Goal: Task Accomplishment & Management: Contribute content

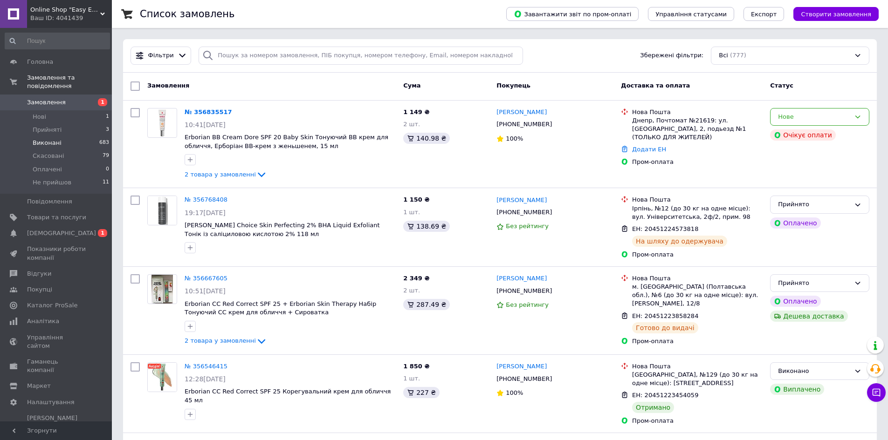
click at [56, 139] on span "Виконані" at bounding box center [47, 143] width 29 height 8
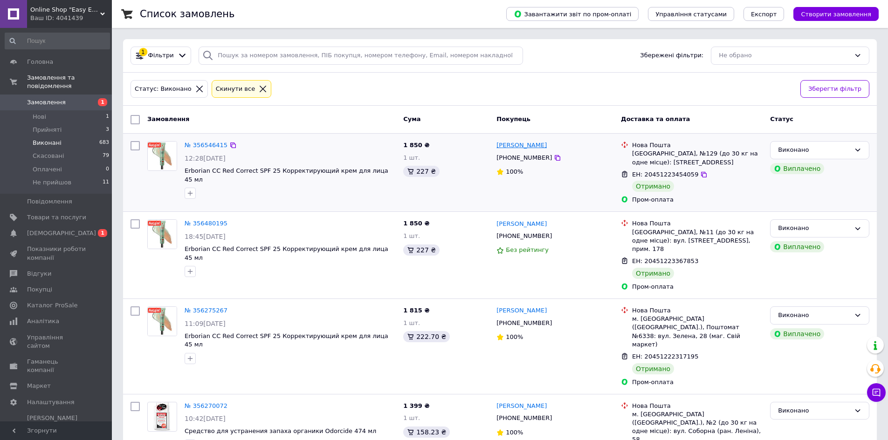
click at [510, 148] on link "[PERSON_NAME]" at bounding box center [521, 145] width 50 height 9
click at [216, 403] on link "№ 356270072" at bounding box center [206, 406] width 43 height 7
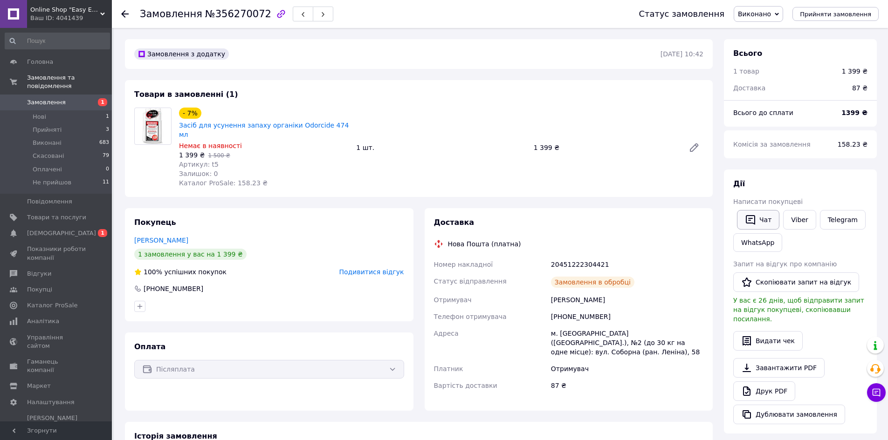
click at [746, 220] on icon "button" at bounding box center [750, 220] width 9 height 10
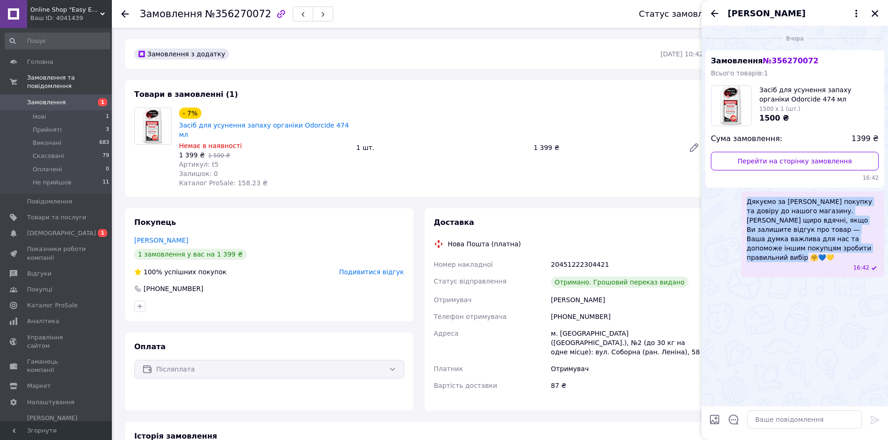
drag, startPoint x: 747, startPoint y: 202, endPoint x: 863, endPoint y: 251, distance: 125.3
click at [863, 251] on span "Дякуємо за [PERSON_NAME] покупку та довіру до нашого магазину. Будемо щиро вдяч…" at bounding box center [813, 229] width 132 height 65
copy span "Дякуємо за [PERSON_NAME] покупку та довіру до нашого магазину. Будемо щиро вдяч…"
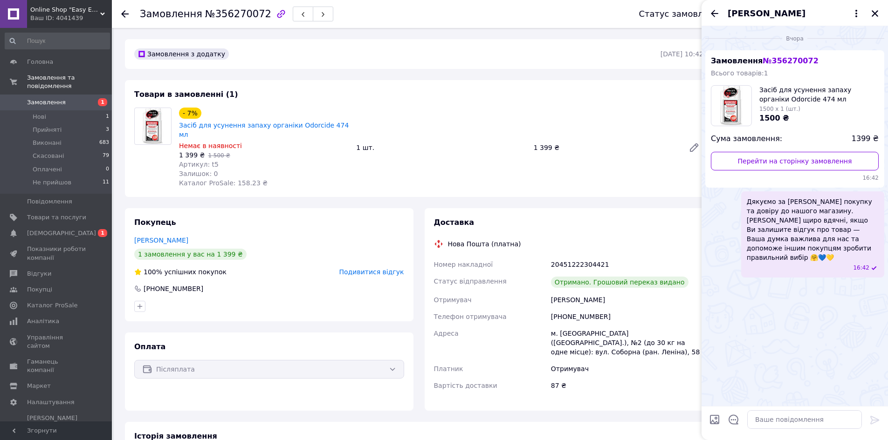
click at [123, 14] on use at bounding box center [124, 13] width 7 height 7
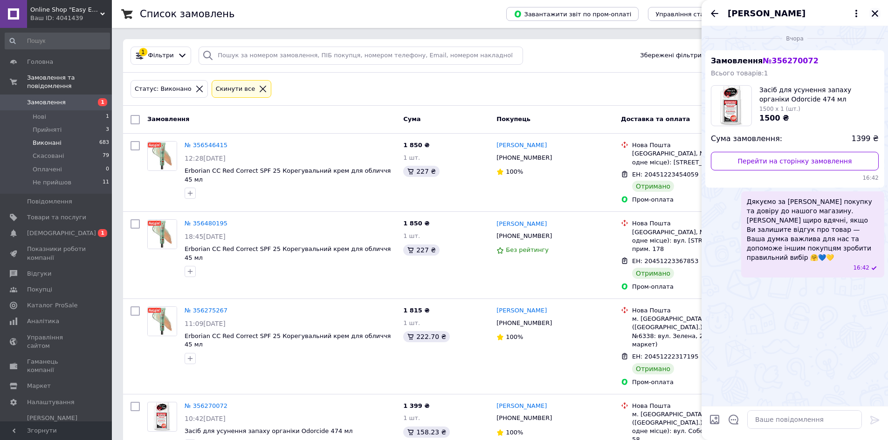
click at [877, 11] on icon "Закрити" at bounding box center [874, 13] width 7 height 7
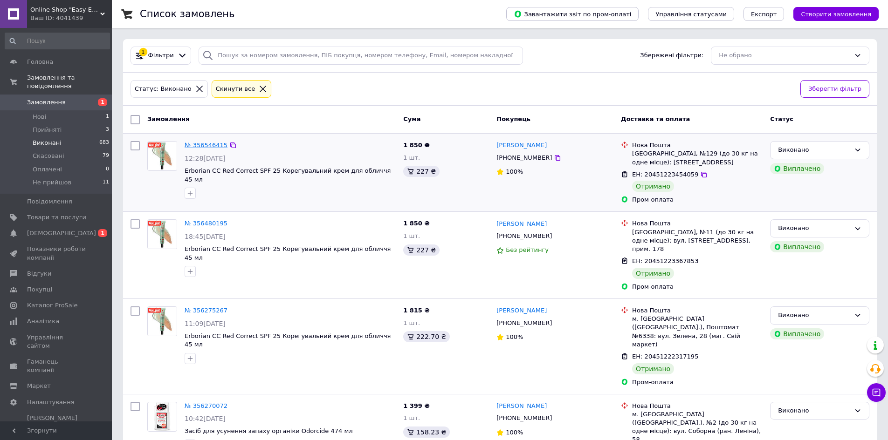
click at [203, 144] on link "№ 356546415" at bounding box center [206, 145] width 43 height 7
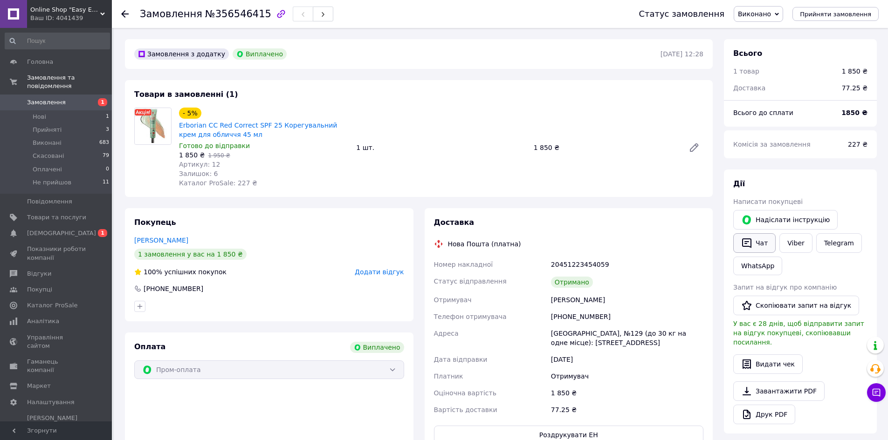
click at [740, 241] on button "Чат" at bounding box center [754, 243] width 42 height 20
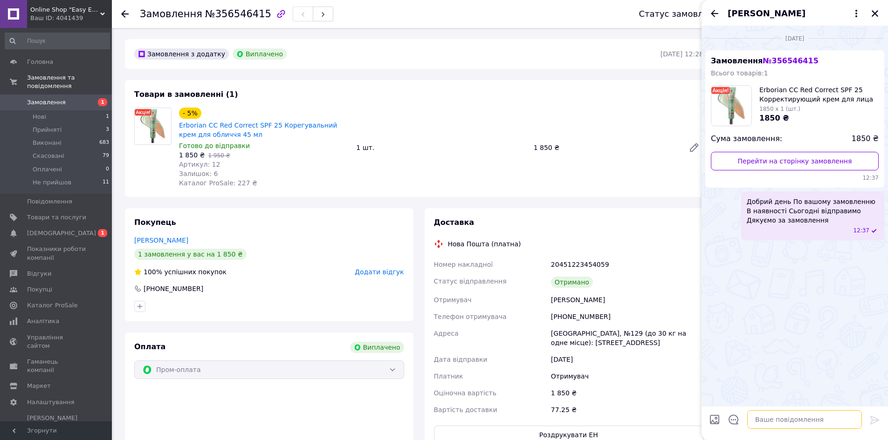
click at [786, 413] on textarea at bounding box center [804, 420] width 115 height 19
paste textarea "Дякуємо за [PERSON_NAME] покупку та довіру до нашого магазину. Будемо щиро вдяч…"
type textarea "Дякуємо за [PERSON_NAME] покупку та довіру до нашого магазину. Будемо щиро вдяч…"
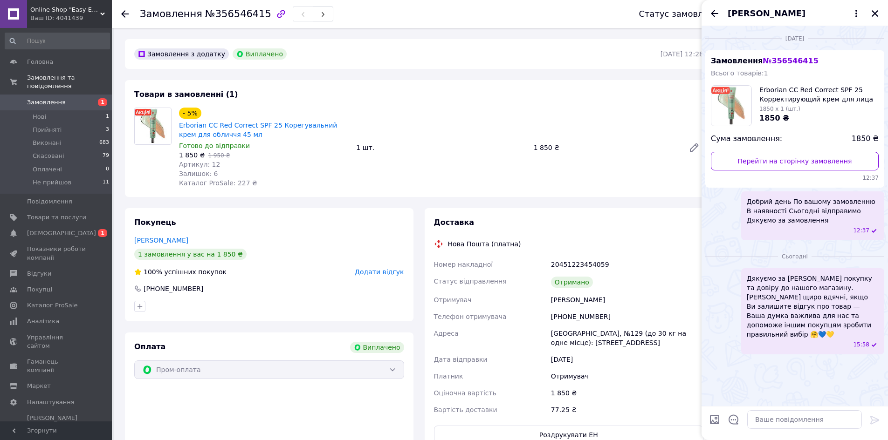
click at [368, 281] on div "Покупець [PERSON_NAME] 1 замовлення у вас на 1 850 ₴ 100% успішних покупок Дода…" at bounding box center [269, 264] width 288 height 113
click at [369, 278] on div "Покупець [PERSON_NAME] 1 замовлення у вас на 1 850 ₴ 100% успішних покупок Дода…" at bounding box center [269, 264] width 288 height 113
click at [369, 273] on span "Додати відгук" at bounding box center [379, 271] width 49 height 7
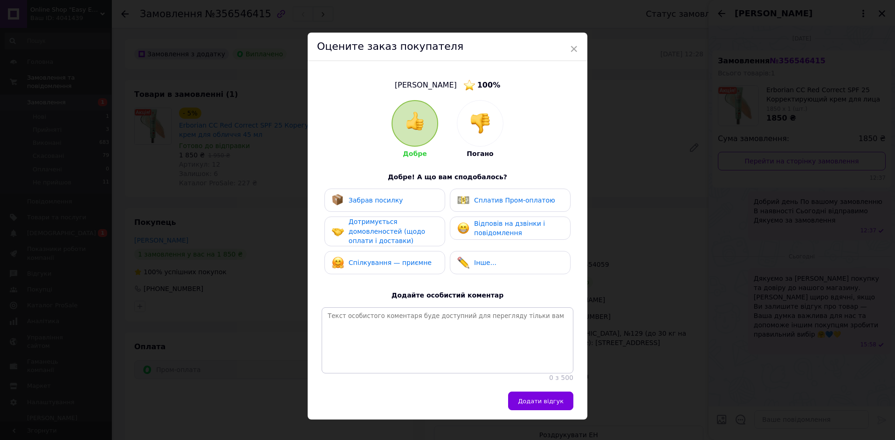
click at [406, 197] on div "Забрав посилку" at bounding box center [385, 200] width 106 height 12
click at [505, 203] on span "Сплатив Пром-оплатою" at bounding box center [514, 200] width 81 height 7
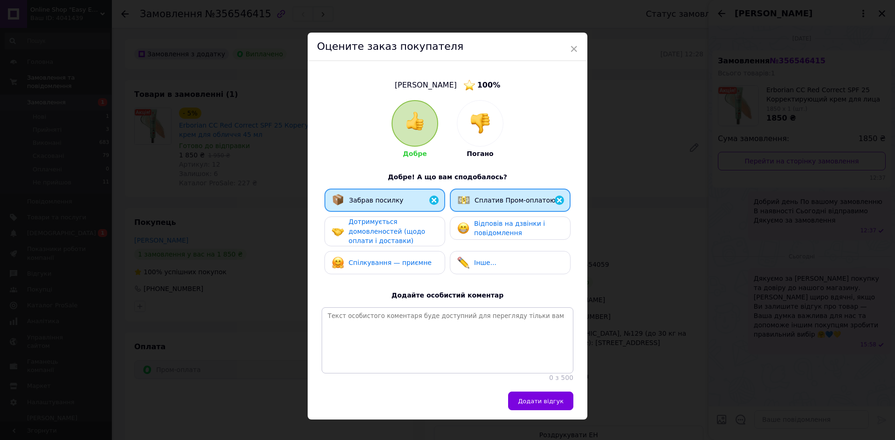
click at [332, 227] on img at bounding box center [338, 232] width 12 height 12
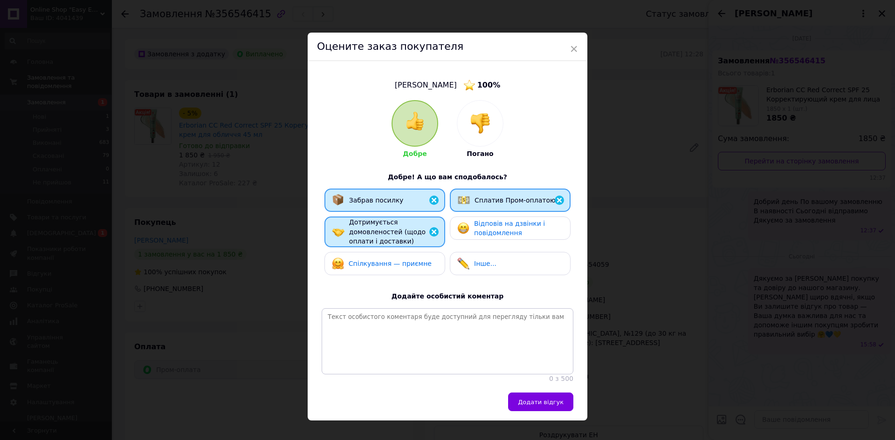
click at [531, 405] on span "Додати відгук" at bounding box center [541, 402] width 46 height 7
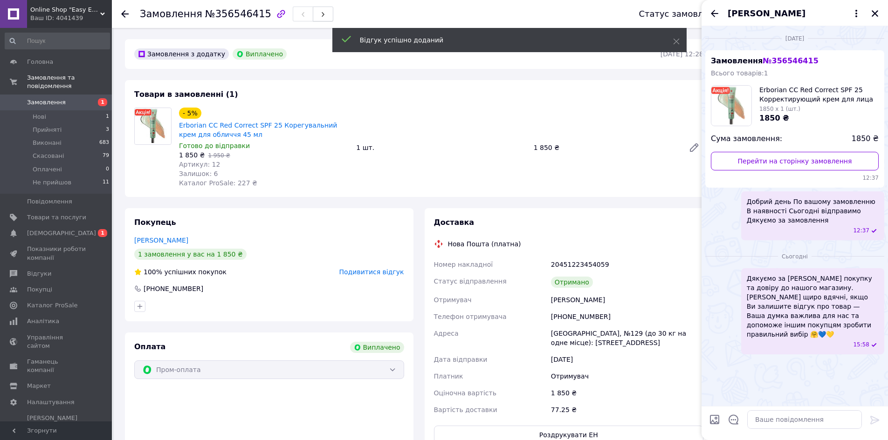
click at [320, 11] on span "button" at bounding box center [323, 14] width 6 height 7
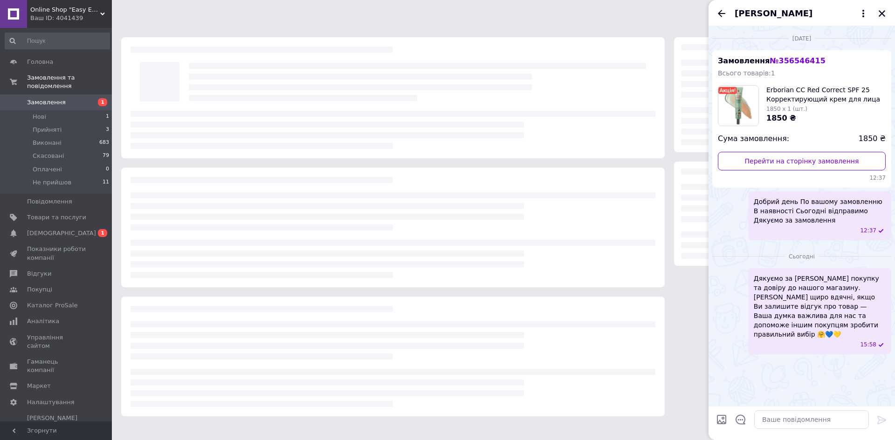
click at [878, 11] on icon "Закрити" at bounding box center [882, 13] width 8 height 8
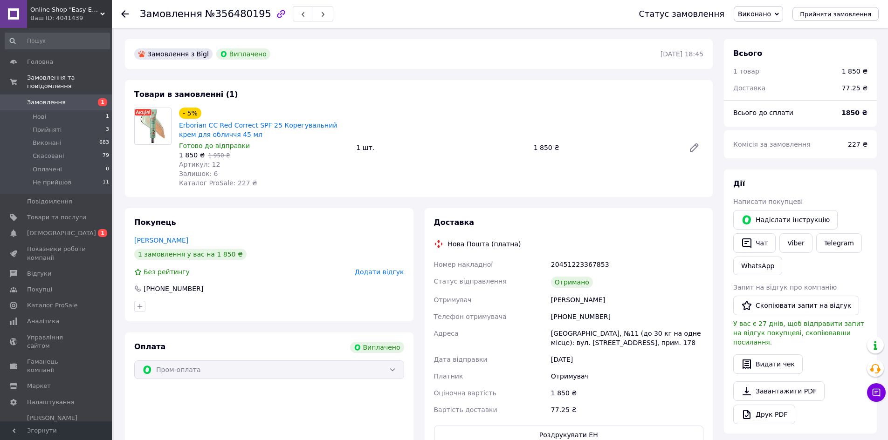
click at [372, 276] on span "Додати відгук" at bounding box center [379, 271] width 49 height 7
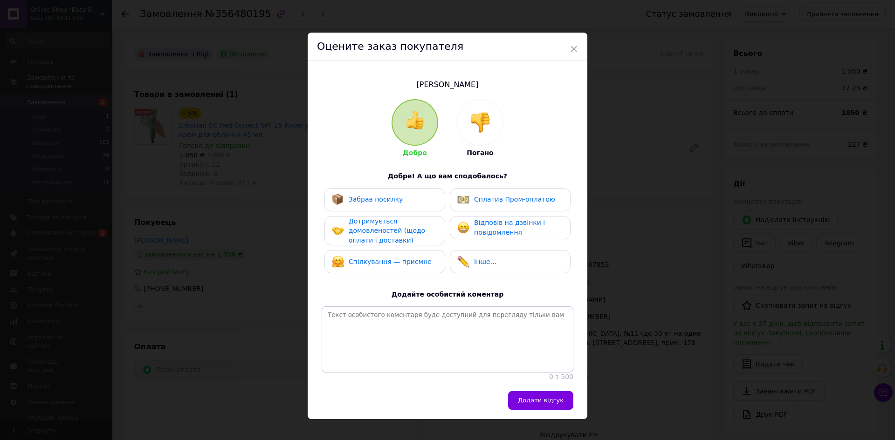
click at [392, 220] on div "Дотримується домовленостей (щодо оплати і доставки)" at bounding box center [393, 231] width 89 height 29
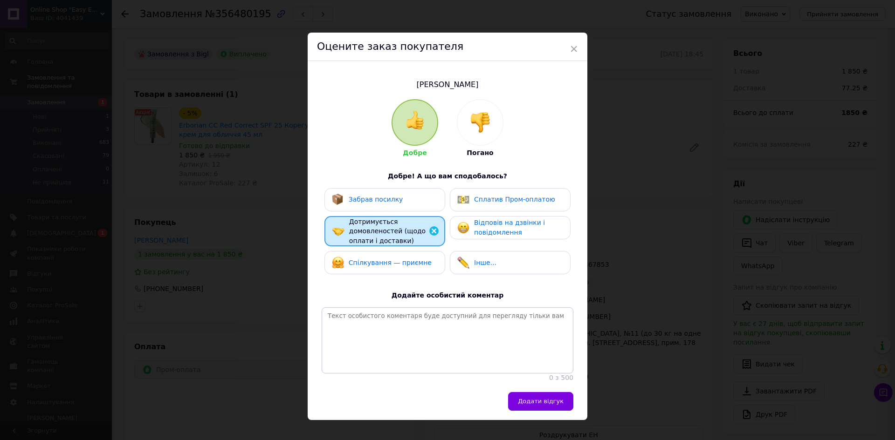
drag, startPoint x: 385, startPoint y: 195, endPoint x: 398, endPoint y: 200, distance: 13.3
click at [385, 196] on span "Забрав посилку" at bounding box center [376, 199] width 55 height 7
click at [464, 193] on div "Сплатив Пром-оплатою" at bounding box center [510, 199] width 121 height 23
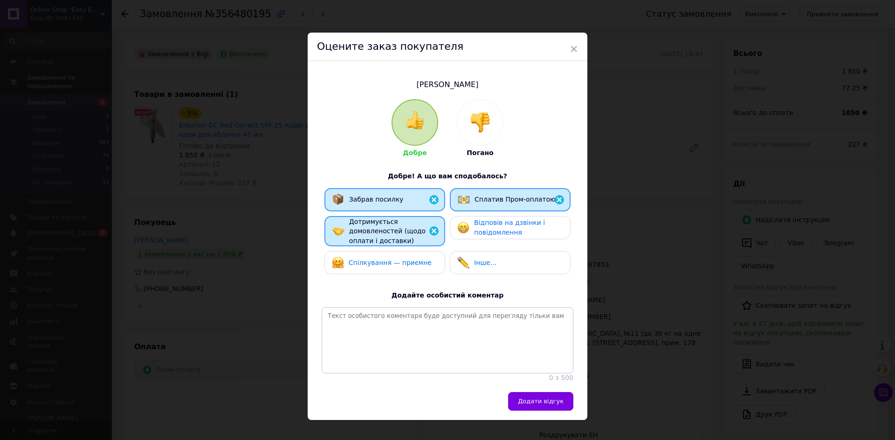
click at [528, 405] on span "Додати відгук" at bounding box center [541, 401] width 46 height 7
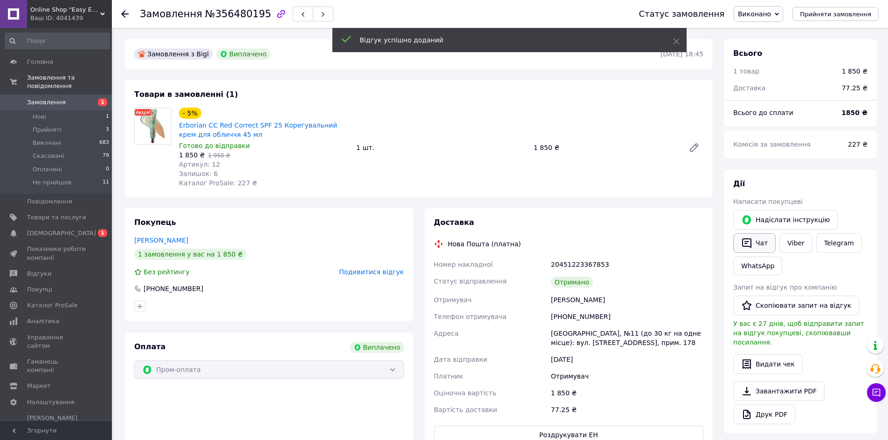
click at [741, 245] on icon "button" at bounding box center [746, 243] width 11 height 11
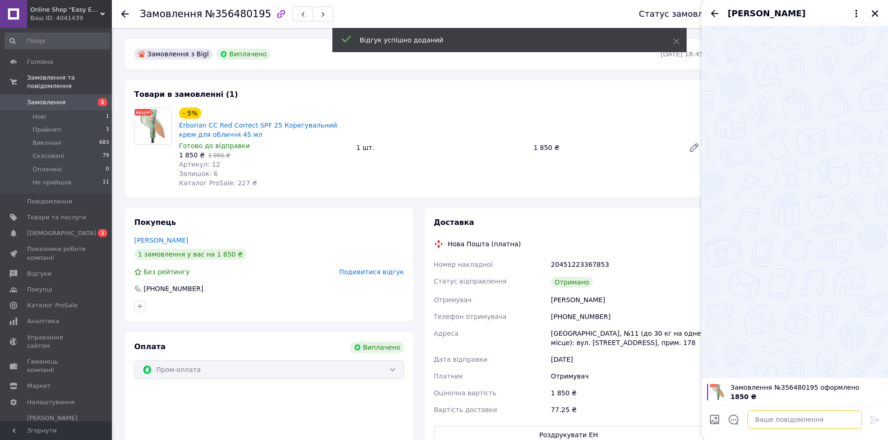
click at [767, 419] on textarea at bounding box center [804, 420] width 115 height 19
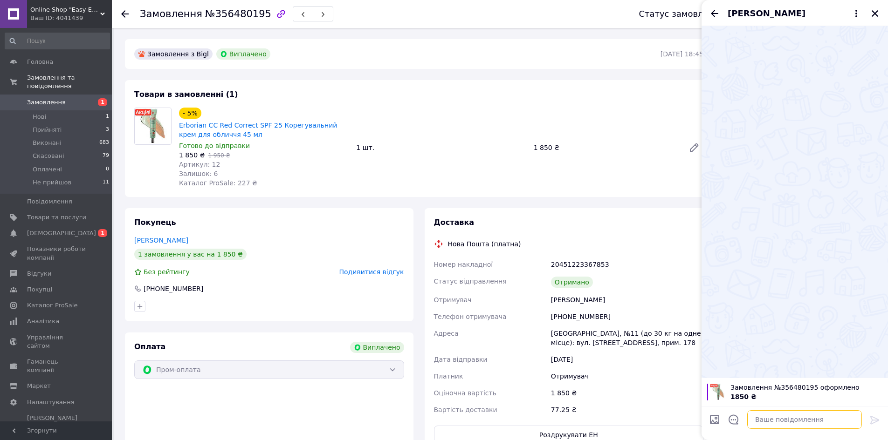
paste textarea "Дякуємо за [PERSON_NAME] покупку та довіру до нашого магазину. Будемо щиро вдяч…"
type textarea "Дякуємо за [PERSON_NAME] покупку та довіру до нашого магазину. Будемо щиро вдяч…"
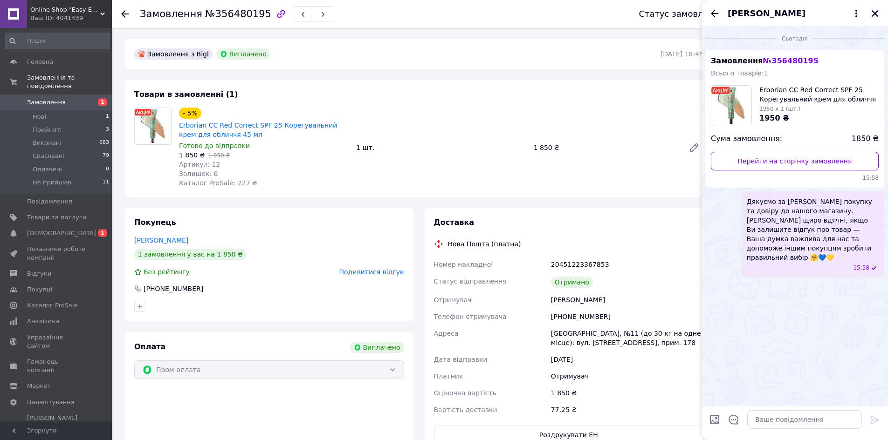
click at [867, 12] on div "[PERSON_NAME]" at bounding box center [794, 13] width 186 height 26
click at [872, 12] on icon "Закрити" at bounding box center [875, 13] width 8 height 8
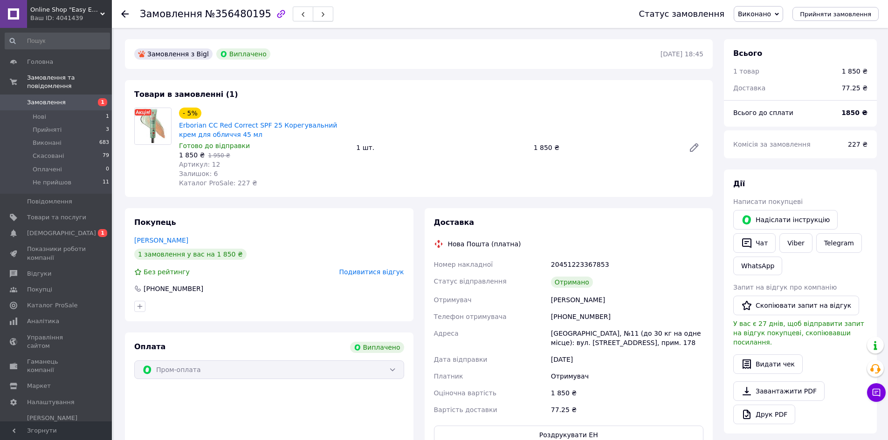
click at [320, 13] on icon "button" at bounding box center [323, 15] width 6 height 6
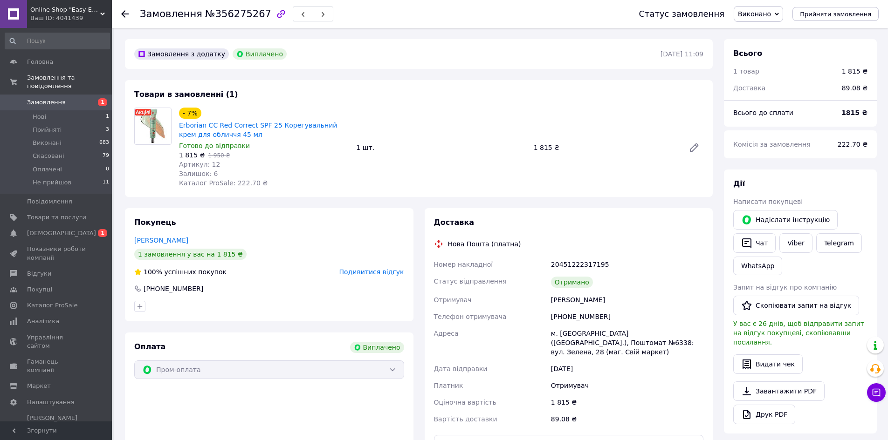
click at [365, 272] on span "Подивитися відгук" at bounding box center [371, 271] width 65 height 7
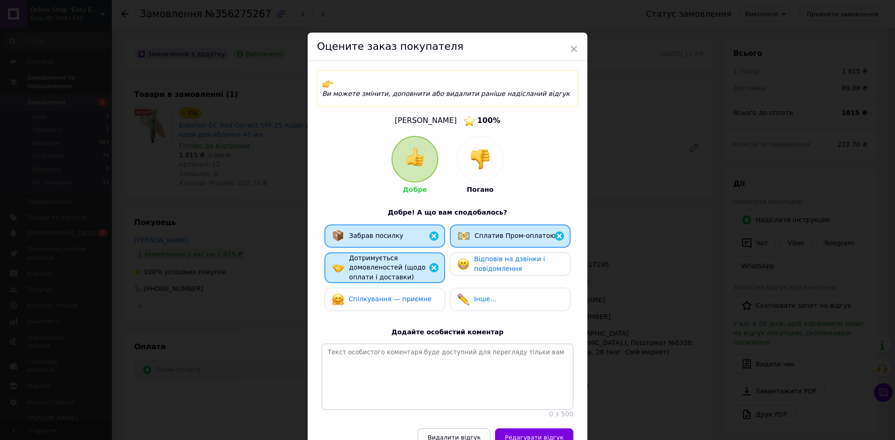
click at [654, 302] on div "× Оцените заказ покупателя Ви можете змінити, доповнити або видалити раніше над…" at bounding box center [447, 220] width 895 height 440
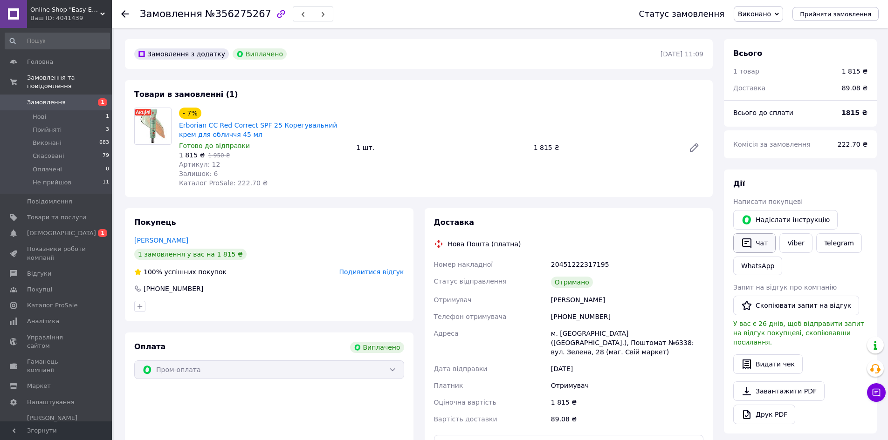
click at [751, 242] on icon "button" at bounding box center [746, 244] width 9 height 10
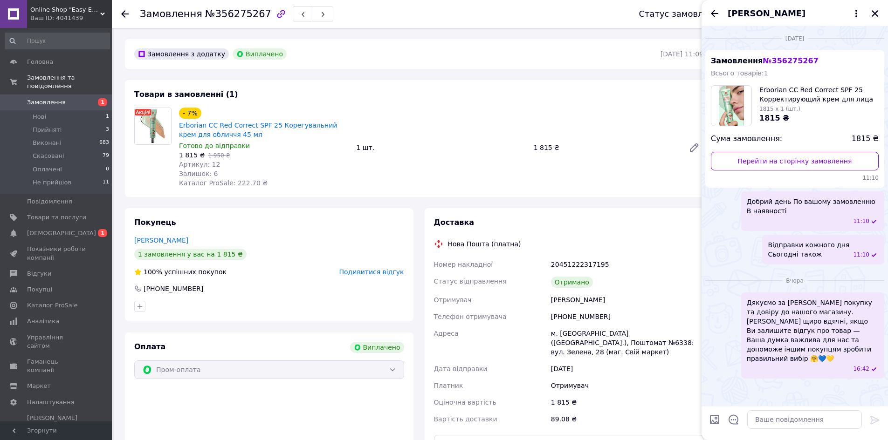
click at [56, 95] on link "Замовлення 1" at bounding box center [57, 103] width 115 height 16
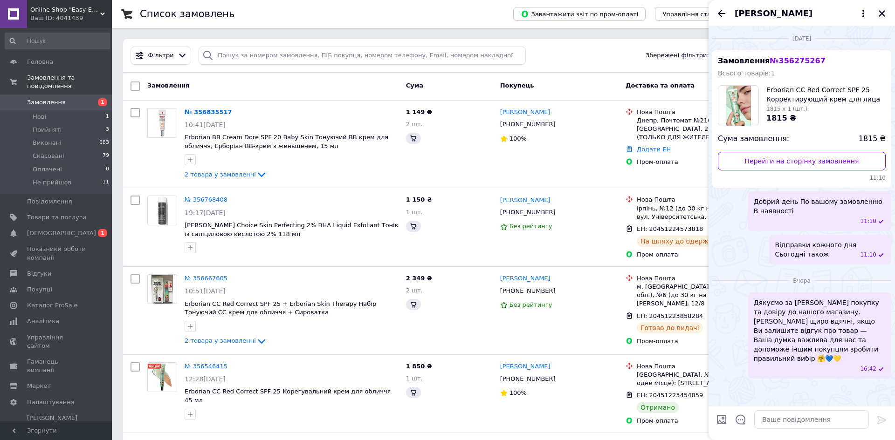
click at [878, 13] on icon "Закрити" at bounding box center [882, 13] width 8 height 8
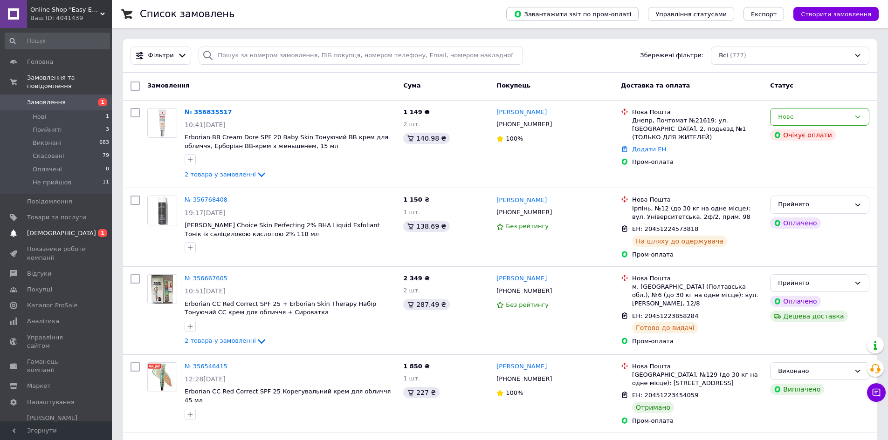
click at [45, 229] on span "[DEMOGRAPHIC_DATA]" at bounding box center [61, 233] width 69 height 8
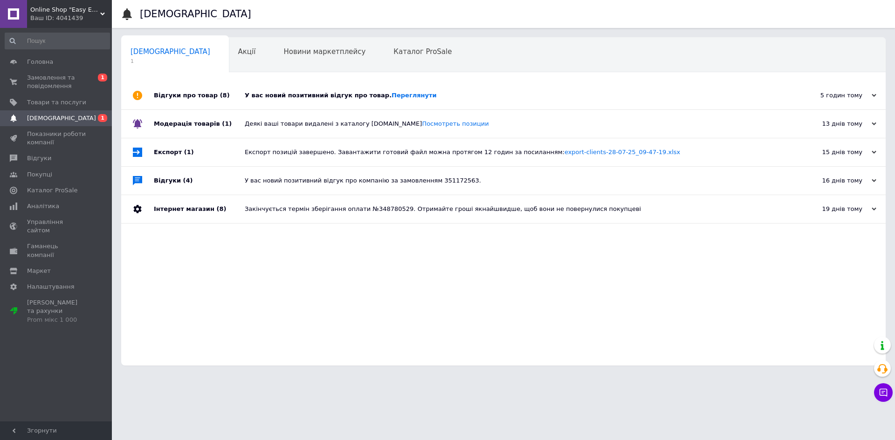
click at [222, 91] on div "Відгуки про товар (8)" at bounding box center [199, 96] width 91 height 28
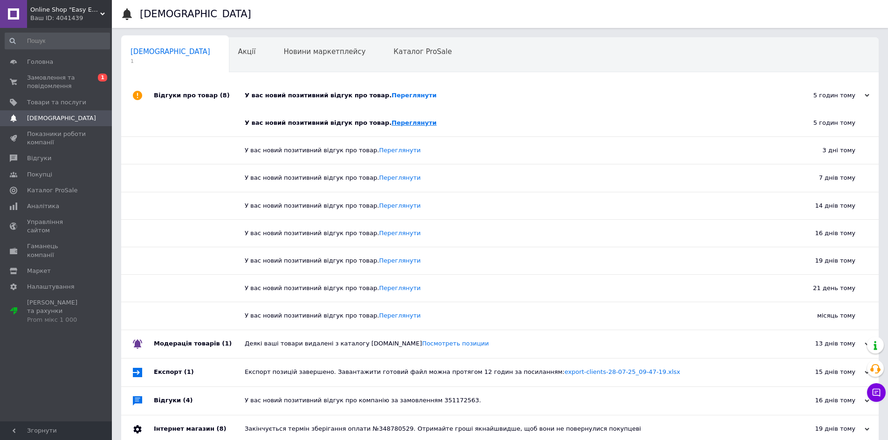
click at [392, 123] on link "Переглянути" at bounding box center [413, 122] width 45 height 7
click at [58, 89] on span "Замовлення та повідомлення" at bounding box center [56, 82] width 59 height 17
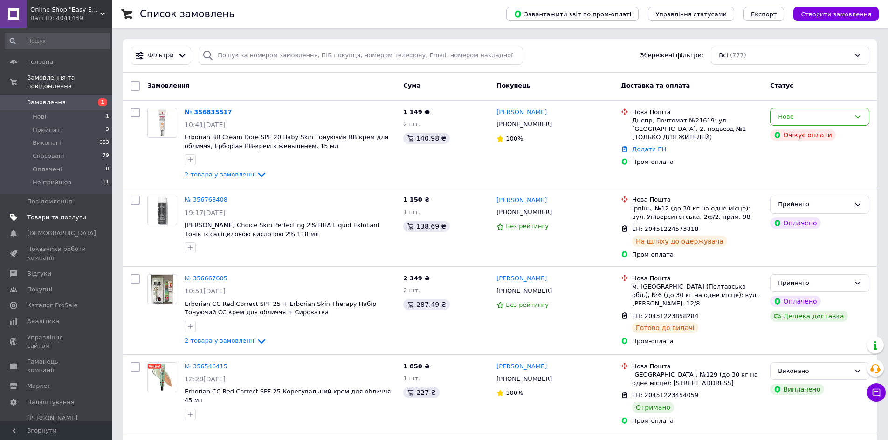
click at [50, 213] on span "Товари та послуги" at bounding box center [56, 217] width 59 height 8
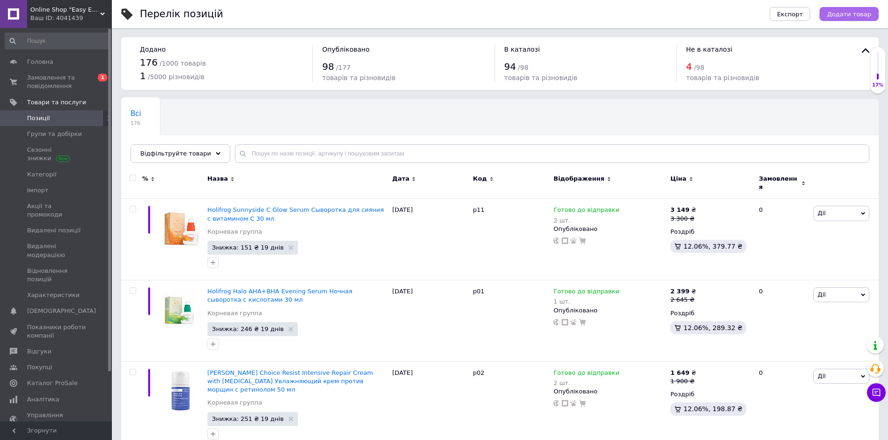
click at [861, 14] on span "Додати товар" at bounding box center [849, 14] width 44 height 7
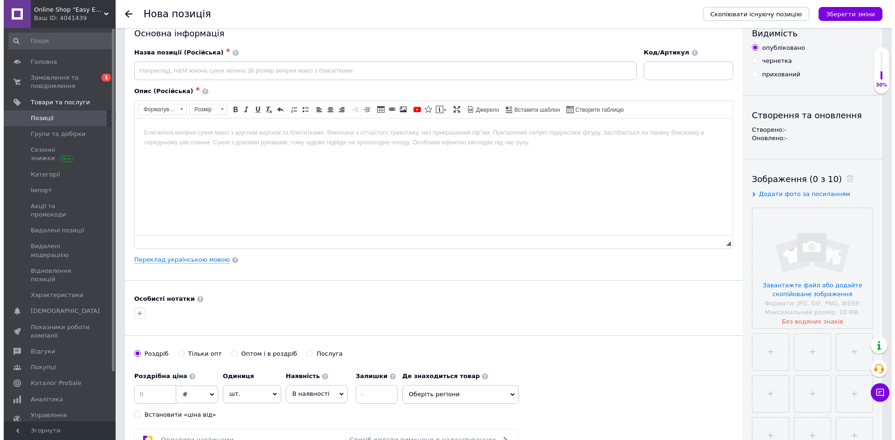
scroll to position [47, 0]
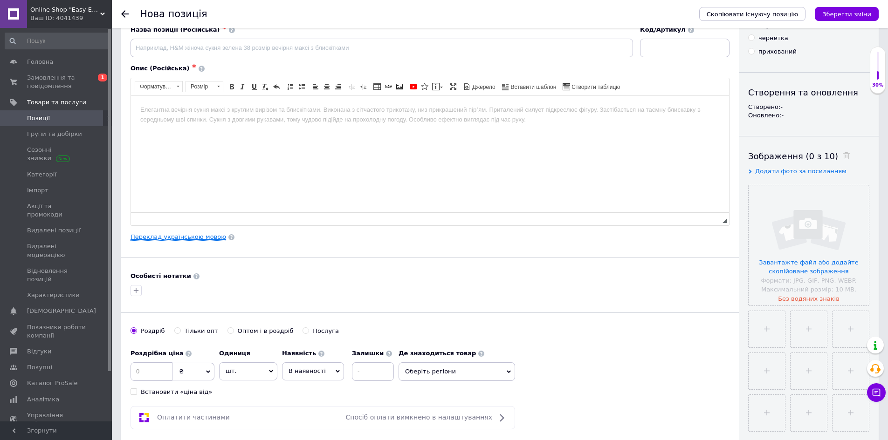
click at [178, 235] on link "Переклад українською мовою" at bounding box center [178, 236] width 96 height 7
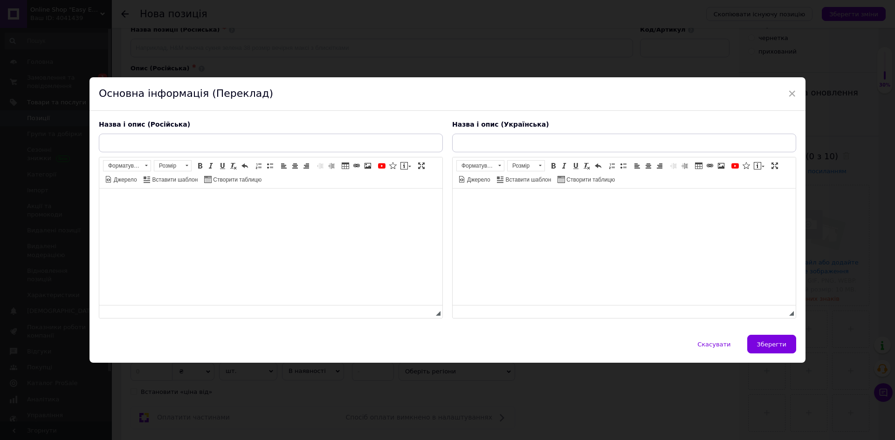
scroll to position [0, 0]
click at [272, 137] on input "text" at bounding box center [271, 143] width 344 height 19
paste input "iS Clinical Poly-Vitamin Serum витаминно-антиоксидантная сыворотка 15 мл"
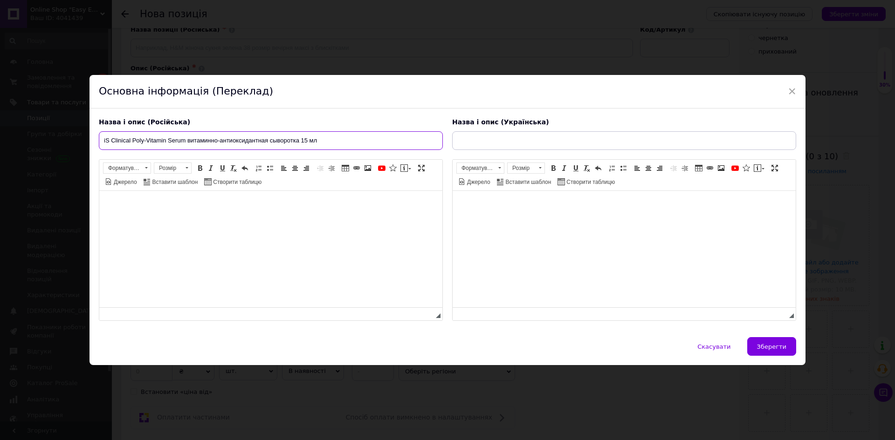
click at [189, 143] on input "iS Clinical Poly-Vitamin Serum витаминно-антиоксидантная сыворотка 15 мл" at bounding box center [271, 140] width 344 height 19
type input "iS Clinical Poly-Vitamin Serum Витаминно-антиоксидантная сыворотка 15 мл"
click at [183, 220] on html at bounding box center [270, 205] width 343 height 28
click at [205, 220] on html at bounding box center [270, 205] width 343 height 28
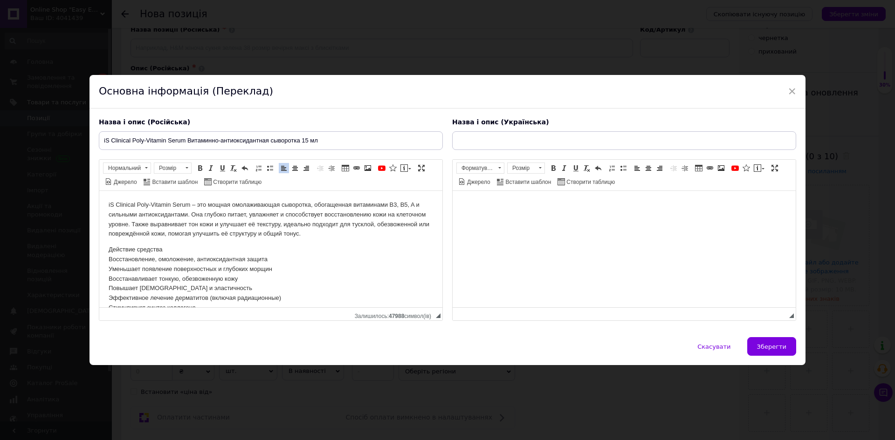
click at [522, 206] on body "Редактор, 9FC5CC11-5E4E-4987-AB73-841745442BCE" at bounding box center [624, 205] width 324 height 10
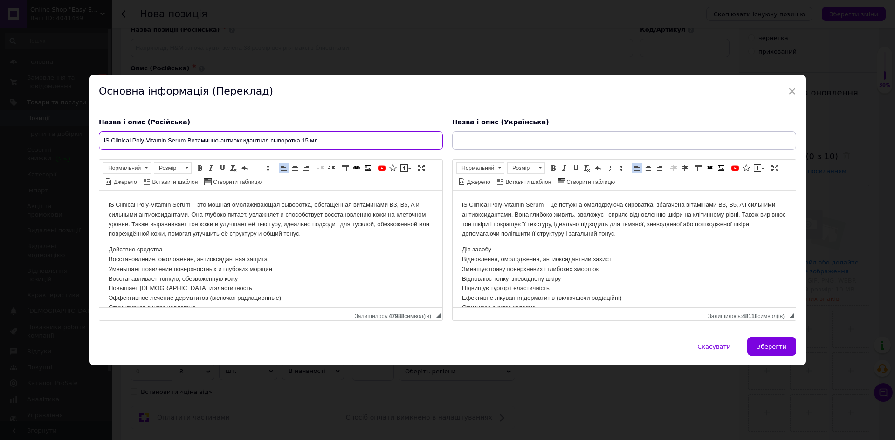
drag, startPoint x: 188, startPoint y: 142, endPoint x: 299, endPoint y: 138, distance: 111.5
click at [299, 138] on input "iS Clinical Poly-Vitamin Serum Витаминно-антиоксидантная сыворотка 15 мл" at bounding box center [271, 140] width 344 height 19
click at [484, 141] on input "text" at bounding box center [624, 140] width 344 height 19
paste input "Вітамінно-антиоксидантна сироватка"
drag, startPoint x: 103, startPoint y: 143, endPoint x: 185, endPoint y: 142, distance: 81.1
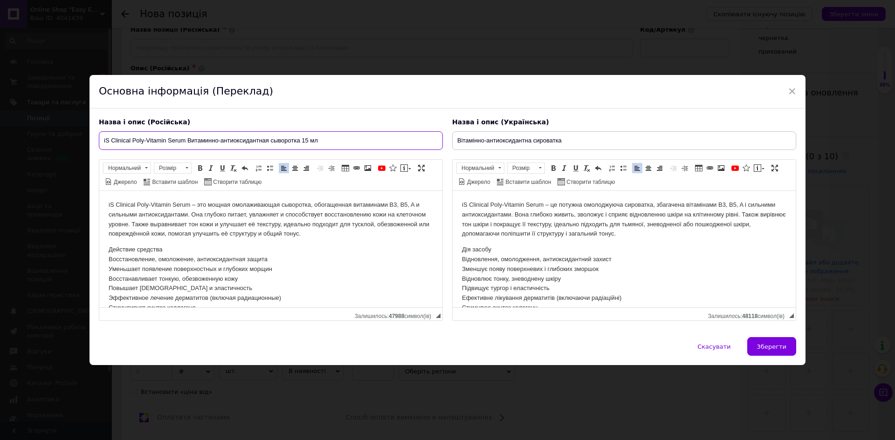
click at [185, 142] on input "iS Clinical Poly-Vitamin Serum Витаминно-антиоксидантная сыворотка 15 мл" at bounding box center [271, 140] width 344 height 19
click at [453, 142] on input "Вітамінно-антиоксидантна сироватка" at bounding box center [624, 140] width 344 height 19
paste input "iS Clinical Poly-Vitamin Serum"
click at [659, 141] on input "iS Clinical Poly-Vitamin Serum Вітамінно-антиоксидантна сироватка" at bounding box center [624, 140] width 344 height 19
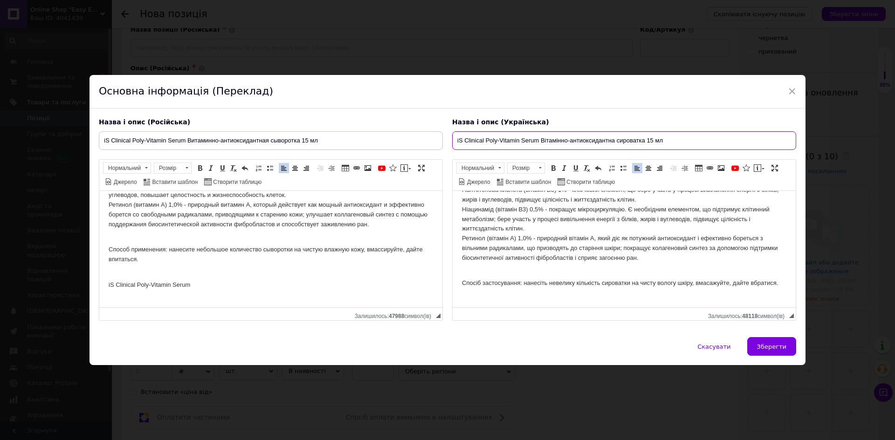
scroll to position [246, 0]
type input "iS Clinical Poly-Vitamin Serum Вітамінно-антиоксидантна сироватка 15 мл"
drag, startPoint x: 241, startPoint y: 277, endPoint x: 151, endPoint y: 269, distance: 90.3
click at [151, 270] on p "iS Clinical Poly-Vitamin Serum" at bounding box center [271, 283] width 324 height 29
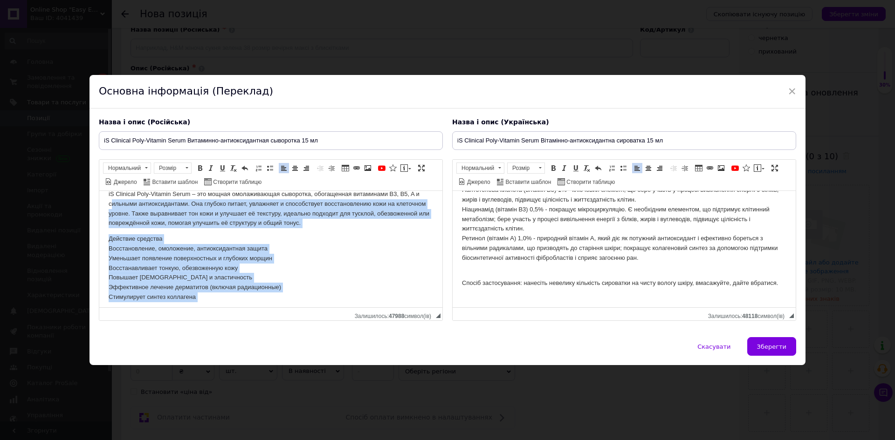
scroll to position [0, 0]
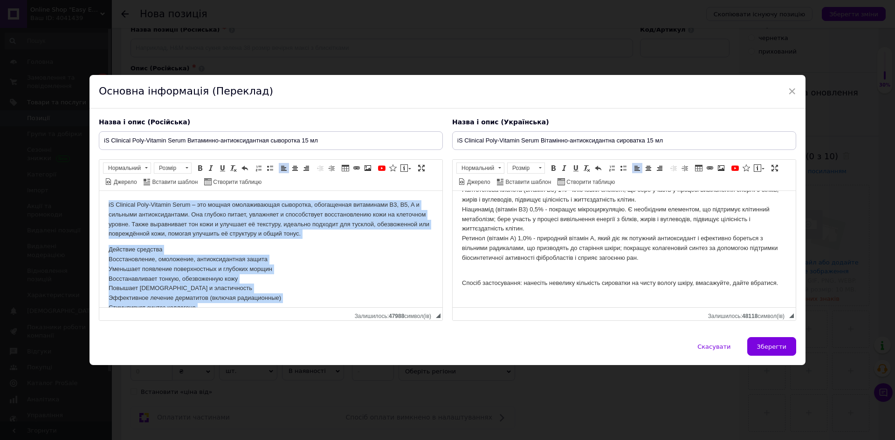
drag, startPoint x: 149, startPoint y: 270, endPoint x: 193, endPoint y: 378, distance: 117.0
click at [99, 191] on html "iS Clinical Poly-Vitamin Serum – это мощная омолаживающая сыворотка, обогащенна…" at bounding box center [270, 372] width 343 height 363
click at [189, 165] on span at bounding box center [186, 168] width 9 height 10
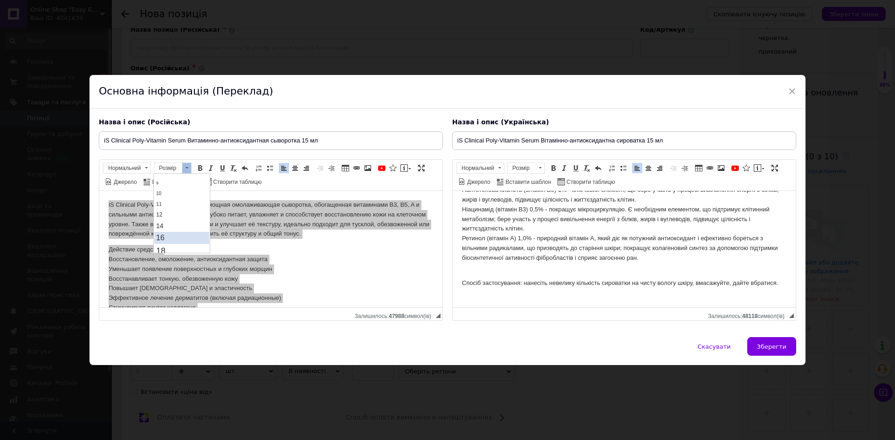
scroll to position [47, 0]
click at [167, 244] on link "20" at bounding box center [181, 251] width 55 height 14
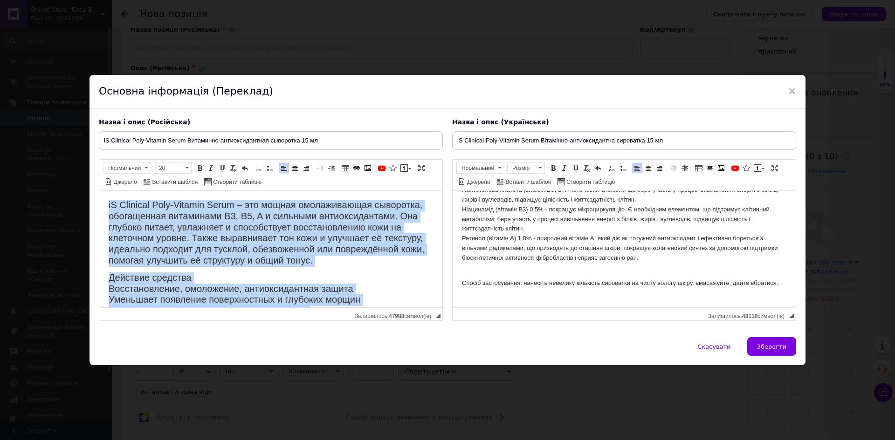
scroll to position [9, 0]
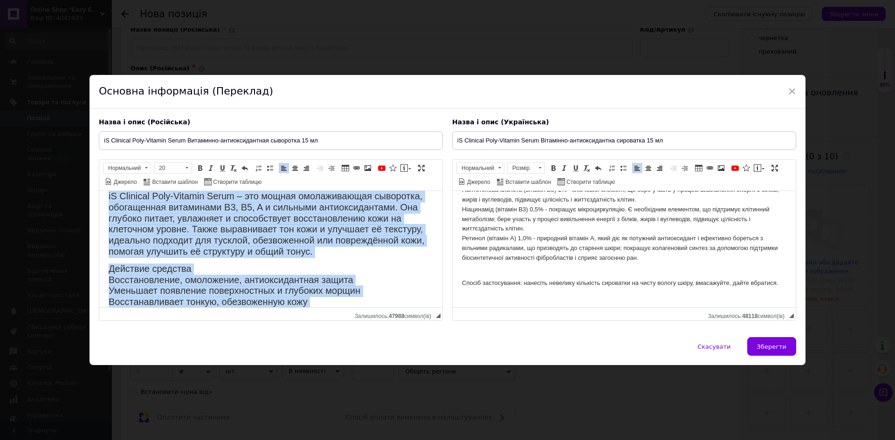
click at [102, 204] on html "iS Clinical Poly-Vitamin Serum – это мощная омолаживающая сыворотка, обогащенна…" at bounding box center [270, 429] width 343 height 494
click at [105, 202] on html "iS Clinical Poly-Vitamin Serum – это мощная омолаживающая сыворотка, обогащенна…" at bounding box center [270, 429] width 343 height 494
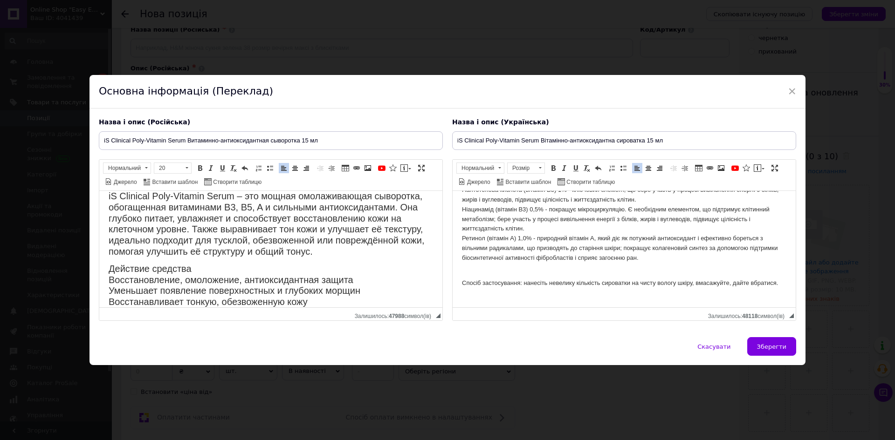
scroll to position [0, 0]
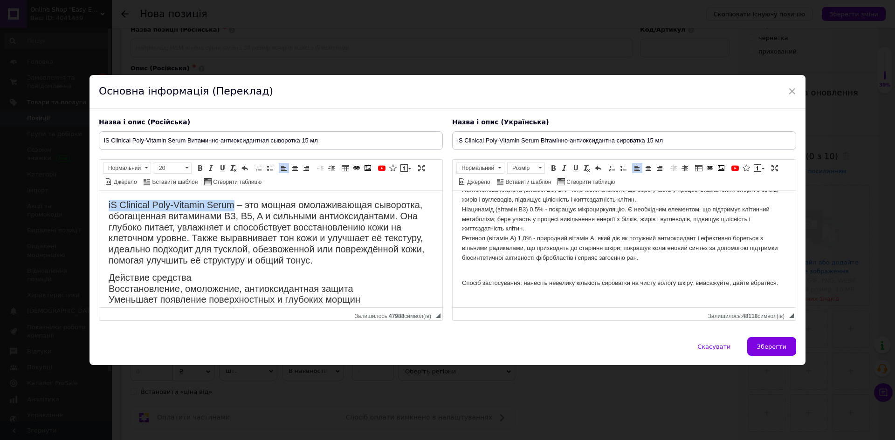
drag, startPoint x: 108, startPoint y: 196, endPoint x: 232, endPoint y: 198, distance: 124.5
click at [232, 198] on html "iS Clinical Poly-Vitamin Serum – это мощная омолаживающая сыворотка, обогащенна…" at bounding box center [270, 438] width 343 height 494
click at [185, 169] on span at bounding box center [186, 168] width 9 height 10
click at [165, 225] on span "22" at bounding box center [161, 229] width 11 height 12
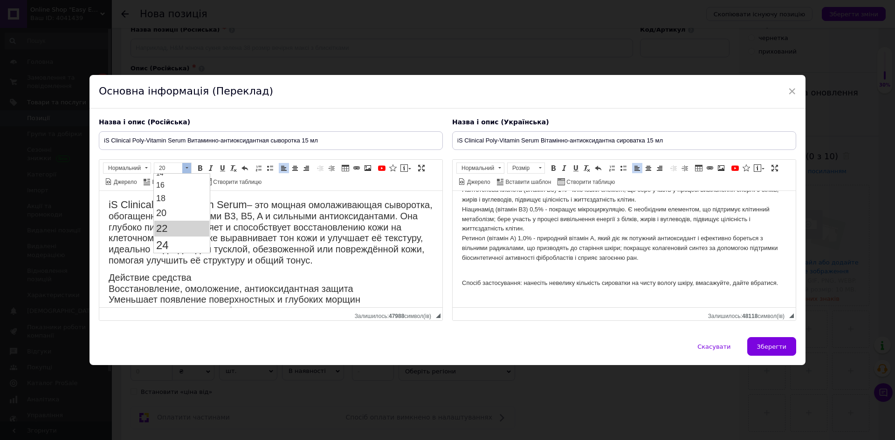
scroll to position [0, 0]
click at [203, 170] on span at bounding box center [199, 168] width 7 height 7
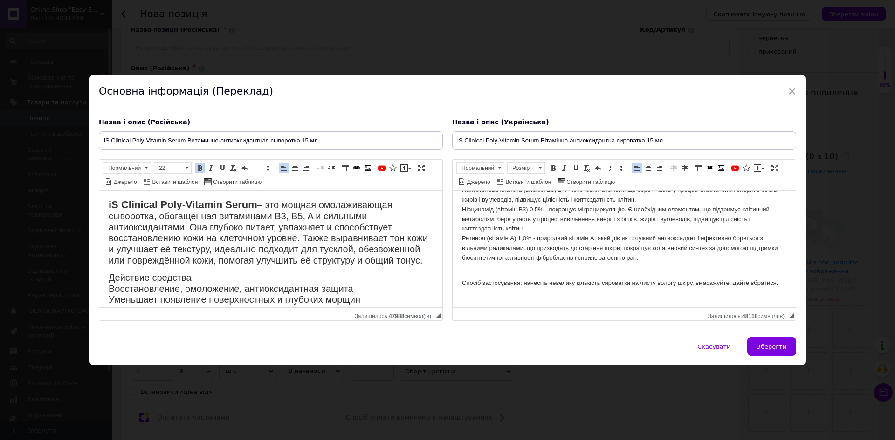
click at [211, 278] on body "iS Clinical Poly-Vitamin Serum – это мощная омолаживающая сыворотка, обогащенна…" at bounding box center [271, 437] width 324 height 475
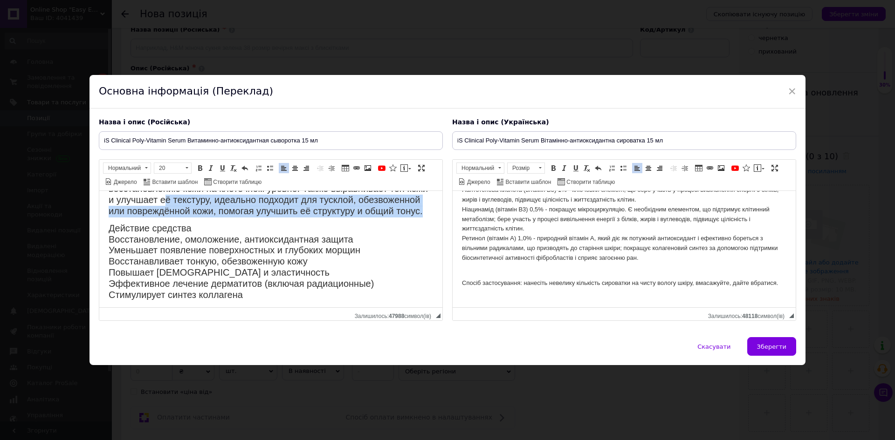
scroll to position [16, 0]
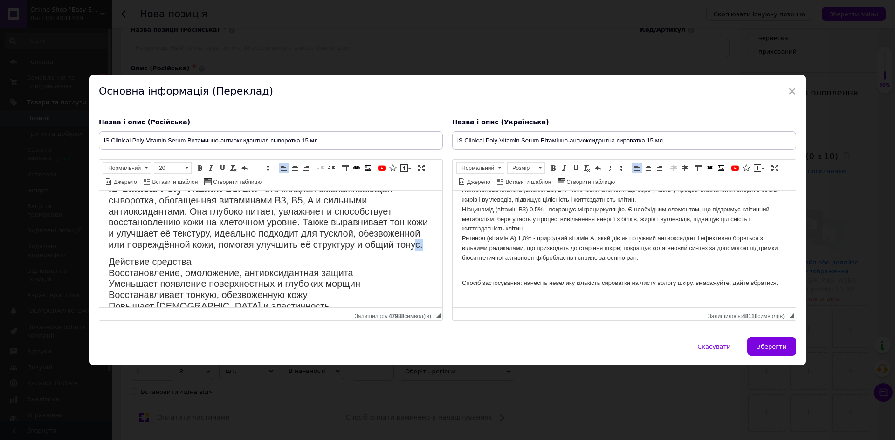
drag, startPoint x: 106, startPoint y: 194, endPoint x: 165, endPoint y: 254, distance: 84.7
click at [165, 254] on html "iS Clinical Poly-Vitamin Serum – это мощная омолаживающая сыворотка, обогащенна…" at bounding box center [270, 422] width 343 height 494
click at [198, 266] on body "iS Clinical Poly-Vitamin Serum – это мощная омолаживающая сыворотка, обогащенна…" at bounding box center [271, 422] width 324 height 475
drag, startPoint x: 108, startPoint y: 269, endPoint x: 202, endPoint y: 269, distance: 94.1
click at [202, 269] on p "Действие средства: Восстановление, омоложение, антиоксидантная защита Уменьшает…" at bounding box center [271, 296] width 324 height 78
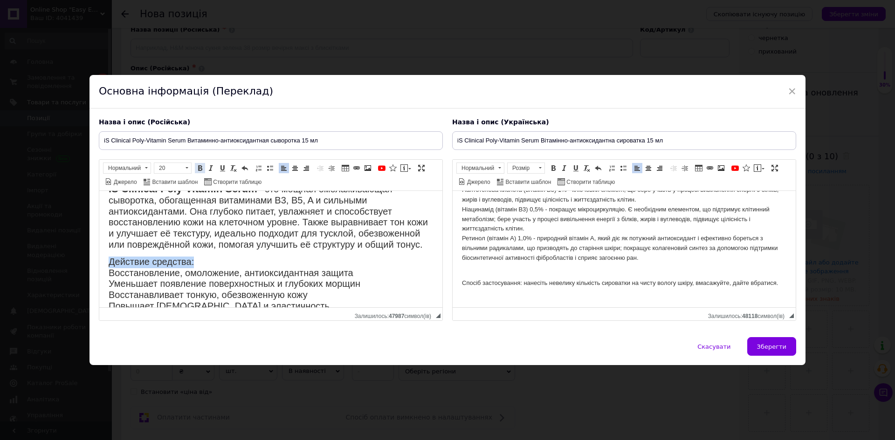
click at [197, 169] on span at bounding box center [199, 168] width 7 height 7
click at [185, 169] on span at bounding box center [186, 168] width 9 height 10
click at [161, 224] on span "22" at bounding box center [161, 229] width 11 height 12
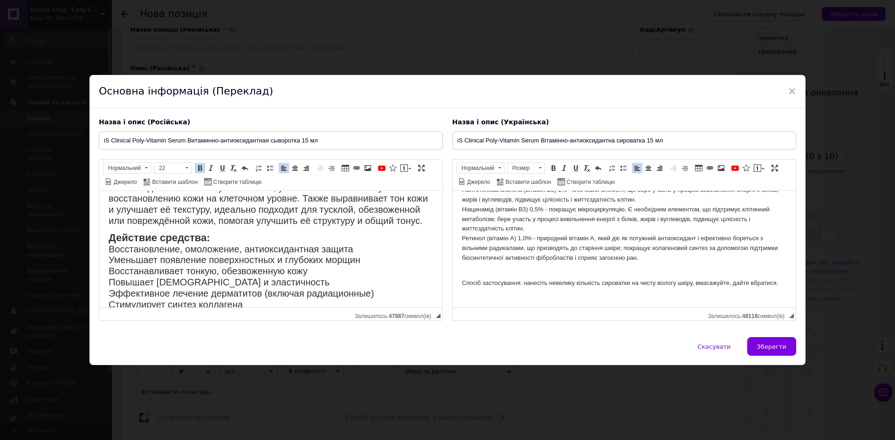
scroll to position [62, 0]
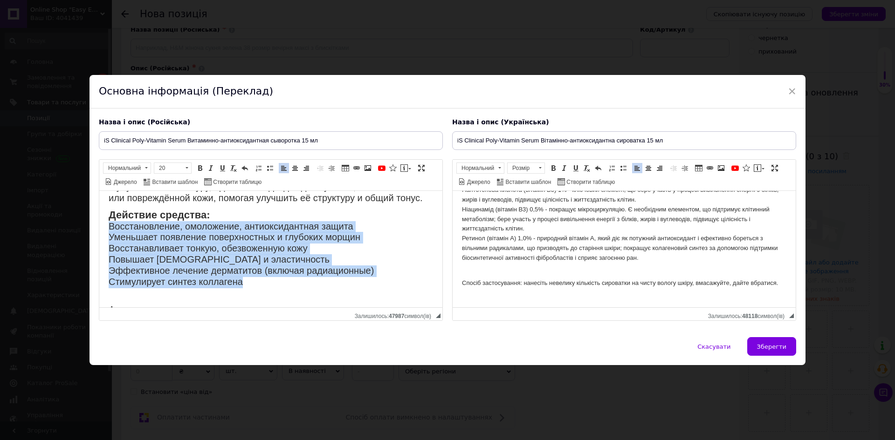
drag, startPoint x: 104, startPoint y: 240, endPoint x: 254, endPoint y: 296, distance: 159.9
click at [254, 296] on html "iS Clinical Poly-Vitamin Serum – это мощная омолаживающая сыворотка, обогащенна…" at bounding box center [270, 376] width 343 height 494
click at [266, 172] on span at bounding box center [269, 168] width 7 height 7
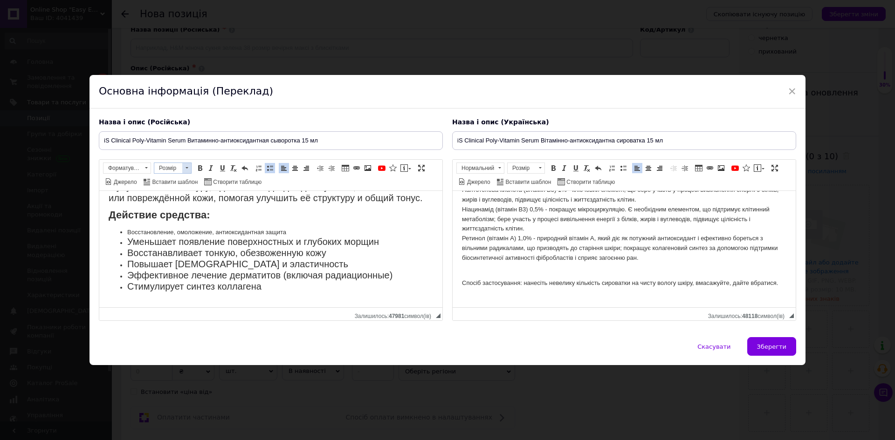
click at [187, 168] on span at bounding box center [186, 167] width 3 height 1
drag, startPoint x: 226, startPoint y: 178, endPoint x: 166, endPoint y: 203, distance: 64.7
click at [166, 203] on link "20" at bounding box center [181, 204] width 55 height 14
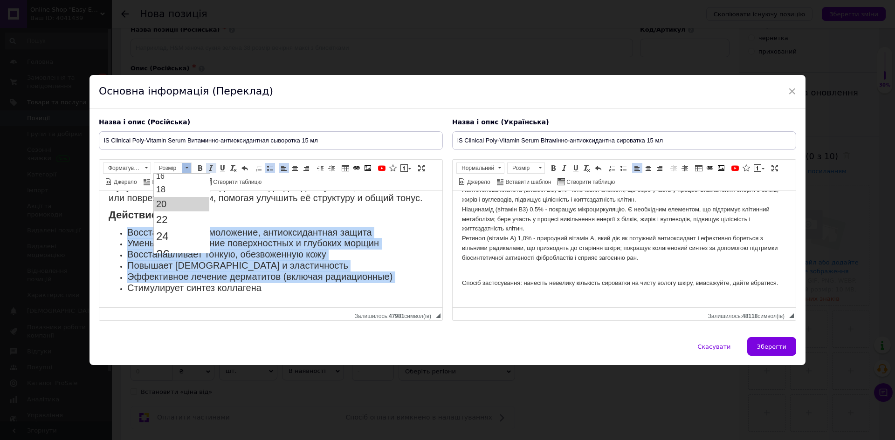
scroll to position [0, 0]
click at [206, 171] on link "Курсив Сполучення клавіш Ctrl+I" at bounding box center [211, 168] width 10 height 10
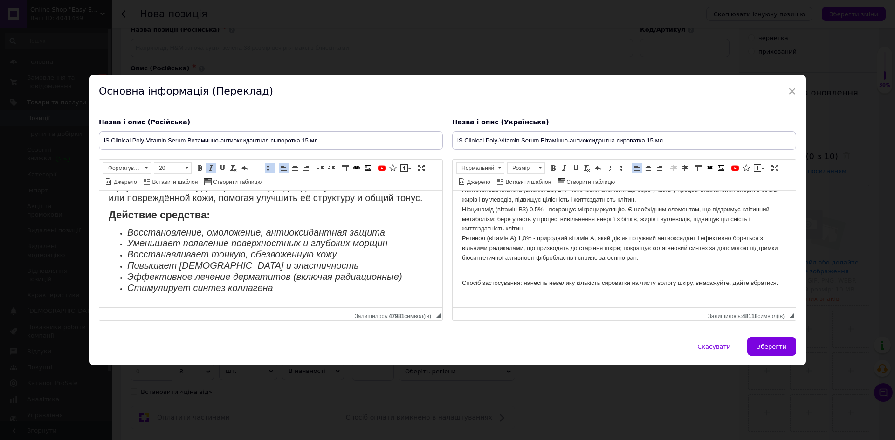
click at [268, 221] on p "Действие средства:" at bounding box center [271, 216] width 324 height 11
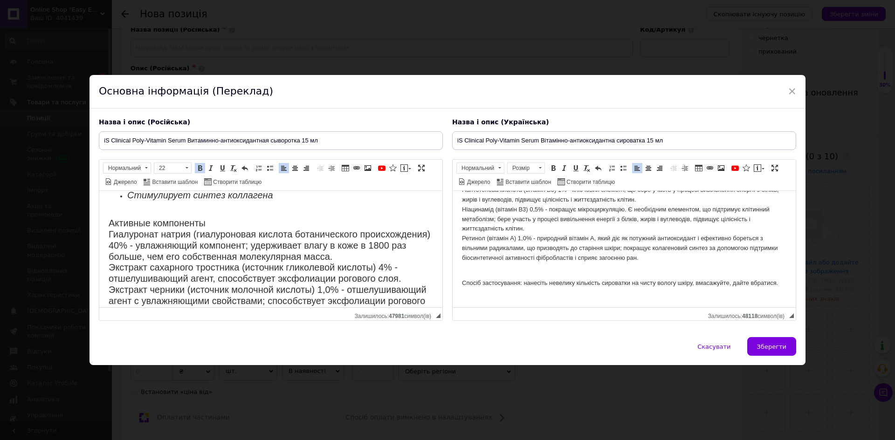
scroll to position [156, 0]
click at [216, 233] on p "Активные компоненты Гиалуронат натрия (гиалуроновая кислота ботанического проис…" at bounding box center [271, 329] width 324 height 244
drag, startPoint x: 216, startPoint y: 234, endPoint x: 245, endPoint y: 381, distance: 149.2
click at [99, 231] on html "iS Clinical Poly-Vitamin Serum – это мощная омолаживающая сыворотка, обогащенна…" at bounding box center [270, 285] width 343 height 500
click at [203, 169] on span at bounding box center [199, 168] width 7 height 7
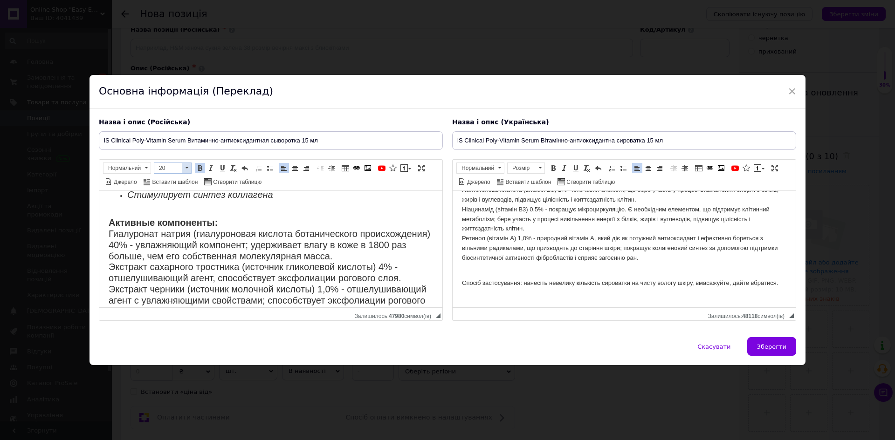
click at [186, 169] on span at bounding box center [186, 168] width 9 height 10
click at [169, 228] on link "22" at bounding box center [181, 229] width 55 height 16
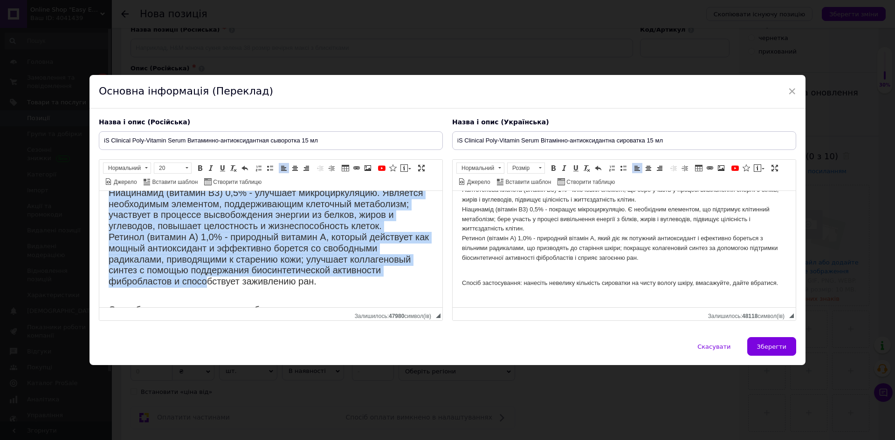
scroll to position [342, 0]
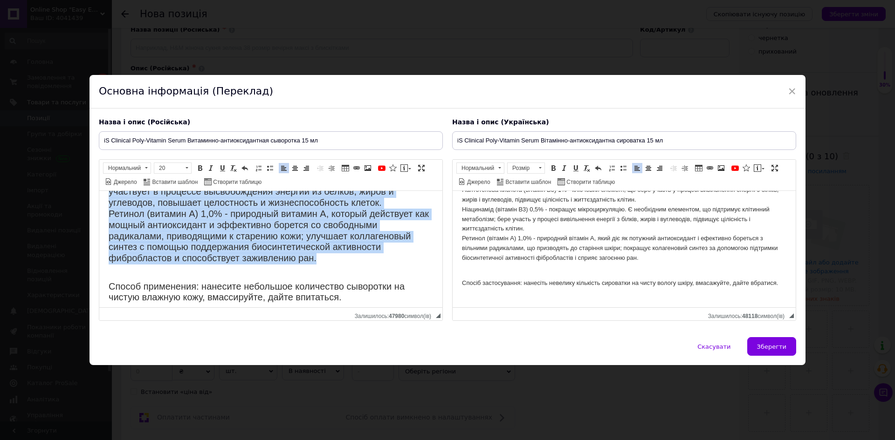
drag, startPoint x: 107, startPoint y: 246, endPoint x: 340, endPoint y: 280, distance: 235.9
click at [340, 280] on html "iS Clinical Poly-Vitamin Serum – это мощная омолаживающая сыворотка, обогащенна…" at bounding box center [270, 99] width 343 height 500
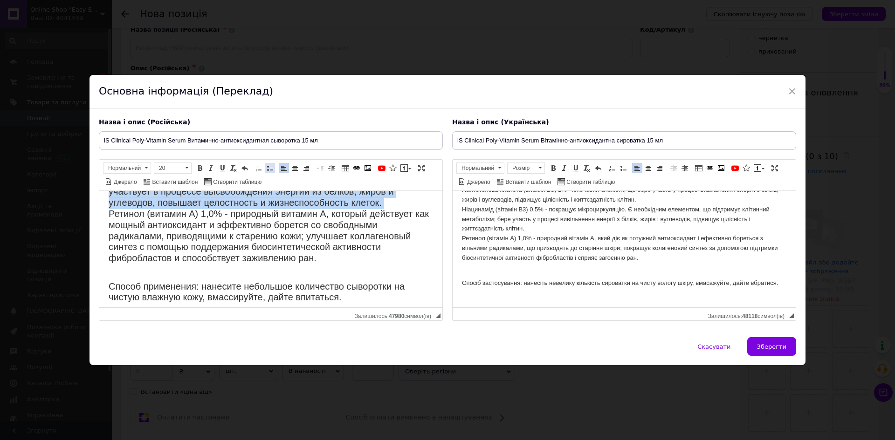
click at [269, 166] on span at bounding box center [269, 168] width 7 height 7
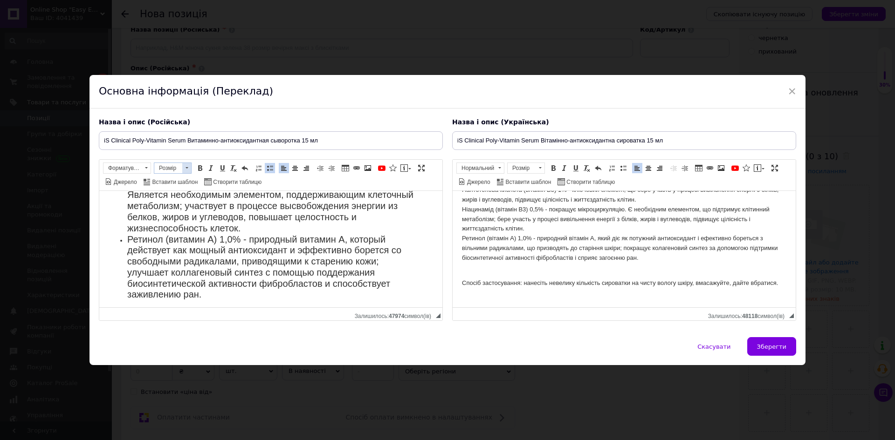
click at [188, 169] on span at bounding box center [186, 168] width 9 height 10
click at [171, 246] on link "20" at bounding box center [181, 251] width 55 height 14
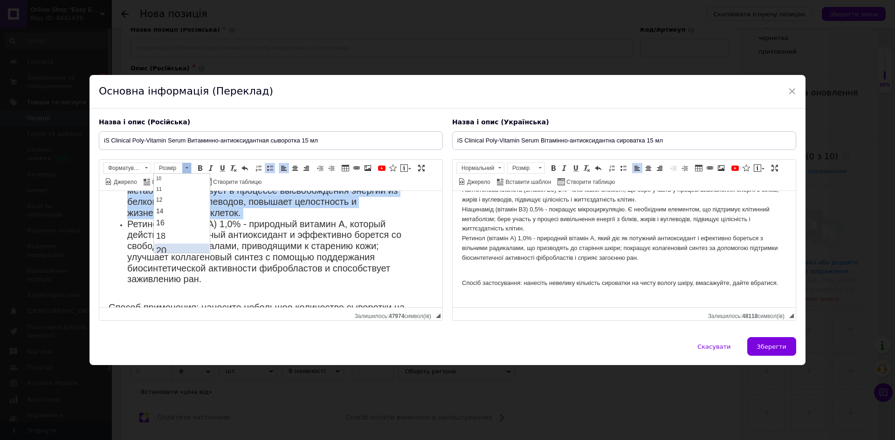
scroll to position [0, 0]
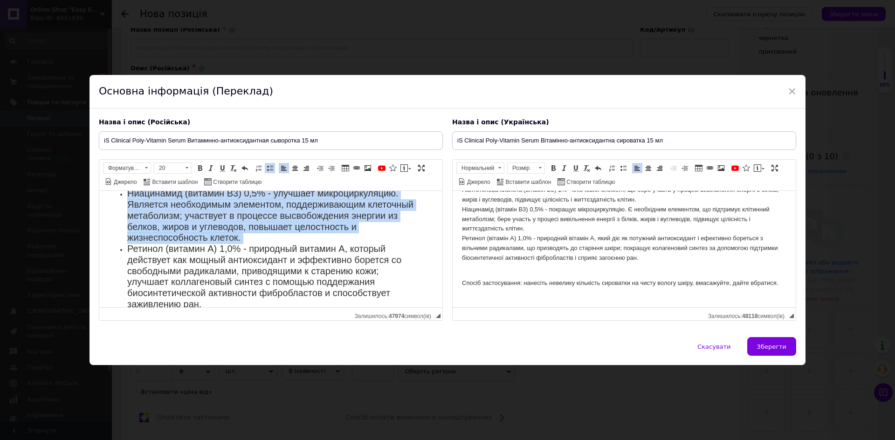
click at [106, 244] on html "iS Clinical Poly-Vitamin Serum – это мощная омолаживающая сыворотка, обогащенна…" at bounding box center [270, 114] width 343 height 561
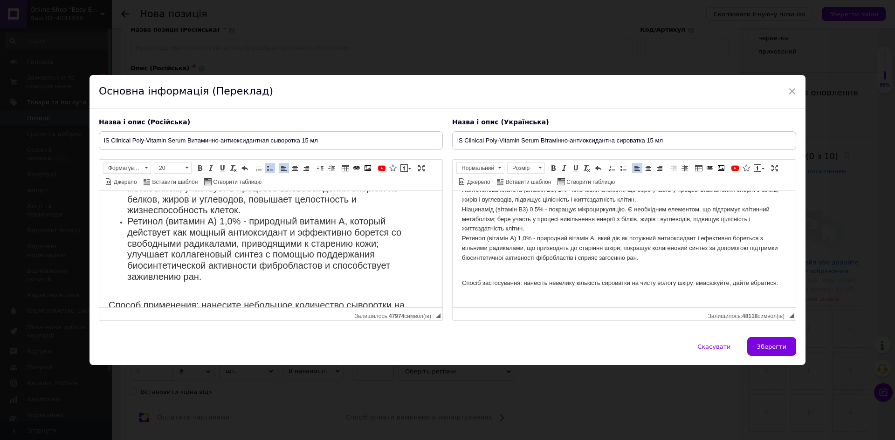
scroll to position [467, 0]
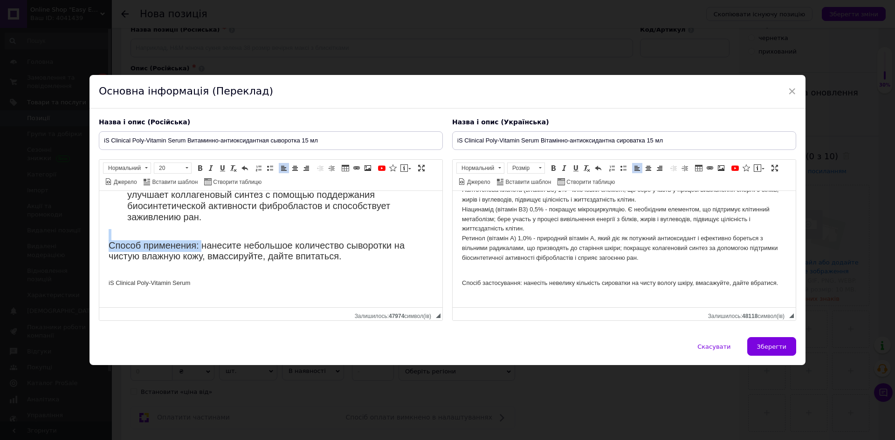
drag, startPoint x: 106, startPoint y: 238, endPoint x: 200, endPoint y: 235, distance: 93.7
click at [200, 248] on html "iS Clinical Poly-Vitamin Serum – это мощная омолаживающая сыворотка, обогащенна…" at bounding box center [270, 26] width 343 height 561
click at [185, 173] on span at bounding box center [186, 168] width 9 height 10
click at [176, 231] on link "22" at bounding box center [181, 229] width 55 height 16
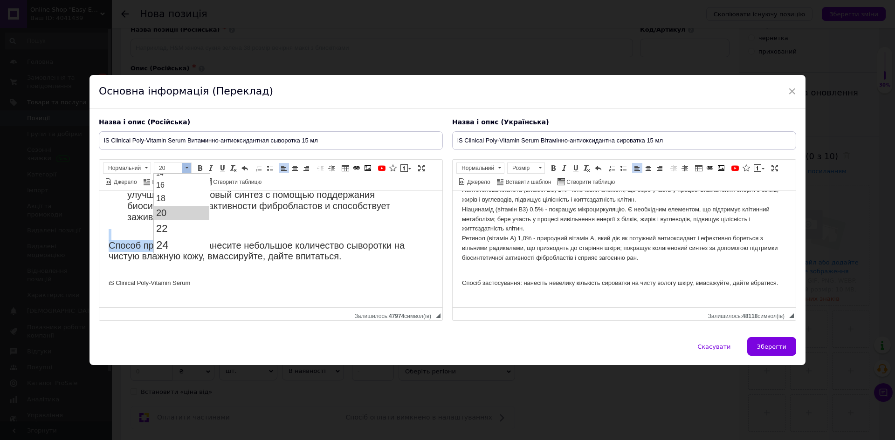
scroll to position [0, 0]
click at [199, 167] on span at bounding box center [199, 168] width 7 height 7
click at [247, 269] on p "iS Clinical Poly-Vitamin Serum" at bounding box center [271, 283] width 324 height 29
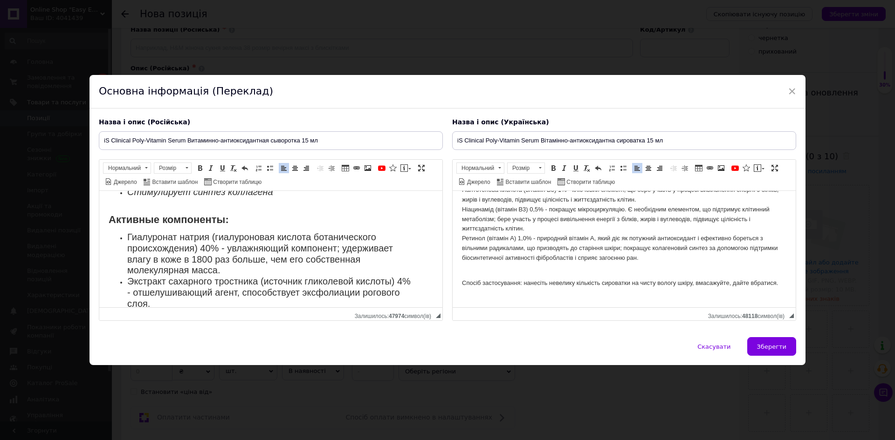
scroll to position [187, 0]
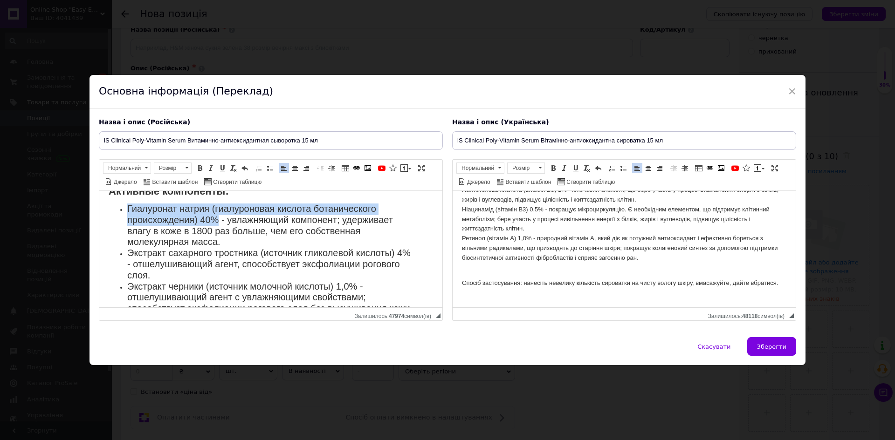
drag, startPoint x: 131, startPoint y: 220, endPoint x: 217, endPoint y: 233, distance: 86.7
click at [217, 233] on ul "Гиалуронат натрия (гиалуроновая кислота ботанического происхождения) 40% - увла…" at bounding box center [271, 342] width 324 height 277
click at [199, 170] on span at bounding box center [199, 168] width 7 height 7
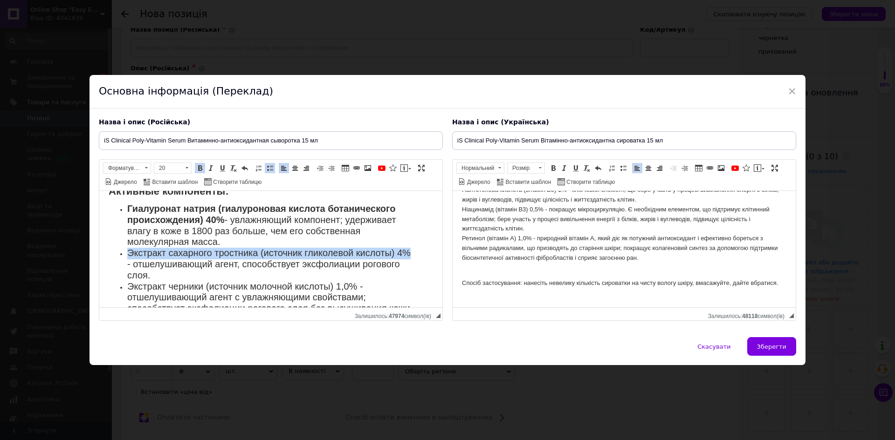
drag, startPoint x: 123, startPoint y: 263, endPoint x: 139, endPoint y: 275, distance: 19.9
click at [139, 275] on ul "Гиалуронат натрия (гиалуроновая кислота ботанического происхождения) 40% - увла…" at bounding box center [271, 342] width 324 height 277
click at [200, 172] on span at bounding box center [199, 168] width 7 height 7
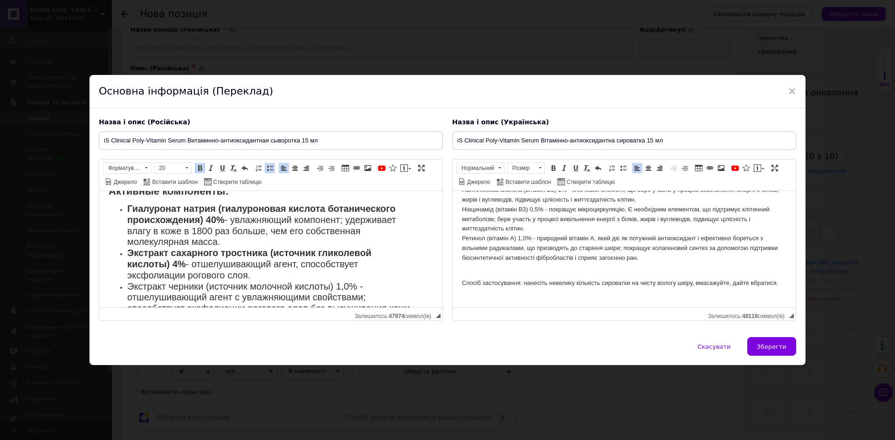
click at [265, 260] on strong "Экстракт сахарного тростника (источник гликолевой кислоты) 4%" at bounding box center [249, 258] width 244 height 21
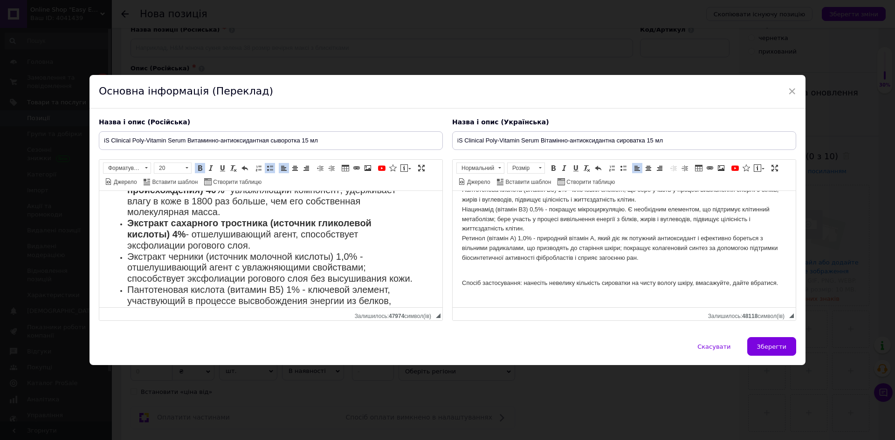
scroll to position [233, 0]
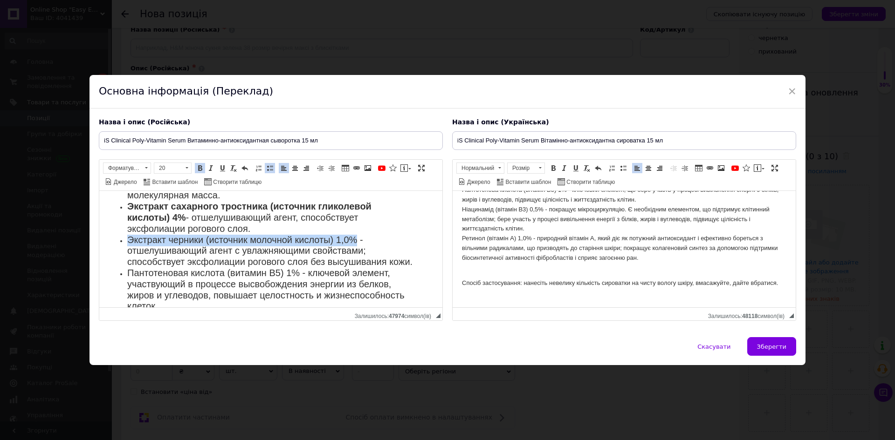
drag, startPoint x: 121, startPoint y: 253, endPoint x: 354, endPoint y: 254, distance: 233.0
click at [354, 254] on li "Экстракт черники (источник молочной кислоты) 1,0% - отшелушивающий агент с увла…" at bounding box center [270, 251] width 287 height 33
drag, startPoint x: 198, startPoint y: 166, endPoint x: 207, endPoint y: 167, distance: 9.4
click at [200, 166] on span at bounding box center [199, 168] width 7 height 7
click at [208, 167] on span at bounding box center [210, 168] width 7 height 7
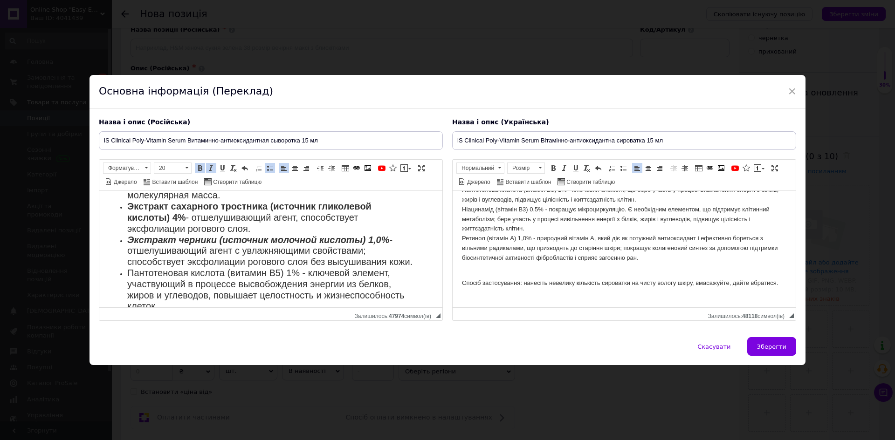
click at [274, 230] on span "Экстракт сахарного тростника (источник гликолевой кислоты) 4% - отшелушивающий …" at bounding box center [249, 217] width 244 height 33
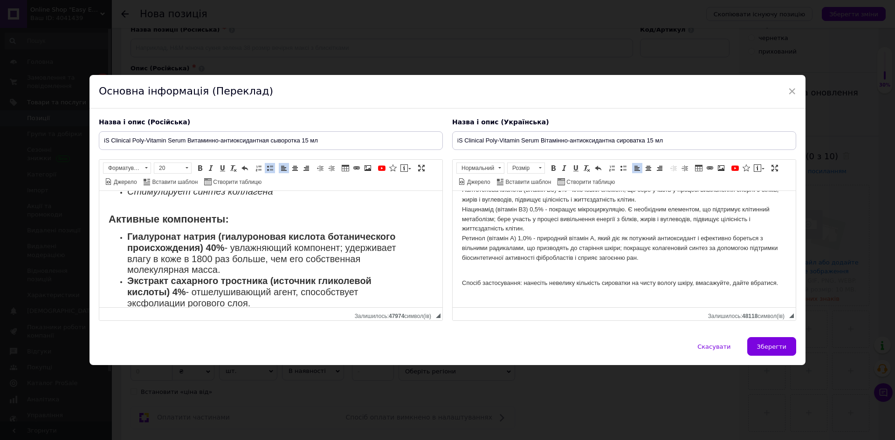
scroll to position [140, 0]
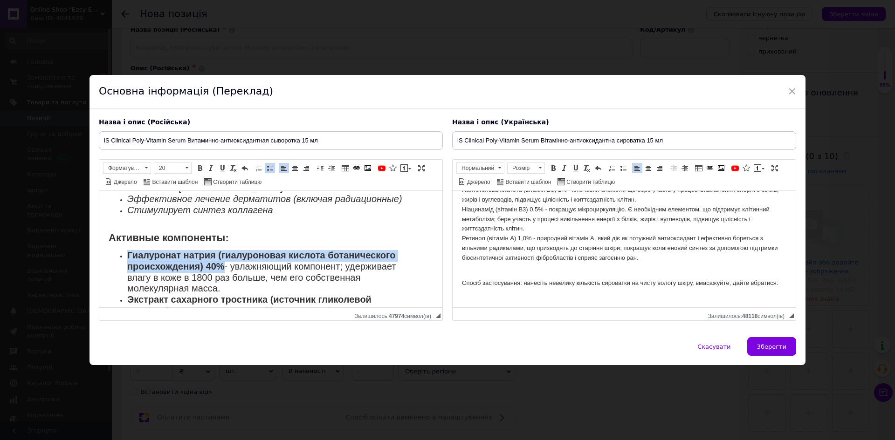
drag, startPoint x: 125, startPoint y: 261, endPoint x: 222, endPoint y: 278, distance: 99.0
click at [222, 278] on body "iS Clinical Poly-Vitamin Serum – это мощная омолаживающая сыворотка, обогащенна…" at bounding box center [271, 331] width 324 height 542
click at [208, 167] on span at bounding box center [210, 168] width 7 height 7
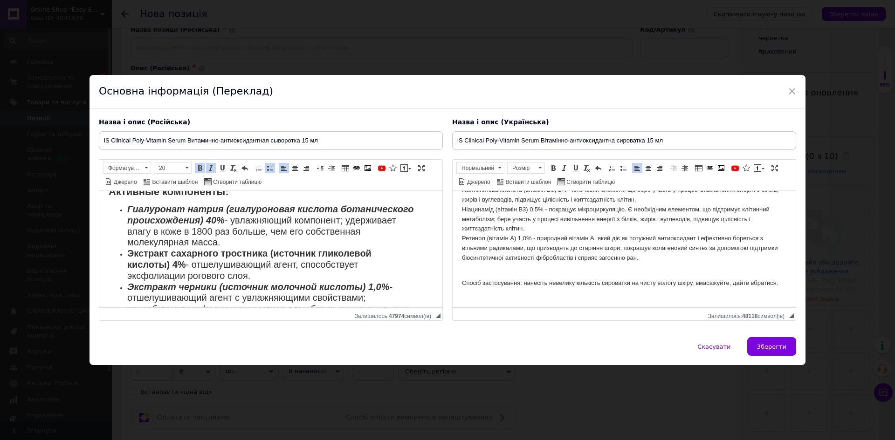
scroll to position [187, 0]
drag, startPoint x: 125, startPoint y: 259, endPoint x: 178, endPoint y: 268, distance: 53.9
click at [178, 268] on ul "Гиалуронат натрия (гиалуроновая кислота ботанического происхождения) 40% - увла…" at bounding box center [271, 342] width 324 height 277
drag, startPoint x: 182, startPoint y: 274, endPoint x: 127, endPoint y: 260, distance: 56.3
click at [127, 260] on strong "Экстракт сахарного тростника (источник гликолевой кислоты) 4%" at bounding box center [249, 258] width 244 height 21
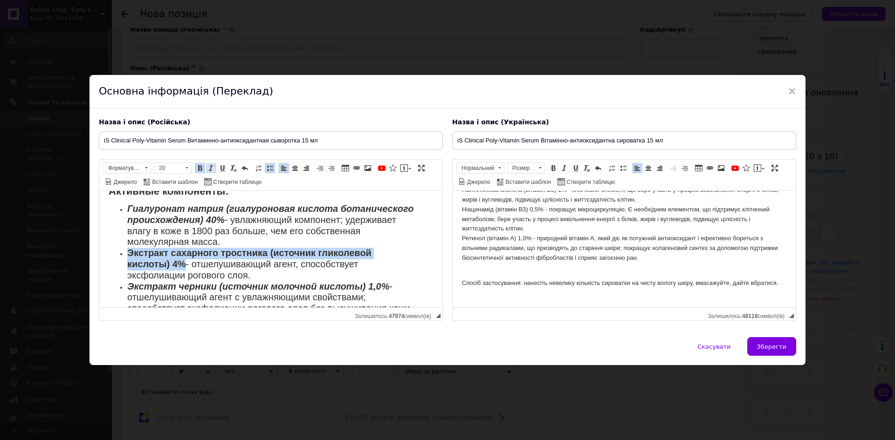
click at [207, 172] on span at bounding box center [210, 168] width 7 height 7
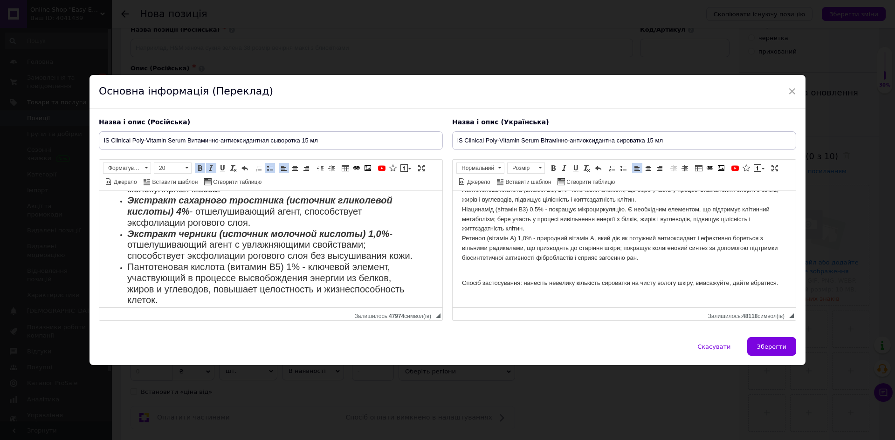
scroll to position [280, 0]
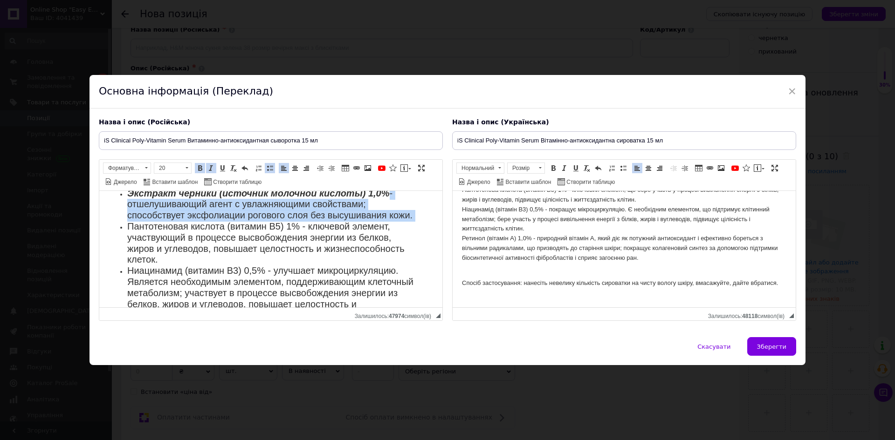
drag, startPoint x: 120, startPoint y: 244, endPoint x: 219, endPoint y: 240, distance: 98.9
click at [222, 240] on ul "Гиалуронат натрия (гиалуроновая кислота ботанического происхождения) 40% - увла…" at bounding box center [271, 249] width 324 height 277
click at [127, 248] on span "Пантотеновая кислота (витамин В5) 1% - ключевой элемент, участвующий в процессе…" at bounding box center [265, 242] width 277 height 43
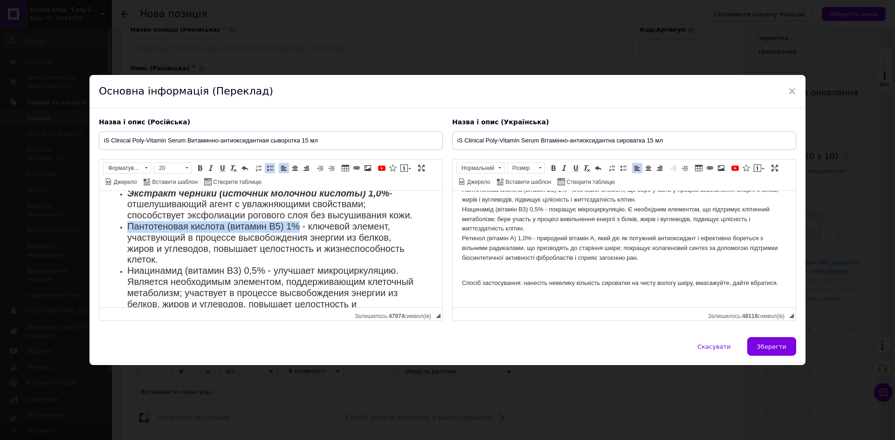
drag, startPoint x: 128, startPoint y: 248, endPoint x: 293, endPoint y: 249, distance: 165.0
click at [293, 249] on span "Пантотеновая кислота (витамин В5) 1% - ключевой элемент, участвующий в процессе…" at bounding box center [265, 242] width 277 height 43
click at [206, 167] on link "Курсив Сполучення клавіш Ctrl+I" at bounding box center [211, 168] width 10 height 10
click at [201, 167] on span at bounding box center [199, 168] width 7 height 7
click at [210, 167] on span at bounding box center [210, 168] width 7 height 7
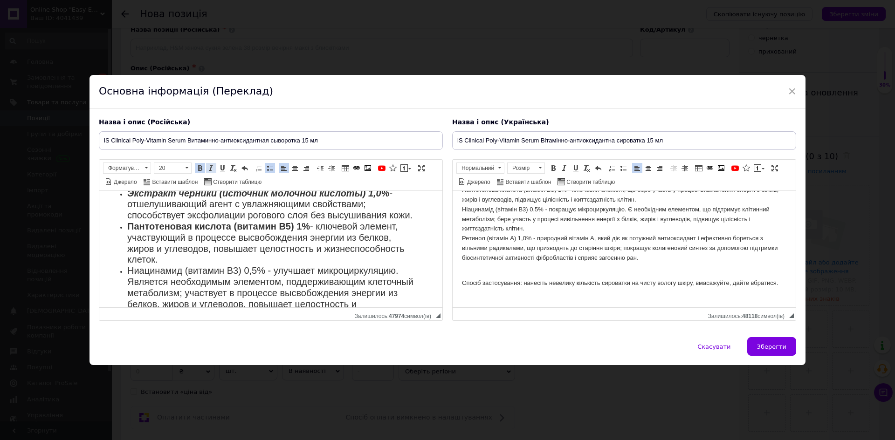
click at [210, 167] on span at bounding box center [210, 168] width 7 height 7
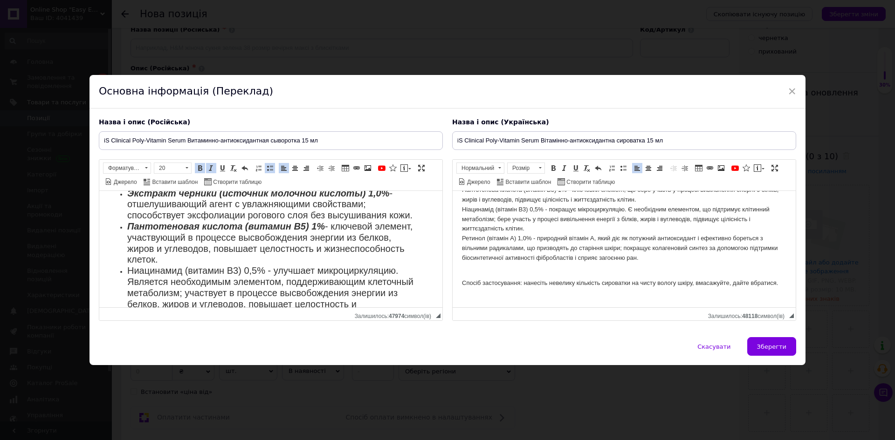
click at [210, 167] on span at bounding box center [210, 168] width 7 height 7
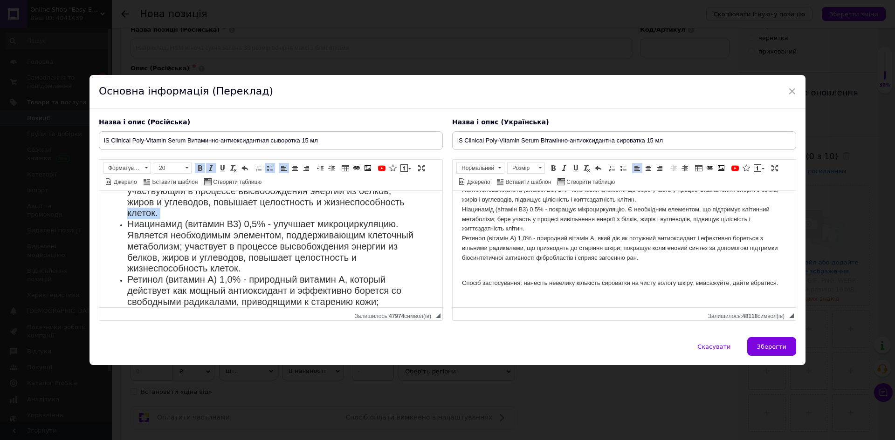
drag, startPoint x: 115, startPoint y: 246, endPoint x: 208, endPoint y: 236, distance: 93.7
click at [208, 236] on ul "Гиалуронат натрия (гиалуроновая кислота ботанического происхождения) 40% - увла…" at bounding box center [271, 202] width 324 height 277
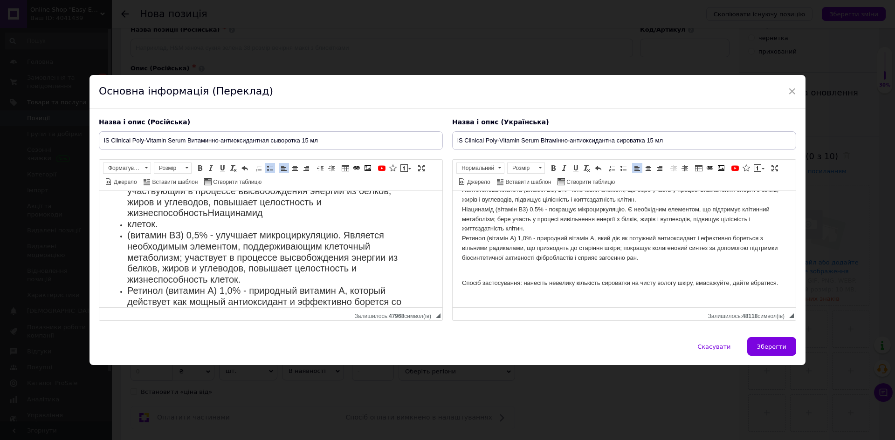
click at [182, 231] on li "клеток." at bounding box center [270, 225] width 287 height 11
click at [221, 220] on li "Пантотеновая кислота (витамин В5) 1% - ключевой элемент, участвующий в процессе…" at bounding box center [270, 197] width 287 height 44
drag, startPoint x: 202, startPoint y: 235, endPoint x: 211, endPoint y: 233, distance: 9.5
click at [203, 218] on span "Пантотеновая кислота (витамин В5) 1% - ключевой элемент, участвующий в процессе…" at bounding box center [269, 196] width 285 height 43
click at [211, 218] on span "Ниацинамид" at bounding box center [234, 213] width 55 height 10
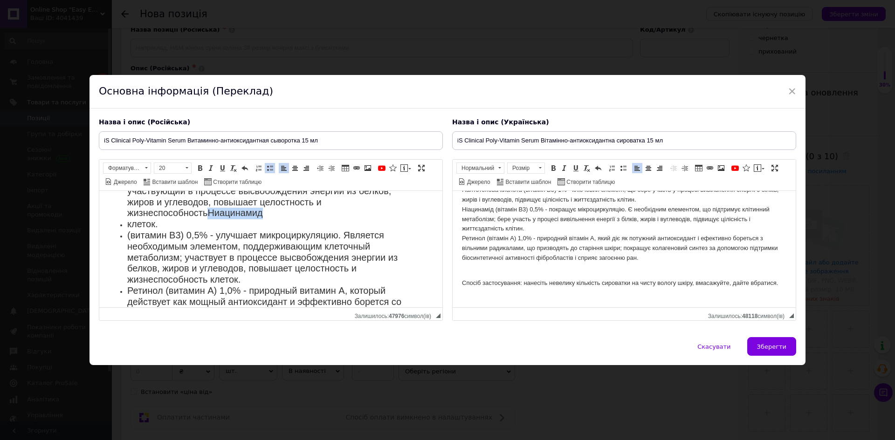
drag, startPoint x: 207, startPoint y: 233, endPoint x: 270, endPoint y: 234, distance: 62.5
click at [270, 220] on li "Пантотеновая кислота (витамин В5) 1% - ключевой элемент, участвующий в процессе…" at bounding box center [270, 197] width 287 height 44
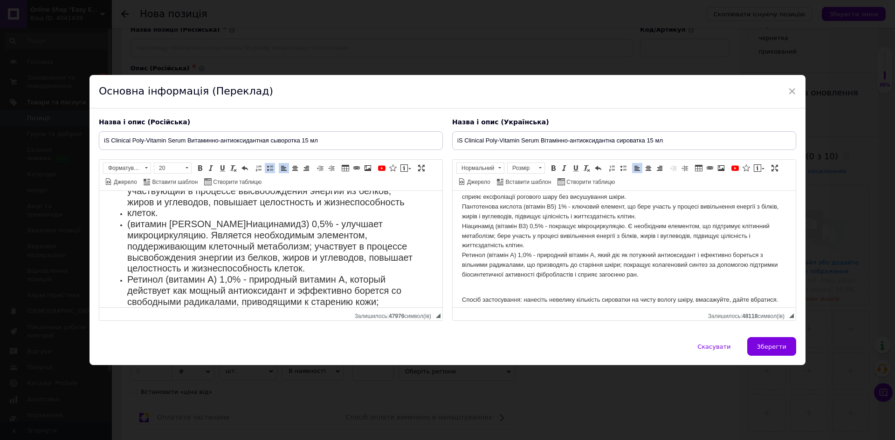
scroll to position [165, 0]
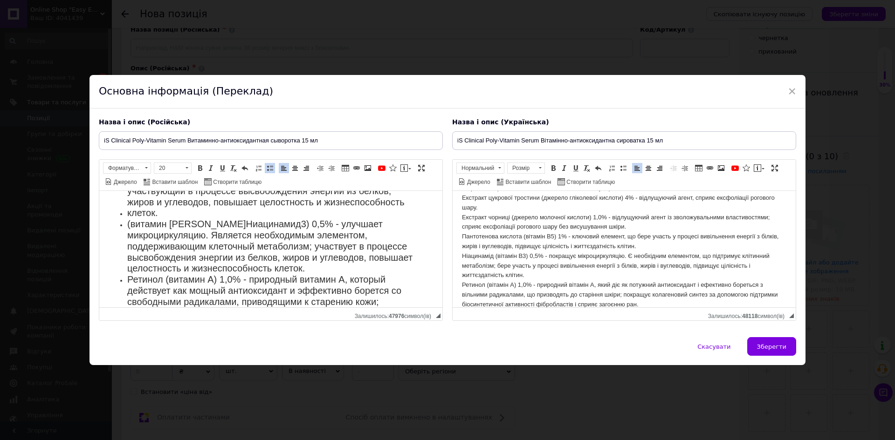
click at [129, 218] on span "клеток." at bounding box center [142, 213] width 30 height 10
drag, startPoint x: 182, startPoint y: 247, endPoint x: 228, endPoint y: 247, distance: 46.6
click at [228, 247] on span "(витамин В Ниацинамид 3) 0,5% - улучшает микроциркуляцию. Является необходимым …" at bounding box center [269, 246] width 285 height 55
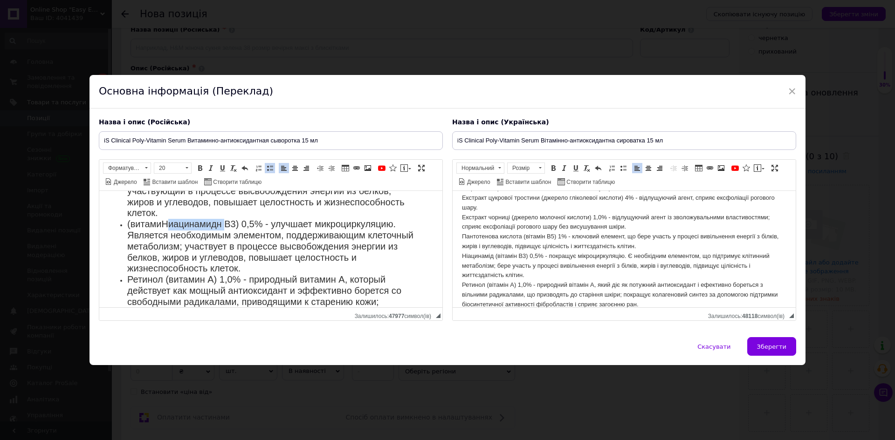
drag, startPoint x: 223, startPoint y: 246, endPoint x: 166, endPoint y: 250, distance: 56.5
click at [166, 250] on span "(витами Ниацинамид н В3) 0,5% - улучшает микроциркуляцию. Является необходимым …" at bounding box center [270, 246] width 286 height 55
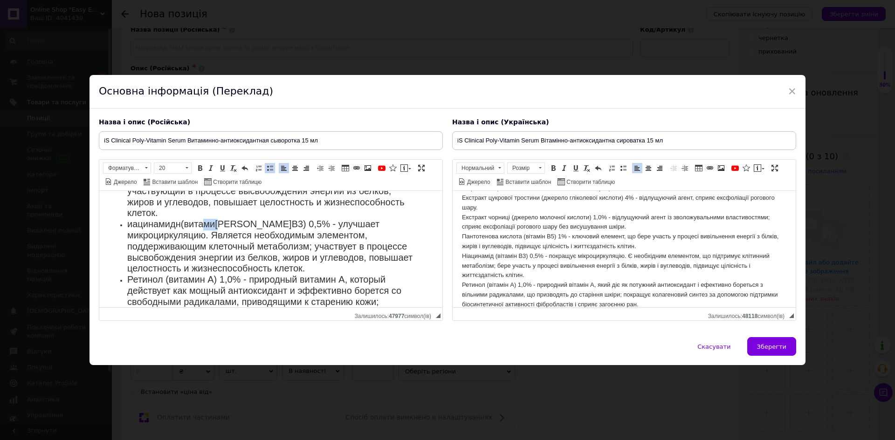
drag, startPoint x: 219, startPoint y: 246, endPoint x: 206, endPoint y: 245, distance: 13.1
click at [206, 246] on span "иацинамид н (витами Н В3) 0,5% - улучшает микроциркуляцию. Является необходимым…" at bounding box center [269, 246] width 285 height 55
click at [218, 229] on span "[PERSON_NAME]" at bounding box center [253, 224] width 76 height 10
click at [222, 229] on span "[PERSON_NAME]" at bounding box center [253, 224] width 76 height 10
click at [126, 246] on ul "Гиалуронат натрия (гиалуроновая кислота ботанического происхождения) 40% - увла…" at bounding box center [271, 202] width 324 height 277
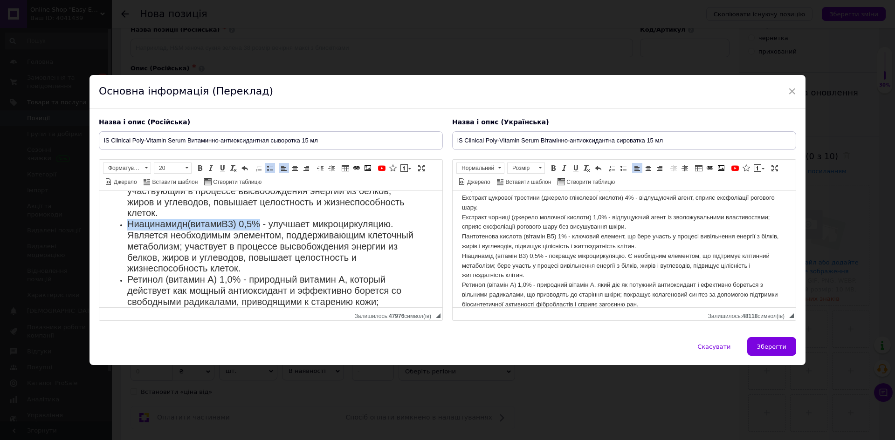
drag, startPoint x: 124, startPoint y: 250, endPoint x: 263, endPoint y: 242, distance: 139.5
click at [263, 242] on ul "Гиалуронат натрия (гиалуроновая кислота ботанического происхождения) 40% - увла…" at bounding box center [271, 202] width 324 height 277
click at [201, 165] on span at bounding box center [199, 168] width 7 height 7
click at [207, 165] on span at bounding box center [210, 168] width 7 height 7
click at [212, 168] on span at bounding box center [210, 168] width 7 height 7
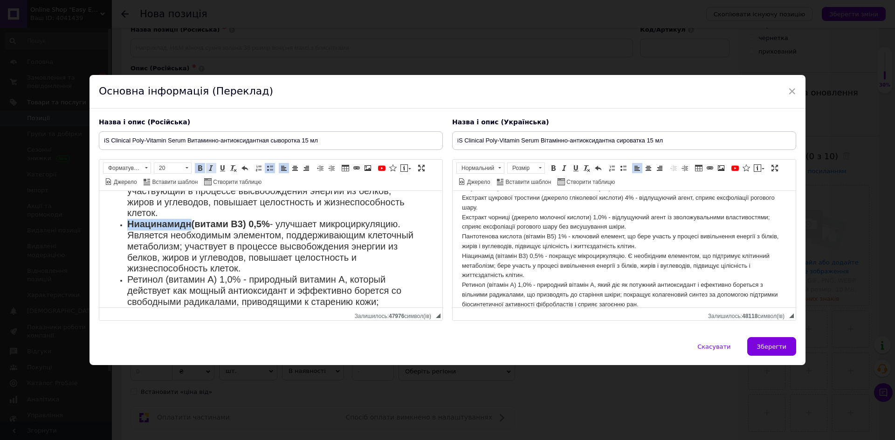
click at [212, 168] on span at bounding box center [210, 168] width 7 height 7
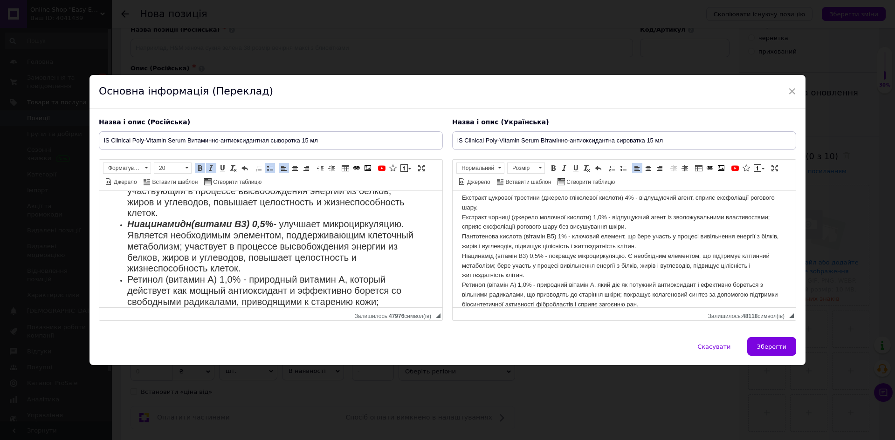
click at [211, 171] on span at bounding box center [210, 168] width 7 height 7
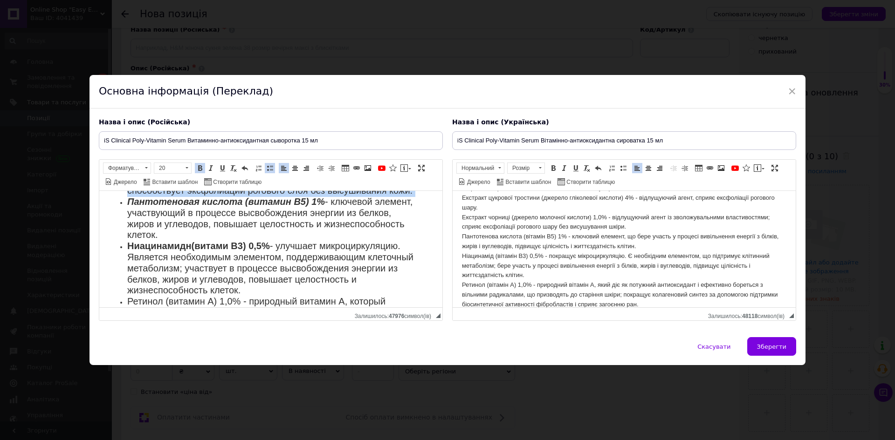
scroll to position [290, 0]
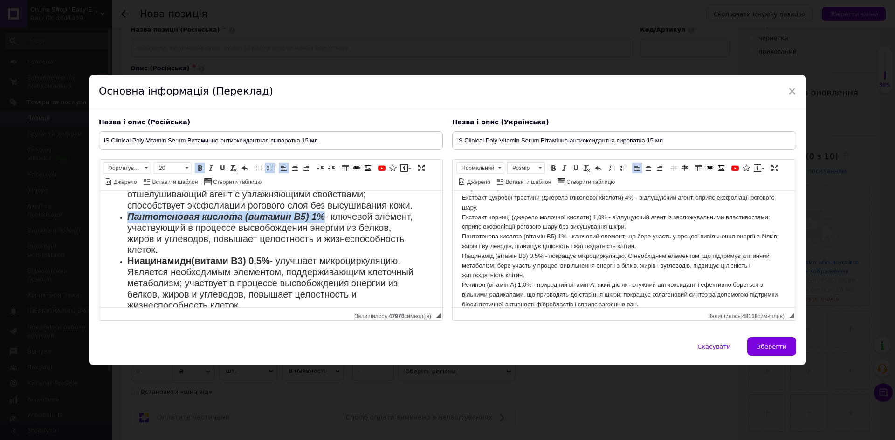
drag, startPoint x: 125, startPoint y: 201, endPoint x: 319, endPoint y: 236, distance: 196.5
click at [324, 241] on ul "Гиалуронат натрия (гиалуроновая кислота ботанического происхождения) 40% - увла…" at bounding box center [271, 239] width 324 height 277
click at [213, 169] on span at bounding box center [210, 168] width 7 height 7
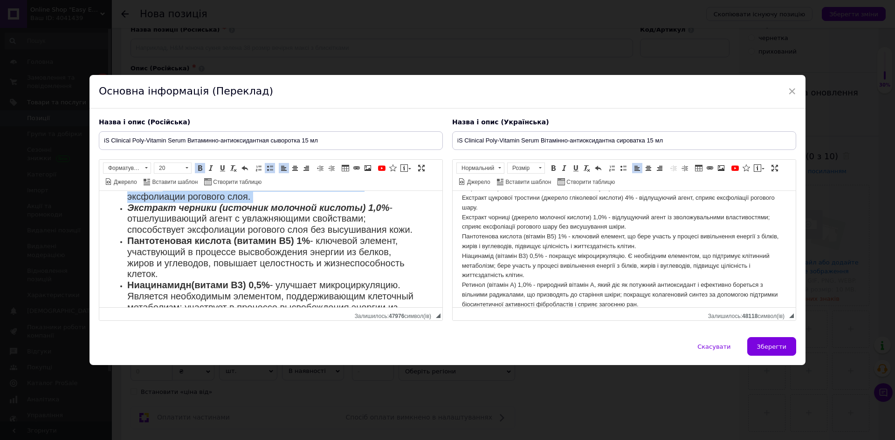
scroll to position [217, 0]
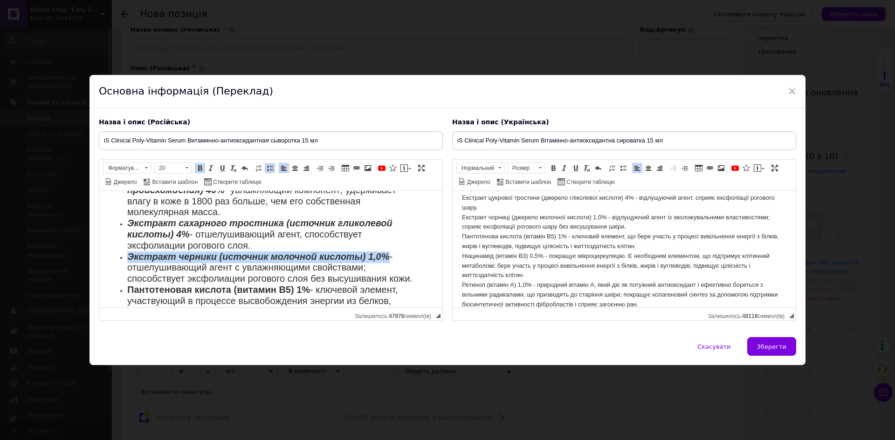
drag, startPoint x: 123, startPoint y: 193, endPoint x: 385, endPoint y: 263, distance: 271.4
click at [385, 263] on ul "Гиалуронат натрия (гиалуроновая кислота ботанического происхождения) 40% - увла…" at bounding box center [271, 312] width 324 height 277
click at [213, 169] on span at bounding box center [210, 168] width 7 height 7
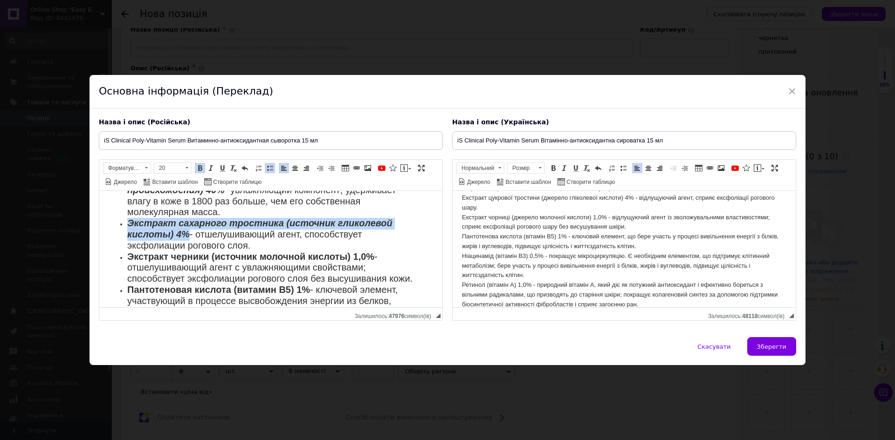
drag, startPoint x: 128, startPoint y: 232, endPoint x: 188, endPoint y: 245, distance: 61.5
click at [188, 240] on strong "Экстракт сахарного тростника (источник гликолевой кислоты) 4%" at bounding box center [259, 228] width 265 height 21
click at [211, 166] on span at bounding box center [210, 168] width 7 height 7
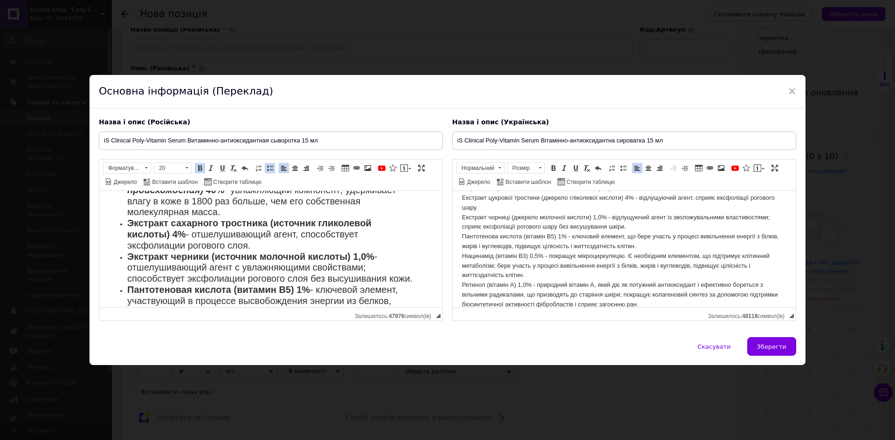
scroll to position [170, 0]
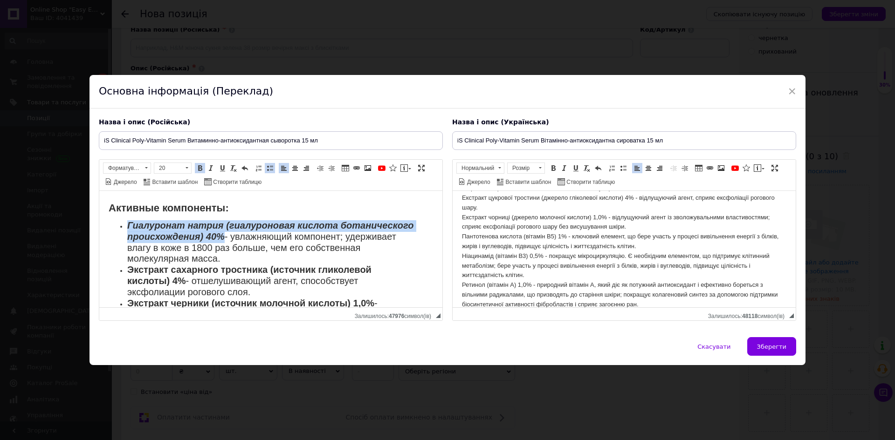
drag, startPoint x: 128, startPoint y: 233, endPoint x: 299, endPoint y: 247, distance: 171.6
click at [299, 242] on strong "Гиалуронат натрия (гиалуроновая кислота ботанического происхождения) 40%" at bounding box center [270, 230] width 286 height 21
drag, startPoint x: 298, startPoint y: 247, endPoint x: 193, endPoint y: 419, distance: 201.4
click at [99, 234] on html "iS Clinical Poly-Vitamin Serum – это мощная омолаживающая сыворотка, обогащенна…" at bounding box center [270, 301] width 343 height 561
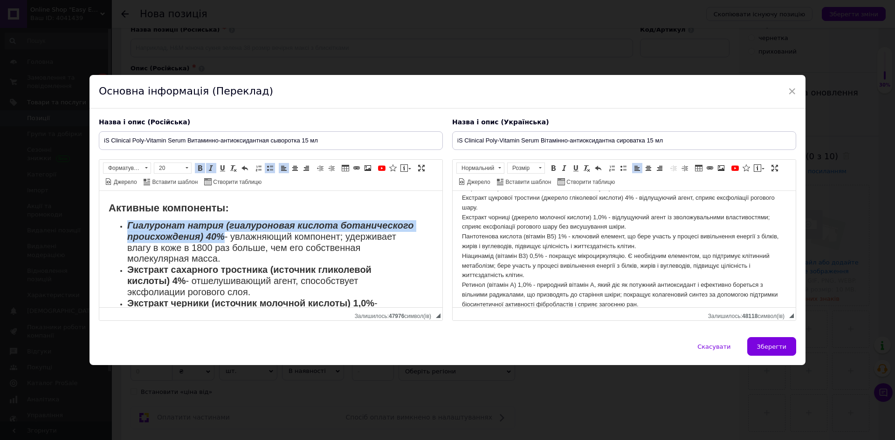
click at [212, 167] on span at bounding box center [210, 168] width 7 height 7
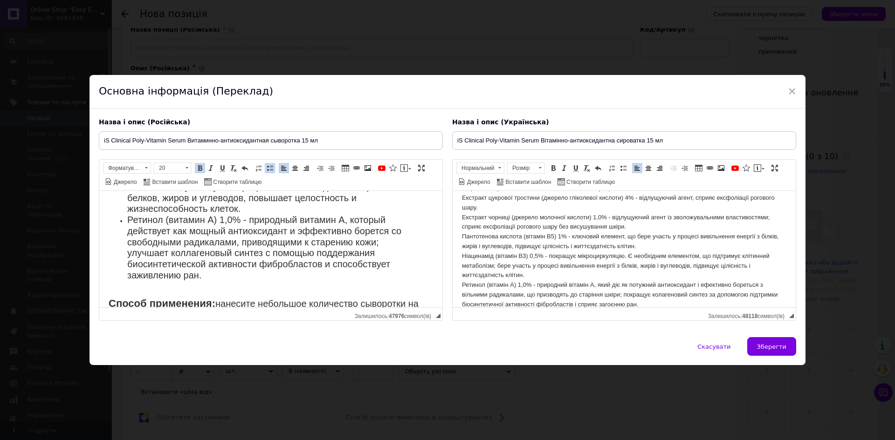
scroll to position [403, 0]
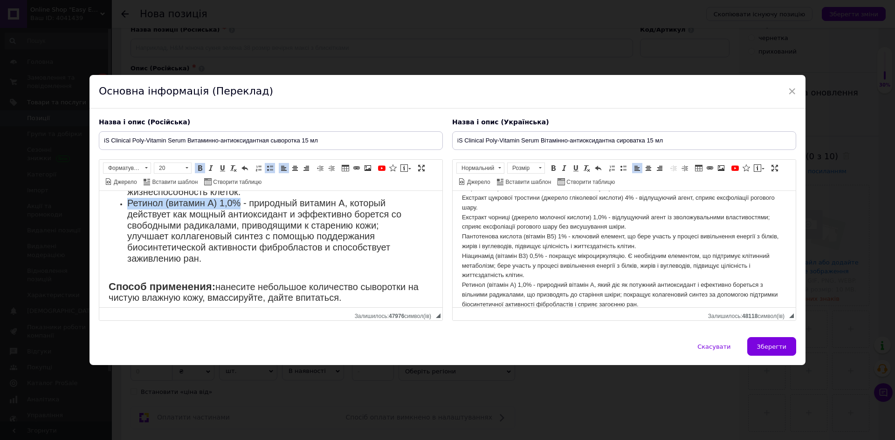
drag, startPoint x: 124, startPoint y: 224, endPoint x: 238, endPoint y: 221, distance: 113.7
click at [238, 221] on ul "Гиалуронат натрия (гиалуроновая кислота ботанического происхождения) 40% - увла…" at bounding box center [271, 126] width 324 height 277
click at [196, 167] on span at bounding box center [199, 168] width 7 height 7
click at [111, 253] on ul "Гиалуронат натрия (гиалуроновая кислота ботанического происхождения) 40% - увла…" at bounding box center [271, 126] width 324 height 277
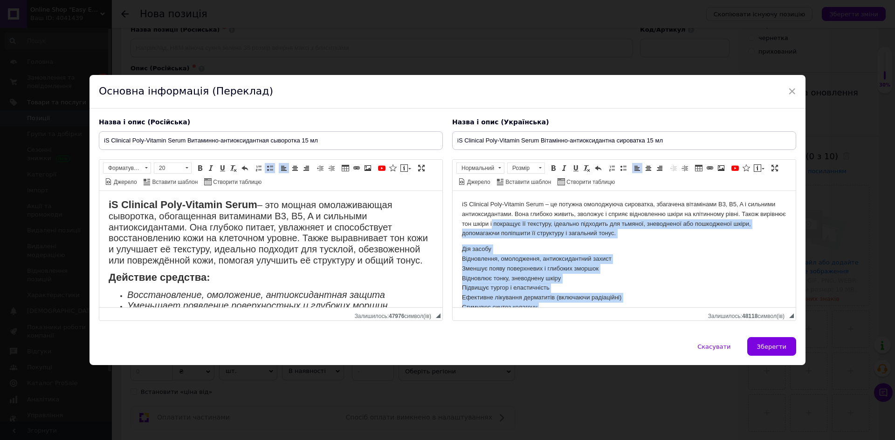
scroll to position [0, 0]
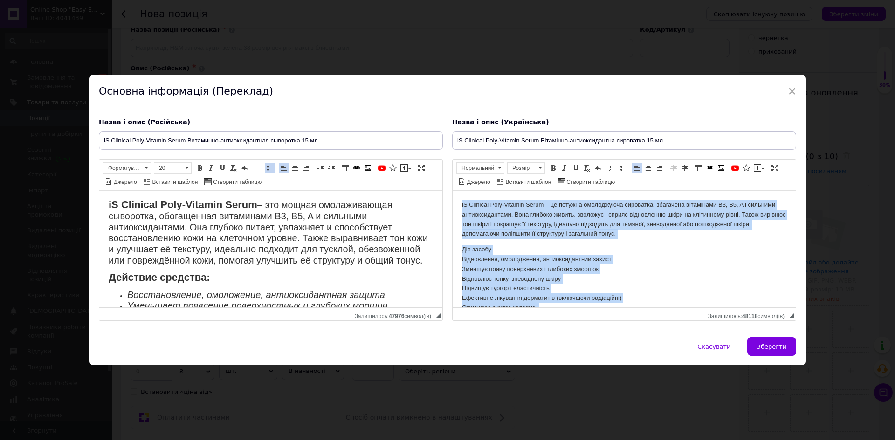
drag, startPoint x: 783, startPoint y: 284, endPoint x: 902, endPoint y: 381, distance: 153.7
click at [453, 191] on html "iS Clinical Poly-Vitamin Serum – це потужна омолоджуюча сироватка, збагачена ві…" at bounding box center [624, 355] width 343 height 328
click at [541, 168] on span at bounding box center [539, 168] width 9 height 10
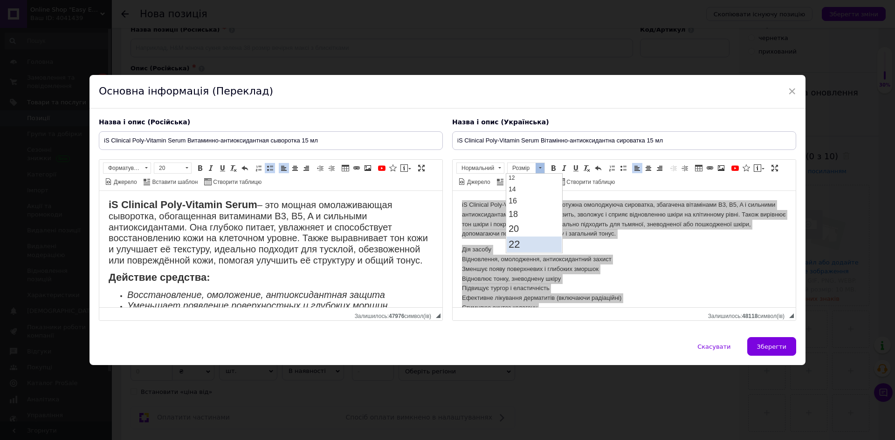
scroll to position [93, 0]
click at [521, 203] on link "20" at bounding box center [534, 204] width 55 height 14
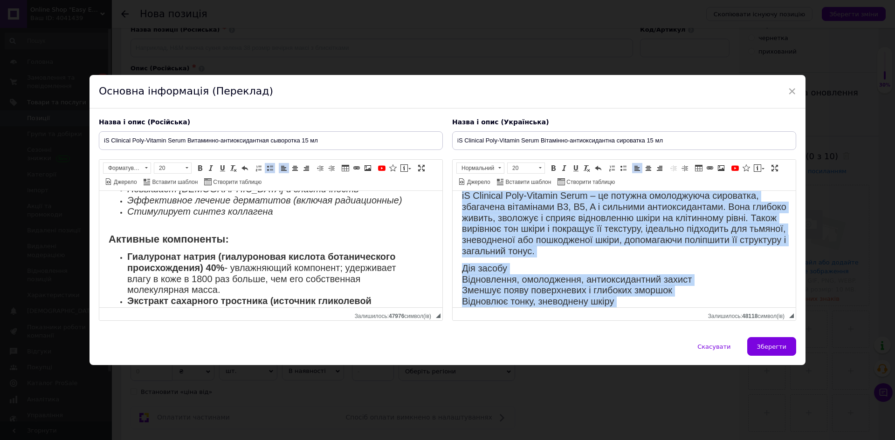
scroll to position [140, 0]
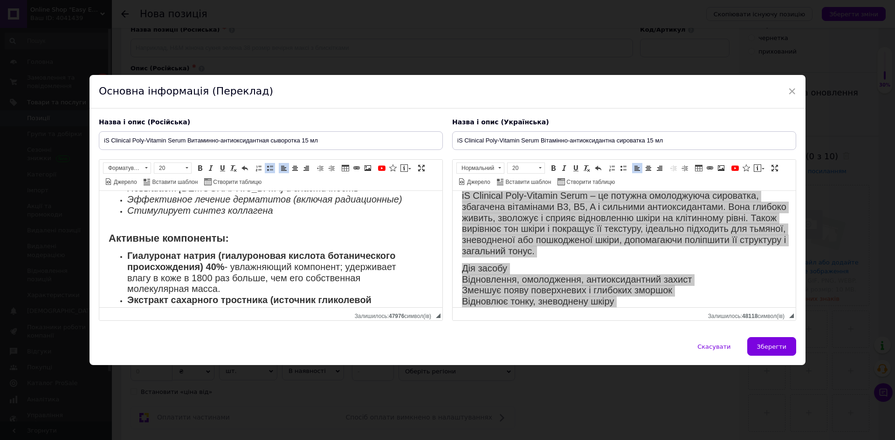
click at [171, 228] on body "iS Clinical Poly-Vitamin Serum – это мощная омолаживающая сыворотка, обогащенна…" at bounding box center [271, 332] width 324 height 542
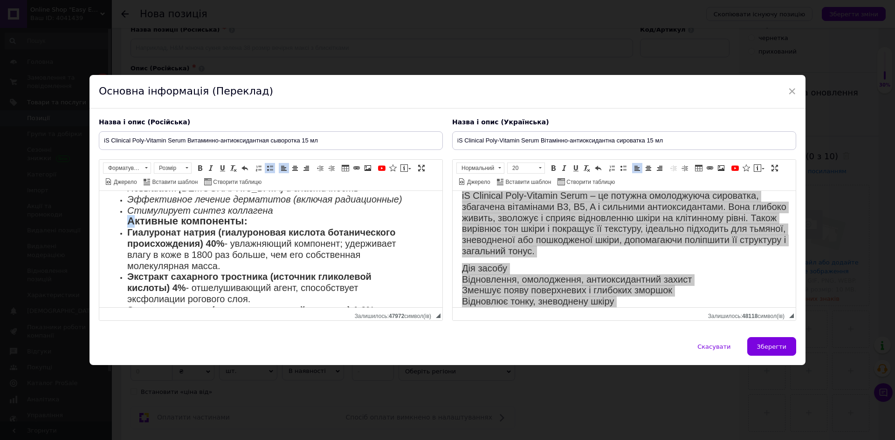
drag, startPoint x: 131, startPoint y: 235, endPoint x: 121, endPoint y: 228, distance: 12.7
click at [129, 227] on strong "Активные компоненты:" at bounding box center [187, 221] width 120 height 12
click at [121, 229] on ul "Восстановление, омоложение, антиоксидантная защита Уменьшает появление поверхно…" at bounding box center [271, 328] width 324 height 355
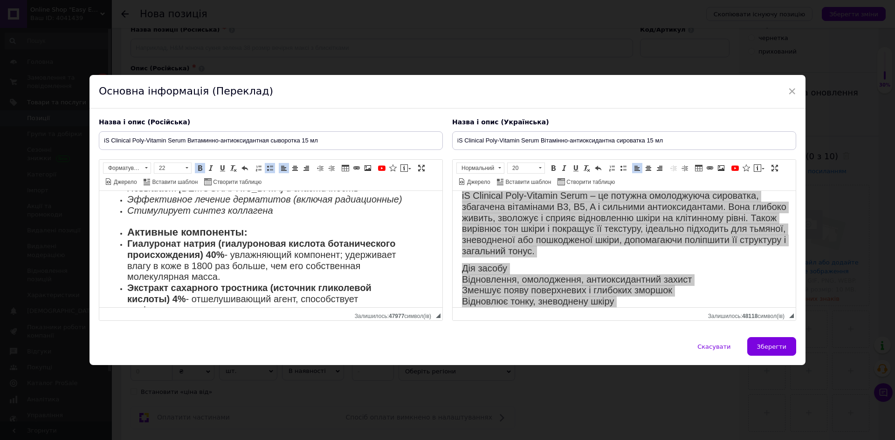
click at [271, 165] on span at bounding box center [269, 168] width 7 height 7
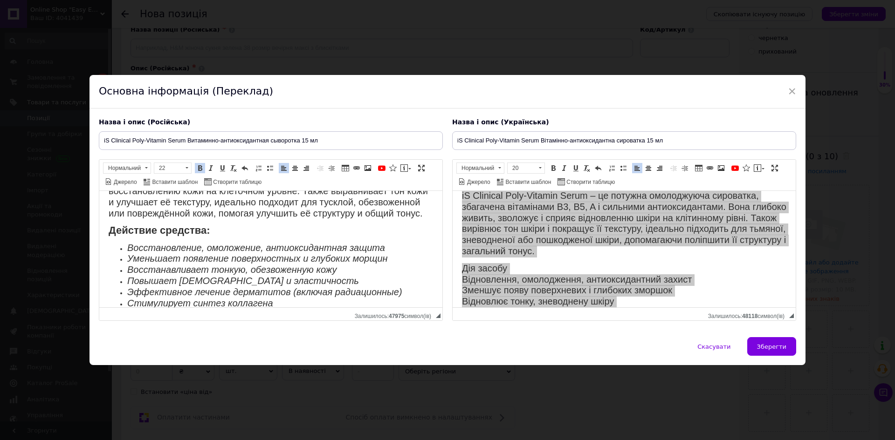
scroll to position [0, 0]
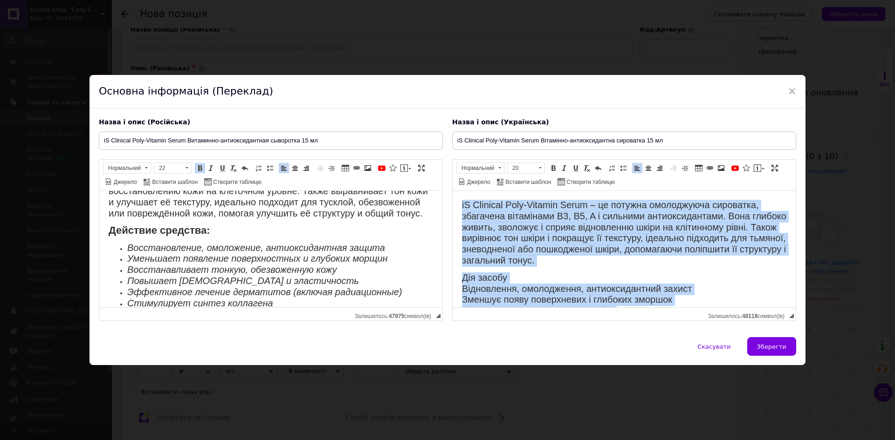
click at [523, 235] on span "iS Clinical Poly-Vitamin Serum – це потужна омолоджуюча сироватка, збагачена ві…" at bounding box center [624, 233] width 324 height 66
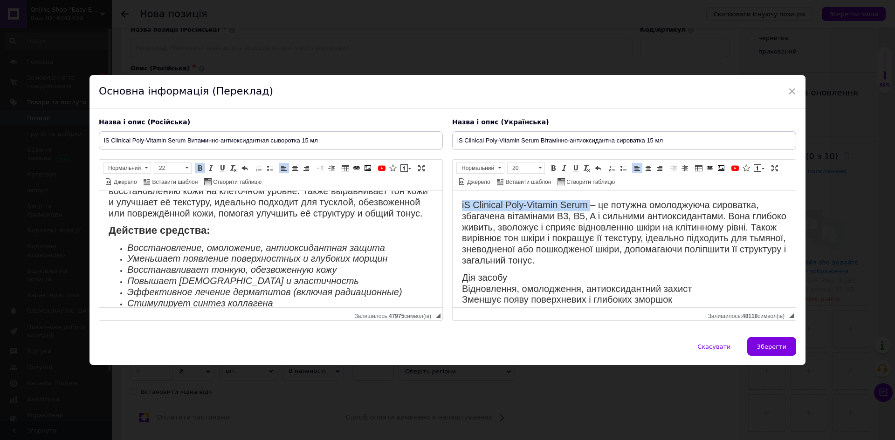
drag, startPoint x: 457, startPoint y: 203, endPoint x: 590, endPoint y: 201, distance: 132.8
click at [590, 201] on html "iS Clinical Poly-Vitamin Serum – це потужна омолоджуюча сироватка, збагачена ві…" at bounding box center [624, 425] width 343 height 468
drag, startPoint x: 537, startPoint y: 172, endPoint x: 29, endPoint y: 25, distance: 528.9
click at [537, 172] on span at bounding box center [539, 168] width 9 height 10
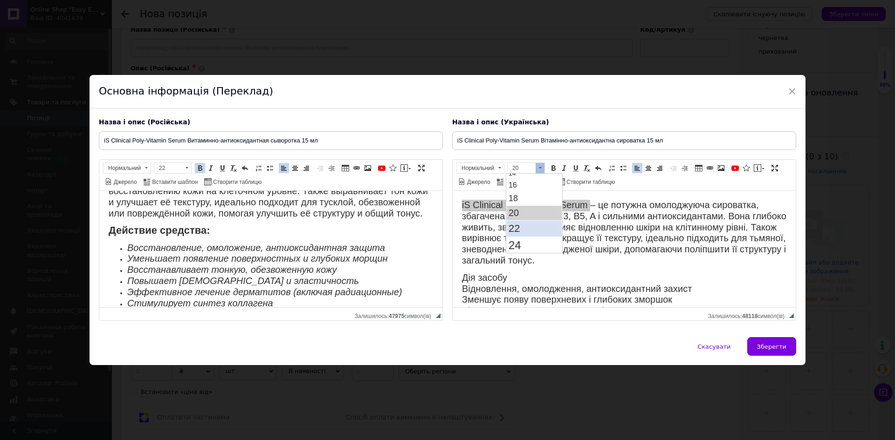
drag, startPoint x: 527, startPoint y: 229, endPoint x: 528, endPoint y: 223, distance: 6.1
click at [528, 223] on link "22" at bounding box center [534, 229] width 55 height 16
click at [554, 169] on span at bounding box center [552, 168] width 7 height 7
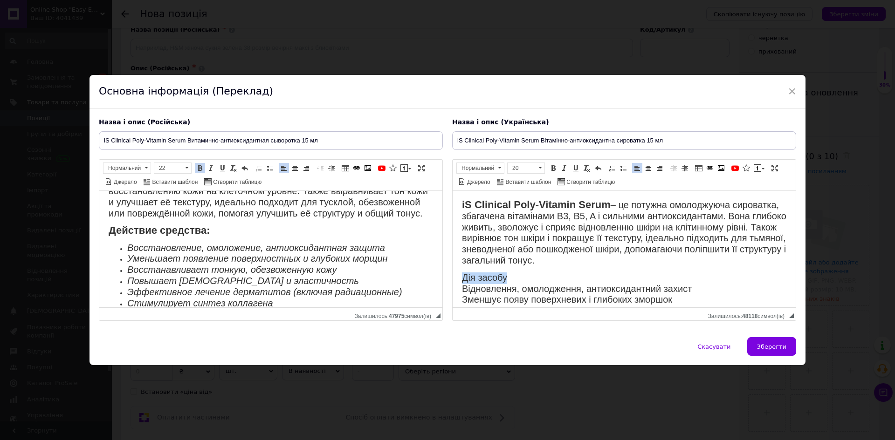
drag, startPoint x: 456, startPoint y: 270, endPoint x: 511, endPoint y: 272, distance: 55.0
click at [510, 274] on html "iS Clinical Poly-Vitamin Serum – це потужна омолоджуюча сироватка, збагачена ві…" at bounding box center [624, 425] width 343 height 468
click at [542, 169] on span at bounding box center [539, 168] width 9 height 10
click at [536, 275] on p "Дія засобу Відновлення, омолодження, антиоксидантний захист Зменшує появу повер…" at bounding box center [624, 312] width 324 height 78
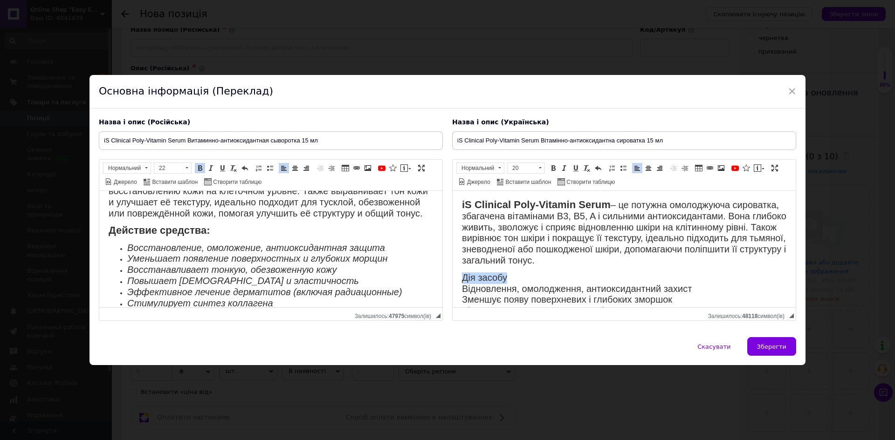
scroll to position [0, 0]
drag, startPoint x: 536, startPoint y: 283, endPoint x: 473, endPoint y: 277, distance: 64.1
click at [462, 278] on span "Дія засобу: Відновлення, омолодження, антиоксидантний захист Зменшує появу пове…" at bounding box center [585, 311] width 246 height 77
click at [538, 277] on p "Дія засобу: Відновлення, омолодження, антиоксидантний захист Зменшує появу пове…" at bounding box center [624, 312] width 324 height 78
drag, startPoint x: 532, startPoint y: 276, endPoint x: 452, endPoint y: 281, distance: 79.9
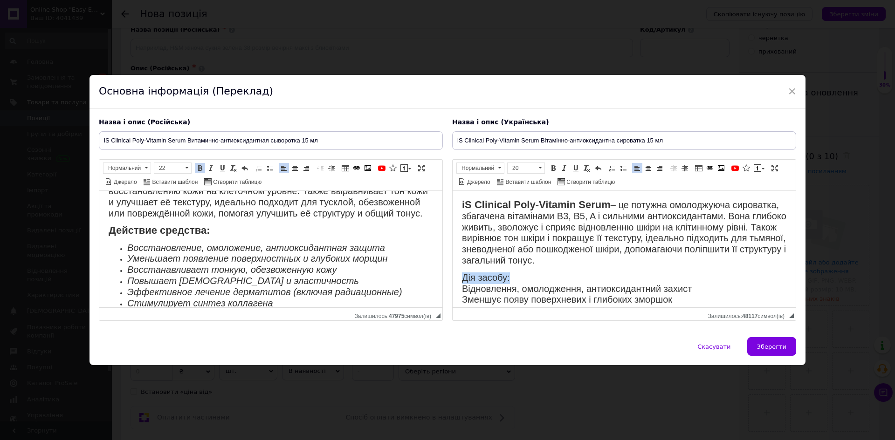
click at [453, 281] on html "iS Clinical Poly-Vitamin Serum – це потужна омолоджуюча сироватка, збагачена ві…" at bounding box center [624, 425] width 343 height 468
click at [542, 171] on link "20" at bounding box center [526, 168] width 38 height 11
click at [522, 225] on link "22" at bounding box center [534, 229] width 55 height 16
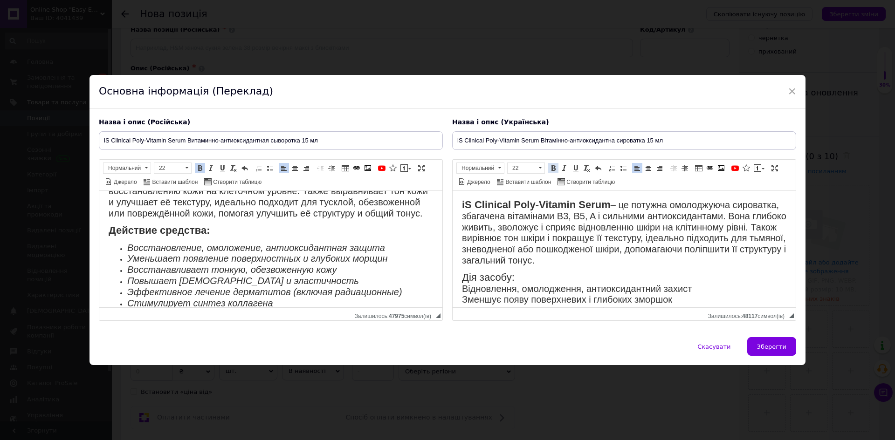
click at [552, 171] on span at bounding box center [552, 168] width 7 height 7
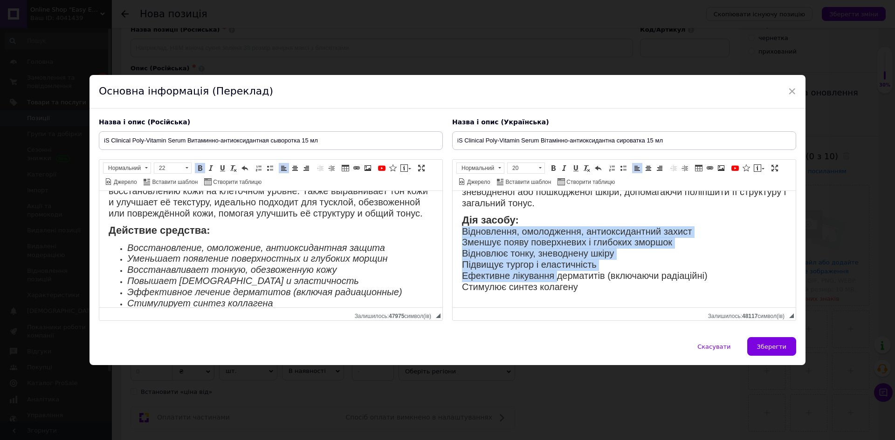
scroll to position [93, 0]
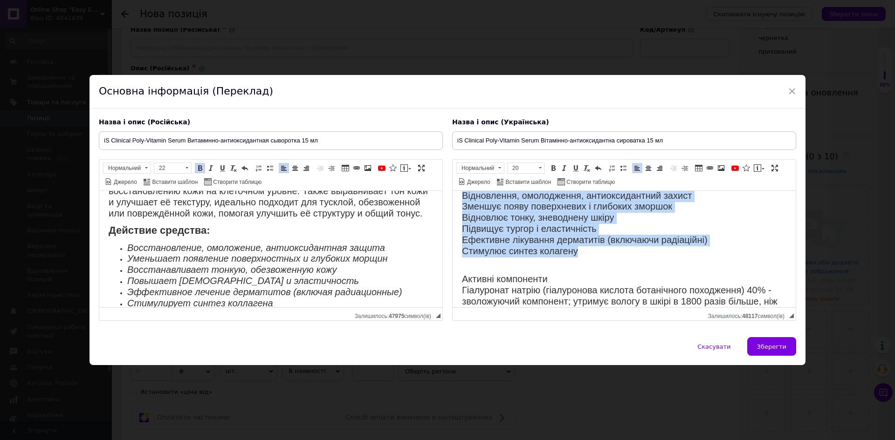
drag, startPoint x: 454, startPoint y: 243, endPoint x: 578, endPoint y: 259, distance: 124.5
click at [578, 259] on html "iS Clinical Poly-Vitamin Serum – це потужна омолоджуюча сироватка, збагачена ві…" at bounding box center [624, 332] width 343 height 468
click at [621, 166] on span at bounding box center [622, 168] width 7 height 7
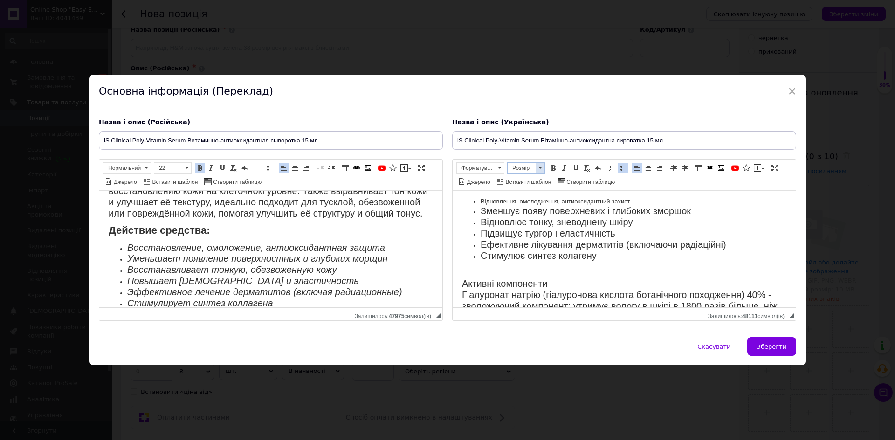
click at [535, 165] on span at bounding box center [539, 168] width 9 height 10
click at [520, 247] on link "20" at bounding box center [534, 251] width 55 height 14
click at [563, 167] on span at bounding box center [564, 168] width 7 height 7
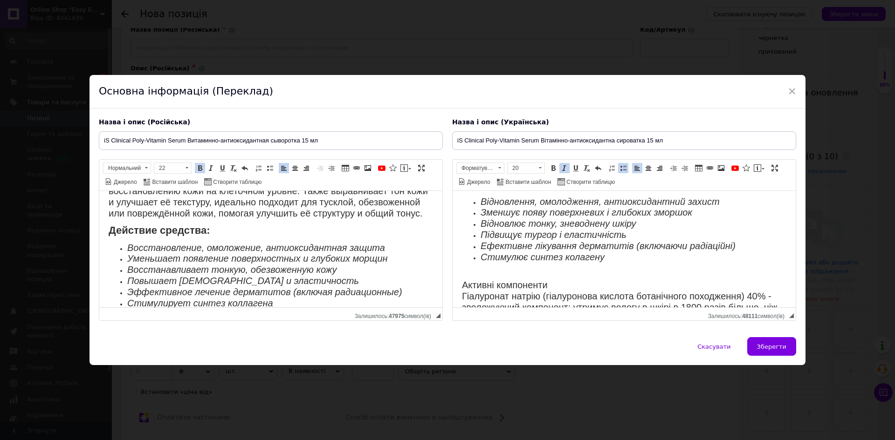
click at [612, 260] on li "Стимулює синтез колагену" at bounding box center [623, 258] width 287 height 11
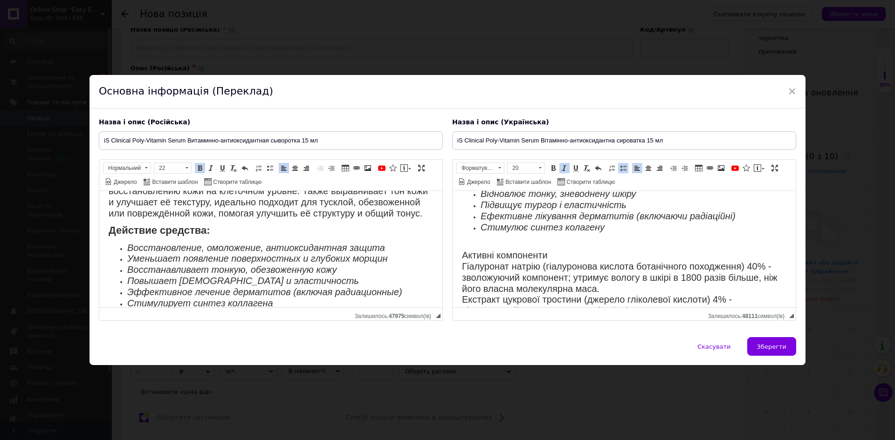
scroll to position [140, 0]
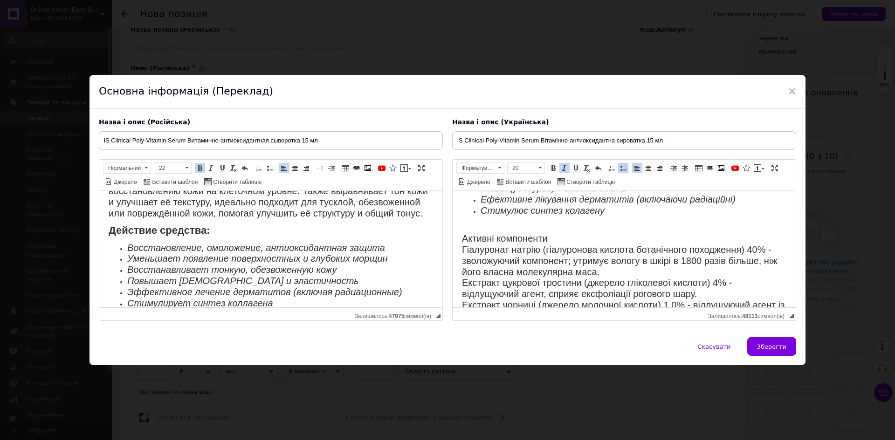
drag, startPoint x: 557, startPoint y: 241, endPoint x: 556, endPoint y: 232, distance: 9.4
click at [557, 240] on p "Активні компоненти Гіалуронат натрію (гіалуронова кислота ботанічного походженн…" at bounding box center [624, 345] width 324 height 244
drag, startPoint x: 562, startPoint y: 229, endPoint x: 558, endPoint y: 241, distance: 12.5
click at [558, 241] on p "Активні компоненти: Гіалуронат натрію (гіалуронова кислота ботанічного походжен…" at bounding box center [624, 345] width 324 height 244
click at [541, 168] on span at bounding box center [539, 168] width 9 height 10
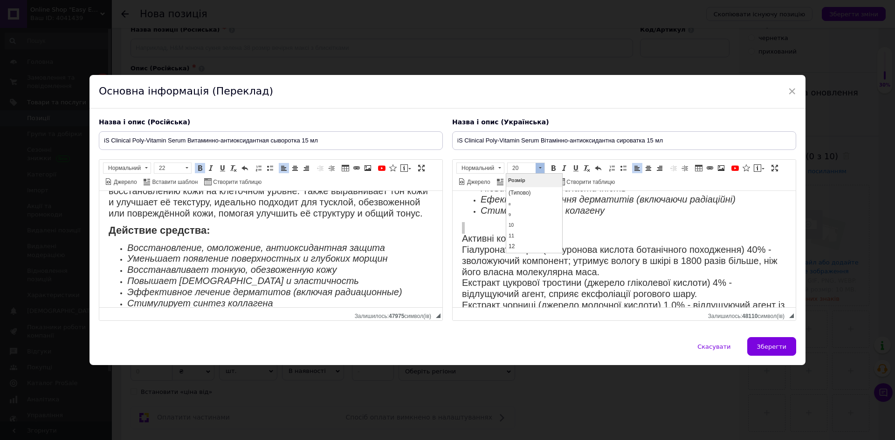
scroll to position [84, 0]
click at [519, 226] on span "22" at bounding box center [513, 229] width 11 height 12
click at [549, 168] on span at bounding box center [552, 168] width 7 height 7
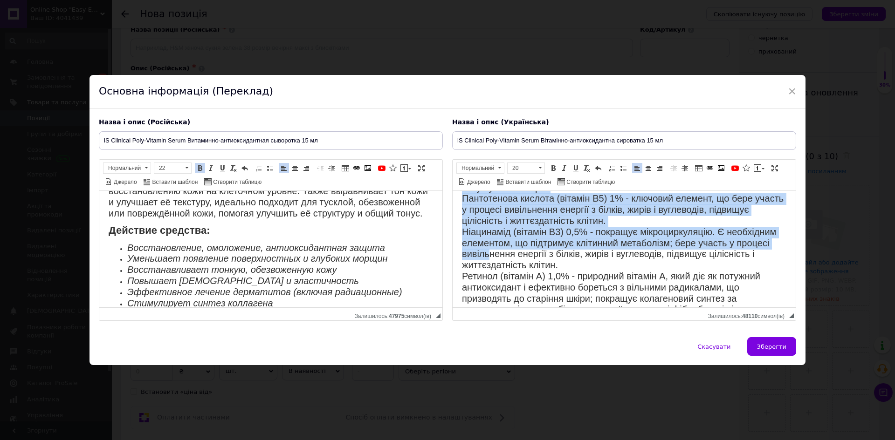
scroll to position [326, 0]
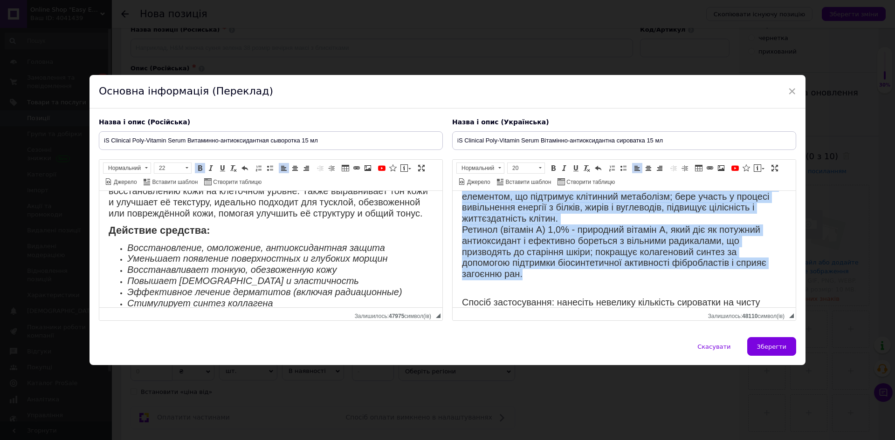
drag, startPoint x: 460, startPoint y: 246, endPoint x: 532, endPoint y: 211, distance: 80.2
click at [527, 278] on html "iS Clinical Poly-Vitamin Serum – це потужна омолоджуюча сироватка, збагачена ві…" at bounding box center [624, 102] width 343 height 474
click at [626, 169] on link "Вставити/видалити маркований список" at bounding box center [623, 168] width 10 height 10
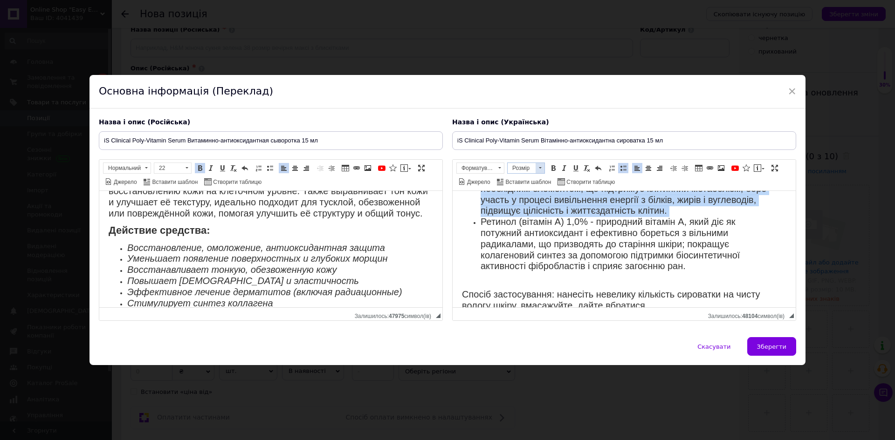
click at [542, 167] on span at bounding box center [539, 168] width 9 height 10
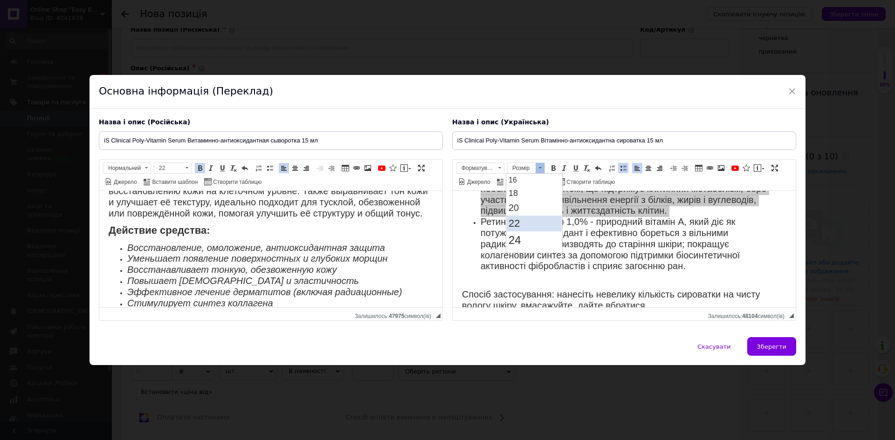
scroll to position [93, 0]
click at [515, 206] on span "20" at bounding box center [513, 204] width 10 height 10
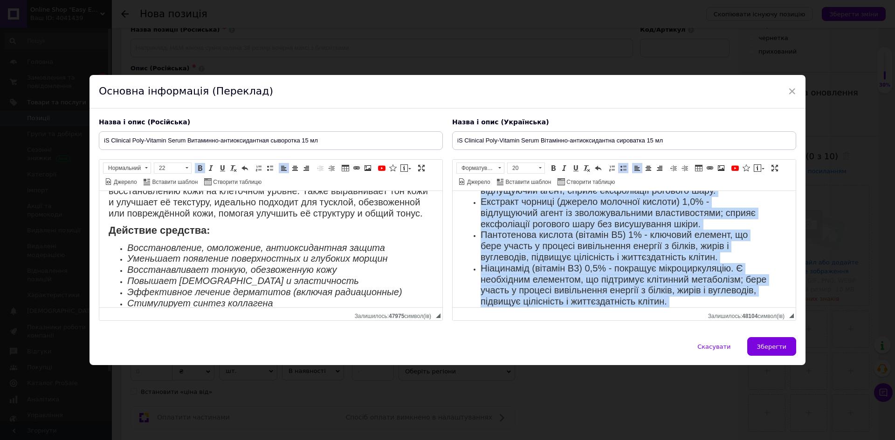
scroll to position [165, 0]
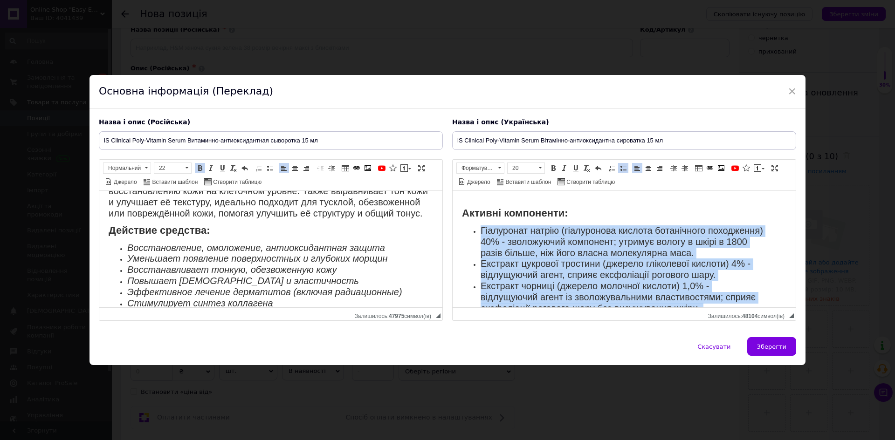
click at [504, 226] on span "Гіалуронат натрію (гіалуронова кислота ботанічного походження) 40% - зволожуючи…" at bounding box center [621, 242] width 282 height 33
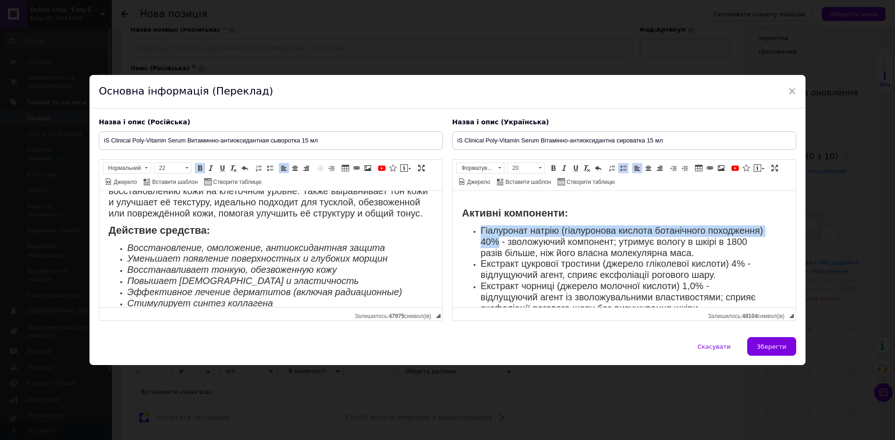
drag, startPoint x: 479, startPoint y: 228, endPoint x: 557, endPoint y: 241, distance: 79.5
click at [557, 241] on ul "Гіалуронат натрію (гіалуронова кислота ботанічного походження) 40% - зволожуючи…" at bounding box center [624, 337] width 324 height 222
click at [551, 169] on span at bounding box center [552, 168] width 7 height 7
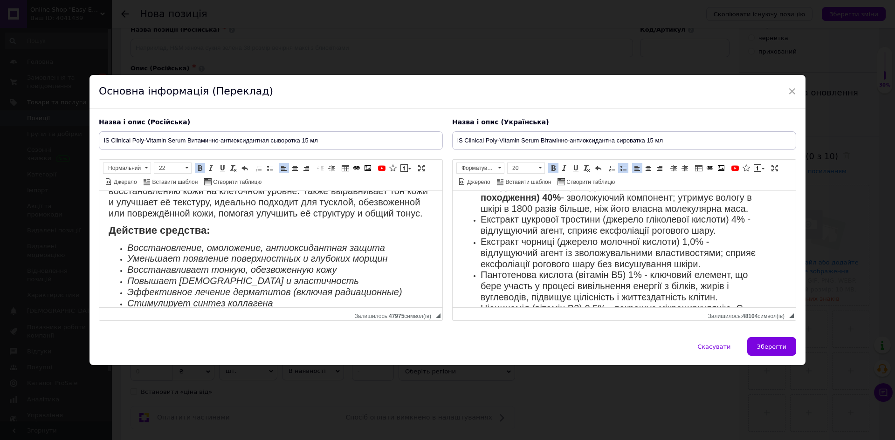
scroll to position [212, 0]
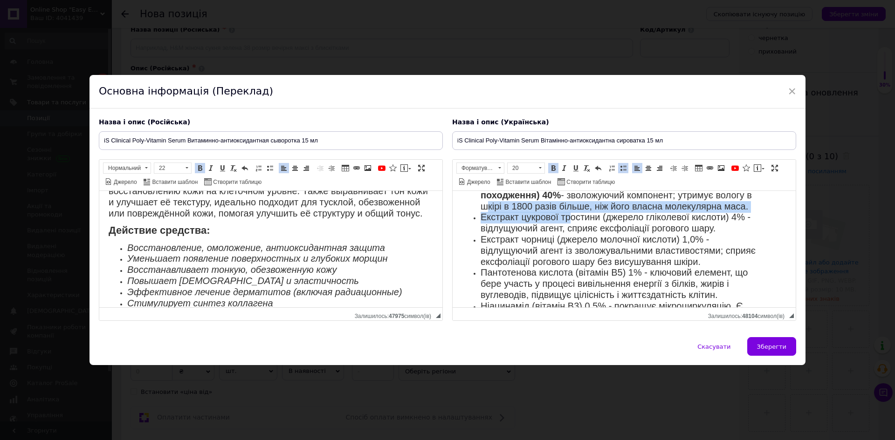
drag, startPoint x: 472, startPoint y: 210, endPoint x: 569, endPoint y: 214, distance: 97.5
click at [569, 214] on ul "Гіалуронат натрію (гіалуронова кислота ботанічного походження) 40% - зволожуючи…" at bounding box center [624, 290] width 324 height 222
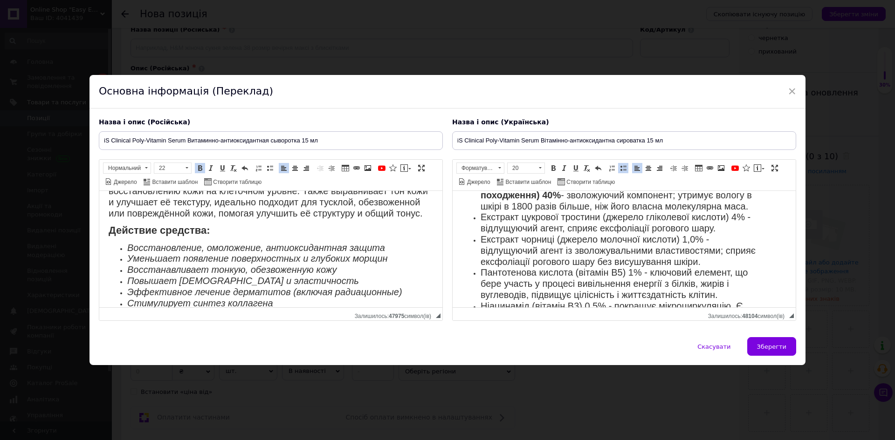
click at [652, 218] on span "Екстракт цукрової тростини (джерело гліколевої кислоти) 4% - відлущуючий агент,…" at bounding box center [615, 222] width 270 height 21
drag, startPoint x: 477, startPoint y: 216, endPoint x: 1095, endPoint y: 381, distance: 639.3
click at [743, 220] on ul "Гіалуронат натрію (гіалуронова кислота ботанічного походження) 40% - зволожуючи…" at bounding box center [624, 290] width 324 height 222
click at [552, 171] on span at bounding box center [552, 168] width 7 height 7
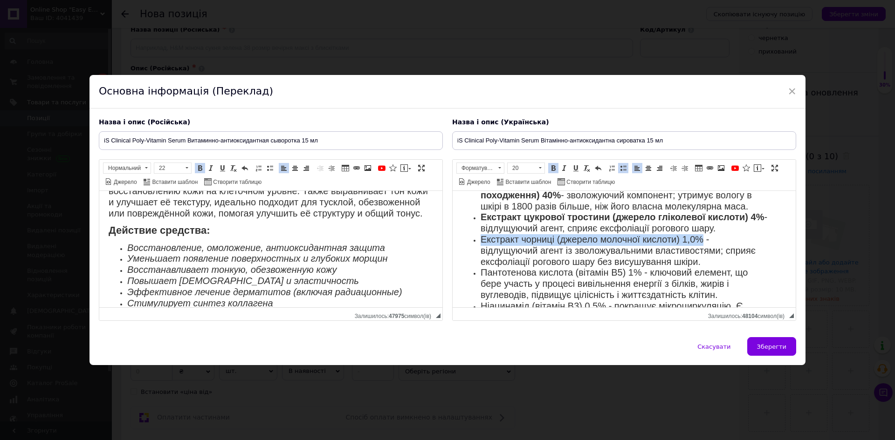
drag, startPoint x: 477, startPoint y: 236, endPoint x: 701, endPoint y: 238, distance: 223.7
click at [701, 238] on ul "Гіалуронат натрію (гіалуронова кислота ботанічного походження) 40% - зволожуючи…" at bounding box center [624, 290] width 324 height 222
click at [548, 167] on link "Жирний Сполучення клавіш Ctrl+B" at bounding box center [553, 168] width 10 height 10
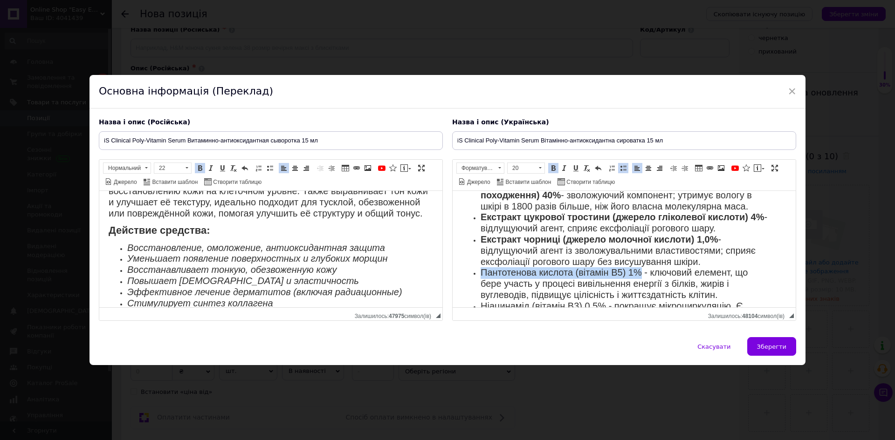
drag, startPoint x: 480, startPoint y: 272, endPoint x: 619, endPoint y: 241, distance: 142.2
click at [641, 275] on ul "Гіалуронат натрію (гіалуронова кислота ботанічного походження) 40% - зволожуючи…" at bounding box center [624, 290] width 324 height 222
click at [553, 167] on span at bounding box center [552, 168] width 7 height 7
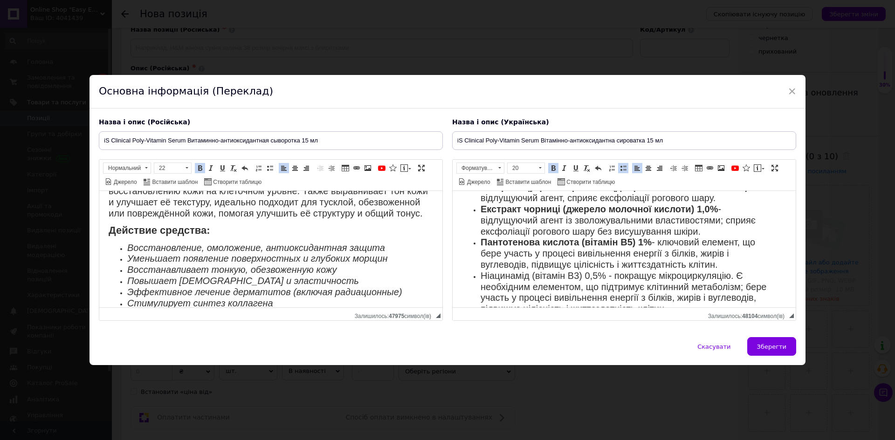
scroll to position [258, 0]
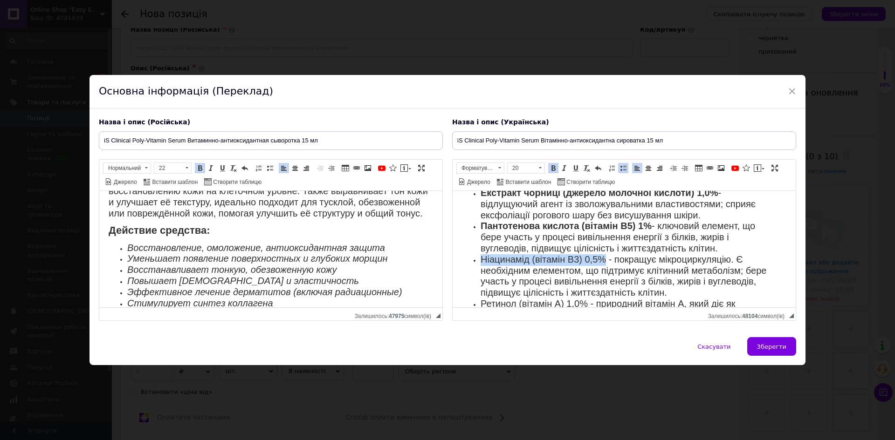
drag, startPoint x: 480, startPoint y: 259, endPoint x: 605, endPoint y: 254, distance: 125.4
click at [606, 259] on ul "Гіалуронат натрію (гіалуронова кислота ботанічного походження) 40% - зволожуючи…" at bounding box center [624, 244] width 324 height 222
click at [548, 172] on link "Жирний Сполучення клавіш Ctrl+B" at bounding box center [553, 168] width 10 height 10
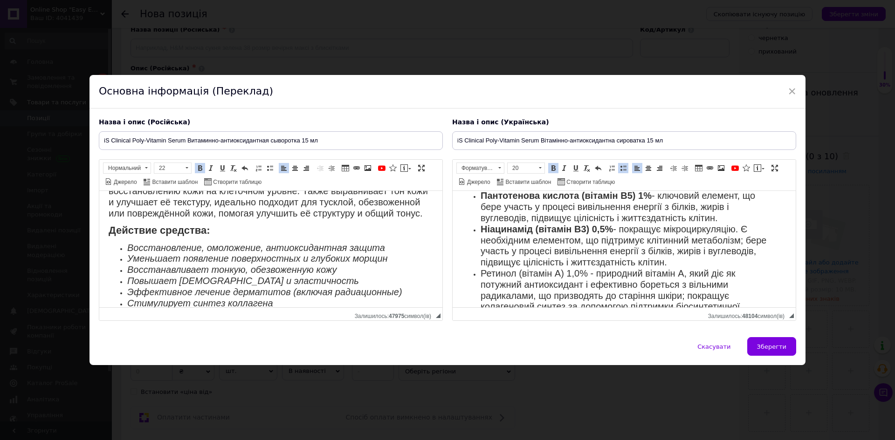
scroll to position [305, 0]
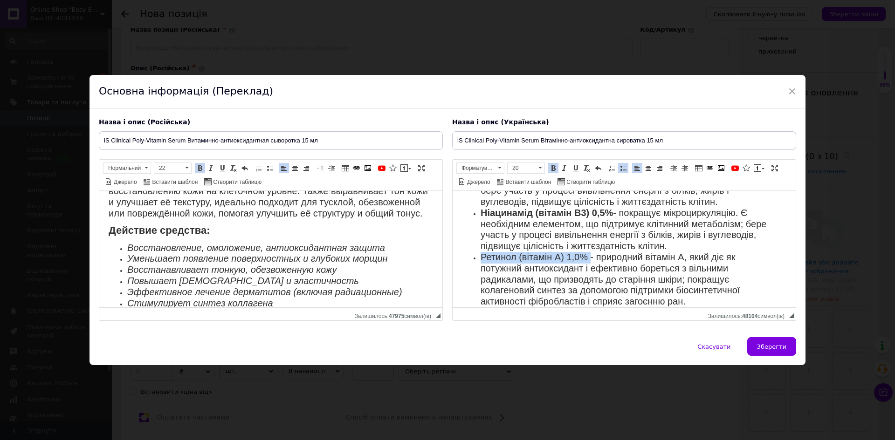
drag, startPoint x: 480, startPoint y: 259, endPoint x: 585, endPoint y: 252, distance: 105.6
click at [590, 259] on ul "Гіалуронат натрію (гіалуронова кислота ботанічного походження) 40% - зволожуючи…" at bounding box center [624, 197] width 324 height 222
drag, startPoint x: 552, startPoint y: 170, endPoint x: 553, endPoint y: 175, distance: 4.9
click at [552, 170] on span at bounding box center [552, 168] width 7 height 7
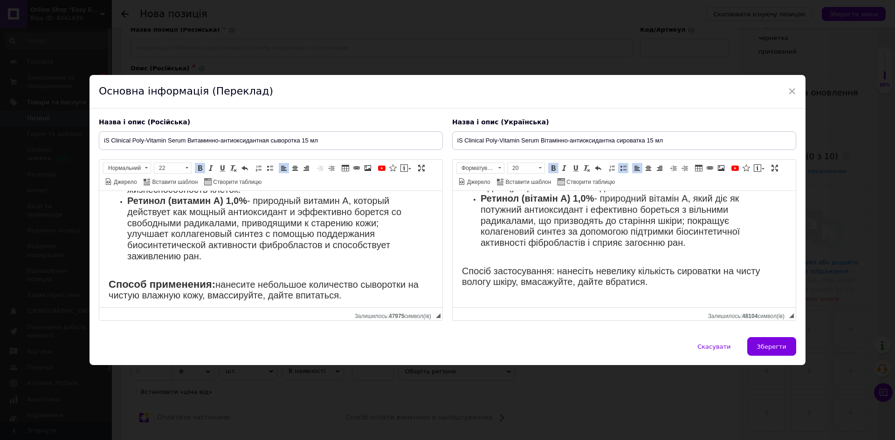
scroll to position [467, 0]
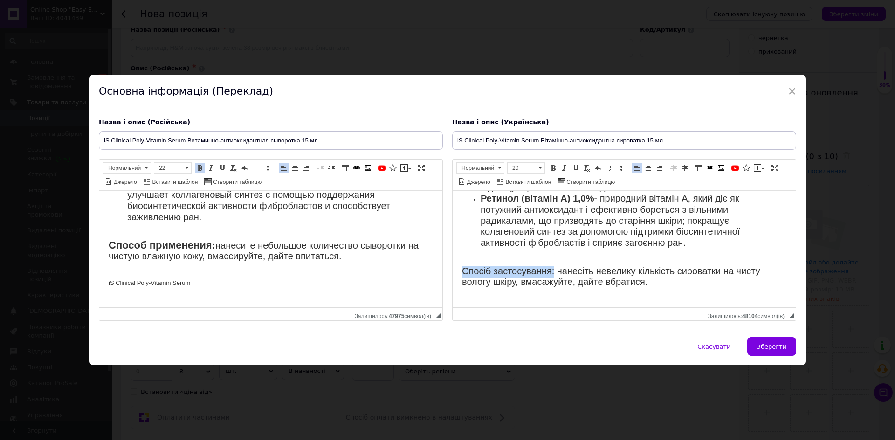
drag, startPoint x: 462, startPoint y: 270, endPoint x: 553, endPoint y: 270, distance: 90.9
click at [553, 270] on html "iS Clinical Poly-Vitamin Serum – це потужна омолоджуюча сироватка, збагачена ві…" at bounding box center [624, 68] width 343 height 480
click at [549, 168] on span at bounding box center [552, 168] width 7 height 7
click at [537, 168] on span at bounding box center [539, 168] width 9 height 10
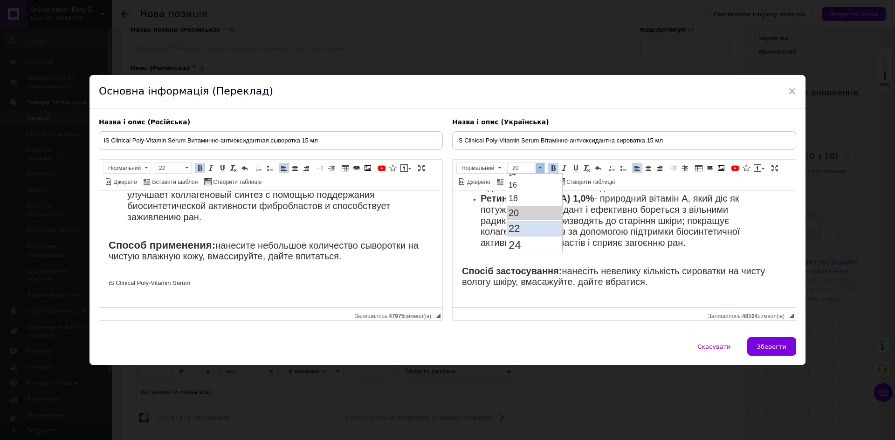
click at [523, 223] on link "22" at bounding box center [534, 229] width 55 height 16
drag, startPoint x: 104, startPoint y: 285, endPoint x: 211, endPoint y: 275, distance: 106.7
click at [210, 278] on html "iS Clinical Poly-Vitamin Serum – это мощная омолаживающая сыворотка, обогащенна…" at bounding box center [270, 26] width 343 height 561
drag, startPoint x: 207, startPoint y: 284, endPoint x: 205, endPoint y: 280, distance: 5.2
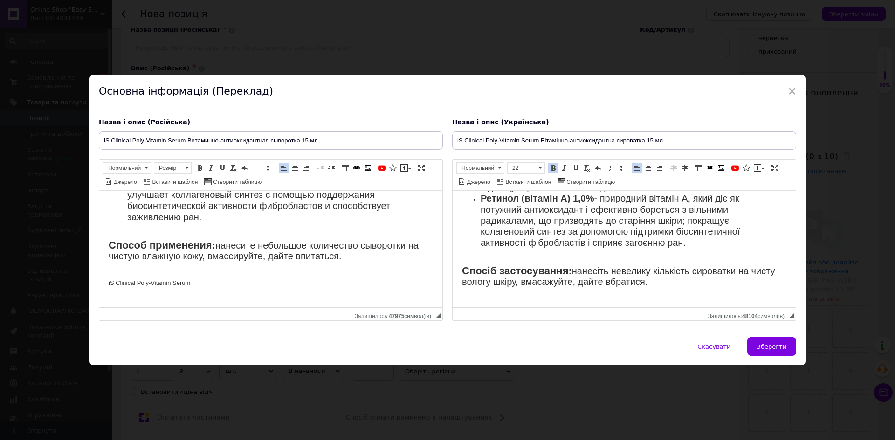
click at [206, 284] on p "iS Clinical Poly-Vitamin Serum" at bounding box center [271, 283] width 324 height 29
drag, startPoint x: 219, startPoint y: 282, endPoint x: 87, endPoint y: 270, distance: 132.4
click at [99, 270] on html "iS Clinical Poly-Vitamin Serum – это мощная омолаживающая сыворотка, обогащенна…" at bounding box center [270, 26] width 343 height 561
click at [155, 293] on span "Копіювати" at bounding box center [148, 295] width 36 height 11
copy br "Редактор, CC5E8979-F6DA-439D-82DA-554F216F762D"
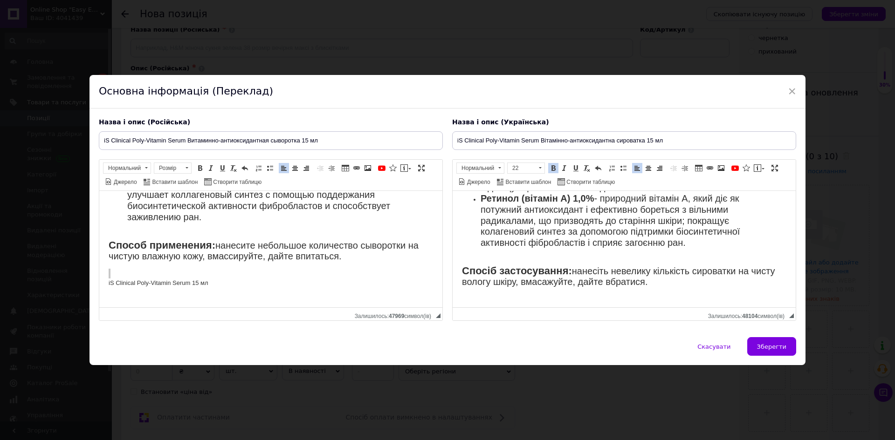
click at [460, 305] on html "iS Clinical Poly-Vitamin Serum – це потужна омолоджуюча сироватка, збагачена ві…" at bounding box center [624, 68] width 343 height 480
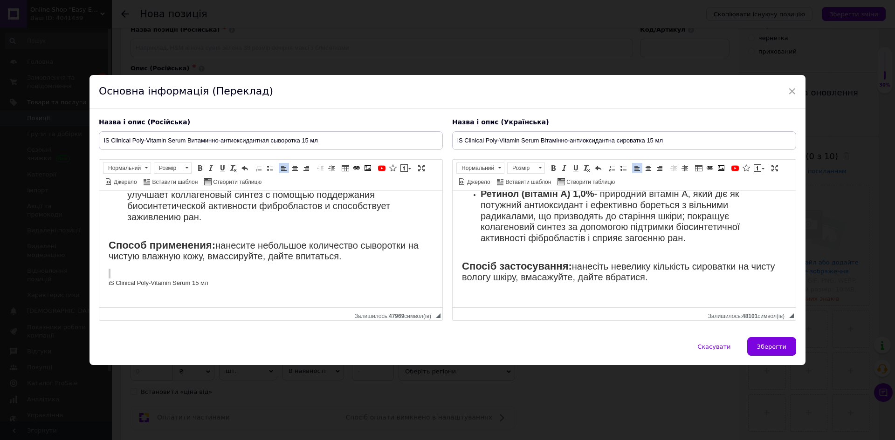
scroll to position [378, 0]
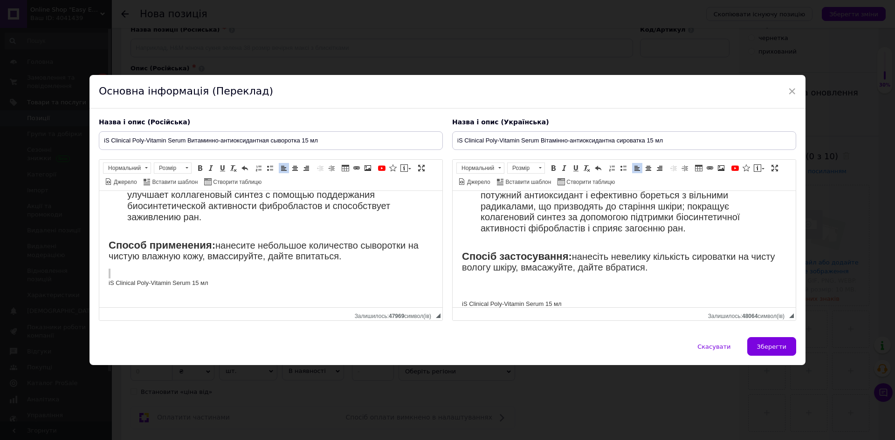
click at [523, 290] on p "iS Clinical Poly-Vitamin Serum 15 мл" at bounding box center [624, 300] width 324 height 20
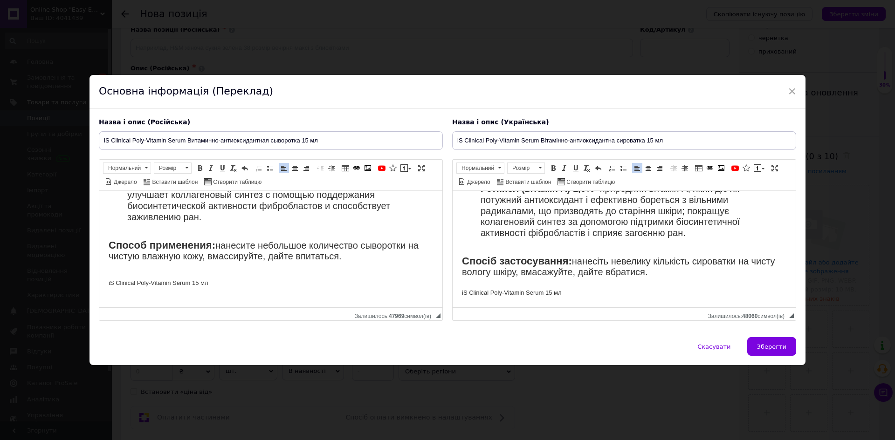
drag, startPoint x: 277, startPoint y: 225, endPoint x: 290, endPoint y: 227, distance: 13.2
click at [278, 225] on body "iS Clinical Poly-Vitamin Serum – это мощная омолаживающая сыворотка, обогащенна…" at bounding box center [271, 27] width 324 height 542
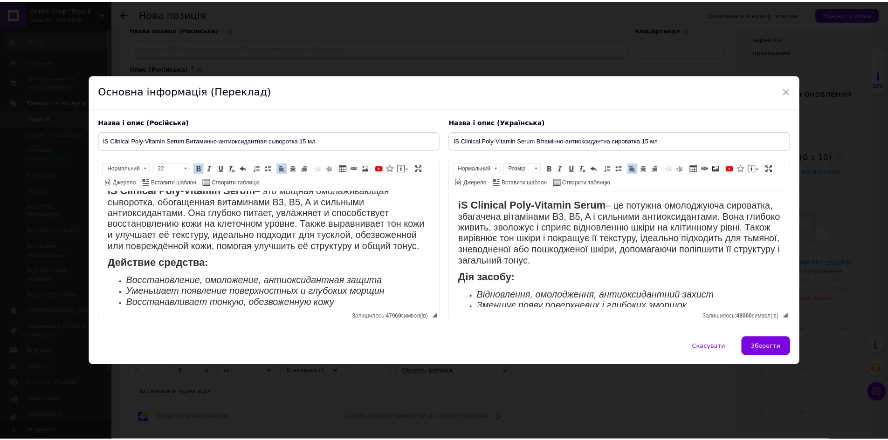
scroll to position [0, 0]
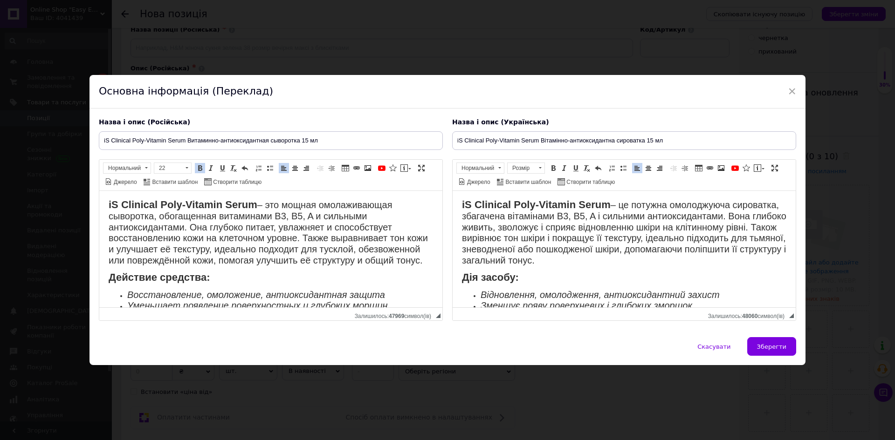
click at [766, 339] on button "Зберегти" at bounding box center [771, 346] width 49 height 19
type input "iS Clinical Poly-Vitamin Serum Витаминно-антиоксидантная сыворотка 15 мл"
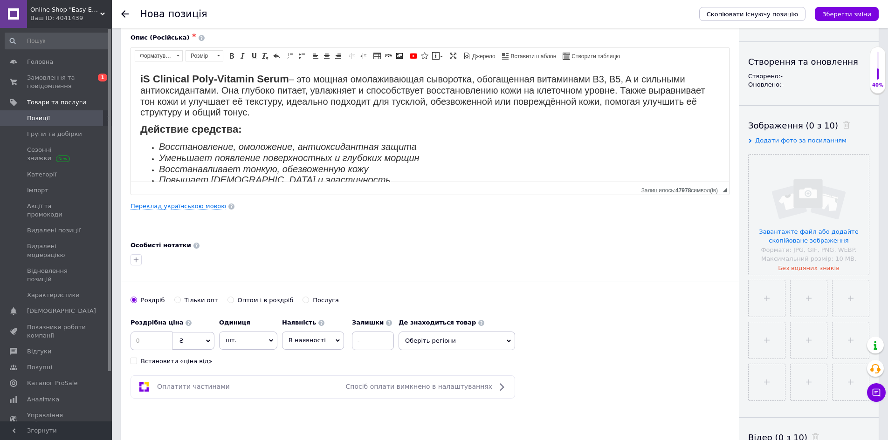
scroll to position [93, 0]
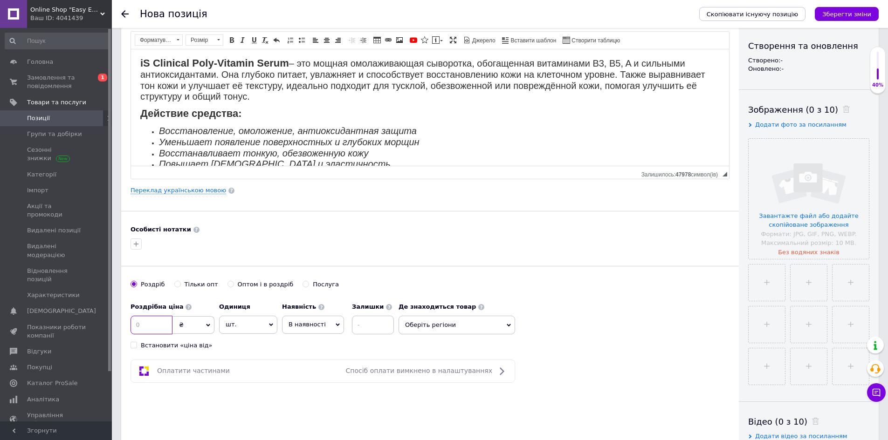
click at [163, 324] on input at bounding box center [151, 325] width 42 height 19
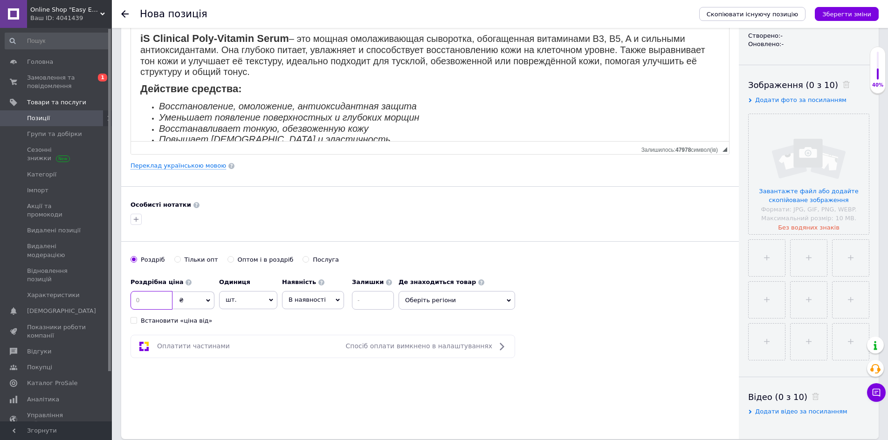
scroll to position [140, 0]
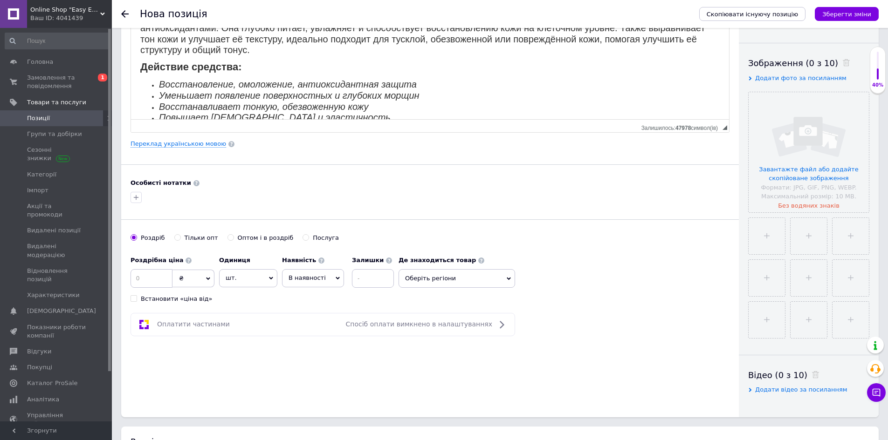
click at [299, 283] on span "В наявності" at bounding box center [313, 278] width 62 height 18
click at [307, 335] on li "Готово до відправки" at bounding box center [312, 336] width 61 height 21
click at [397, 277] on input at bounding box center [398, 278] width 42 height 19
type input "2"
click at [446, 281] on span "Оберіть регіони" at bounding box center [482, 278] width 117 height 19
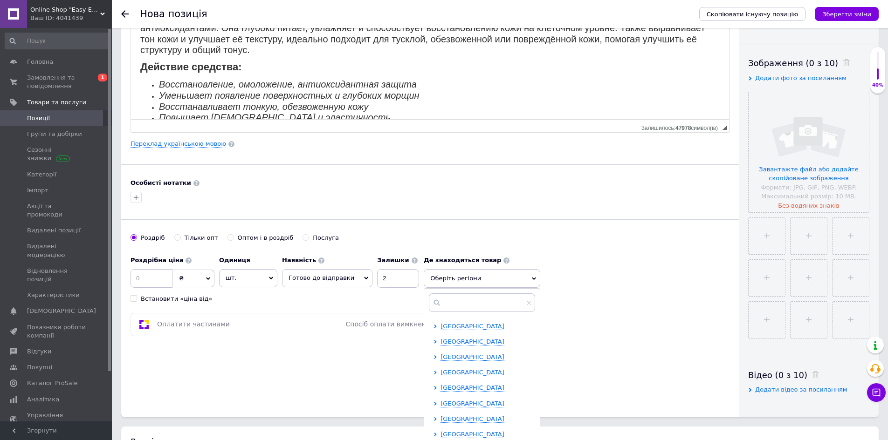
scroll to position [47, 0]
click at [472, 329] on span "[GEOGRAPHIC_DATA]" at bounding box center [472, 325] width 64 height 7
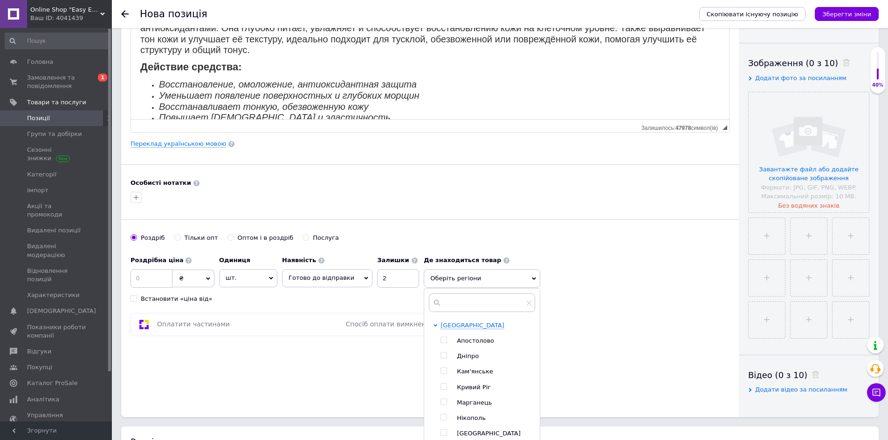
click at [440, 355] on input "checkbox" at bounding box center [443, 356] width 6 height 6
checkbox input "true"
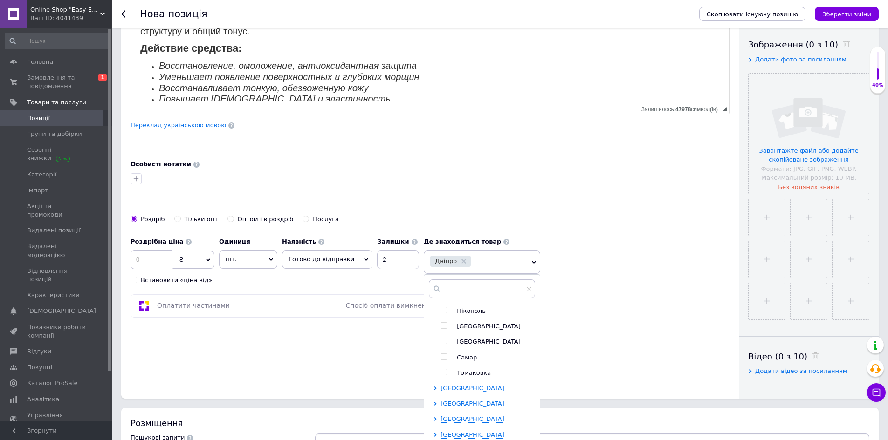
scroll to position [326, 0]
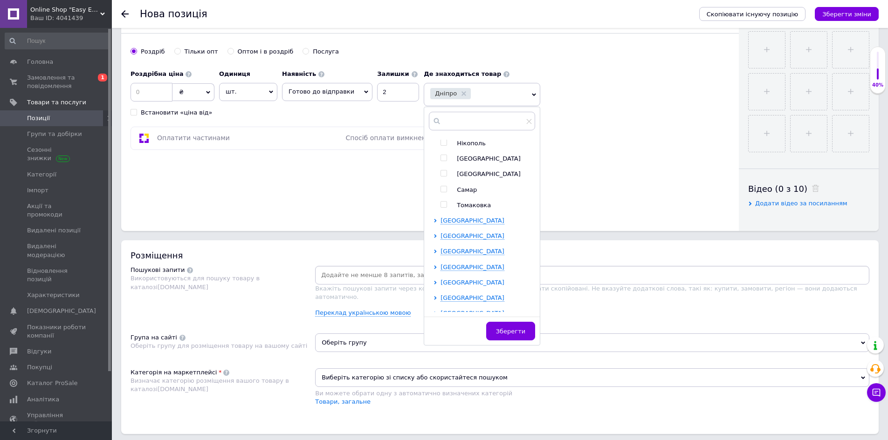
click at [446, 279] on span "[GEOGRAPHIC_DATA]" at bounding box center [472, 282] width 64 height 7
click at [440, 297] on input "checkbox" at bounding box center [443, 298] width 6 height 6
checkbox input "true"
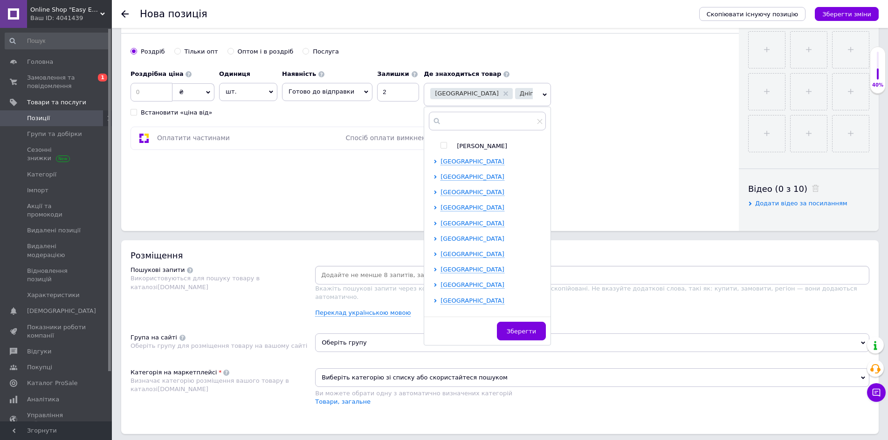
scroll to position [606, 0]
click at [446, 191] on span "[GEOGRAPHIC_DATA]" at bounding box center [472, 187] width 64 height 7
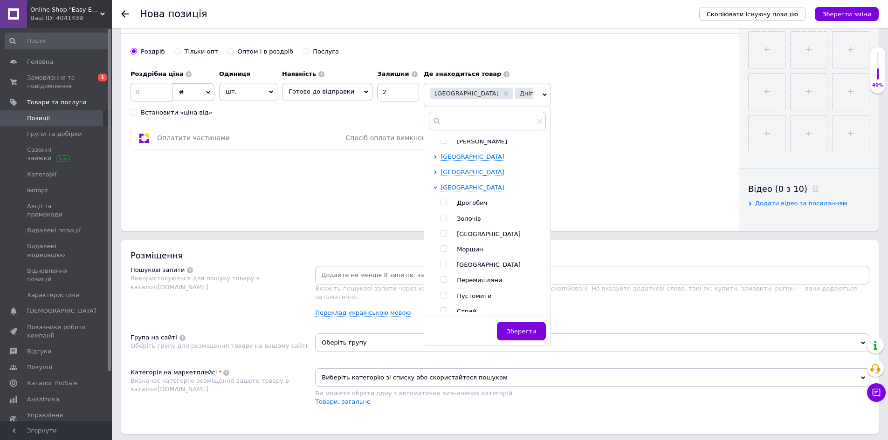
click at [440, 239] on div at bounding box center [444, 234] width 9 height 8
click at [440, 237] on input "checkbox" at bounding box center [443, 234] width 6 height 6
checkbox input "true"
click at [517, 335] on span "Зберегти" at bounding box center [521, 331] width 29 height 7
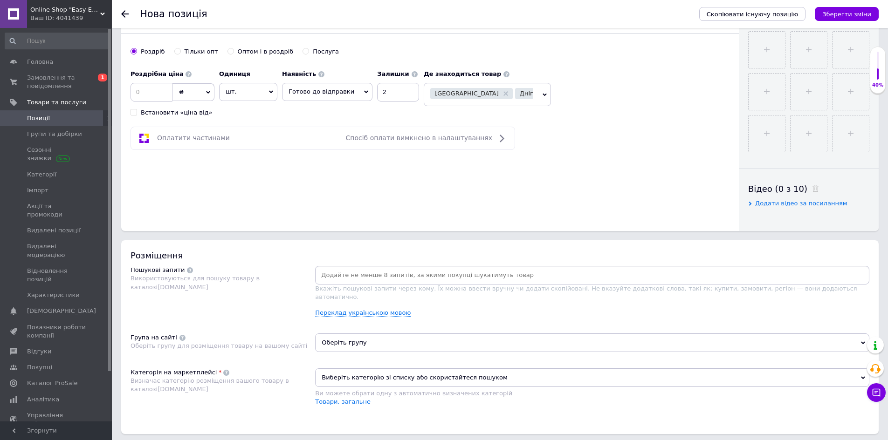
click at [354, 369] on span "Виберіть категорію зі списку або скористайтеся пошуком" at bounding box center [592, 378] width 554 height 19
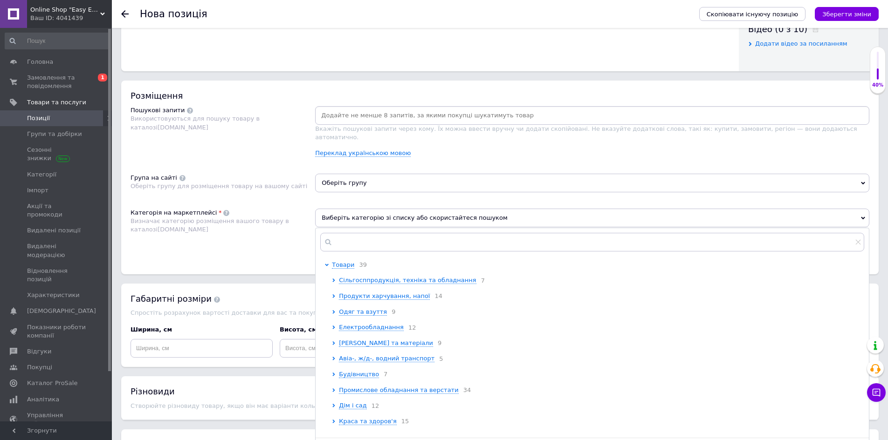
scroll to position [513, 0]
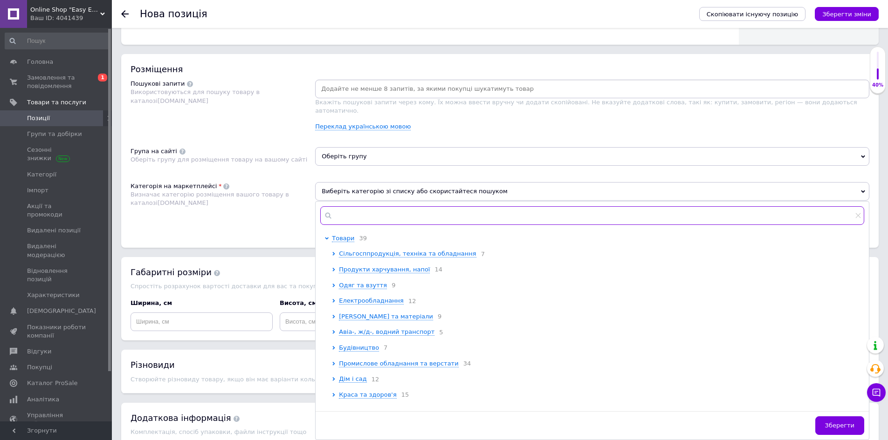
click at [378, 206] on input "text" at bounding box center [592, 215] width 544 height 19
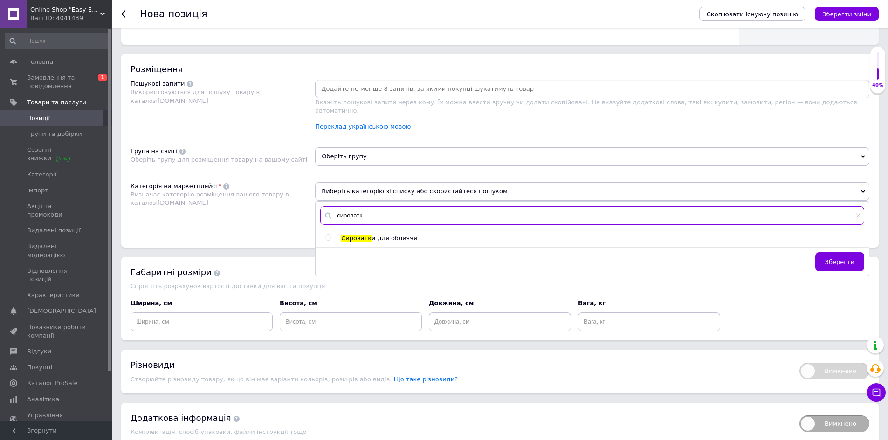
type input "сироватк"
drag, startPoint x: 334, startPoint y: 223, endPoint x: 332, endPoint y: 228, distance: 5.5
click at [332, 228] on div "сироватк Сироватк и для обличчя Зберегти" at bounding box center [592, 239] width 553 height 74
click at [332, 234] on div at bounding box center [328, 237] width 7 height 7
click at [328, 235] on input "radio" at bounding box center [328, 238] width 6 height 6
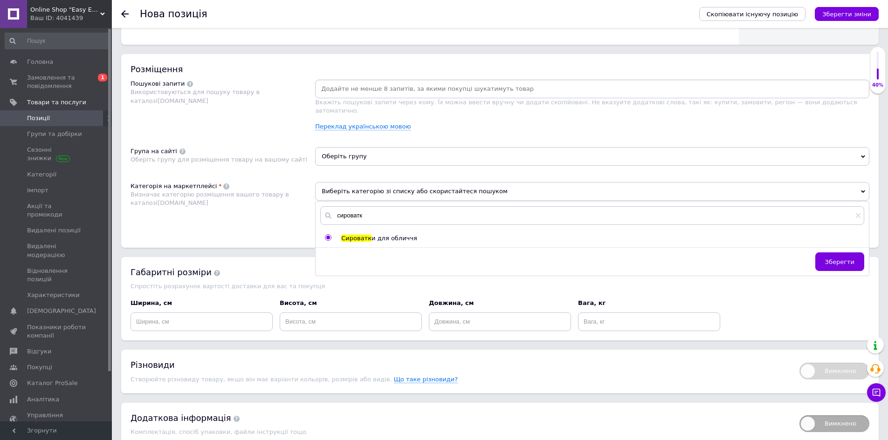
radio input "true"
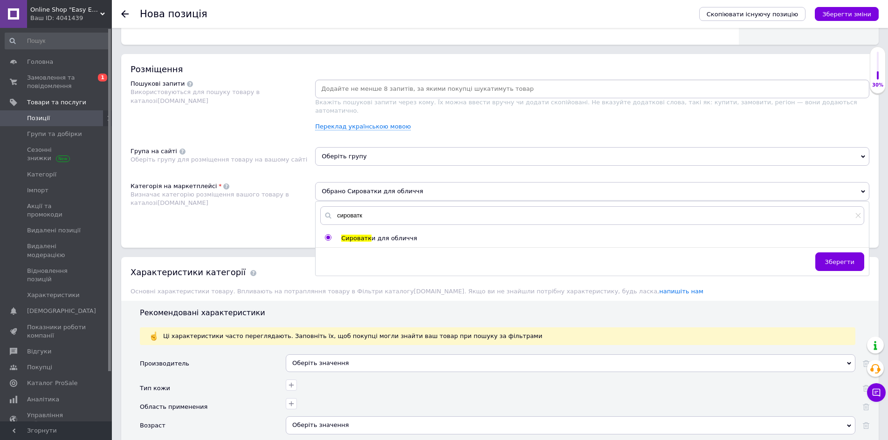
click at [822, 253] on button "Зберегти" at bounding box center [839, 262] width 49 height 19
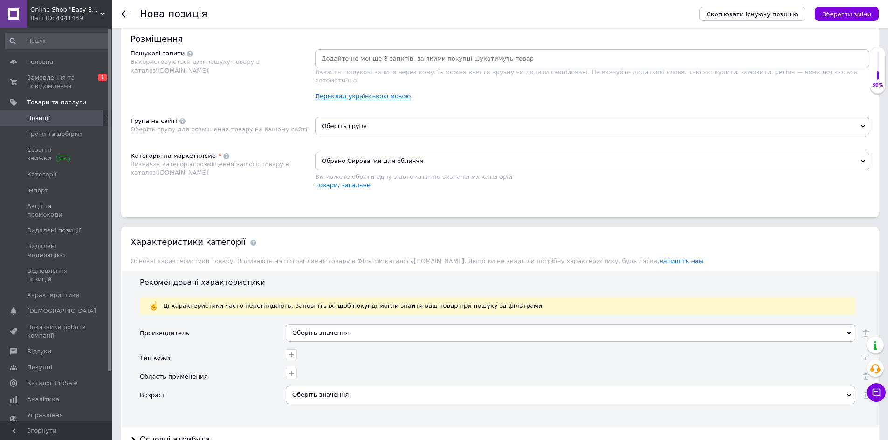
scroll to position [559, 0]
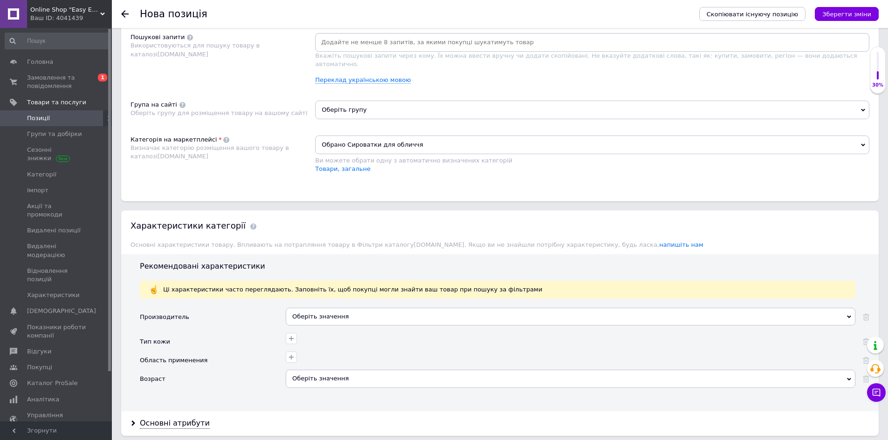
click at [344, 308] on div "Оберіть значення" at bounding box center [571, 317] width 570 height 18
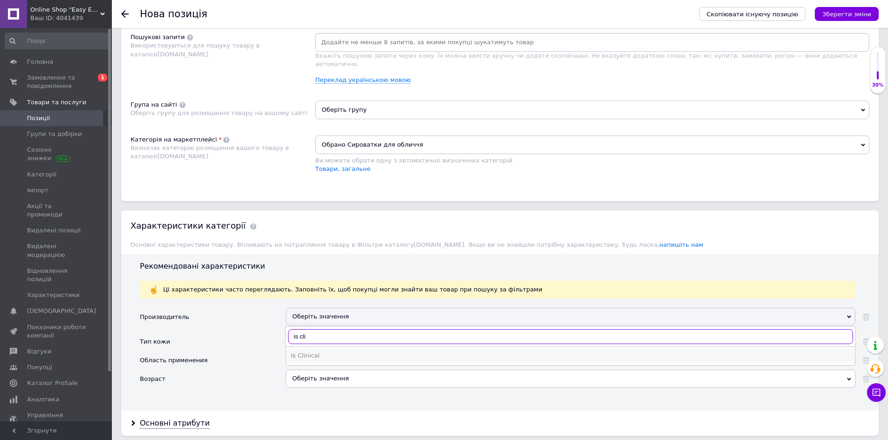
type input "is cli"
click at [329, 352] on div "Is Clinical" at bounding box center [570, 356] width 559 height 8
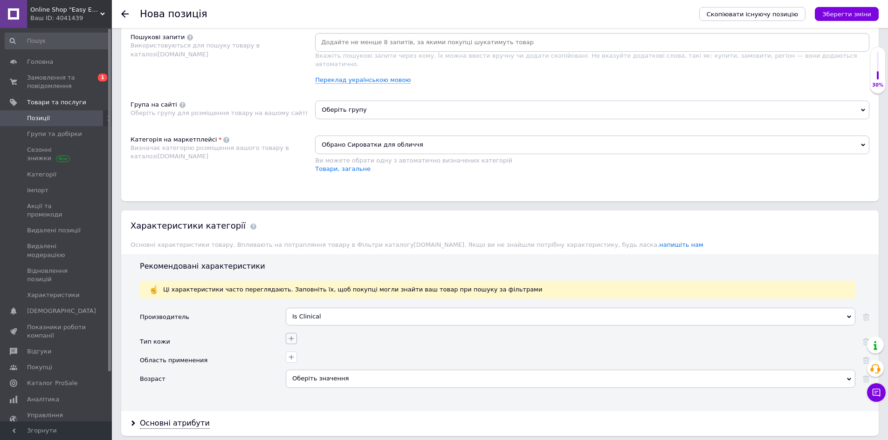
click at [295, 335] on icon "button" at bounding box center [291, 338] width 7 height 7
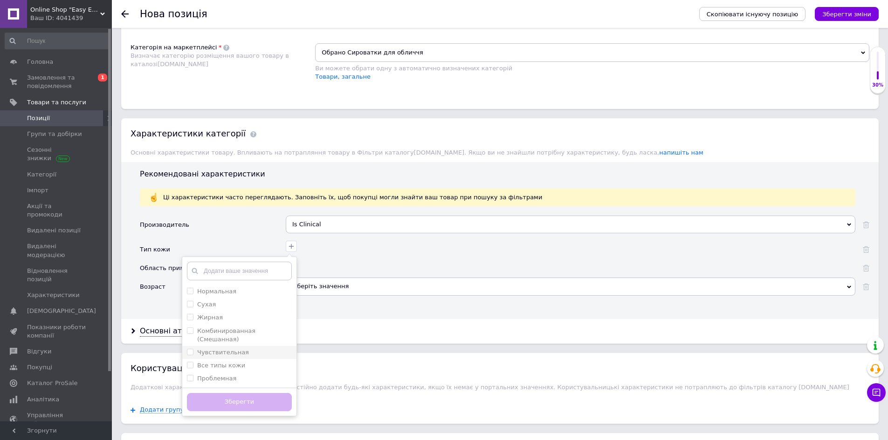
scroll to position [652, 0]
drag, startPoint x: 194, startPoint y: 286, endPoint x: 190, endPoint y: 295, distance: 9.6
click at [193, 287] on label "Нормальная" at bounding box center [211, 291] width 49 height 8
click at [193, 287] on input "Нормальная" at bounding box center [190, 290] width 6 height 6
checkbox input "false"
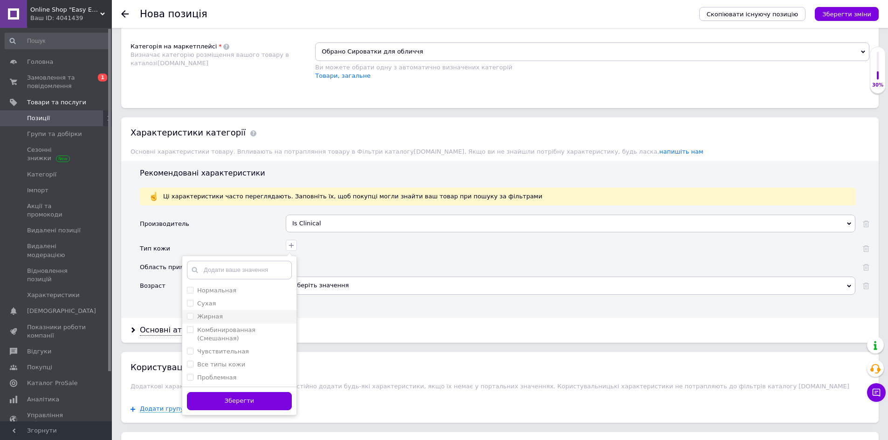
click at [190, 310] on li "Жирная" at bounding box center [239, 316] width 114 height 13
checkbox input "true"
click at [188, 300] on input "Сухая" at bounding box center [190, 303] width 6 height 6
checkbox input "true"
click at [187, 287] on input "Нормальная" at bounding box center [190, 290] width 6 height 6
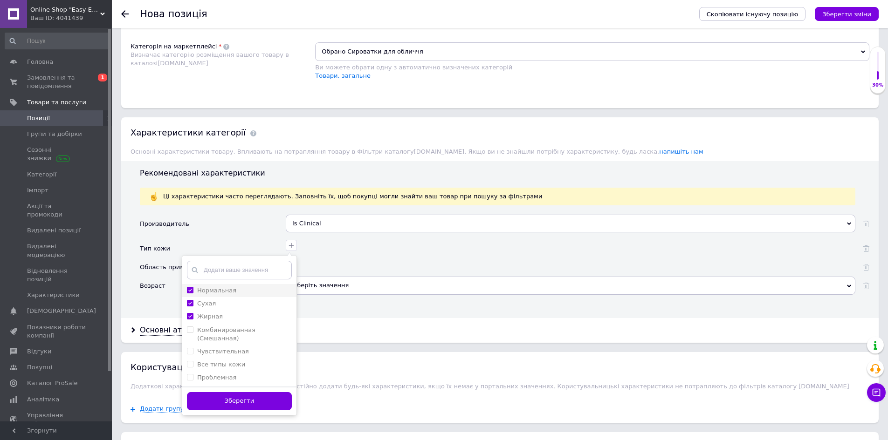
checkbox input "true"
drag, startPoint x: 193, startPoint y: 319, endPoint x: 193, endPoint y: 329, distance: 10.7
click at [193, 326] on label "Комбинированная (Смешанная)" at bounding box center [239, 334] width 105 height 17
click at [193, 327] on \(Смешанная\) "Комбинированная (Смешанная)" at bounding box center [190, 330] width 6 height 6
checkbox \(Смешанная\) "false"
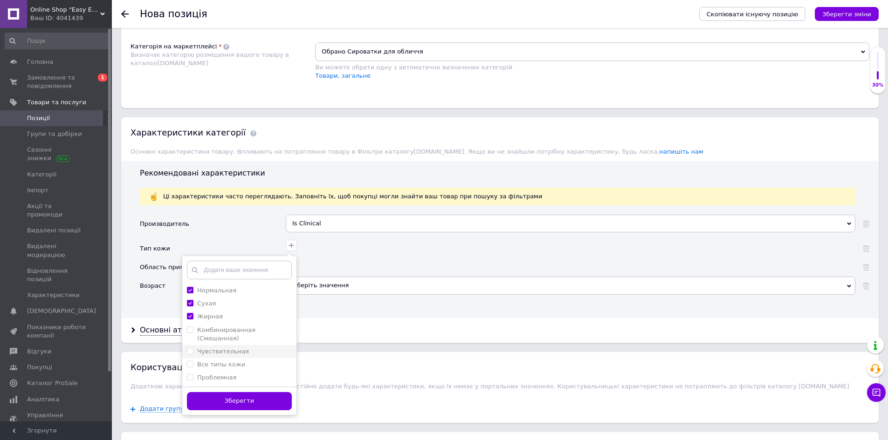
click at [191, 348] on input "Чувствительная" at bounding box center [190, 351] width 6 height 6
checkbox input "true"
drag, startPoint x: 190, startPoint y: 322, endPoint x: 190, endPoint y: 336, distance: 14.0
click at [190, 326] on label "Комбинированная (Смешанная)" at bounding box center [239, 334] width 105 height 17
click at [190, 327] on \(Смешанная\) "Комбинированная (Смешанная)" at bounding box center [190, 330] width 6 height 6
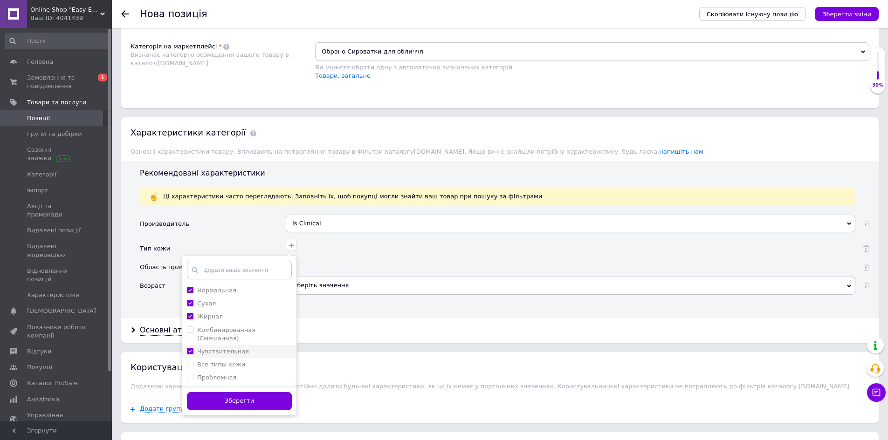
checkbox \(Смешанная\) "false"
click at [188, 345] on li "Чувствительная" at bounding box center [239, 351] width 114 height 13
checkbox input "false"
drag, startPoint x: 191, startPoint y: 322, endPoint x: 192, endPoint y: 331, distance: 8.4
click at [192, 327] on \(Смешанная\) "Комбинированная (Смешанная)" at bounding box center [190, 330] width 6 height 6
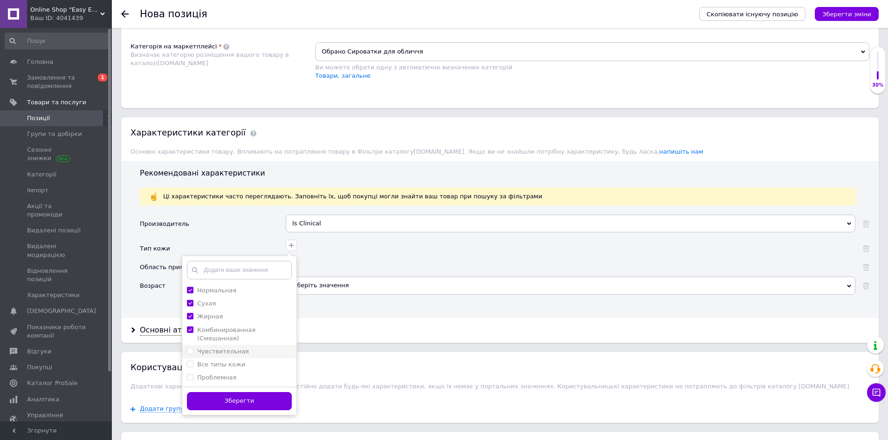
checkbox \(Смешанная\) "true"
click at [192, 348] on input "Чувствительная" at bounding box center [190, 351] width 6 height 6
checkbox input "true"
click at [192, 361] on кожи "Все типы кожи" at bounding box center [190, 364] width 6 height 6
checkbox кожи "true"
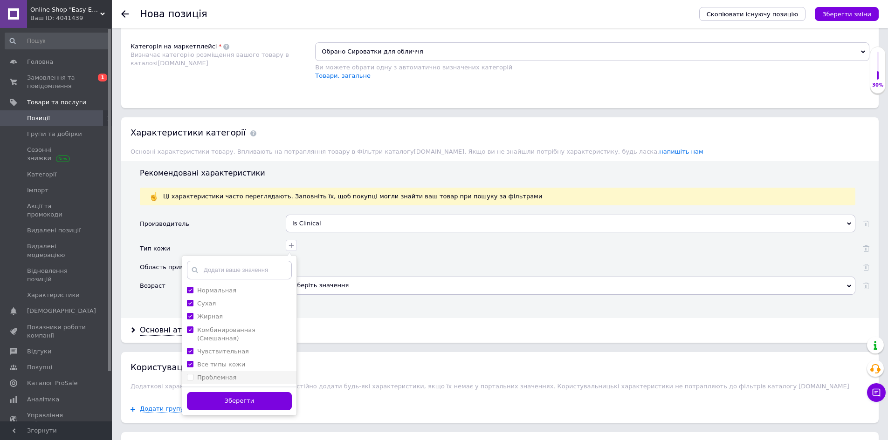
click at [191, 374] on input "Проблемная" at bounding box center [190, 377] width 6 height 6
checkbox input "true"
click at [217, 392] on button "Зберегти" at bounding box center [239, 401] width 105 height 18
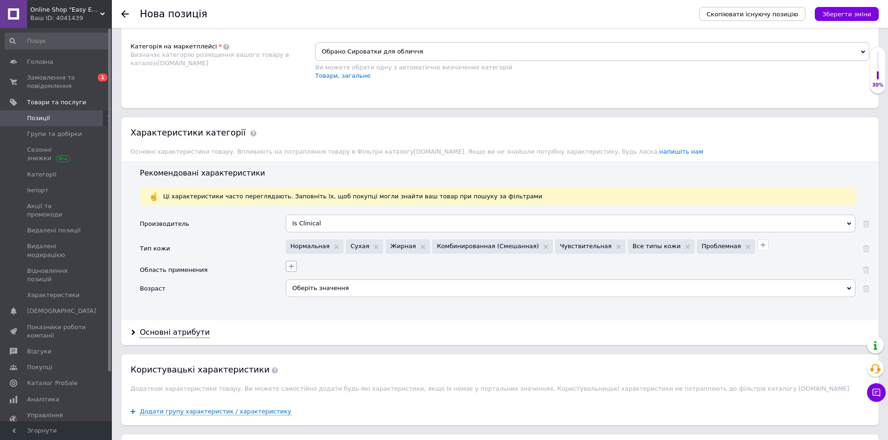
click at [286, 261] on button "button" at bounding box center [291, 266] width 11 height 11
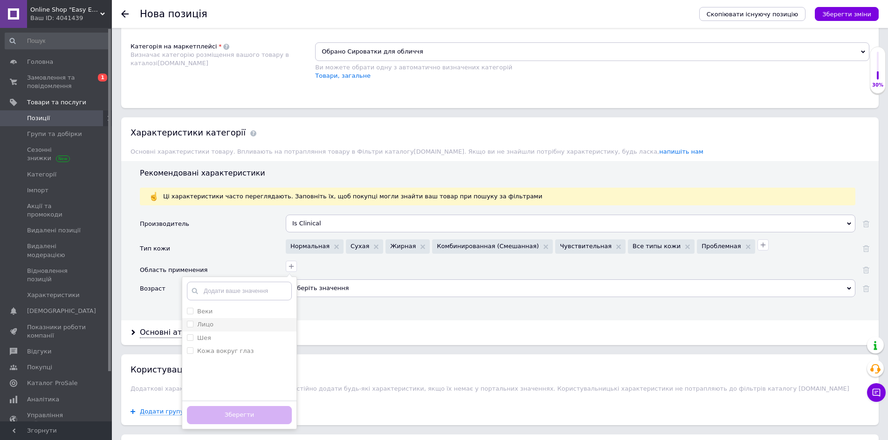
click at [186, 318] on li "Лицо" at bounding box center [239, 324] width 114 height 13
checkbox input "true"
click at [188, 335] on input "Шея" at bounding box center [190, 338] width 6 height 6
checkbox input "true"
drag, startPoint x: 211, startPoint y: 351, endPoint x: 210, endPoint y: 347, distance: 4.8
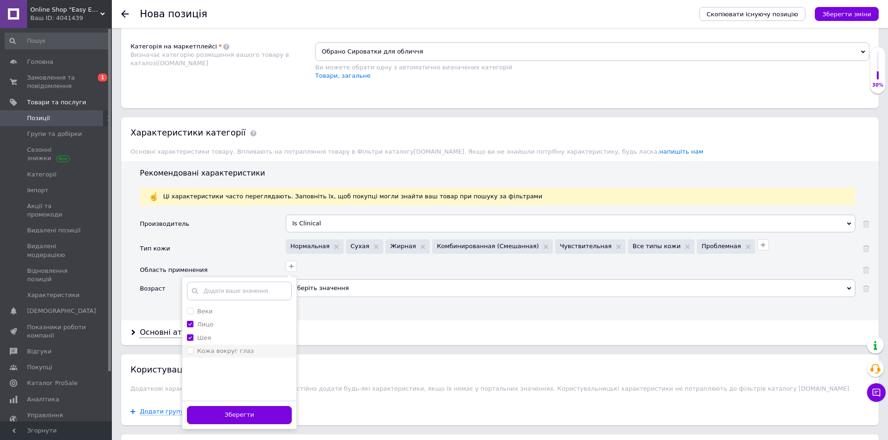
click at [210, 347] on ul "[PERSON_NAME] вокруг глаз" at bounding box center [239, 351] width 114 height 93
click at [210, 347] on div "Кожа вокруг глаз" at bounding box center [225, 351] width 56 height 8
click at [193, 348] on глаз "Кожа вокруг глаз" at bounding box center [190, 351] width 6 height 6
click at [212, 348] on label "Кожа вокруг глаз" at bounding box center [225, 351] width 56 height 7
checkbox глаз "true"
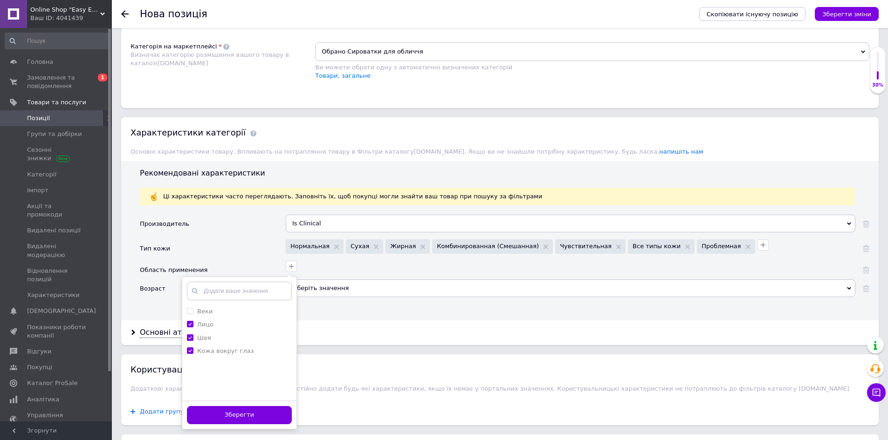
click at [235, 412] on button "Зберегти" at bounding box center [239, 415] width 105 height 18
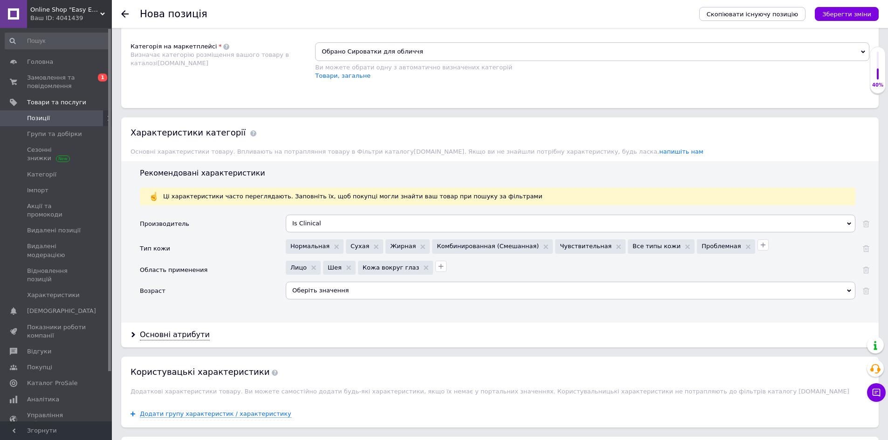
click at [309, 284] on div "Оберіть значення" at bounding box center [571, 291] width 570 height 18
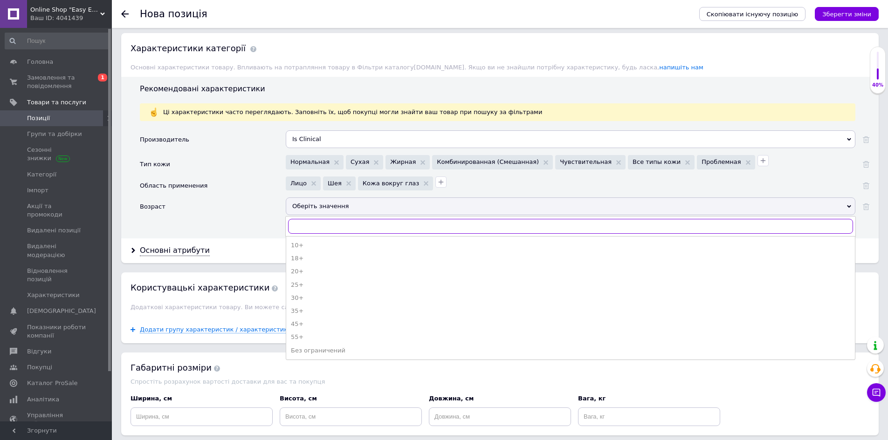
scroll to position [746, 0]
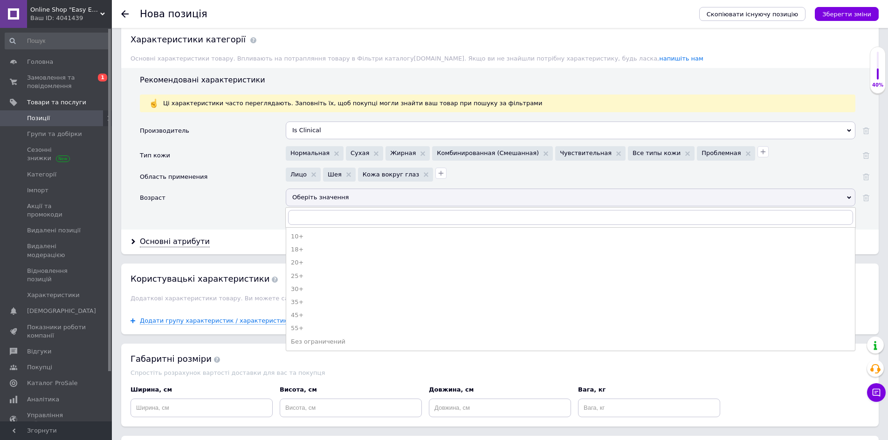
click at [187, 230] on div "Основні атрибути" at bounding box center [499, 242] width 757 height 25
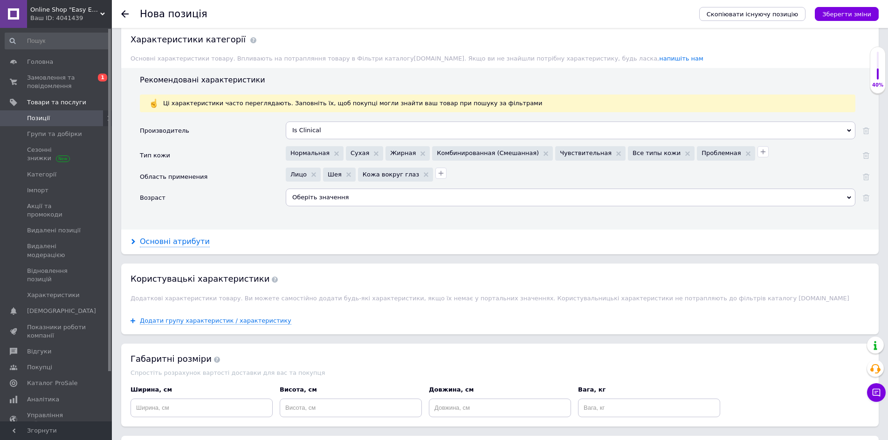
click at [186, 237] on div "Основні атрибути" at bounding box center [175, 242] width 70 height 11
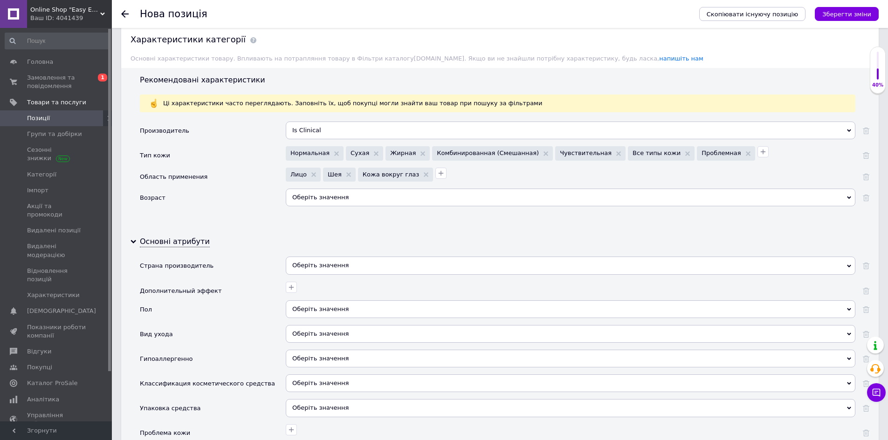
click at [311, 257] on div "Оберіть значення" at bounding box center [571, 266] width 570 height 18
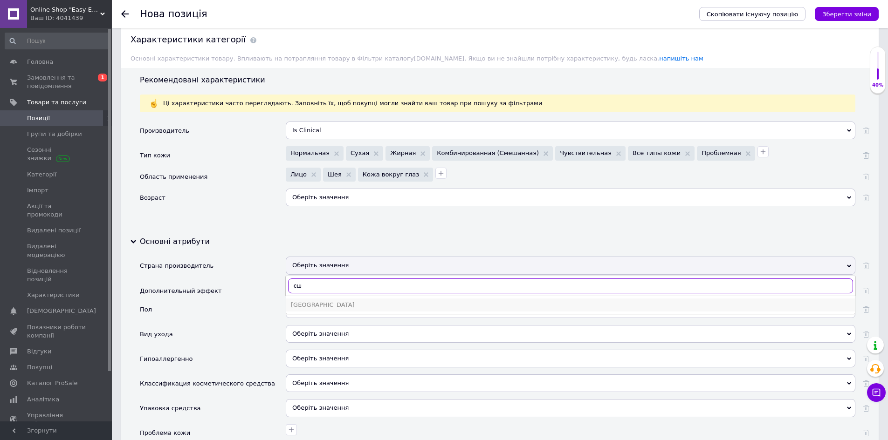
type input "сш"
click at [323, 301] on div "[GEOGRAPHIC_DATA]" at bounding box center [570, 305] width 559 height 8
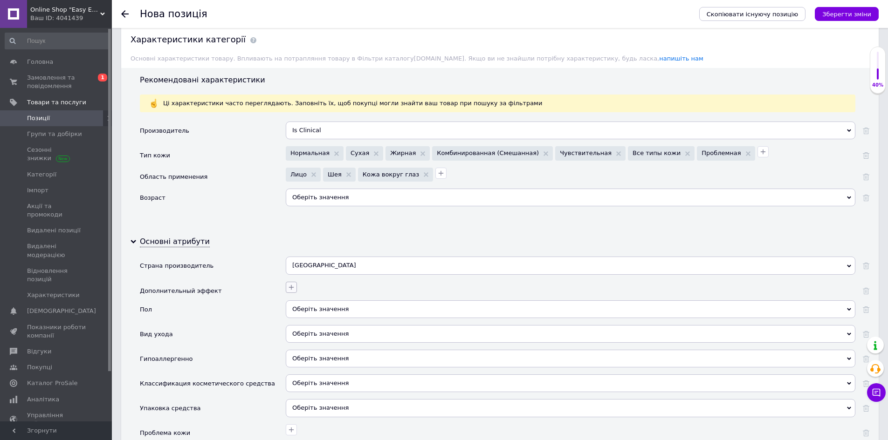
click at [288, 284] on icon "button" at bounding box center [291, 287] width 7 height 7
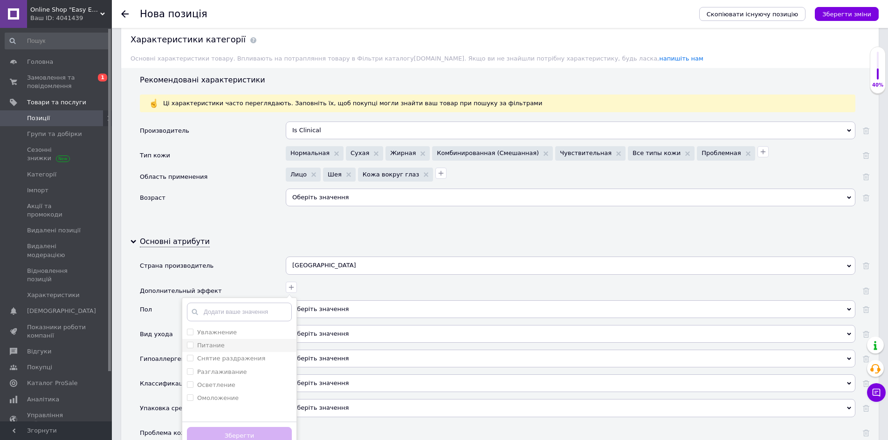
drag, startPoint x: 187, startPoint y: 322, endPoint x: 193, endPoint y: 333, distance: 12.1
click at [188, 329] on input "Увлажнение" at bounding box center [190, 332] width 6 height 6
checkbox input "true"
click at [194, 342] on label "Питание" at bounding box center [206, 346] width 38 height 8
click at [193, 342] on input "Питание" at bounding box center [190, 345] width 6 height 6
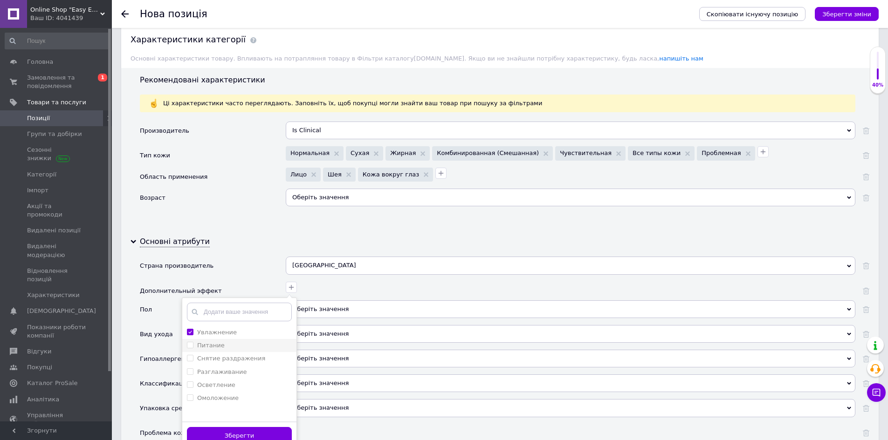
checkbox input "false"
click at [193, 352] on li "Снятие раздражения" at bounding box center [239, 358] width 114 height 13
checkbox раздражения "true"
click at [191, 342] on input "Питание" at bounding box center [190, 345] width 6 height 6
checkbox input "true"
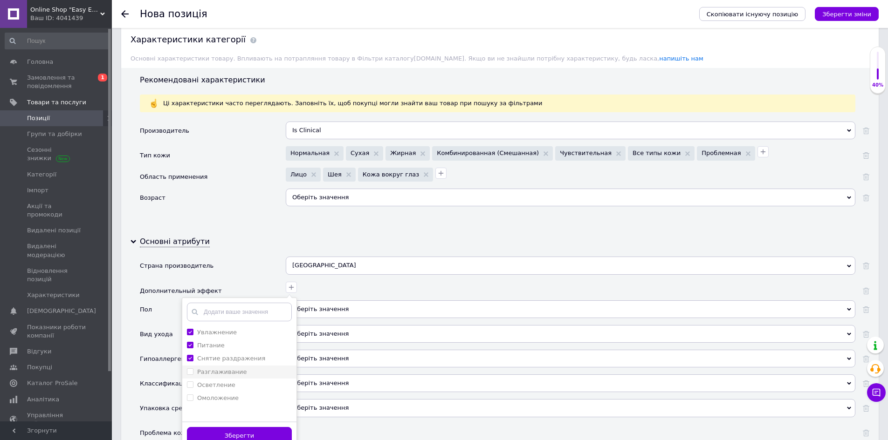
click at [192, 369] on input "Разглаживание" at bounding box center [190, 372] width 6 height 6
click at [192, 369] on li "Разглаживание" at bounding box center [239, 372] width 114 height 13
checkbox input "false"
click at [191, 382] on input "Осветление" at bounding box center [190, 385] width 6 height 6
checkbox input "true"
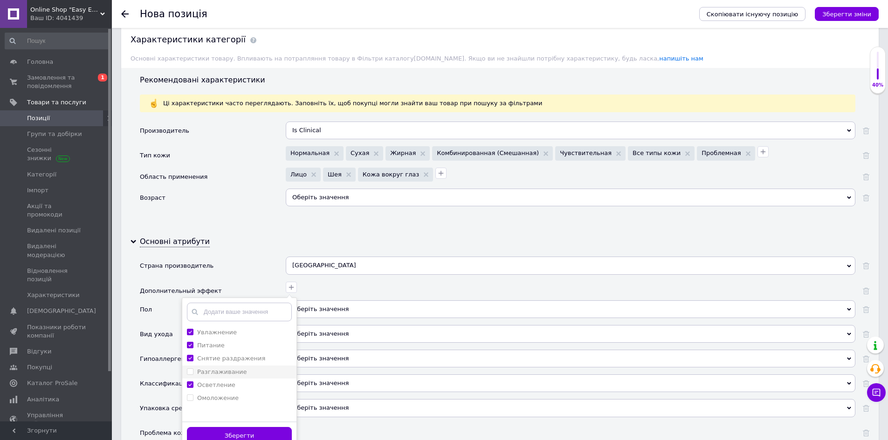
click at [189, 369] on input "Разглаживание" at bounding box center [190, 372] width 6 height 6
checkbox input "true"
click at [190, 382] on input "Осветление" at bounding box center [190, 385] width 6 height 6
checkbox input "false"
click at [217, 427] on button "Зберегти" at bounding box center [239, 436] width 105 height 18
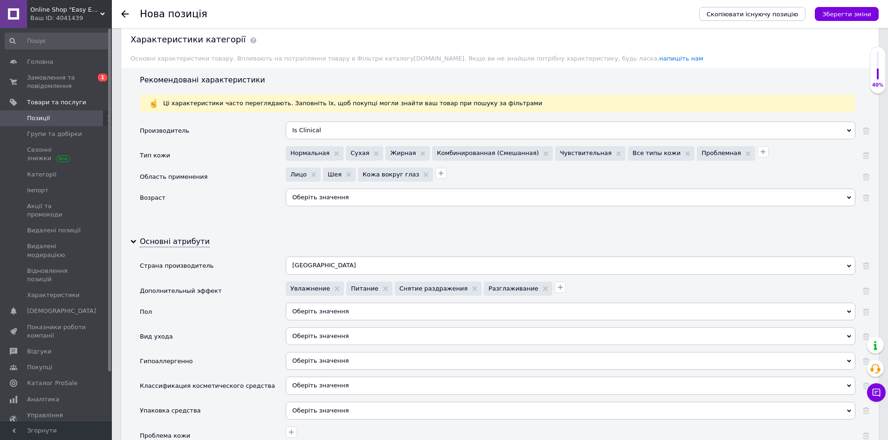
click at [314, 306] on div "Оберіть значення" at bounding box center [571, 312] width 570 height 18
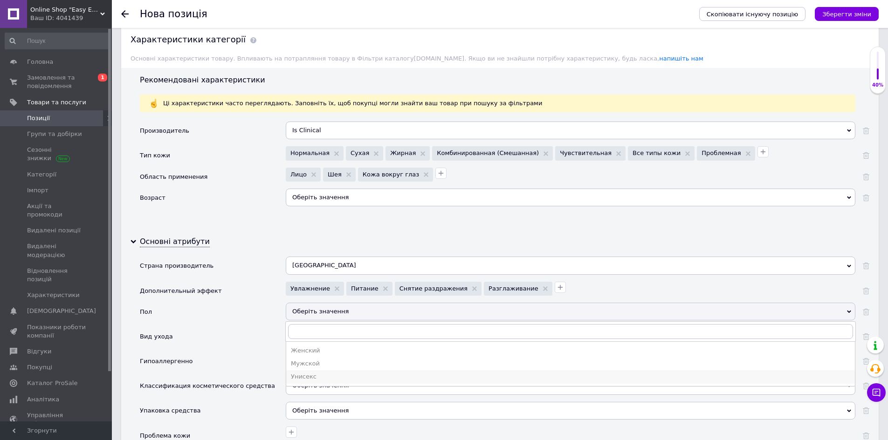
drag, startPoint x: 300, startPoint y: 371, endPoint x: 286, endPoint y: 362, distance: 17.2
click at [300, 373] on div "Унисекс" at bounding box center [570, 377] width 559 height 8
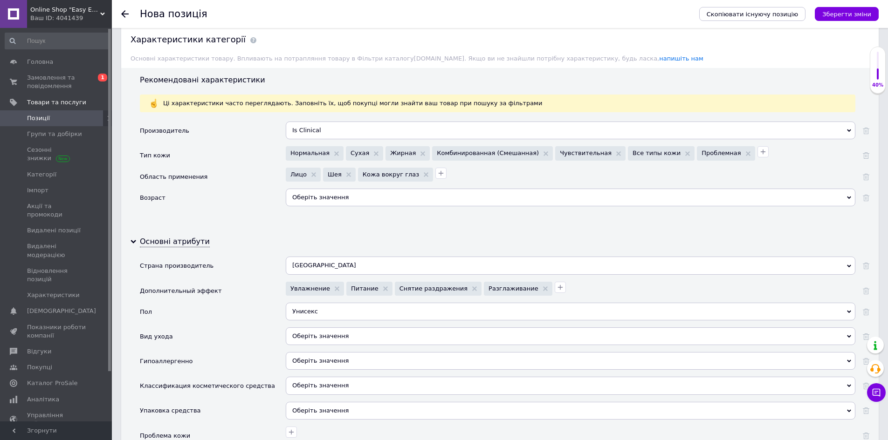
click at [314, 329] on div "Оберіть значення" at bounding box center [571, 337] width 570 height 18
click at [248, 337] on div "Вид ухода" at bounding box center [213, 340] width 146 height 25
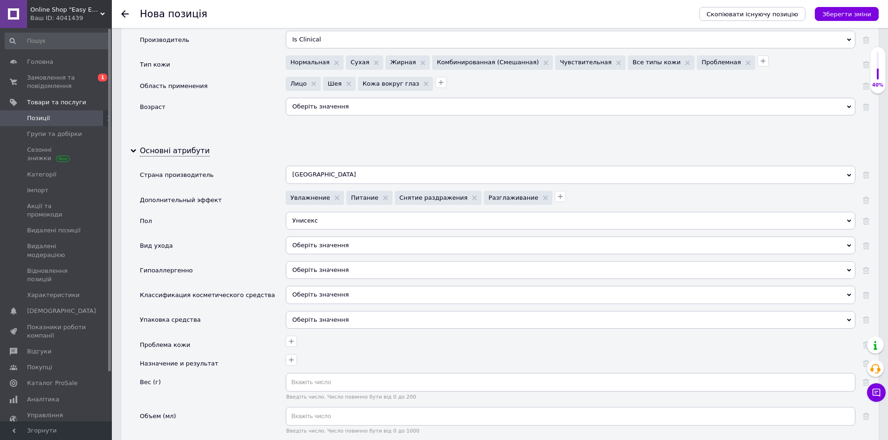
scroll to position [839, 0]
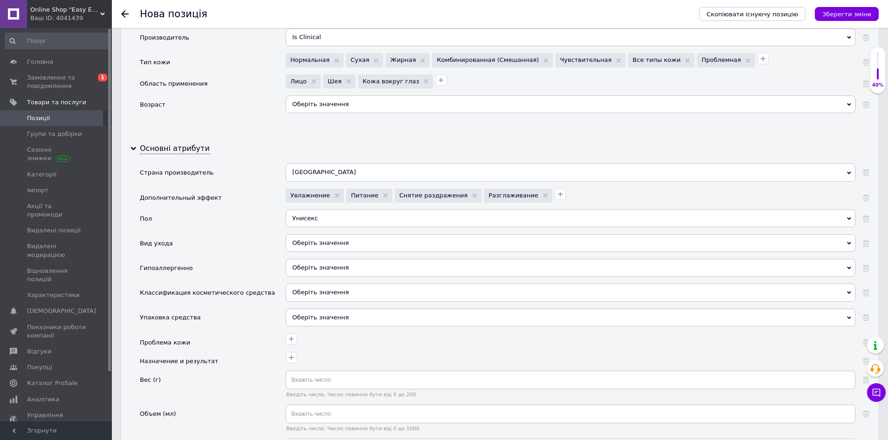
click at [293, 311] on div "Оберіть значення" at bounding box center [571, 318] width 570 height 18
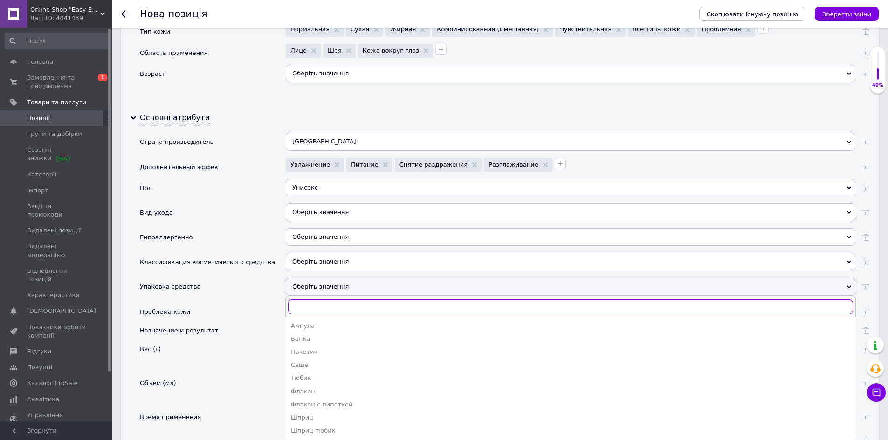
scroll to position [885, 0]
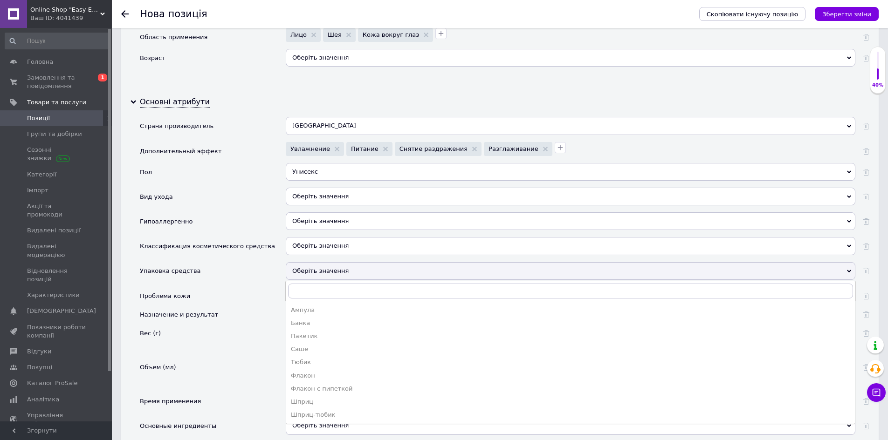
click at [304, 306] on div "Ампула" at bounding box center [570, 310] width 559 height 8
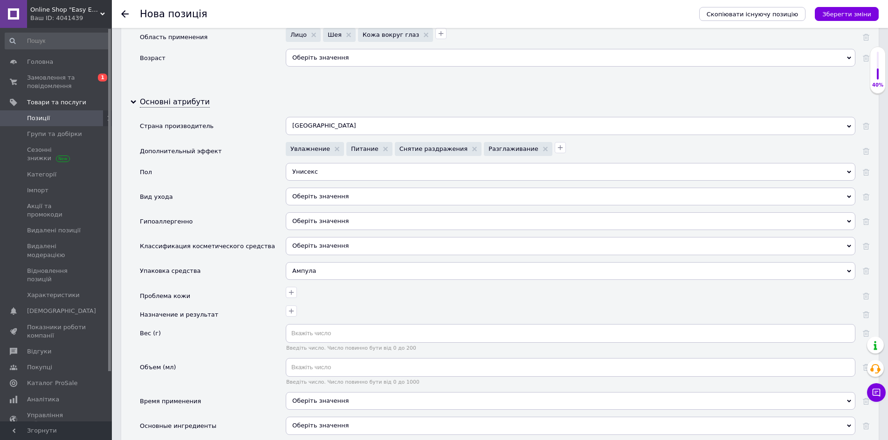
click at [304, 269] on div "Ампула" at bounding box center [571, 271] width 570 height 18
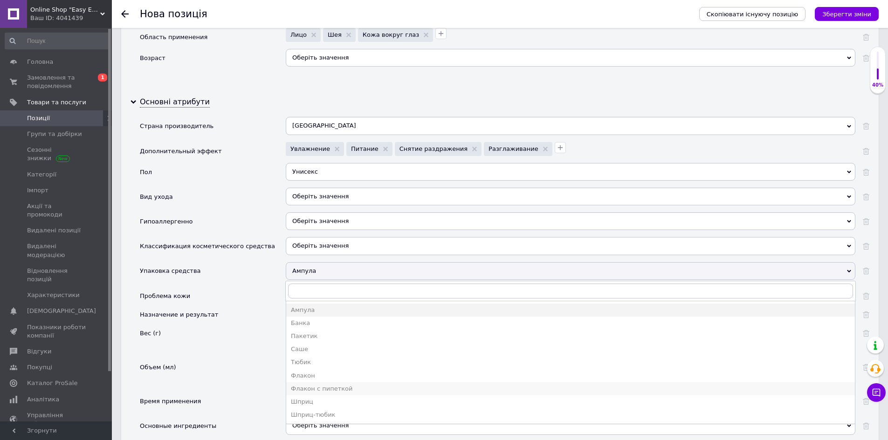
click at [312, 385] on div "Флакон с пипеткой" at bounding box center [570, 389] width 559 height 8
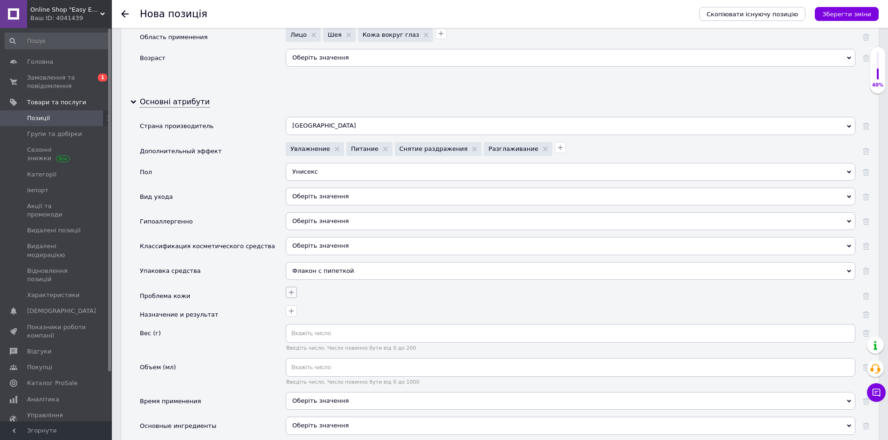
click at [294, 289] on icon "button" at bounding box center [291, 292] width 7 height 7
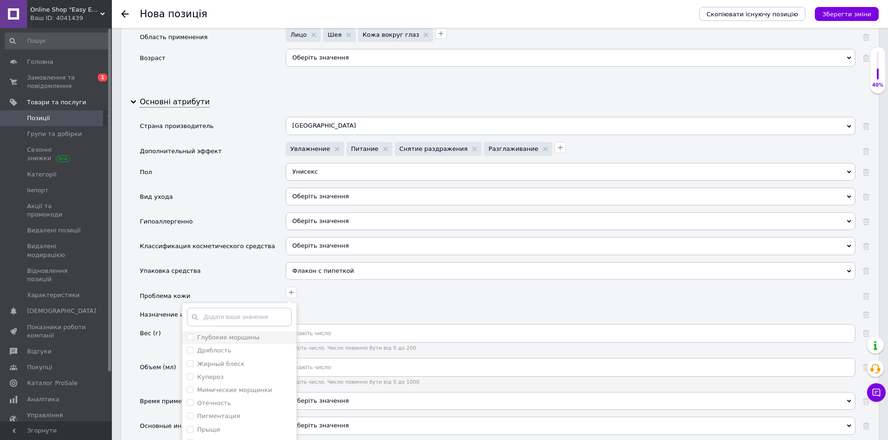
click at [189, 334] on морщины "Глубокие морщины" at bounding box center [190, 337] width 6 height 6
checkbox морщины "true"
click at [188, 347] on input "Дряблость" at bounding box center [190, 350] width 6 height 6
checkbox input "true"
click at [192, 361] on блеск "Жирный блеск" at bounding box center [190, 364] width 6 height 6
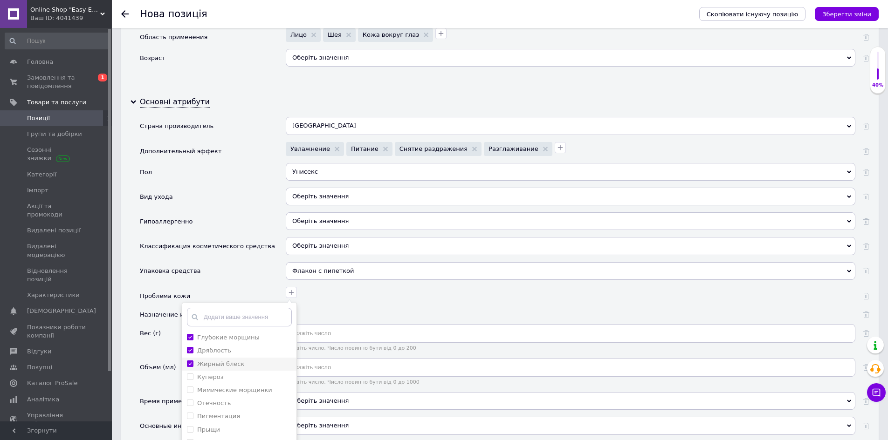
checkbox блеск "true"
click at [189, 387] on морщинки "Мимические морщинки" at bounding box center [190, 390] width 6 height 6
checkbox морщинки "true"
click at [191, 413] on input "Пигментация" at bounding box center [190, 416] width 6 height 6
checkbox input "true"
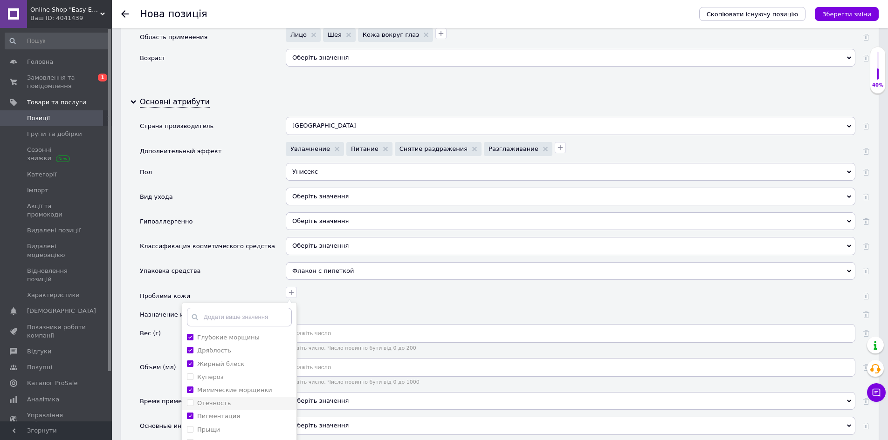
click at [189, 399] on label "Отечность" at bounding box center [209, 403] width 44 height 8
click at [189, 400] on input "Отечность" at bounding box center [190, 403] width 6 height 6
click at [188, 400] on input "Отечность" at bounding box center [190, 403] width 6 height 6
checkbox input "true"
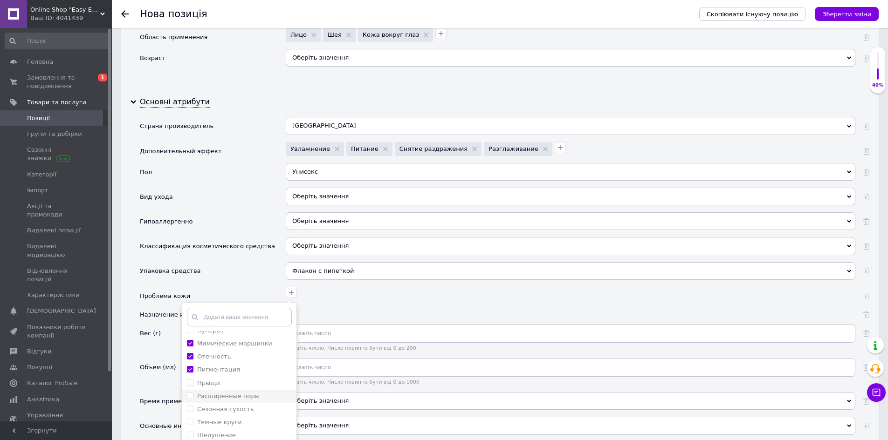
click at [191, 393] on поры "Расширенные поры" at bounding box center [190, 396] width 6 height 6
checkbox поры "true"
click at [190, 406] on сухость "Сезонная сухость" at bounding box center [190, 409] width 6 height 6
checkbox сухость "true"
click at [189, 416] on li "Темные круги" at bounding box center [239, 422] width 114 height 13
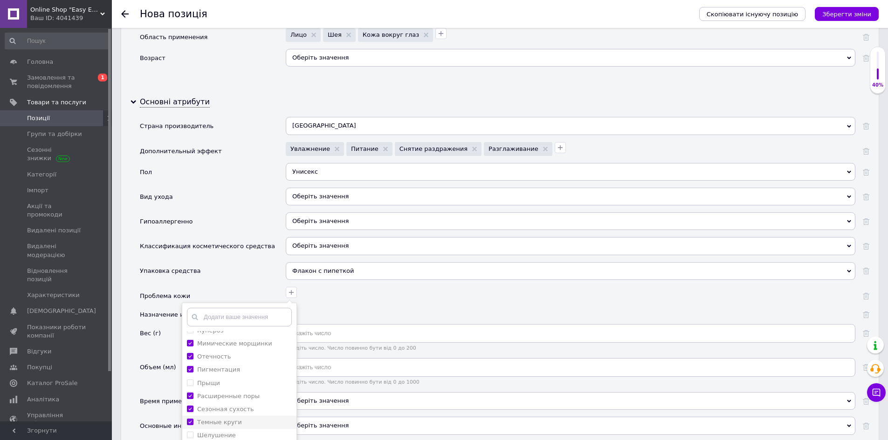
checkbox круги "true"
click at [187, 429] on li "Шелушение" at bounding box center [239, 435] width 114 height 13
checkbox input "true"
click at [185, 398] on li "Угри" at bounding box center [239, 402] width 114 height 13
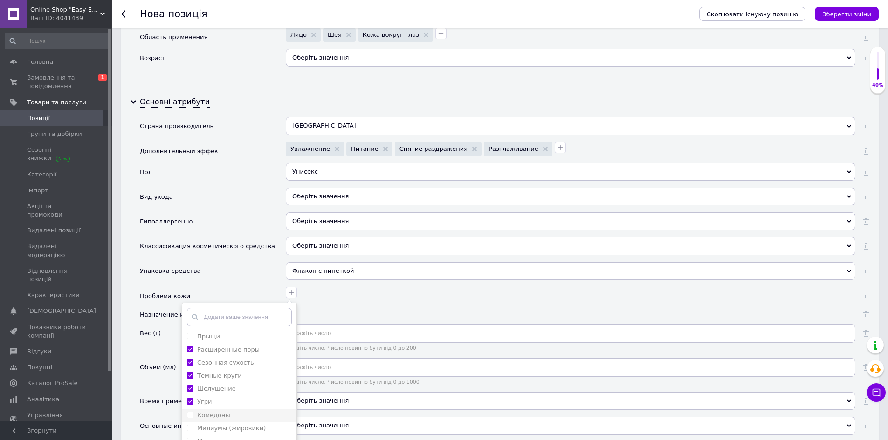
checkbox input "true"
click at [185, 410] on li "Комедоны" at bounding box center [239, 415] width 114 height 13
checkbox input "true"
click at [189, 418] on input "Раздражения" at bounding box center [190, 421] width 6 height 6
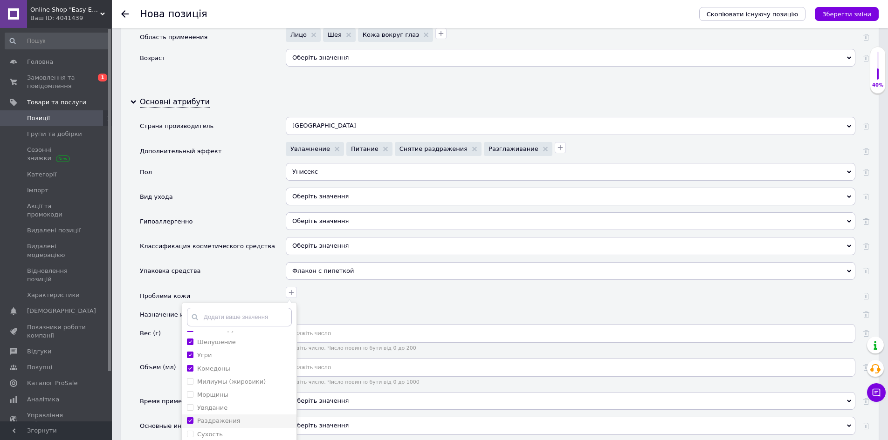
checkbox input "true"
click at [191, 431] on input "Сухость" at bounding box center [190, 434] width 6 height 6
checkbox input "true"
click at [195, 417] on label "Раздражения" at bounding box center [213, 421] width 53 height 8
click at [193, 418] on input "Раздражения" at bounding box center [190, 421] width 6 height 6
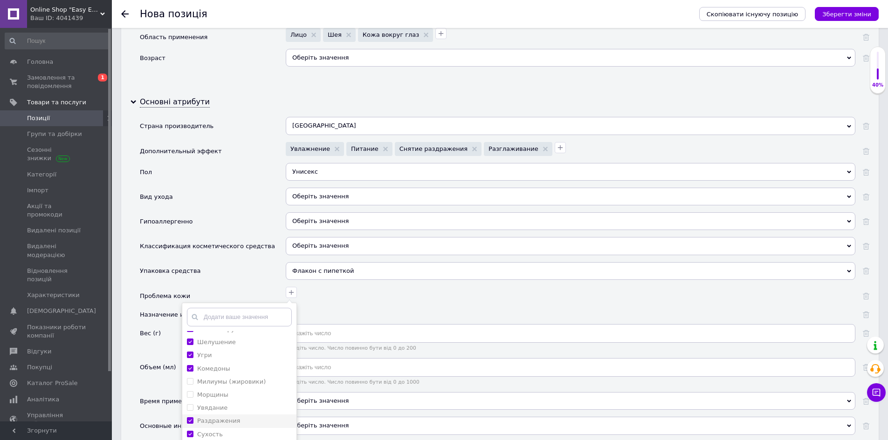
checkbox input "true"
click at [183, 402] on li "Увядание" at bounding box center [239, 408] width 114 height 13
checkbox input "true"
click at [190, 398] on span at bounding box center [190, 401] width 7 height 7
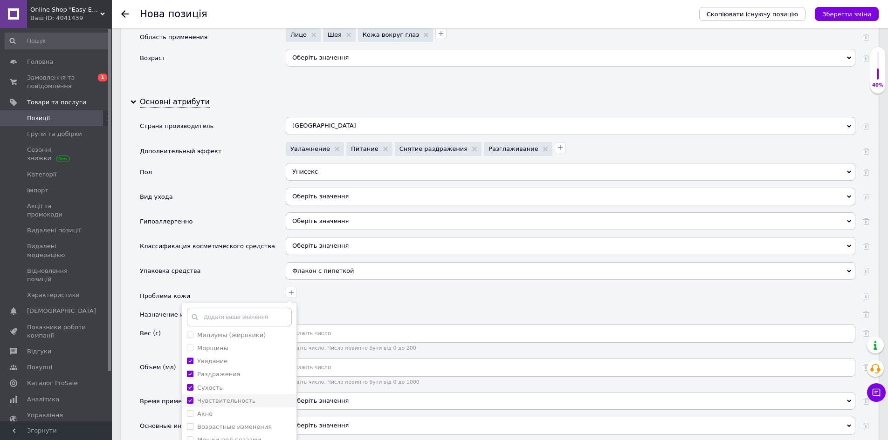
click at [190, 398] on input "Чувствительность" at bounding box center [190, 401] width 6 height 6
checkbox input "false"
click at [190, 410] on label "Акне" at bounding box center [200, 414] width 26 height 8
click at [190, 411] on input "Акне" at bounding box center [190, 414] width 6 height 6
checkbox input "false"
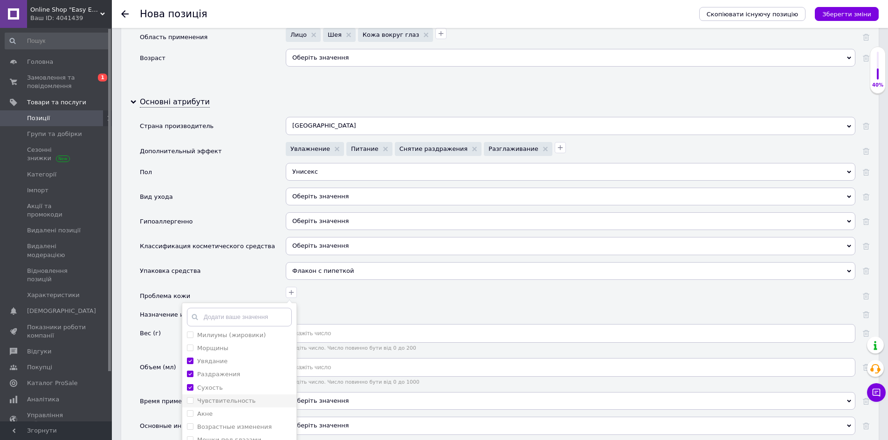
click at [188, 398] on input "Чувствительность" at bounding box center [190, 401] width 6 height 6
checkbox input "true"
click at [189, 421] on li "Возрастные изменения" at bounding box center [239, 427] width 114 height 13
checkbox изменения "true"
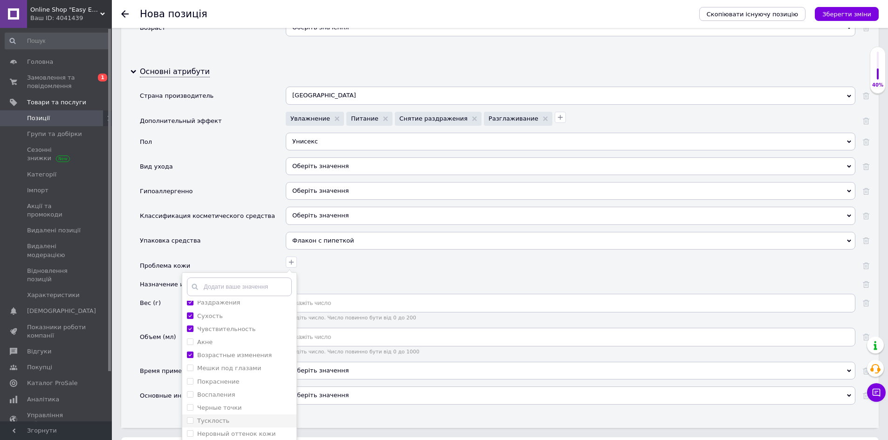
scroll to position [932, 0]
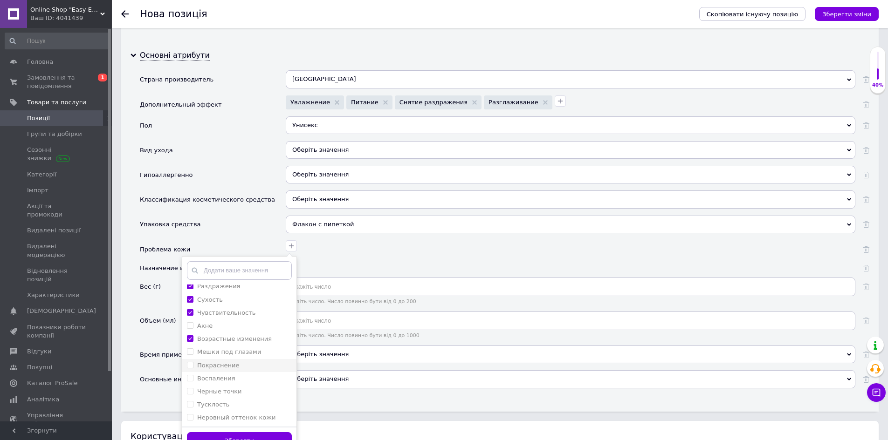
click at [197, 362] on label "Покраснение" at bounding box center [218, 365] width 42 height 7
checkbox input "true"
click at [190, 375] on input "Воспаления" at bounding box center [190, 378] width 6 height 6
checkbox input "true"
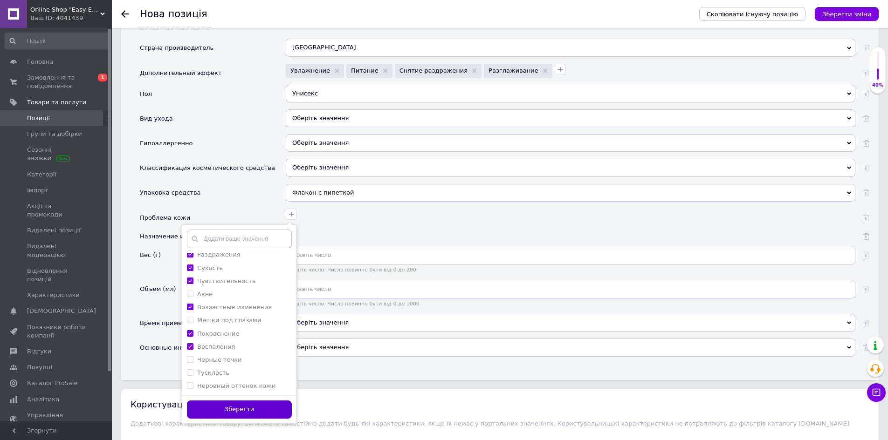
scroll to position [979, 0]
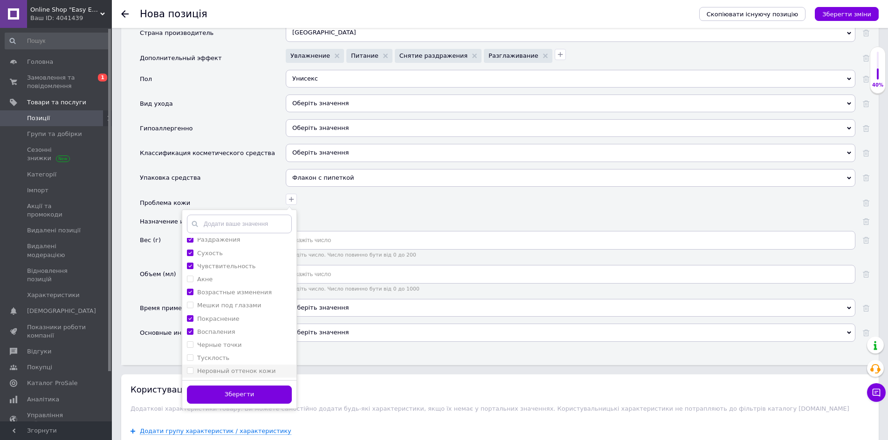
click at [228, 368] on label "Неровный оттенок кожи" at bounding box center [236, 371] width 79 height 7
checkbox кожи "true"
click at [231, 389] on button "Зберегти" at bounding box center [239, 395] width 105 height 18
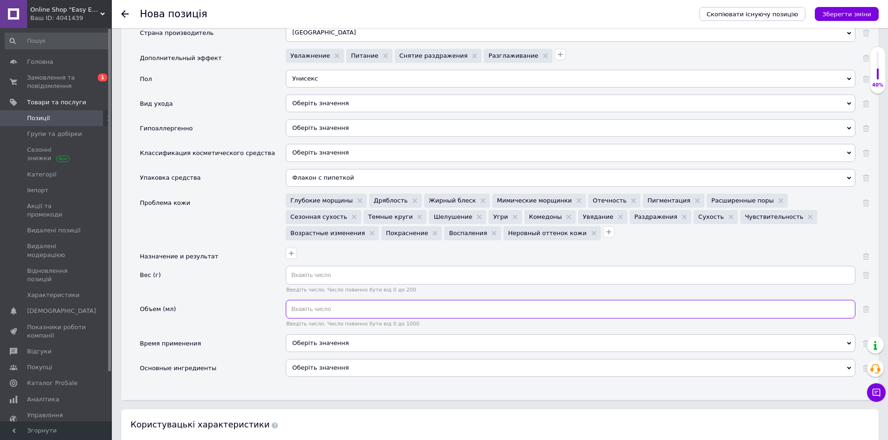
click at [335, 300] on input "text" at bounding box center [571, 309] width 570 height 19
type input "15"
click at [301, 335] on div "Оберіть значення" at bounding box center [571, 344] width 570 height 18
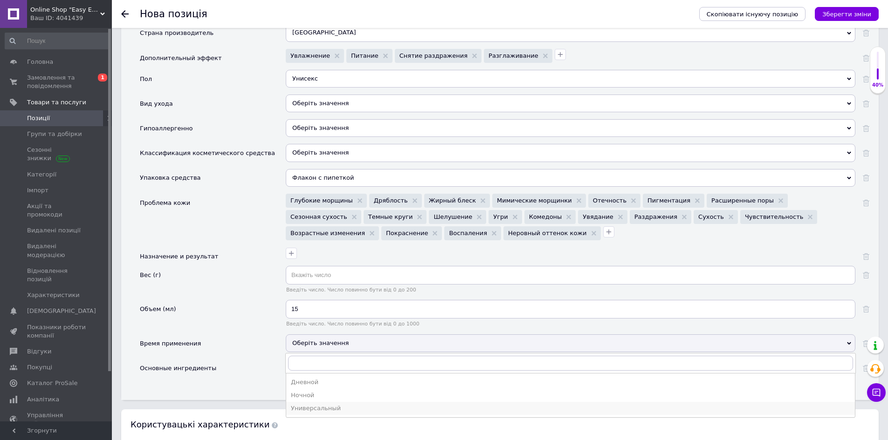
click at [298, 405] on div "Универсальный" at bounding box center [570, 409] width 559 height 8
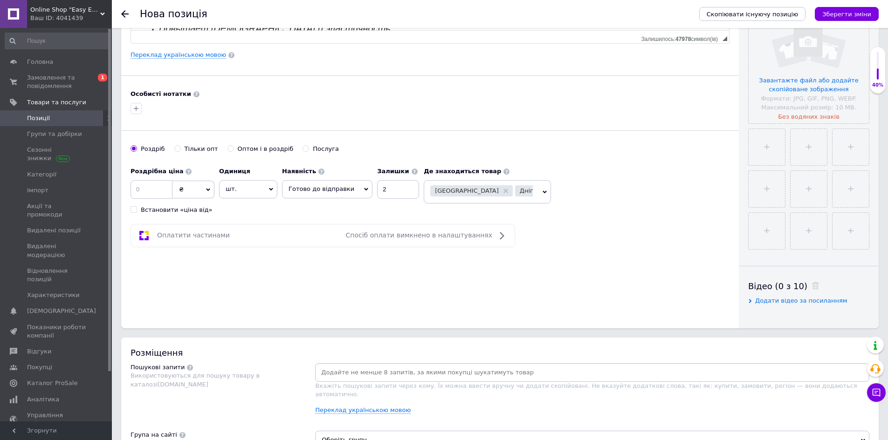
scroll to position [221, 0]
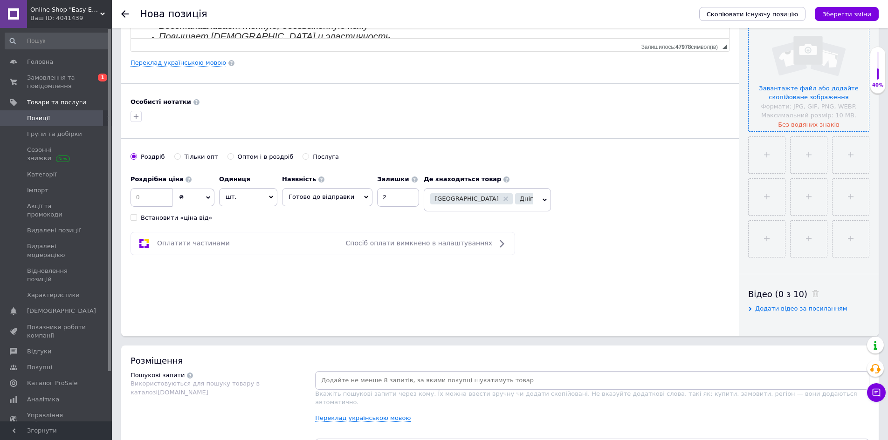
click at [829, 123] on input "file" at bounding box center [808, 71] width 120 height 120
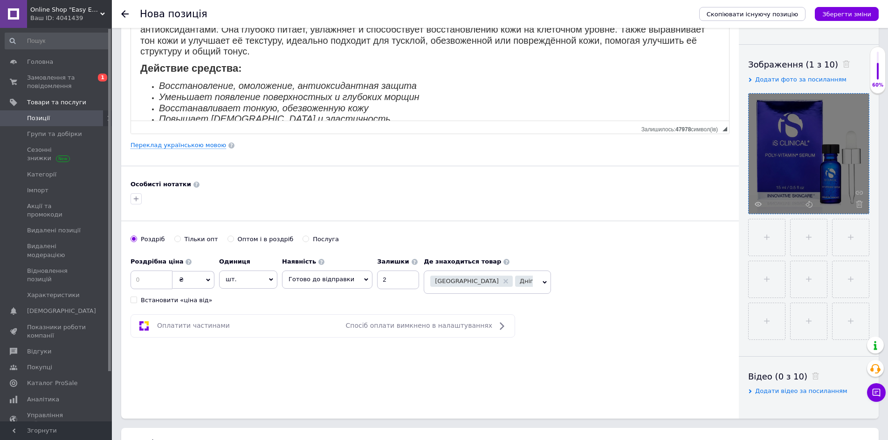
scroll to position [0, 0]
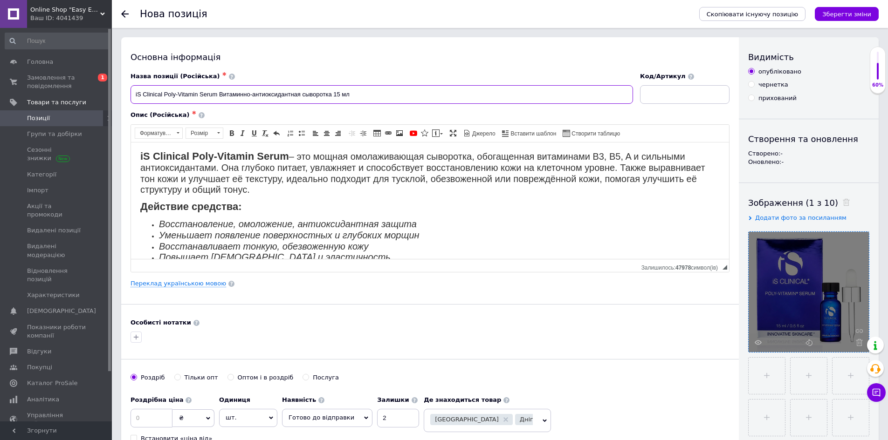
drag, startPoint x: 133, startPoint y: 92, endPoint x: 359, endPoint y: 104, distance: 226.8
click at [359, 104] on input "iS Clinical Poly-Vitamin Serum Витаминно-антиоксидантная сыворотка 15 мл" at bounding box center [381, 94] width 502 height 19
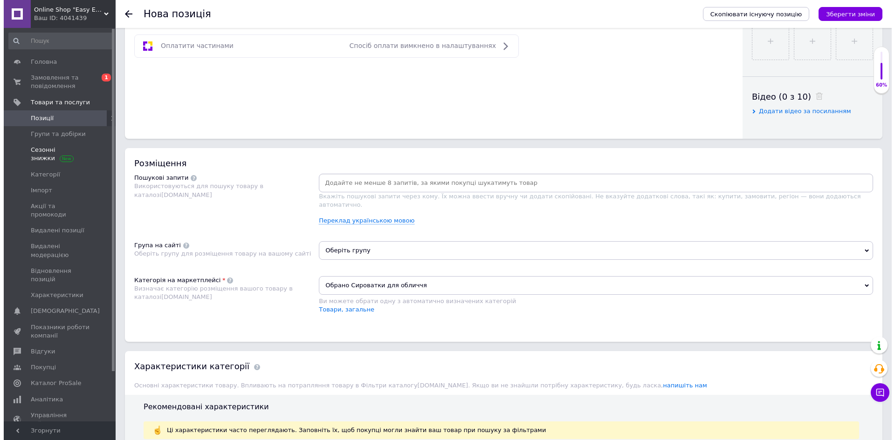
scroll to position [419, 0]
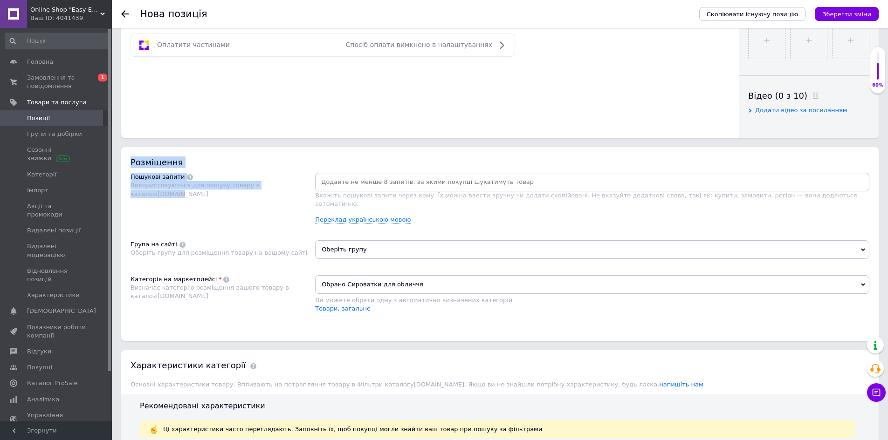
drag, startPoint x: 128, startPoint y: 162, endPoint x: 295, endPoint y: 189, distance: 169.5
click at [295, 189] on div "Розміщення Пошукові запити Використовуються для пошуку товару в каталозі [DOMAI…" at bounding box center [499, 244] width 757 height 194
copy div "Розміщення Пошукові запити Використовуються для пошуку товару в каталозі [DOMAI…"
click at [328, 216] on link "Переклад українською мовою" at bounding box center [363, 219] width 96 height 7
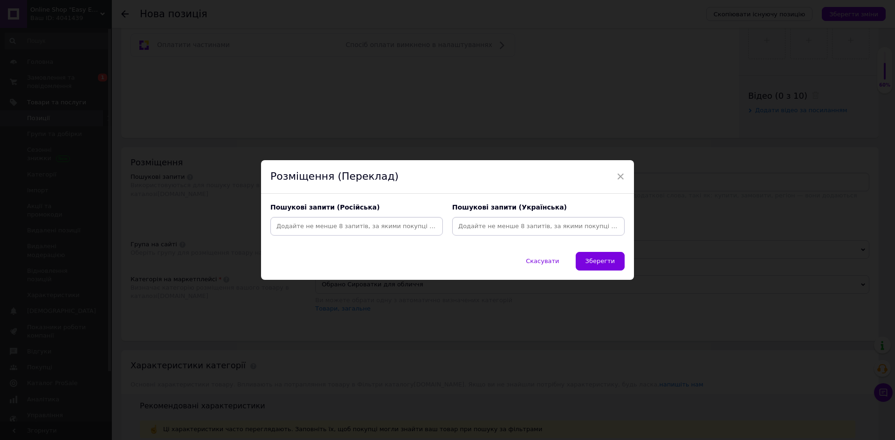
click at [480, 230] on input at bounding box center [538, 227] width 169 height 14
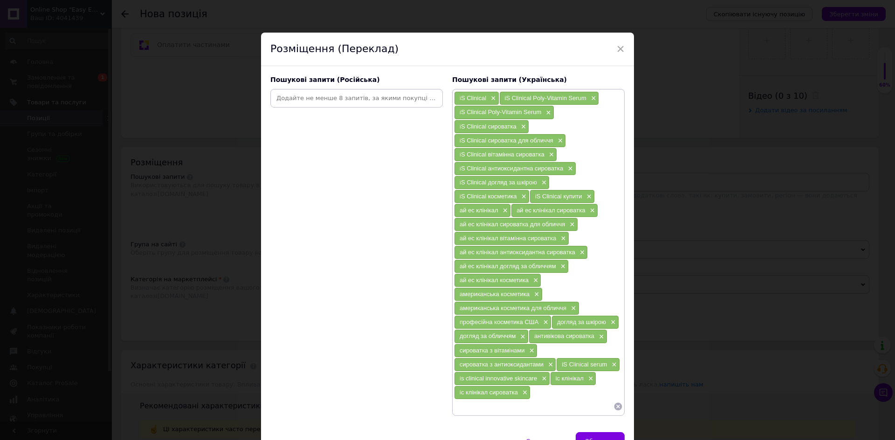
click at [401, 92] on input at bounding box center [356, 98] width 169 height 14
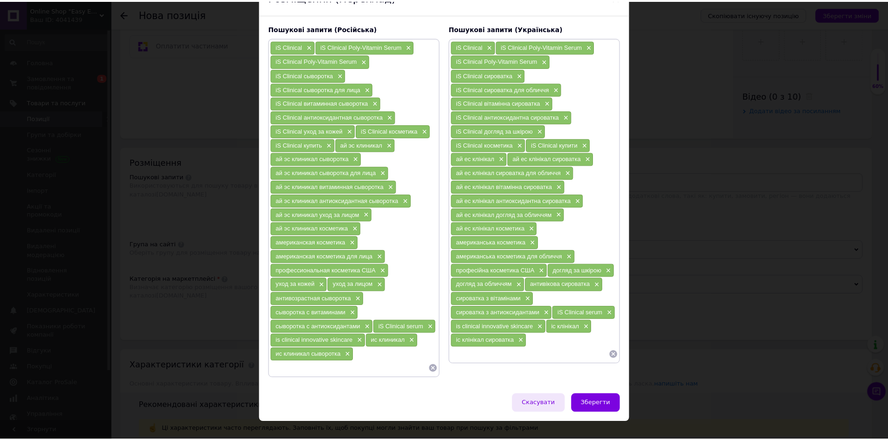
scroll to position [67, 0]
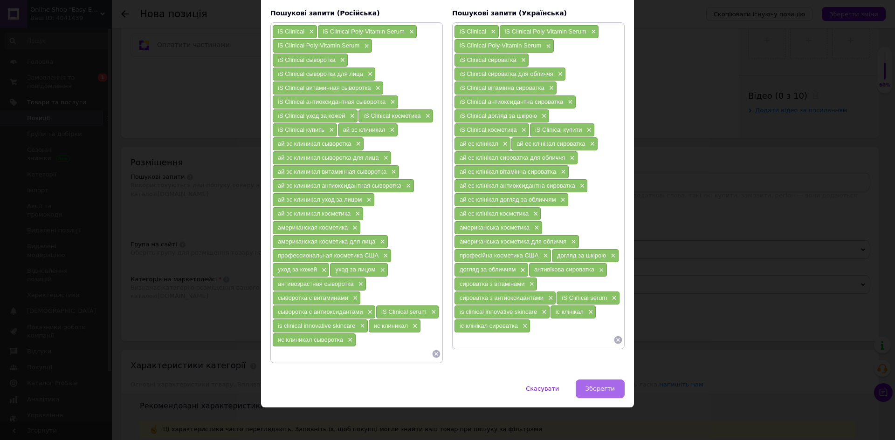
click at [609, 387] on span "Зберегти" at bounding box center [599, 388] width 29 height 7
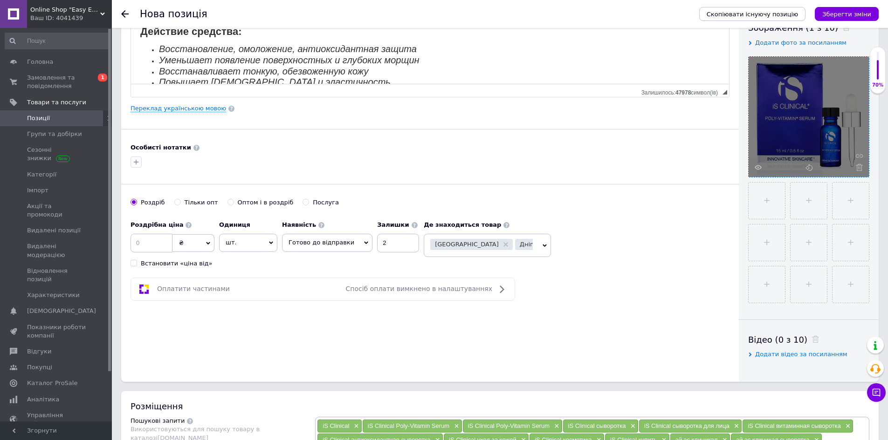
scroll to position [105, 0]
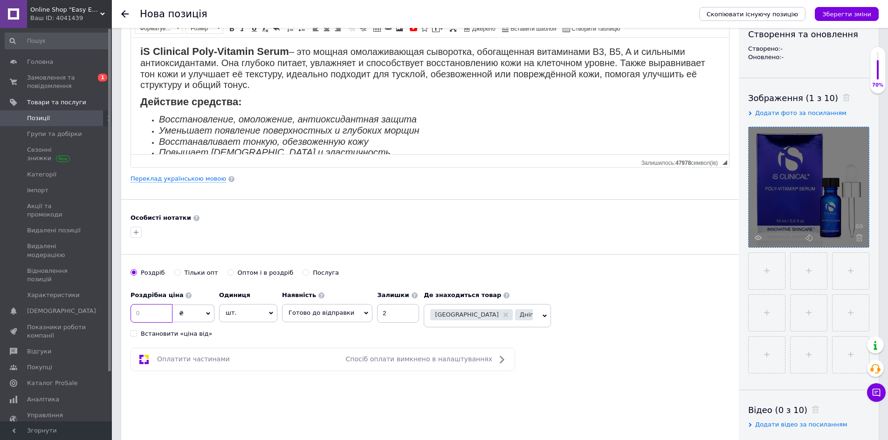
click at [144, 310] on input at bounding box center [151, 313] width 42 height 19
type input "2700"
click at [775, 271] on input "file" at bounding box center [766, 271] width 36 height 36
type input "C:\fakepath\20250812_162611.jpg"
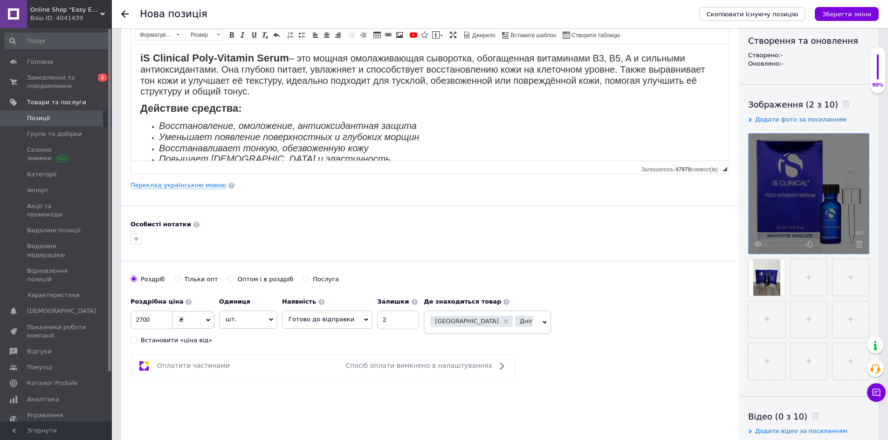
scroll to position [12, 0]
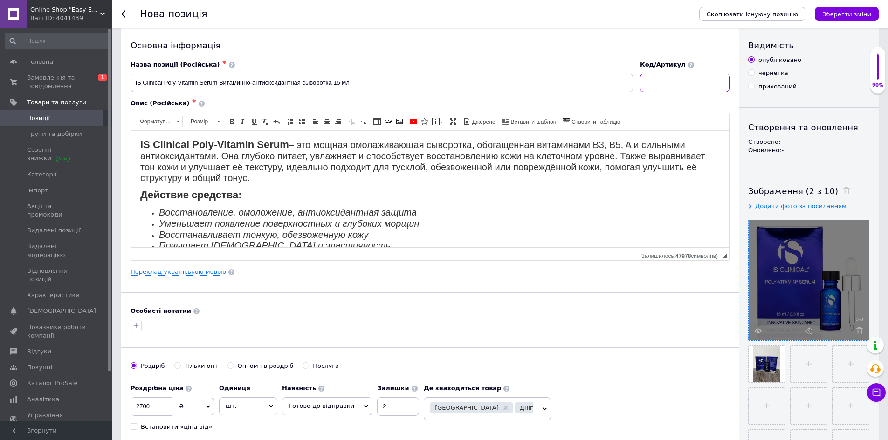
click at [651, 79] on input at bounding box center [684, 83] width 89 height 19
type input "p12"
click at [840, 15] on icon "Зберегти зміни" at bounding box center [846, 14] width 49 height 7
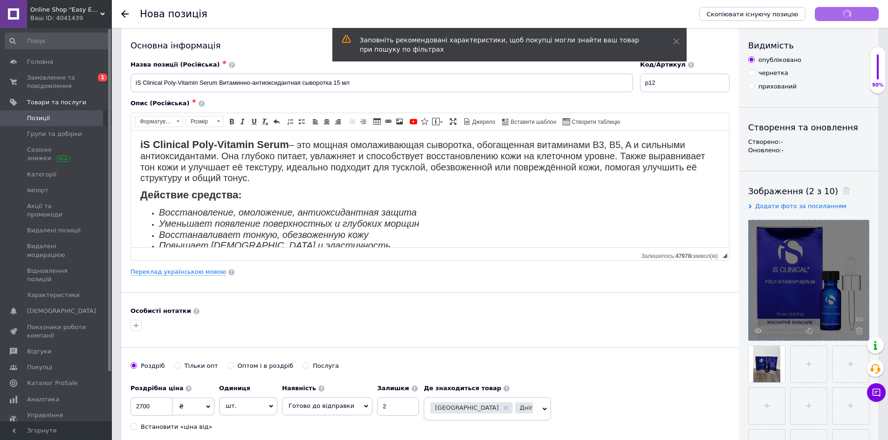
click at [840, 15] on div "Зберегти зміни" at bounding box center [847, 14] width 64 height 14
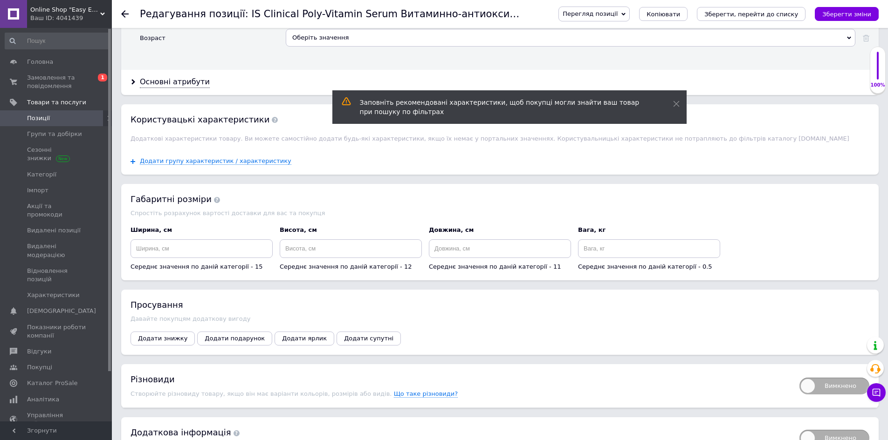
scroll to position [979, 0]
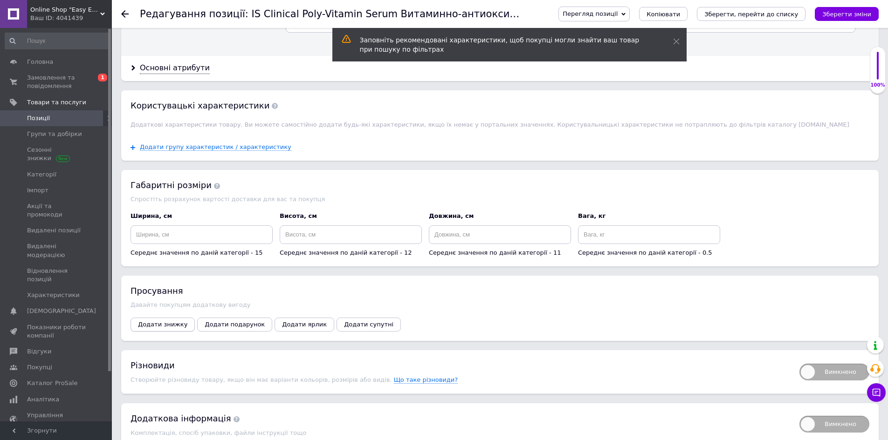
click at [170, 318] on button "Додати знижку" at bounding box center [162, 325] width 64 height 14
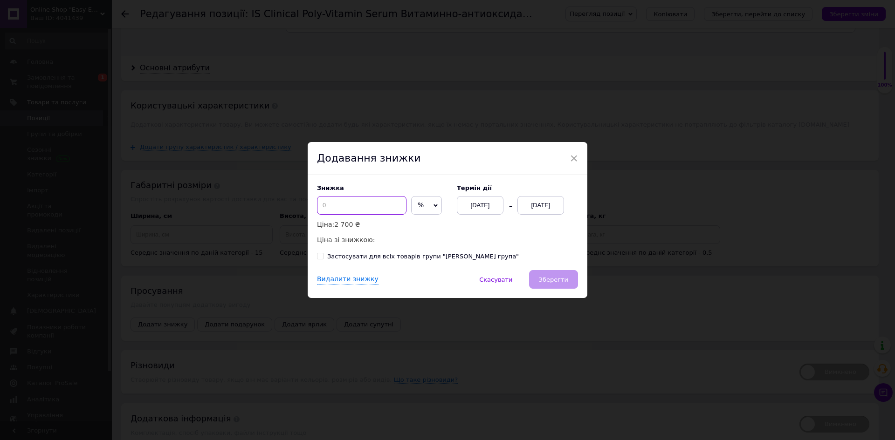
click at [325, 209] on input at bounding box center [361, 205] width 89 height 19
click at [413, 207] on span "%" at bounding box center [426, 205] width 31 height 19
click at [419, 230] on li "₴" at bounding box center [427, 225] width 30 height 13
drag, startPoint x: 371, startPoint y: 196, endPoint x: 371, endPoint y: 201, distance: 5.1
click at [371, 201] on div "Знижка ₴ % Ціна: 2 700 ₴ Ціна зі знижкою:" at bounding box center [382, 215] width 130 height 61
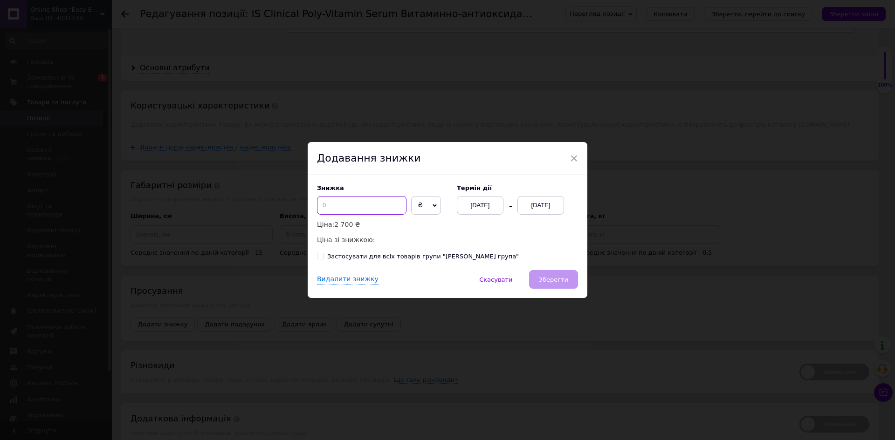
click at [367, 212] on input at bounding box center [361, 205] width 89 height 19
type input "1"
type input "225"
click at [547, 199] on div "[DATE]" at bounding box center [540, 205] width 47 height 19
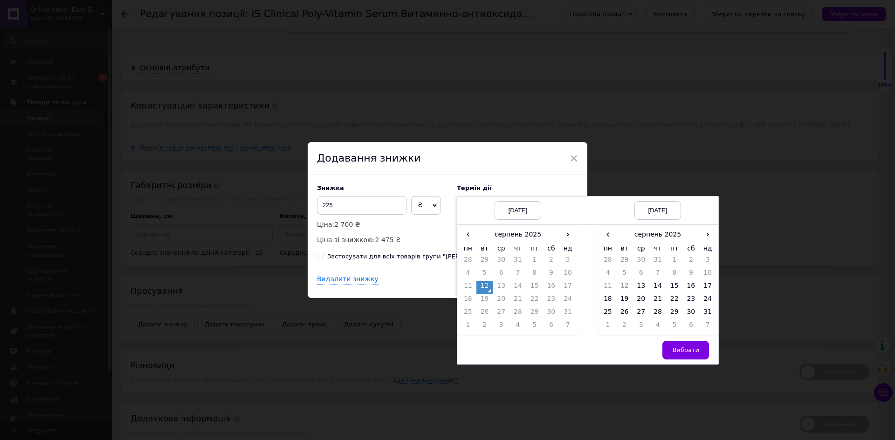
click at [547, 200] on td "[DATE]" at bounding box center [517, 211] width 121 height 28
click at [714, 312] on td "31" at bounding box center [707, 314] width 17 height 13
click at [700, 339] on td "Вибрати" at bounding box center [657, 350] width 121 height 28
drag, startPoint x: 699, startPoint y: 347, endPoint x: 593, endPoint y: 290, distance: 120.1
click at [693, 346] on button "Вибрати" at bounding box center [685, 350] width 47 height 19
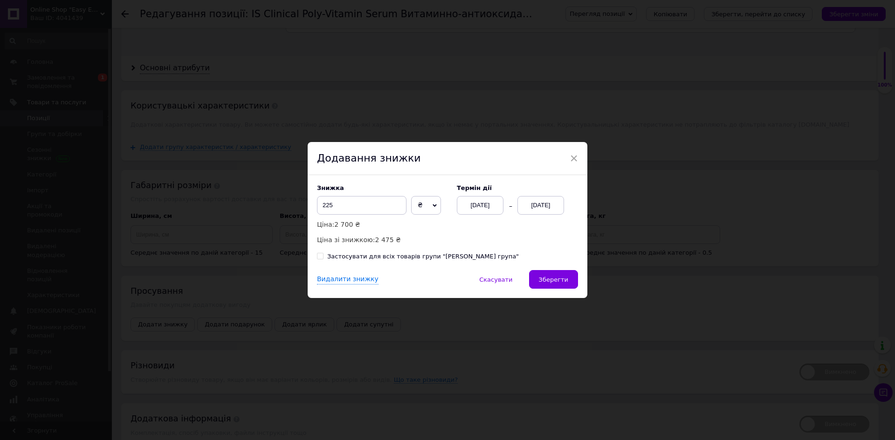
click at [551, 269] on div "Знижка 225 ₴ % Ціна: 2 700 ₴ Ціна зі знижкою: 2 475 ₴ Термін дії [DATE] [DATE] …" at bounding box center [448, 222] width 280 height 95
click at [550, 277] on span "Зберегти" at bounding box center [553, 279] width 29 height 7
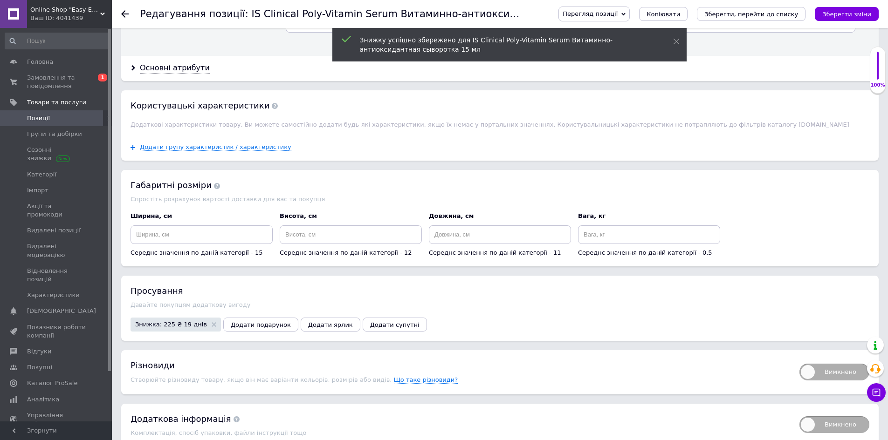
click at [852, 18] on icon "Зберегти зміни" at bounding box center [846, 14] width 49 height 7
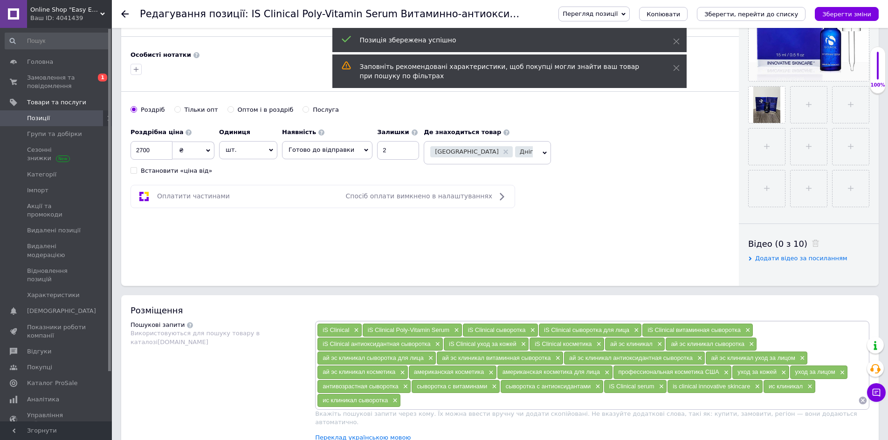
scroll to position [186, 0]
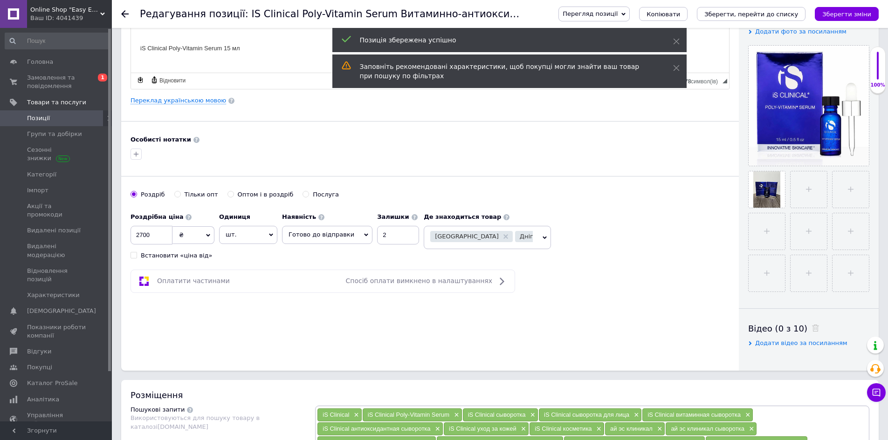
click at [622, 8] on span "Перегляд позиції" at bounding box center [593, 14] width 71 height 15
click at [702, 46] on li "Зберегти та переглянути на маркетплейсі" at bounding box center [632, 44] width 146 height 13
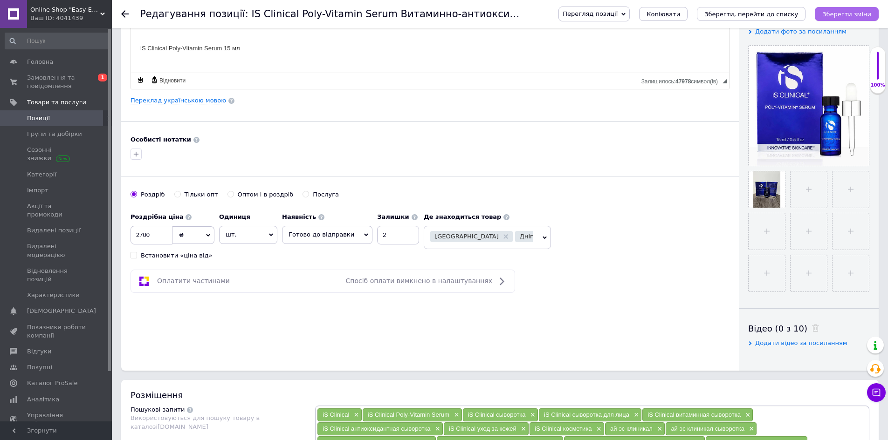
click at [864, 11] on icon "Зберегти зміни" at bounding box center [846, 14] width 49 height 7
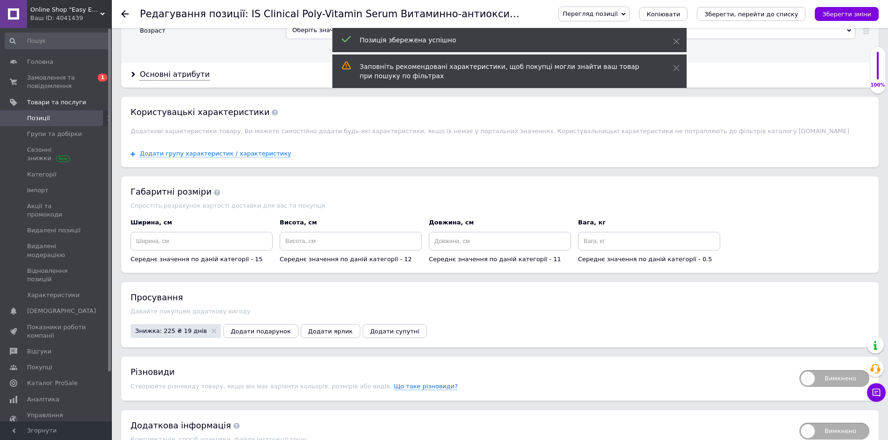
scroll to position [1016, 0]
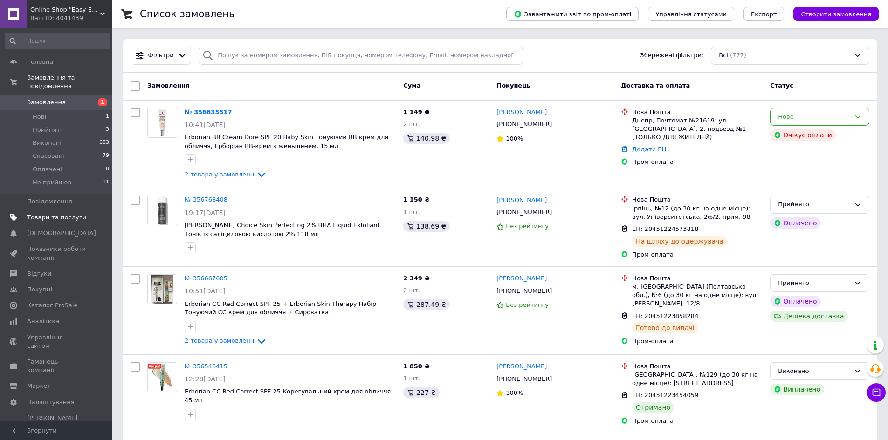
click at [74, 213] on span "Товари та послуги" at bounding box center [56, 217] width 59 height 8
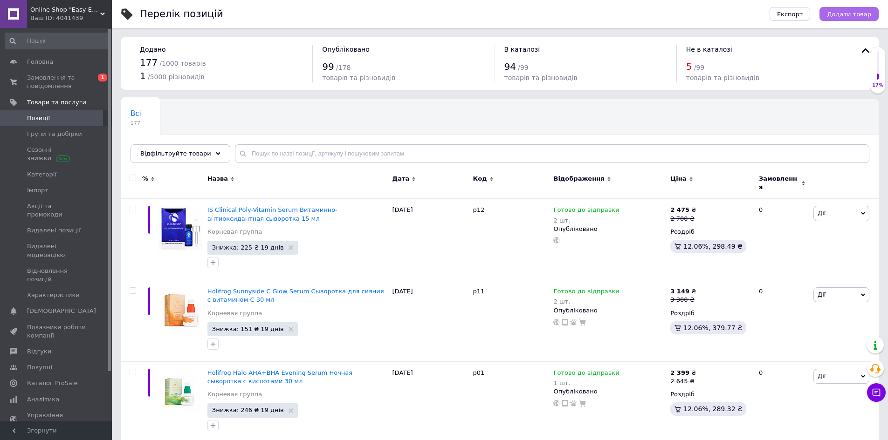
click at [842, 19] on button "Додати товар" at bounding box center [848, 14] width 59 height 14
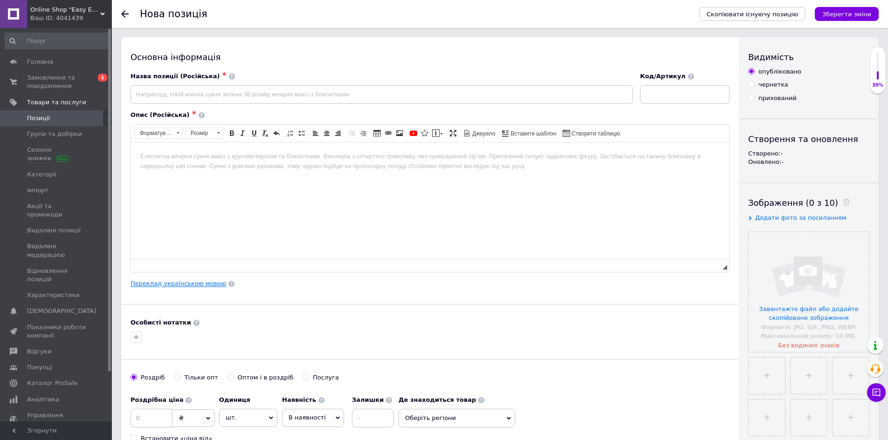
click at [164, 280] on link "Переклад українською мовою" at bounding box center [178, 283] width 96 height 7
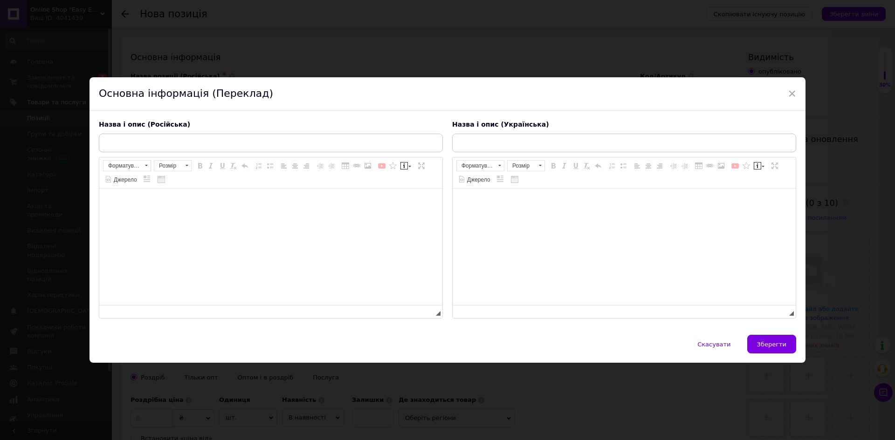
click at [162, 217] on html at bounding box center [270, 203] width 343 height 28
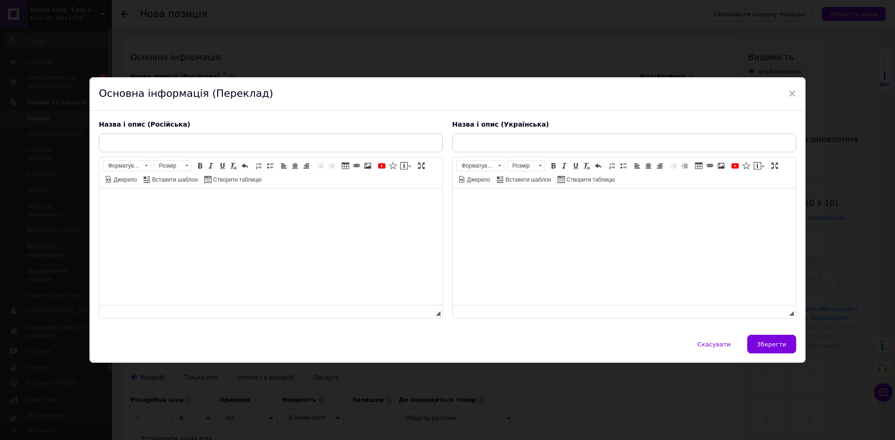
click at [159, 217] on html at bounding box center [270, 203] width 343 height 28
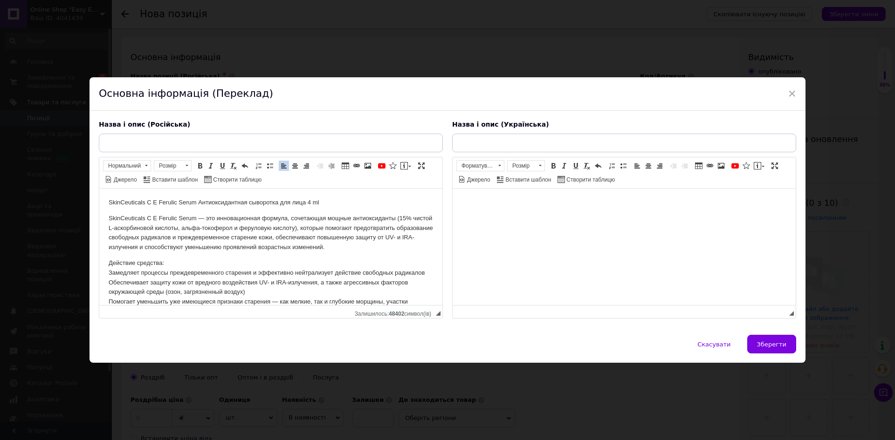
click at [512, 217] on html at bounding box center [624, 203] width 343 height 28
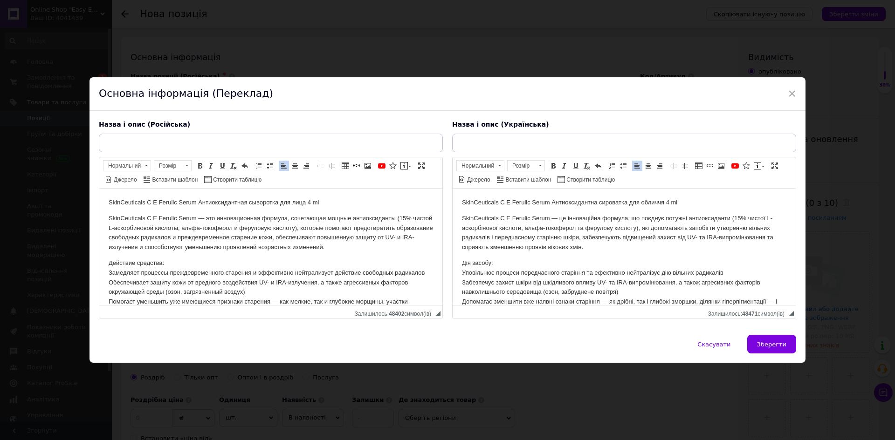
drag, startPoint x: 461, startPoint y: 204, endPoint x: 1150, endPoint y: 364, distance: 707.3
click at [699, 189] on html "SkinCeuticals C E Ferulic Serum Антиоксидантна сироватка для обличчя 4 ml SkinC…" at bounding box center [624, 325] width 343 height 272
click at [692, 219] on span "Копіювати" at bounding box center [689, 221] width 7 height 7
copy p "SkinCeuticals C E Ferulic Serum Антиоксидантна сироватка для обличчя 4 ml"
click at [579, 142] on input "text" at bounding box center [624, 143] width 344 height 19
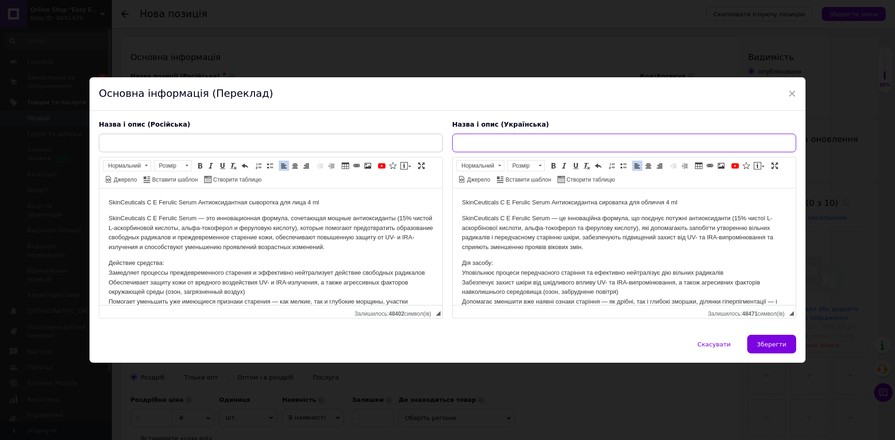
paste input "SkinCeuticals C E Ferulic Serum Антиоксидантна сироватка для обличчя 4 ml"
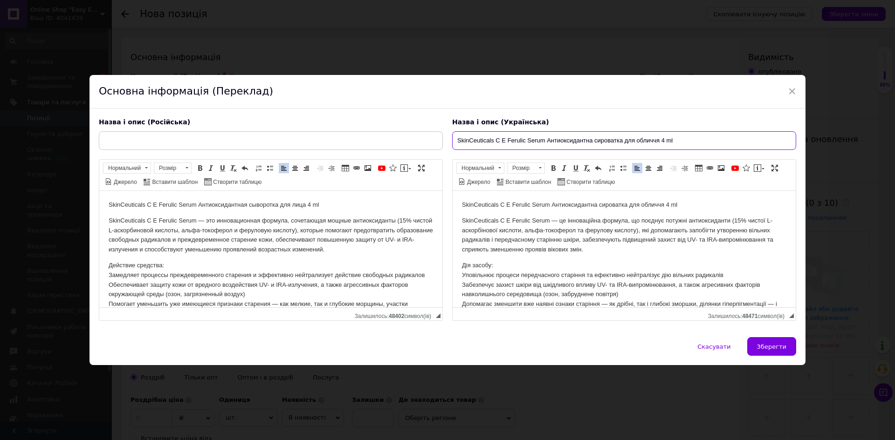
type input "SkinCeuticals C E Ferulic Serum Антиоксидантна сироватка для обличчя 4 ml"
drag, startPoint x: 353, startPoint y: 198, endPoint x: 102, endPoint y: 191, distance: 251.3
click at [103, 192] on html "SkinCeuticals C E Ferulic Serum Антиоксидантная сыворотка для лица 4 ml SkinCeu…" at bounding box center [270, 331] width 343 height 281
click at [133, 222] on span "Копіювати" at bounding box center [144, 223] width 36 height 11
copy p "SkinCeuticals C E Ferulic Serum Антиоксидантная сыворотка для лица 4 ml"
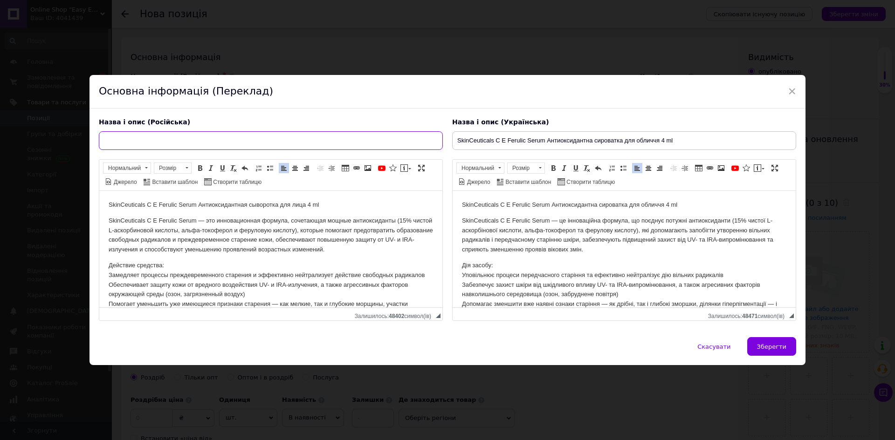
drag, startPoint x: 139, startPoint y: 139, endPoint x: 145, endPoint y: 138, distance: 6.1
click at [140, 138] on input "text" at bounding box center [271, 140] width 344 height 19
paste input "SkinCeuticals C E Ferulic Serum Антиоксидантная сыворотка для лица 4 ml"
type input "SkinCeuticals C E Ferulic Serum Антиоксидантная сыворотка для лица 4 ml"
drag, startPoint x: 107, startPoint y: 201, endPoint x: 359, endPoint y: 203, distance: 252.1
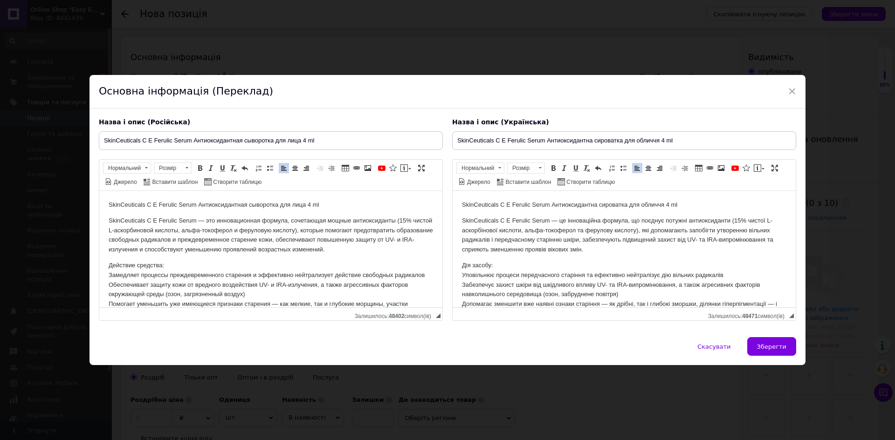
click at [359, 203] on html "SkinCeuticals C E Ferulic Serum Антиоксидантная сыворотка для лица 4 ml SkinCeu…" at bounding box center [270, 331] width 343 height 281
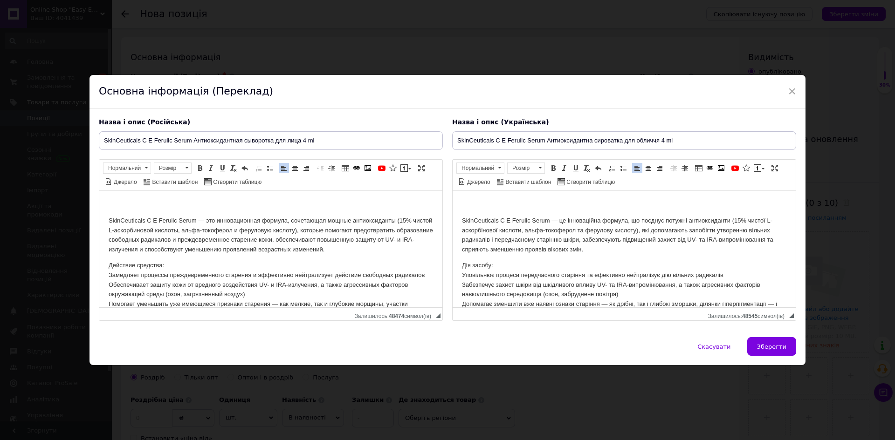
click at [460, 220] on html "SkinCeuticals C E Ferulic Serum — це інноваційна формула, що поєднує потужні ан…" at bounding box center [624, 327] width 343 height 272
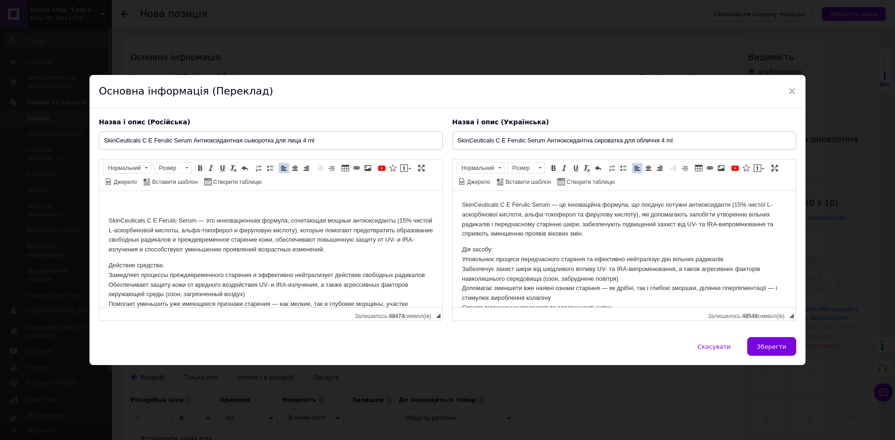
click at [110, 221] on p "SkinCeuticals C E Ferulic Serum — это инновационная формула, сочетающая мощные …" at bounding box center [271, 235] width 324 height 39
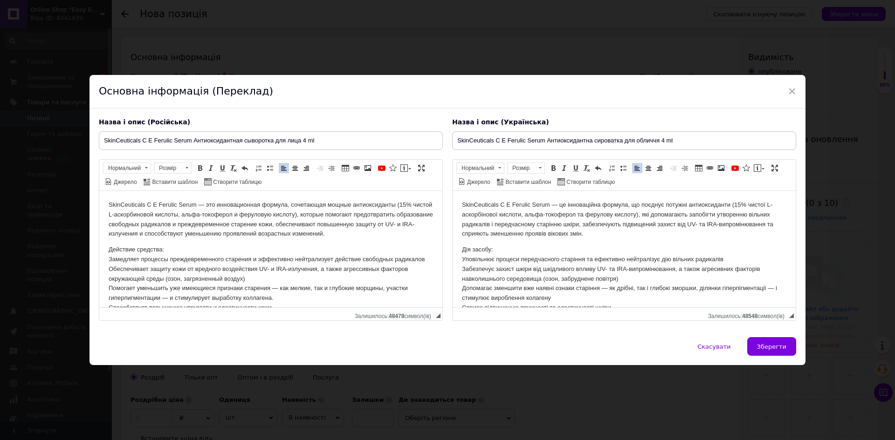
click at [464, 203] on p "SkinCeuticals C E Ferulic Serum — це інноваційна формула, що поєднує потужні ан…" at bounding box center [624, 219] width 324 height 39
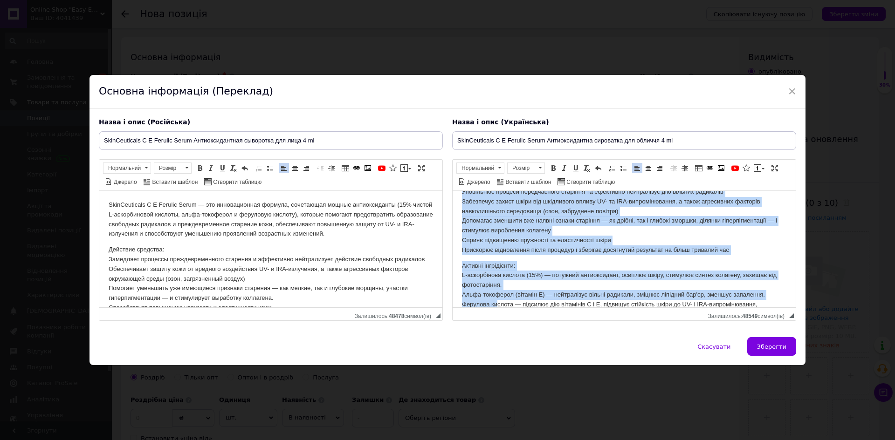
scroll to position [140, 0]
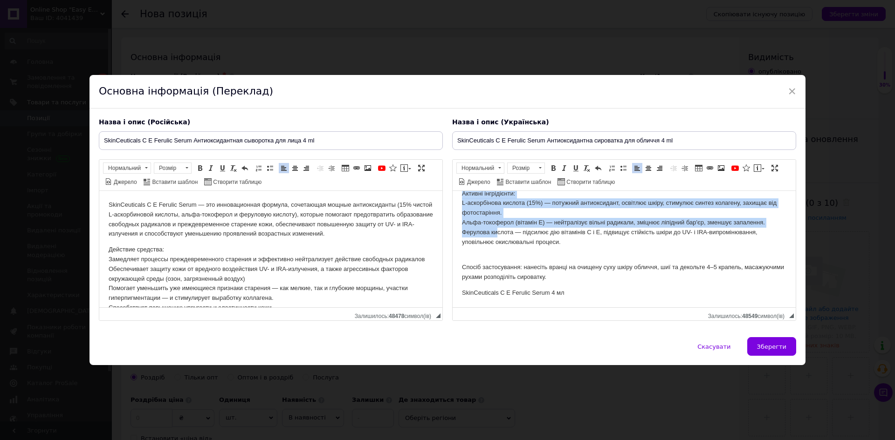
drag, startPoint x: 459, startPoint y: 204, endPoint x: 579, endPoint y: 302, distance: 156.0
click at [579, 302] on html "SkinCeuticals C E Ferulic Serum — це інноваційна формула, що поєднує потужні ан…" at bounding box center [624, 179] width 343 height 256
click at [537, 170] on span at bounding box center [539, 168] width 9 height 10
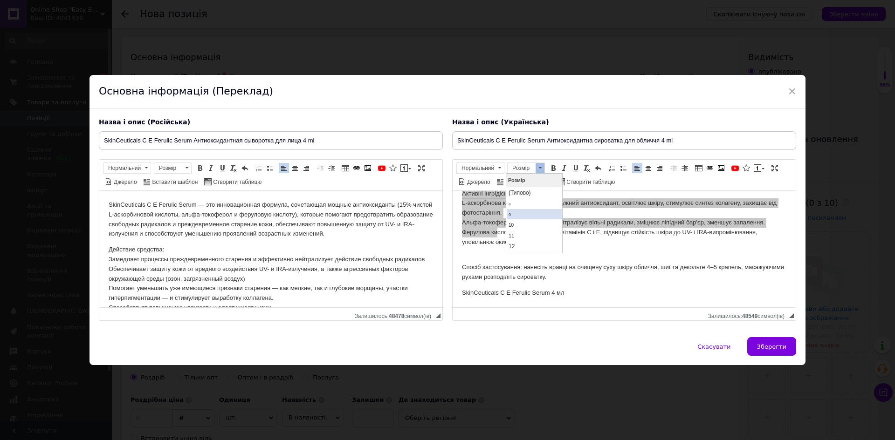
scroll to position [0, 0]
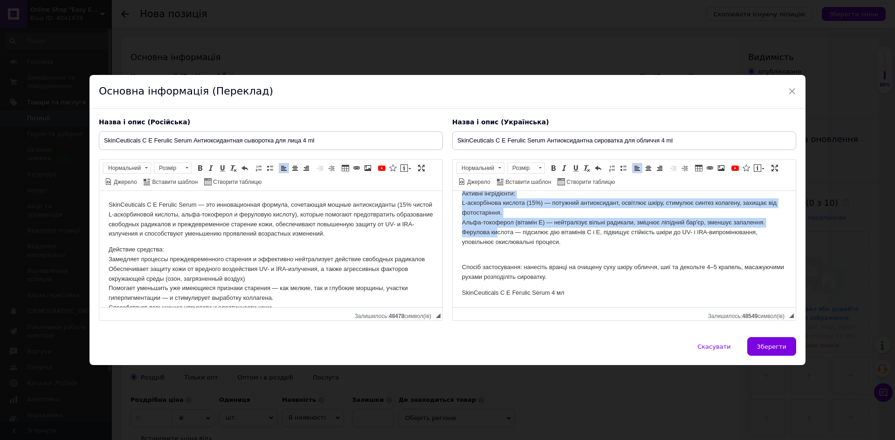
click at [616, 237] on p "Активні інгрідієнти: L-аскорбінова кислота (15%) — потужний антиоксидант, освіт…" at bounding box center [624, 218] width 324 height 58
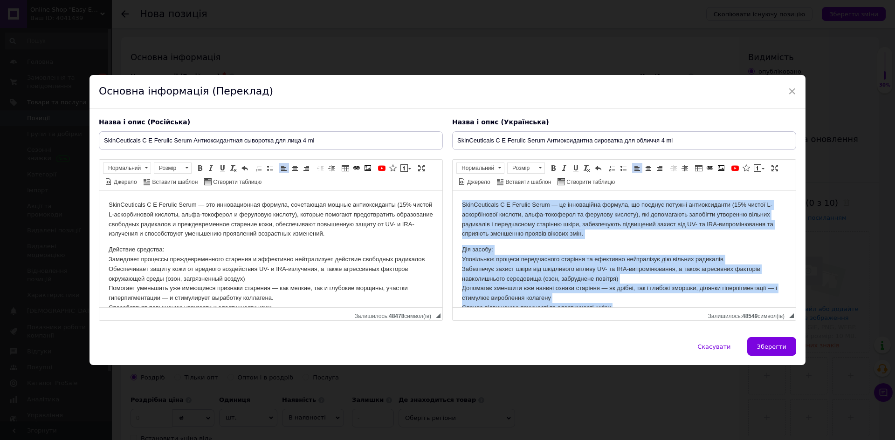
drag, startPoint x: 595, startPoint y: 274, endPoint x: 940, endPoint y: 361, distance: 355.6
click at [453, 191] on html "SkinCeuticals C E Ferulic Serum — це інноваційна формула, що поєднує потужні ан…" at bounding box center [624, 319] width 343 height 256
click at [540, 170] on span at bounding box center [539, 168] width 9 height 10
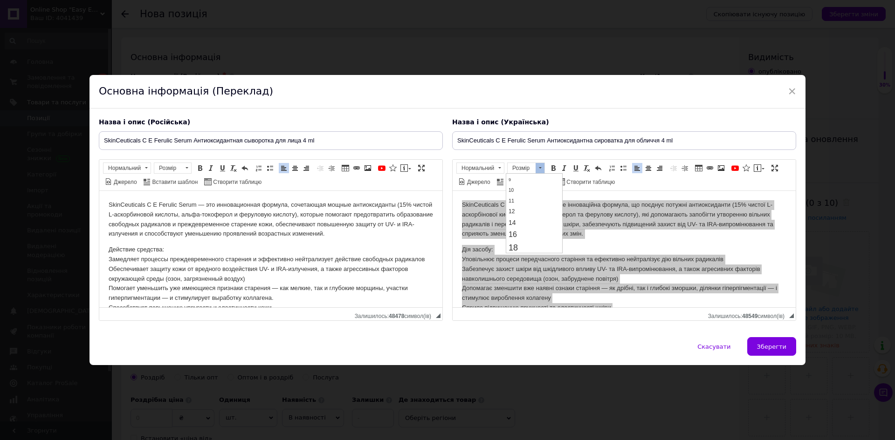
scroll to position [93, 0]
click at [521, 206] on link "20" at bounding box center [534, 204] width 55 height 14
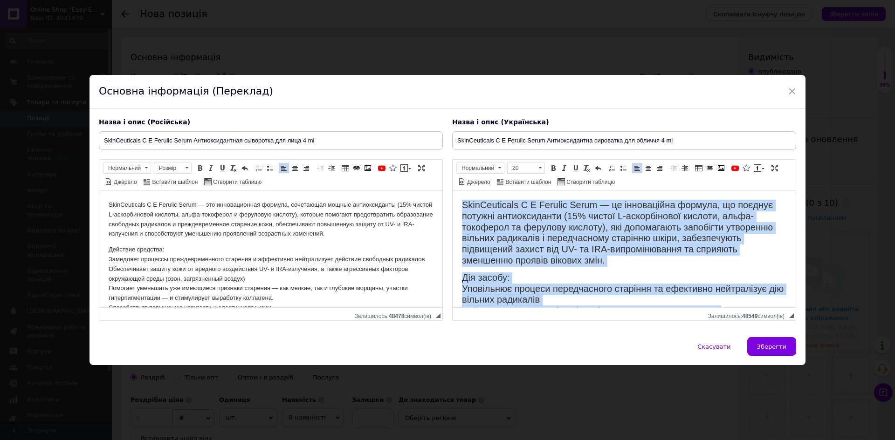
scroll to position [9, 0]
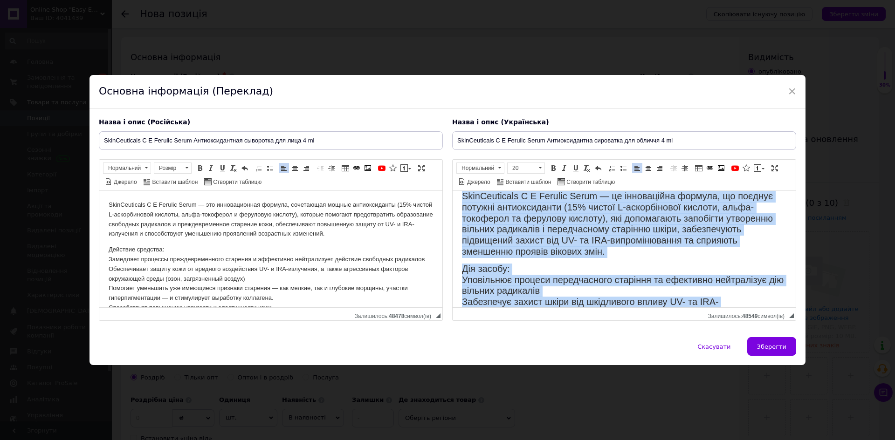
click at [456, 203] on html "SkinCeuticals C E Ferulic Serum — це інноваційна формула, що поєднує потужні ан…" at bounding box center [624, 358] width 343 height 352
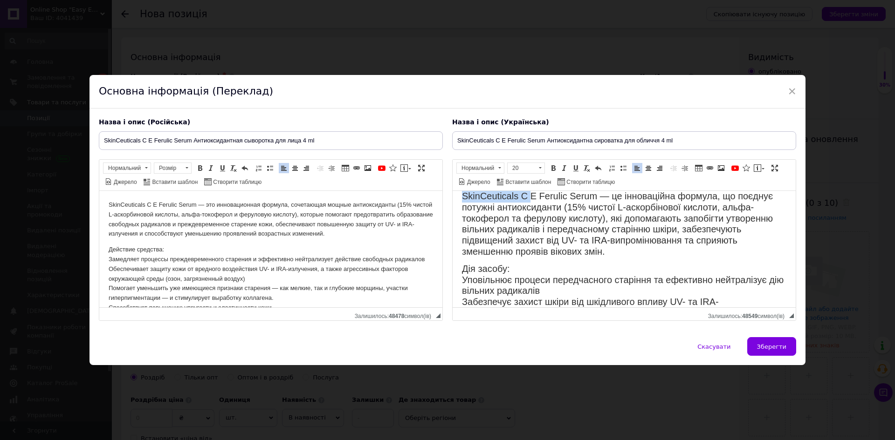
scroll to position [0, 0]
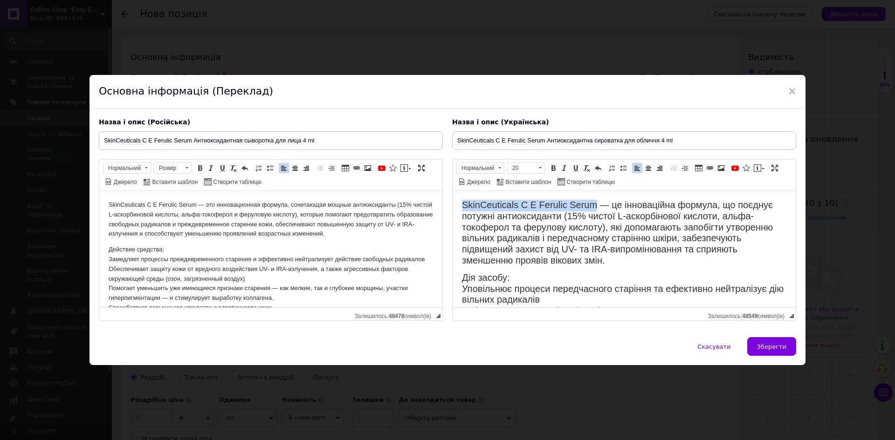
drag, startPoint x: 460, startPoint y: 195, endPoint x: 595, endPoint y: 195, distance: 135.2
click at [595, 195] on html "SkinCeuticals C E Ferulic Serum — це інноваційна формула, що поєднує потужні ан…" at bounding box center [624, 367] width 343 height 352
click at [537, 173] on span at bounding box center [539, 168] width 9 height 10
drag, startPoint x: 521, startPoint y: 230, endPoint x: 1044, endPoint y: 353, distance: 538.0
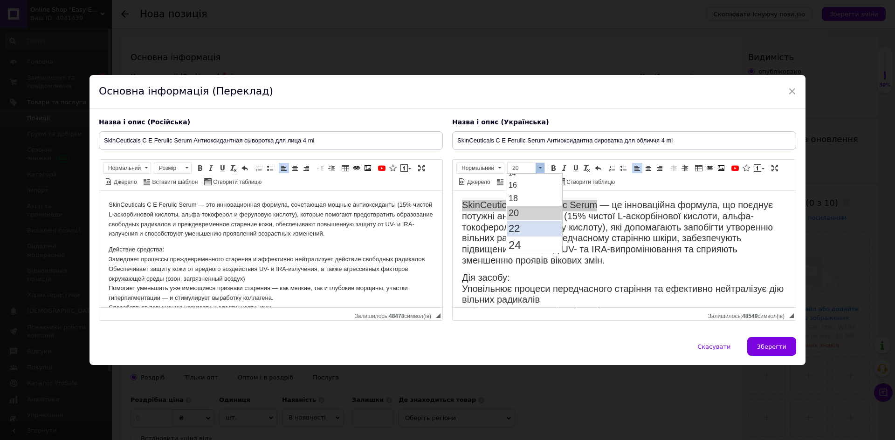
click at [521, 230] on link "22" at bounding box center [534, 229] width 55 height 16
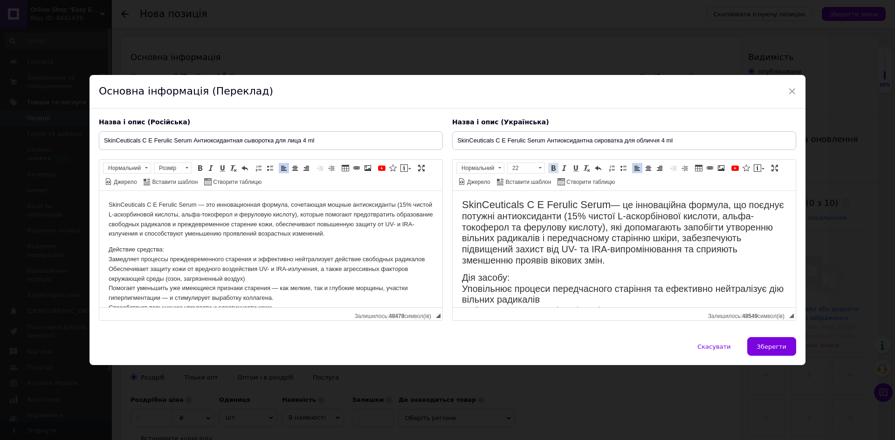
click at [551, 166] on span at bounding box center [552, 168] width 7 height 7
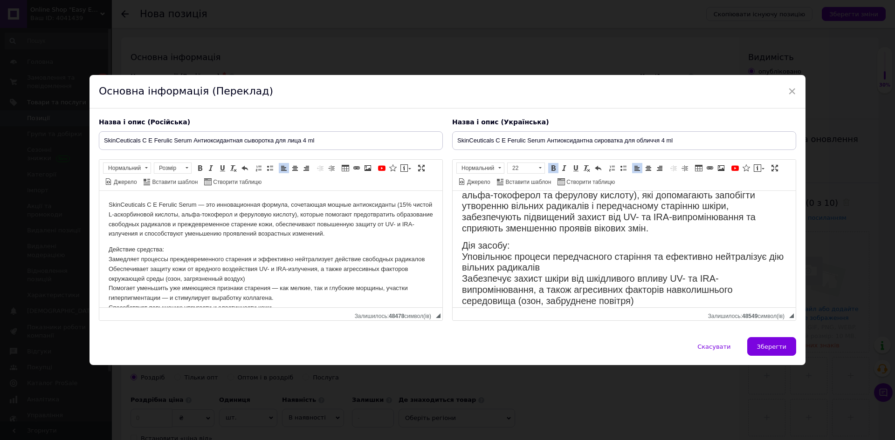
scroll to position [47, 0]
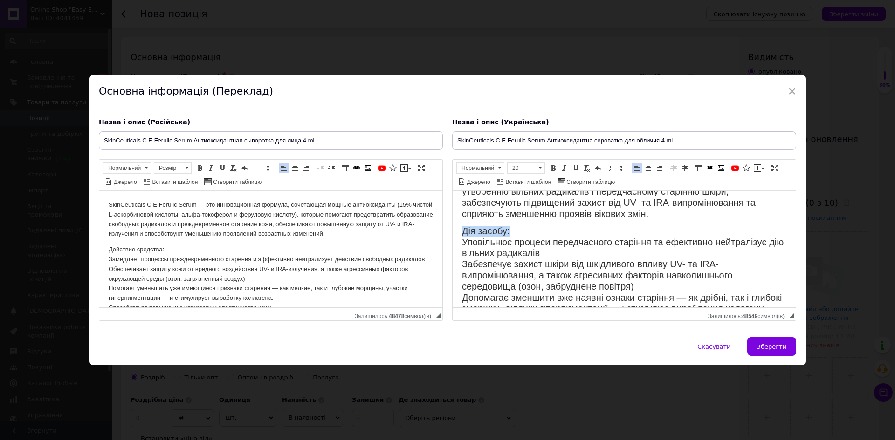
drag, startPoint x: 457, startPoint y: 226, endPoint x: 515, endPoint y: 221, distance: 58.4
click at [515, 221] on html "SkinCeuticals C E Ferulic Serum — це інноваційна формула, що поєднує потужні ан…" at bounding box center [624, 320] width 343 height 352
click at [538, 166] on span at bounding box center [539, 168] width 9 height 10
click at [521, 228] on link "22" at bounding box center [534, 229] width 55 height 16
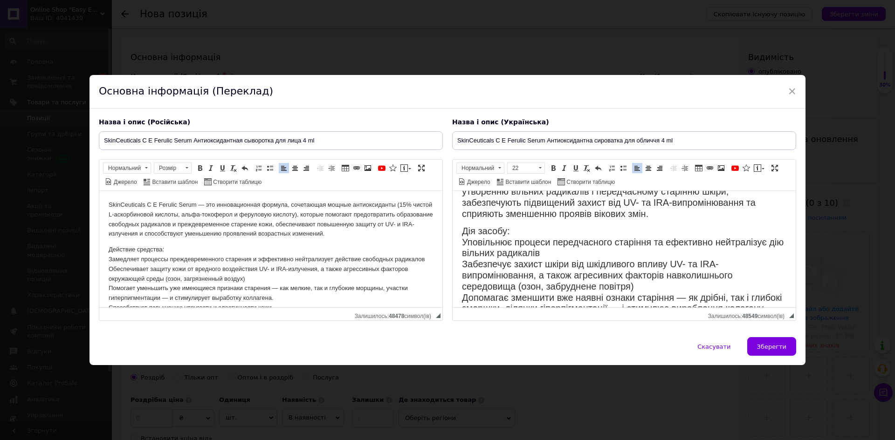
scroll to position [0, 0]
click at [548, 163] on link "Жирний Сполучення клавіш Ctrl+B" at bounding box center [553, 168] width 10 height 10
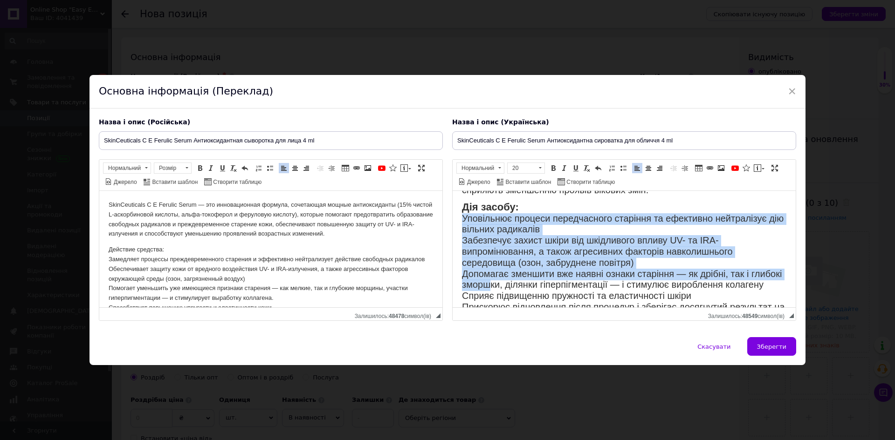
scroll to position [140, 0]
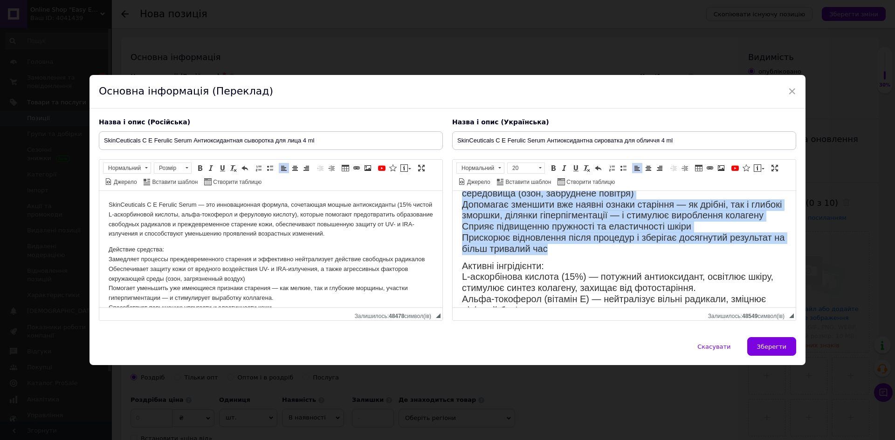
drag, startPoint x: 475, startPoint y: 247, endPoint x: 590, endPoint y: 207, distance: 121.7
click at [571, 254] on html "SkinCeuticals C E Ferulic Serum — це інноваційна формула, що поєднує потужні ан…" at bounding box center [624, 227] width 343 height 352
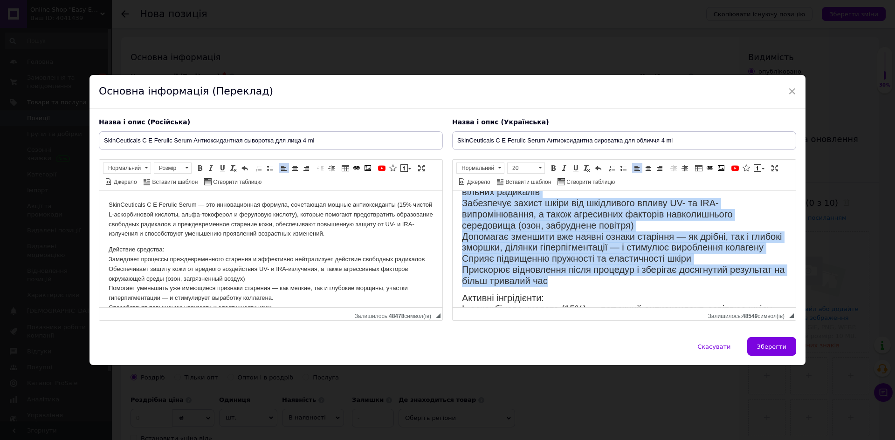
scroll to position [47, 0]
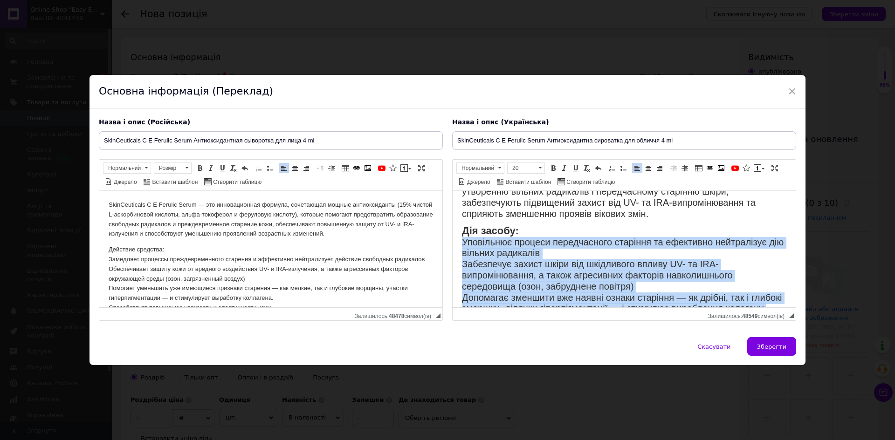
drag, startPoint x: 574, startPoint y: 265, endPoint x: 482, endPoint y: 218, distance: 103.8
click at [463, 240] on p "Дія засобу: Уповільнює процеси передчасного старіння та ефективно нейтралізує д…" at bounding box center [624, 287] width 324 height 122
click at [622, 167] on span at bounding box center [622, 168] width 7 height 7
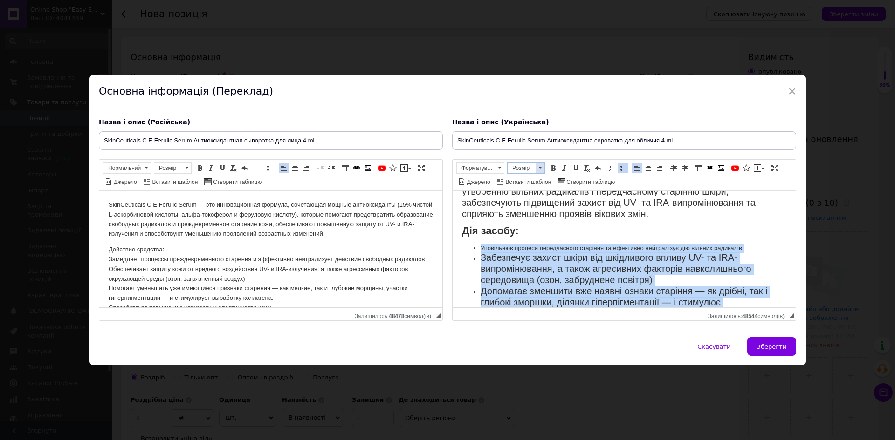
click at [535, 167] on span at bounding box center [539, 168] width 9 height 10
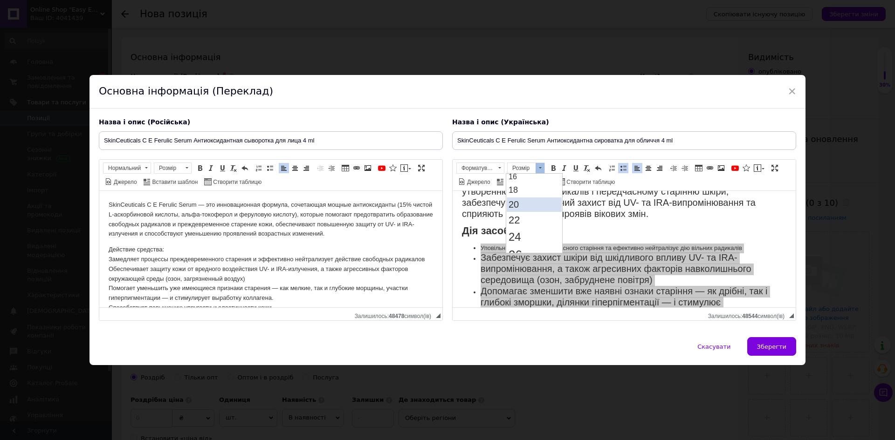
scroll to position [93, 0]
click at [516, 202] on span "20" at bounding box center [513, 204] width 10 height 10
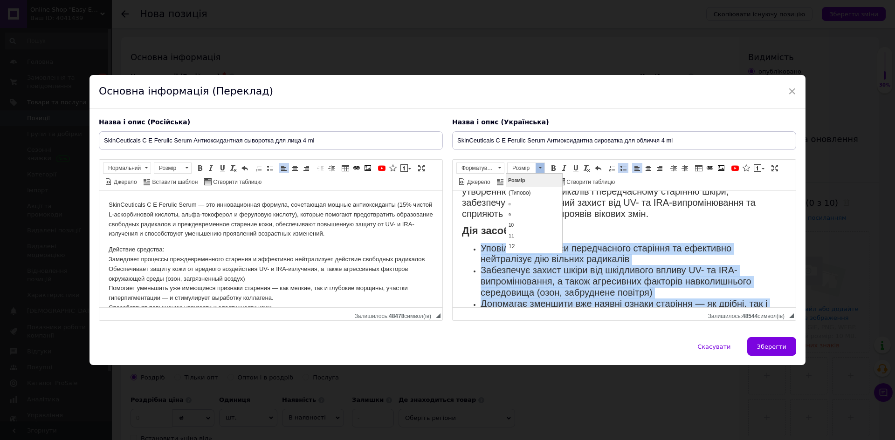
scroll to position [92, 0]
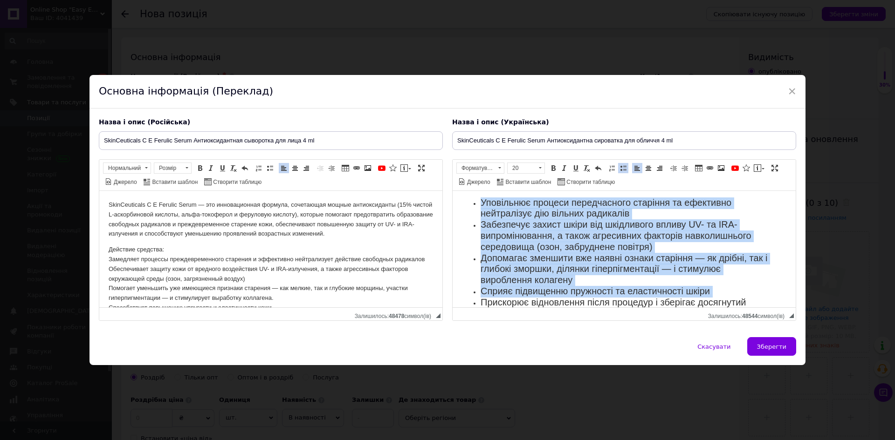
click at [557, 165] on span "Жирний Сполучення клавіш Ctrl+B Курсив Сполучення клавіш Ctrl+I Підкреслений Сп…" at bounding box center [576, 168] width 56 height 11
click at [714, 266] on span "Допомагає зменшити вже наявні ознаки старіння — як дрібні, так і глибокі зморшк…" at bounding box center [623, 269] width 287 height 33
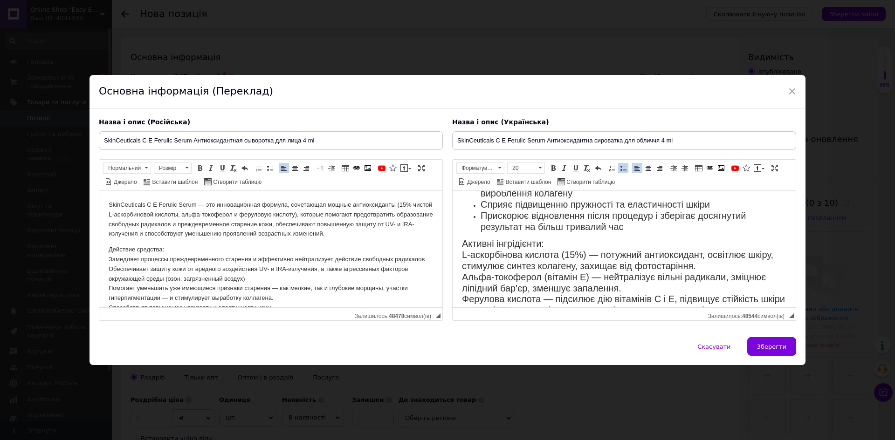
scroll to position [186, 0]
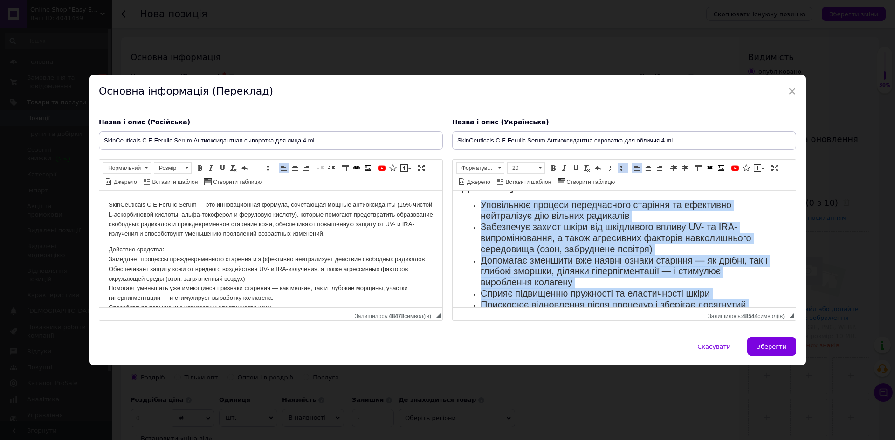
drag, startPoint x: 617, startPoint y: 225, endPoint x: 482, endPoint y: 199, distance: 137.6
click at [482, 199] on body "SkinCeuticals C E Ferulic Serum — це інноваційна формула, що поєднує потужні ан…" at bounding box center [624, 285] width 324 height 350
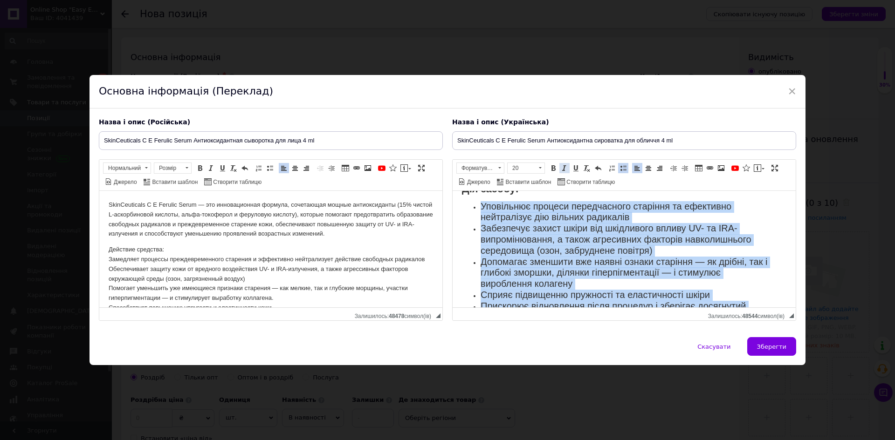
drag, startPoint x: 556, startPoint y: 170, endPoint x: 563, endPoint y: 170, distance: 7.0
click at [559, 170] on span "Жирний Сполучення клавіш Ctrl+B Курсив Сполучення клавіш Ctrl+I Підкреслений Сп…" at bounding box center [576, 168] width 56 height 11
click at [563, 170] on span at bounding box center [564, 168] width 7 height 7
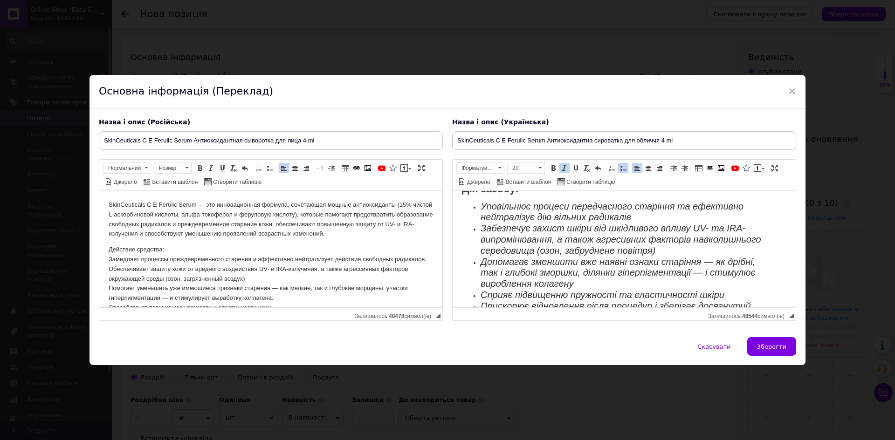
click at [618, 192] on p "Дія засобу:" at bounding box center [624, 190] width 324 height 11
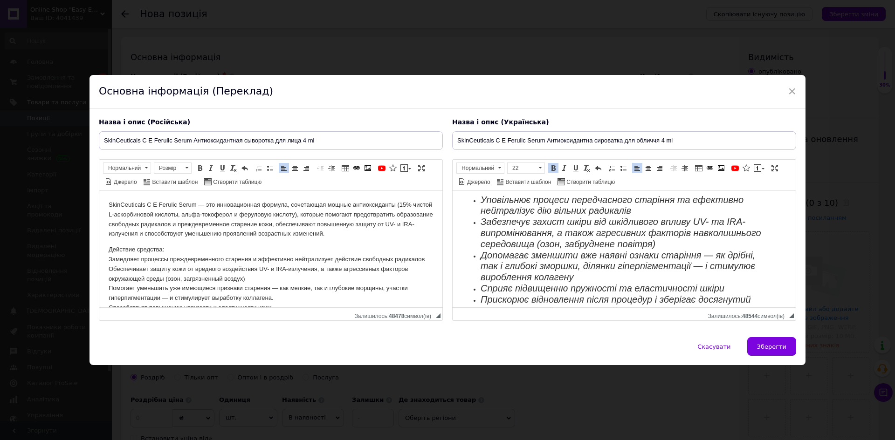
scroll to position [182, 0]
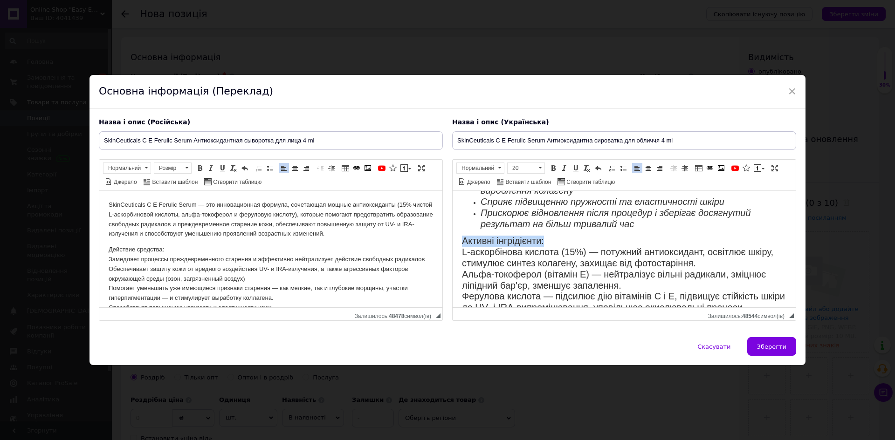
drag, startPoint x: 453, startPoint y: 239, endPoint x: 556, endPoint y: 234, distance: 103.1
click at [556, 234] on html "SkinCeuticals C E Ferulic Serum — це інноваційна формула, що поєднує потужні ан…" at bounding box center [624, 193] width 343 height 369
click at [555, 169] on span at bounding box center [552, 168] width 7 height 7
click at [544, 167] on span "Розмір 20" at bounding box center [527, 170] width 41 height 14
click at [541, 167] on span at bounding box center [539, 168] width 9 height 10
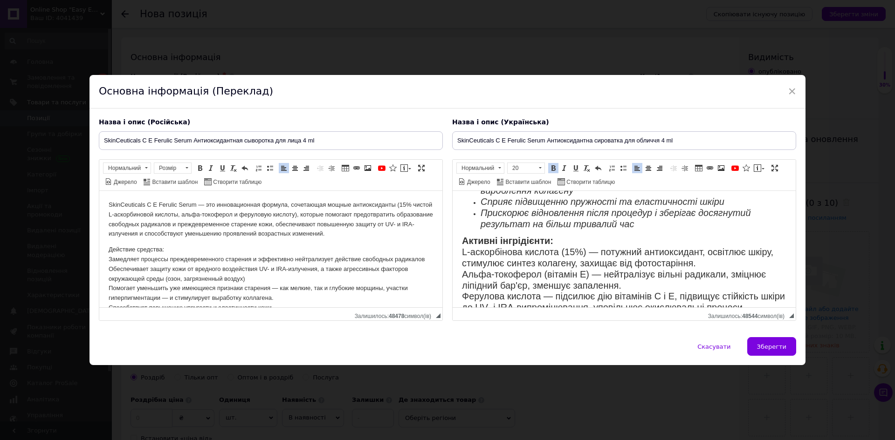
scroll to position [84, 0]
click at [528, 228] on link "22" at bounding box center [534, 229] width 55 height 16
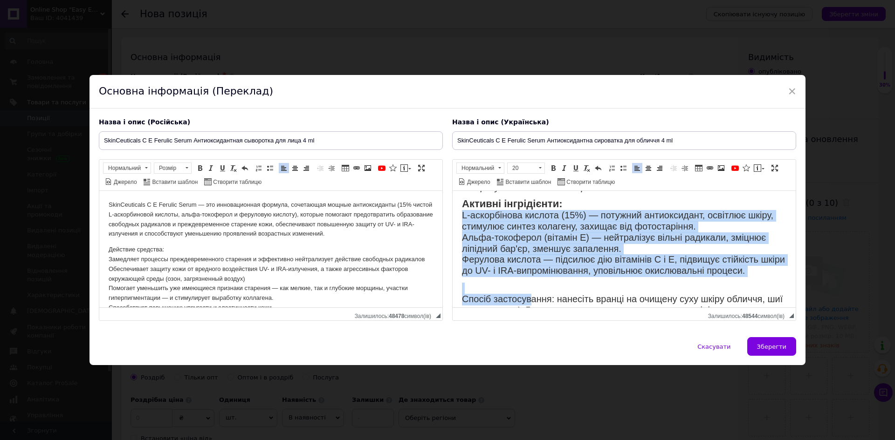
scroll to position [264, 0]
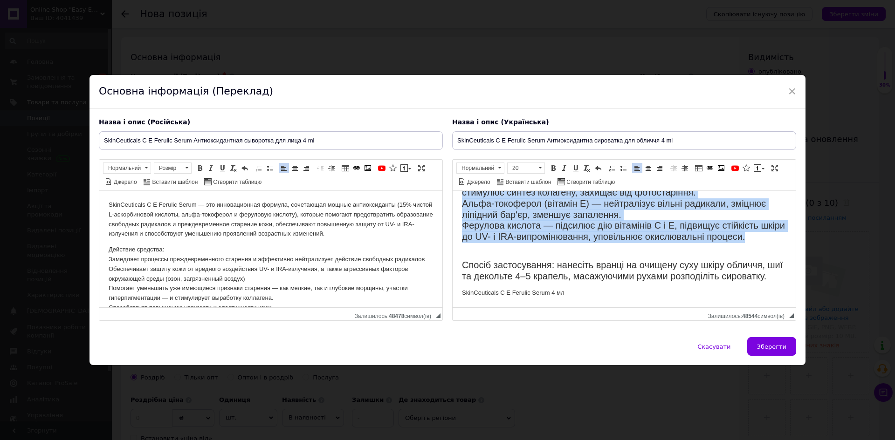
drag, startPoint x: 457, startPoint y: 250, endPoint x: 789, endPoint y: 228, distance: 333.5
click at [777, 237] on html "SkinCeuticals C E Ferulic Serum — це інноваційна формула, що поєднує потужні ан…" at bounding box center [624, 122] width 343 height 369
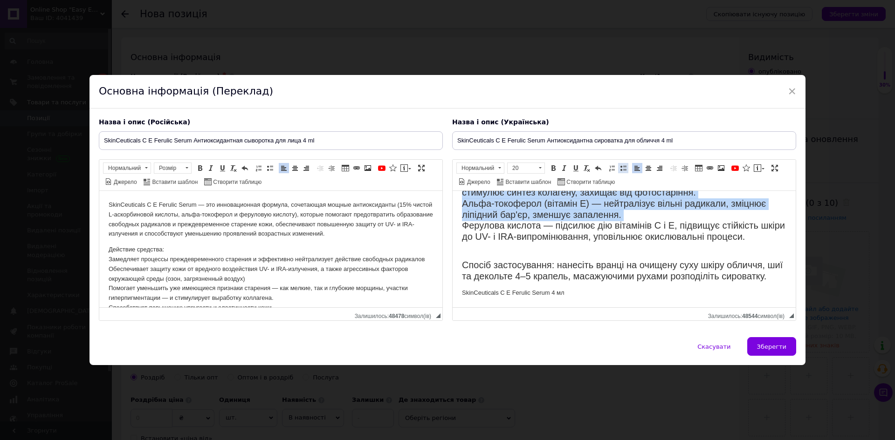
click at [623, 167] on span at bounding box center [622, 168] width 7 height 7
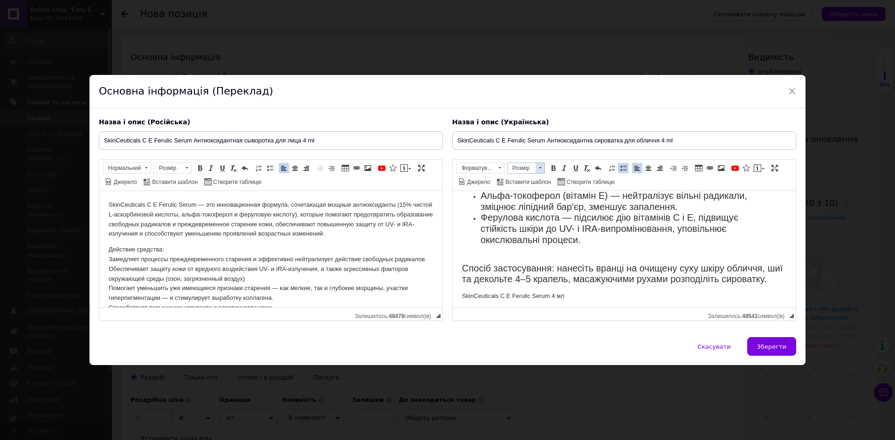
click at [540, 170] on span at bounding box center [539, 168] width 9 height 10
click at [523, 244] on link "20" at bounding box center [534, 251] width 55 height 14
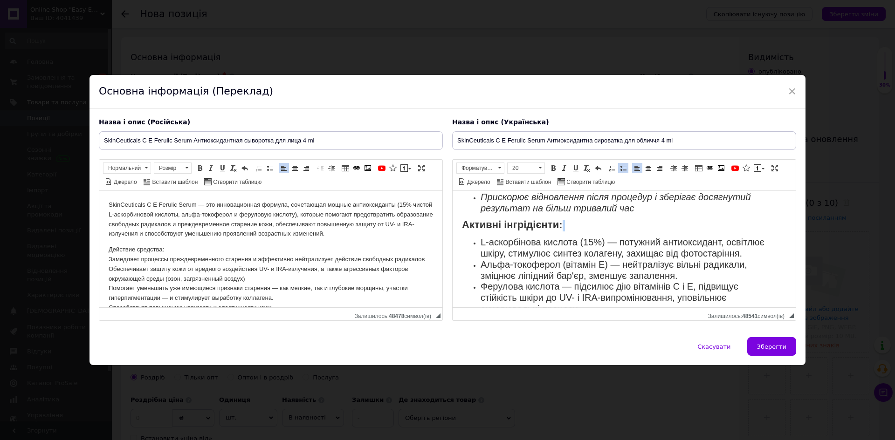
click at [486, 244] on span "L-аскорбінова кислота (15%) — потужний антиоксидант, освітлює шкіру, стимулює с…" at bounding box center [622, 247] width 284 height 21
drag, startPoint x: 476, startPoint y: 241, endPoint x: 597, endPoint y: 226, distance: 122.5
click at [607, 234] on body "SkinCeuticals C E Ferulic Serum — це інноваційна формула, що поєднує потужні ан…" at bounding box center [624, 187] width 324 height 368
click at [549, 169] on span at bounding box center [552, 168] width 7 height 7
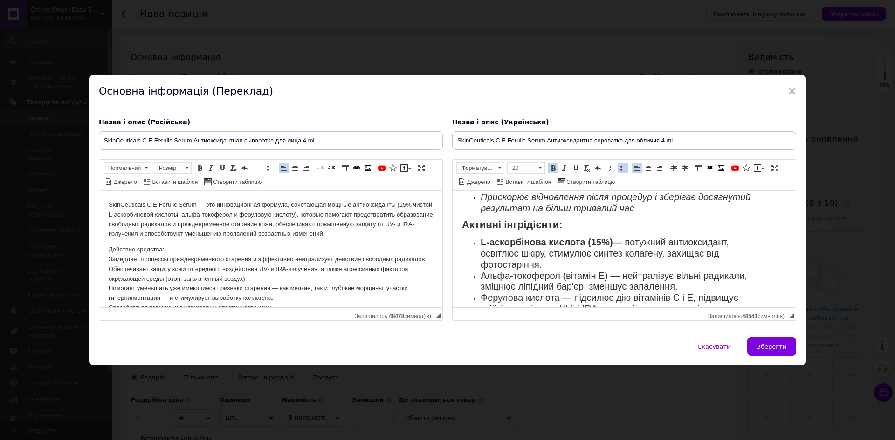
drag, startPoint x: 480, startPoint y: 275, endPoint x: 508, endPoint y: 270, distance: 28.1
click at [565, 269] on ul "L-аскорбінова кислота (15%) — потужний антиоксидант, освітлює шкіру, стимулює с…" at bounding box center [624, 282] width 324 height 89
click at [486, 272] on ul "L-аскорбінова кислота (15%) — потужний антиоксидант, освітлює шкіру, стимулює с…" at bounding box center [624, 282] width 324 height 89
click at [473, 280] on ul "L-аскорбінова кислота (15%) — потужний антиоксидант, освітлює шкіру, стимулює с…" at bounding box center [624, 282] width 324 height 89
drag, startPoint x: 483, startPoint y: 276, endPoint x: 607, endPoint y: 274, distance: 124.0
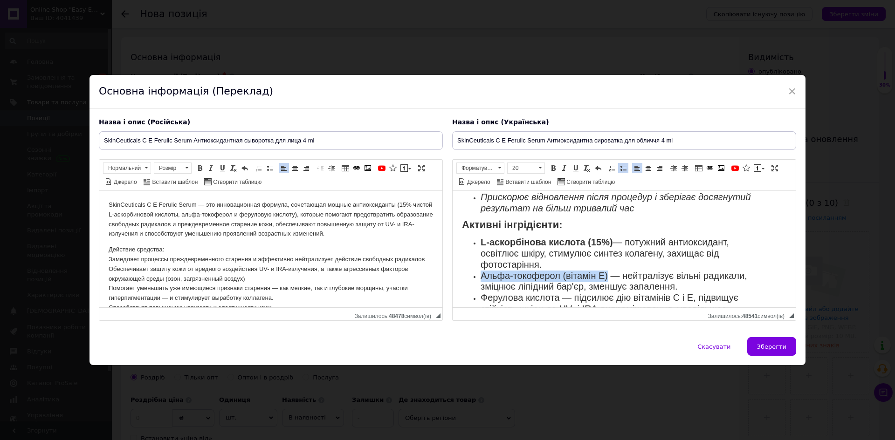
click at [607, 274] on span "Альфа-токоферол (вітамін E) — нейтралізує вільні радикали, зміцнює ліпідний бар…" at bounding box center [613, 281] width 267 height 21
click at [549, 165] on span at bounding box center [552, 168] width 7 height 7
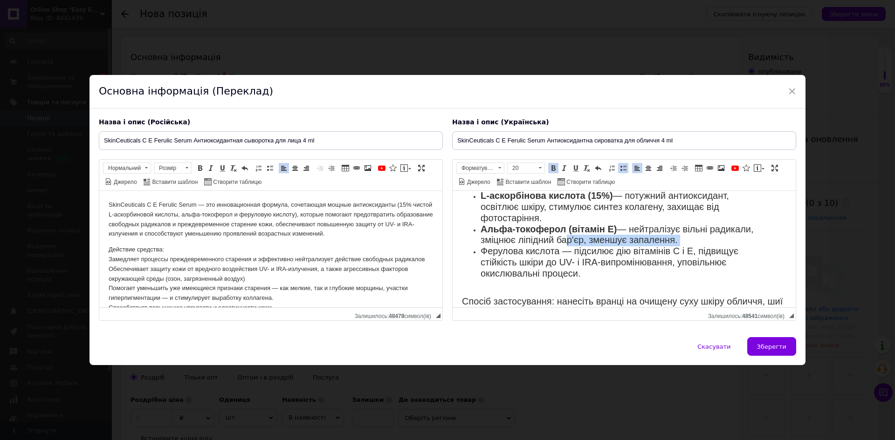
drag, startPoint x: 480, startPoint y: 249, endPoint x: 560, endPoint y: 244, distance: 80.4
click at [560, 245] on ul "L-аскорбінова кислота (15%) — потужний антиоксидант, освітлює шкіру, стимулює с…" at bounding box center [624, 235] width 324 height 89
click at [549, 240] on span "Альфа-токоферол (вітамін E) — нейтралізує вільні радикали, зміцнює ліпідний бар…" at bounding box center [616, 234] width 273 height 21
drag, startPoint x: 559, startPoint y: 248, endPoint x: 540, endPoint y: 195, distance: 55.9
click at [483, 254] on span "Ферулова кислота — підсилює дію вітамінів C і E, підвищує стійкість шкіри до UV…" at bounding box center [609, 262] width 258 height 33
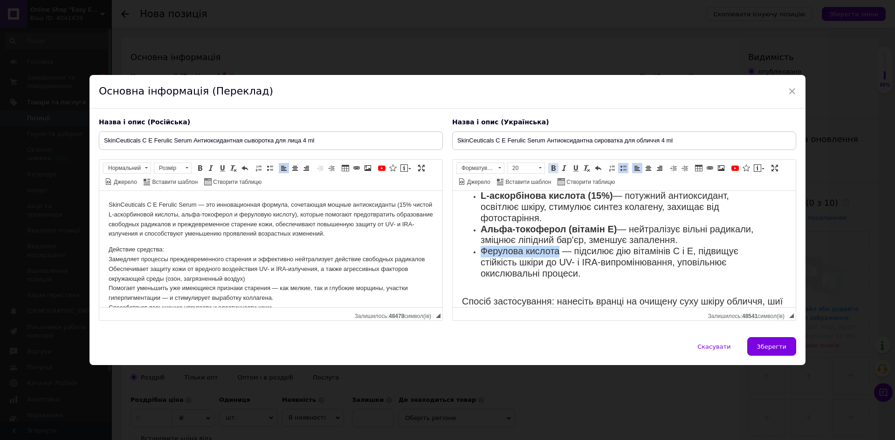
click at [548, 169] on link "Жирний Сполучення клавіш Ctrl+B" at bounding box center [553, 168] width 10 height 10
click at [524, 283] on body "SkinCeuticals C E Ferulic Serum — це інноваційна формула, що поєднує потужні ан…" at bounding box center [624, 145] width 324 height 379
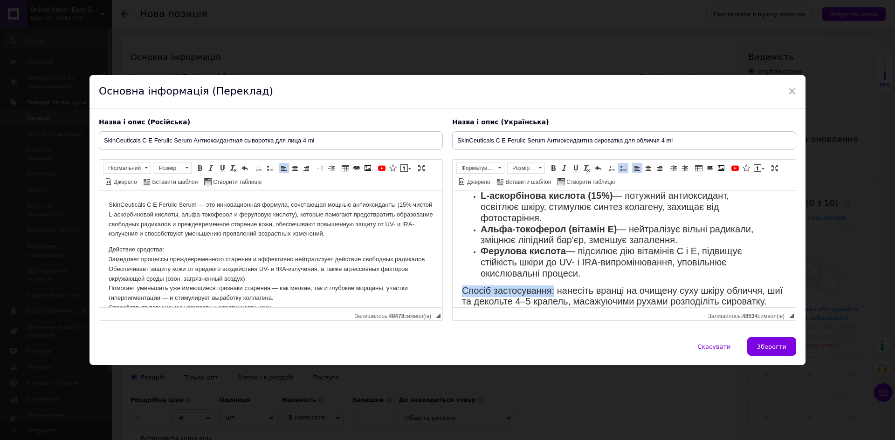
drag, startPoint x: 464, startPoint y: 286, endPoint x: 555, endPoint y: 288, distance: 90.5
click at [555, 288] on span "Спосіб застосування: нанесіть вранці на очищену суху шкіру обличчя, шиї та деко…" at bounding box center [622, 296] width 321 height 21
click at [552, 169] on span at bounding box center [552, 168] width 7 height 7
click at [542, 172] on span at bounding box center [539, 168] width 9 height 10
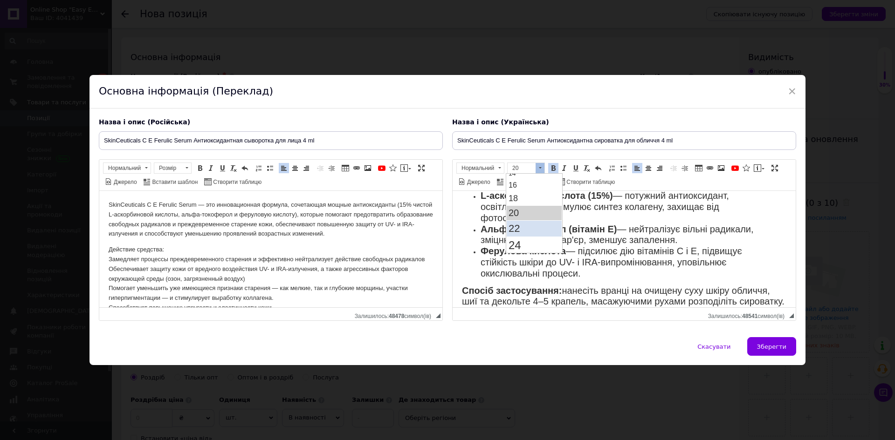
click at [523, 227] on link "22" at bounding box center [534, 229] width 55 height 16
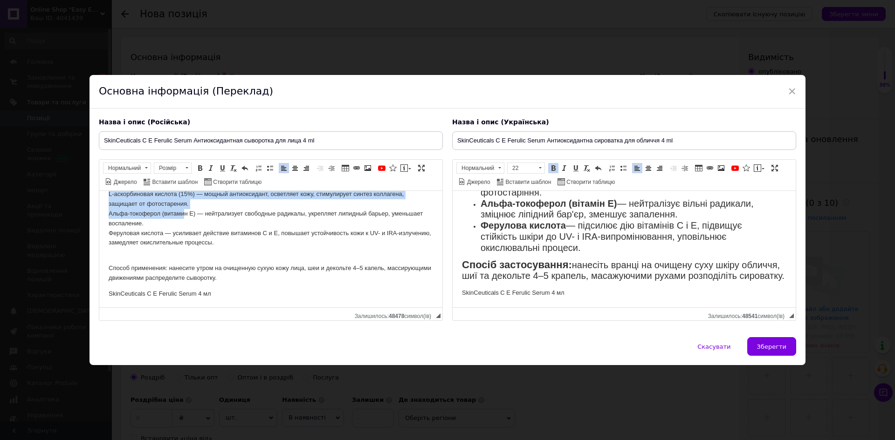
scroll to position [149, 0]
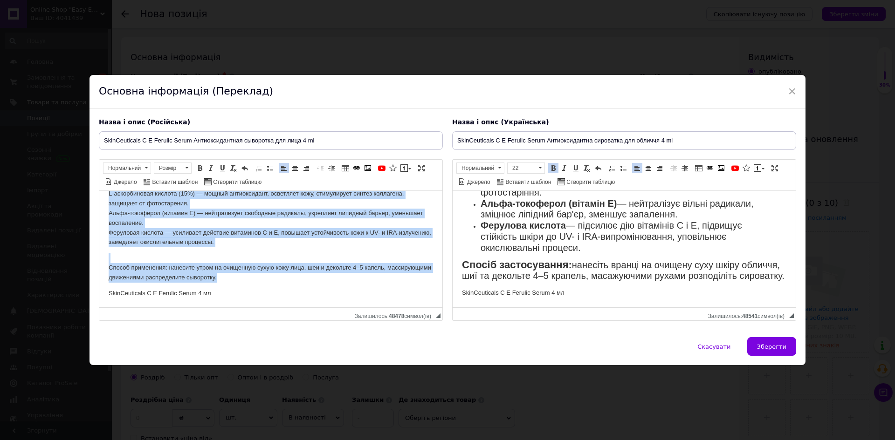
drag, startPoint x: 104, startPoint y: 203, endPoint x: 272, endPoint y: 281, distance: 184.8
click at [272, 281] on html "SkinCeuticals C E Ferulic Serum — это инновационная формула, сочетающая мощные …" at bounding box center [270, 175] width 343 height 266
click at [185, 166] on span at bounding box center [186, 168] width 9 height 10
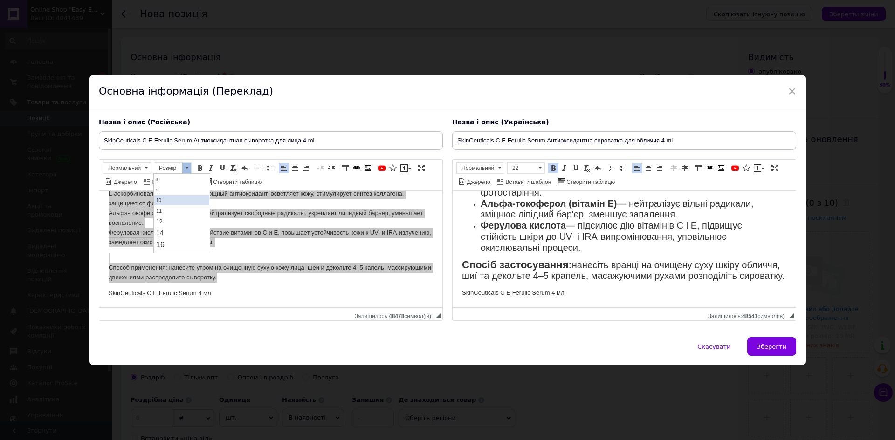
scroll to position [47, 0]
click at [172, 247] on link "20" at bounding box center [181, 251] width 55 height 14
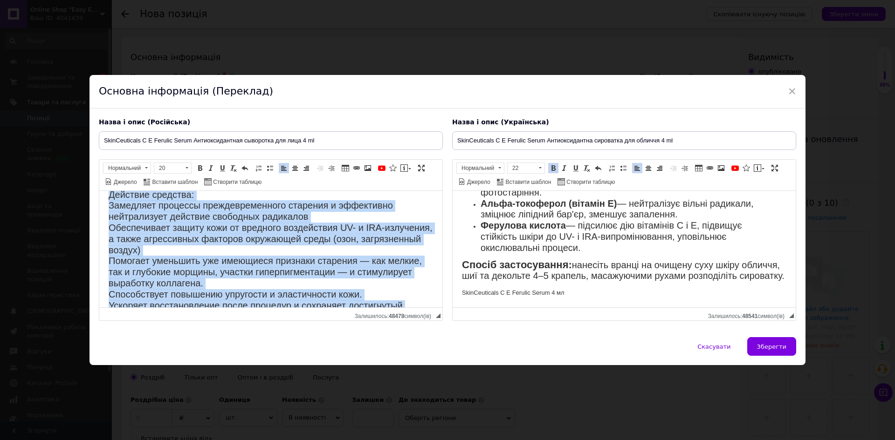
scroll to position [0, 0]
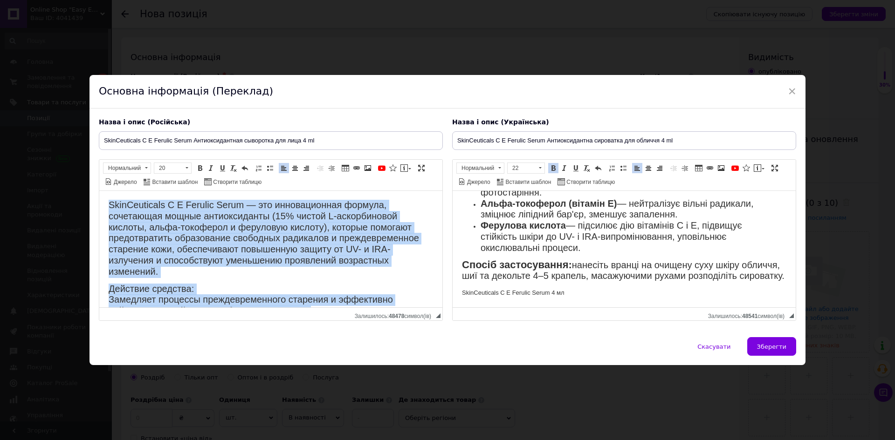
click at [168, 235] on span "SkinCeuticals C E Ferulic Serum — это инновационная формула, сочетающая мощные …" at bounding box center [264, 238] width 310 height 77
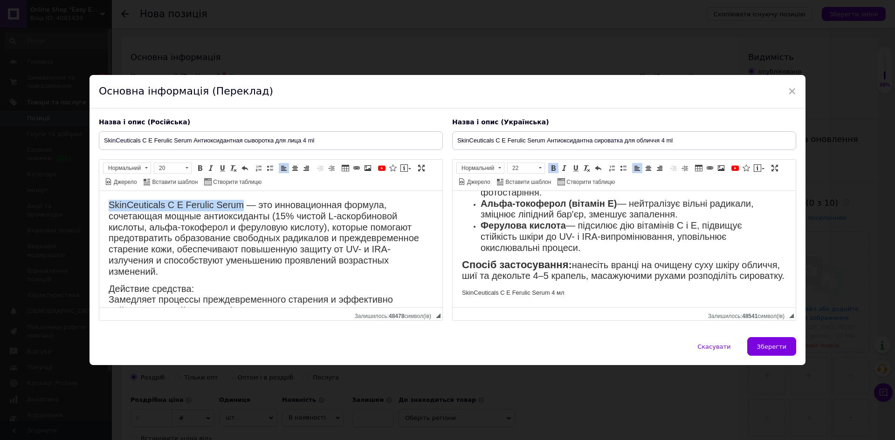
drag, startPoint x: 108, startPoint y: 206, endPoint x: 242, endPoint y: 204, distance: 134.7
click at [242, 204] on html "SkinCeuticals C E Ferulic Serum — это инновационная формула, сочетающая мощные …" at bounding box center [270, 389] width 343 height 397
click at [196, 172] on span at bounding box center [199, 168] width 7 height 7
click at [188, 171] on span at bounding box center [186, 168] width 9 height 10
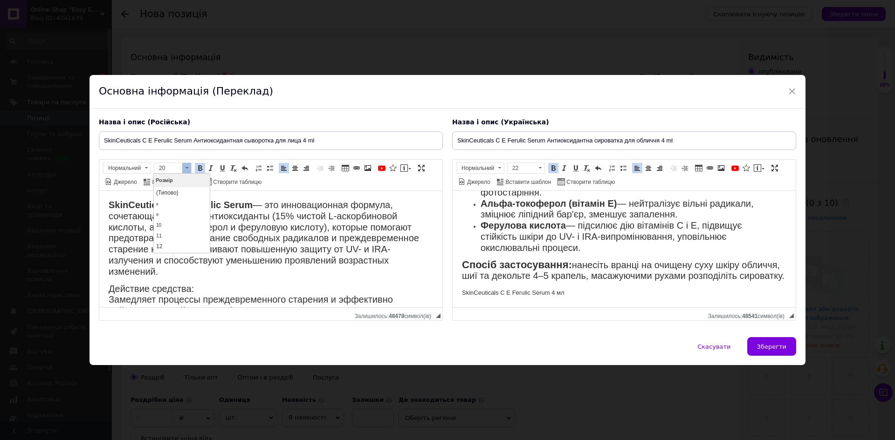
scroll to position [84, 0]
click at [172, 233] on link "22" at bounding box center [181, 229] width 55 height 16
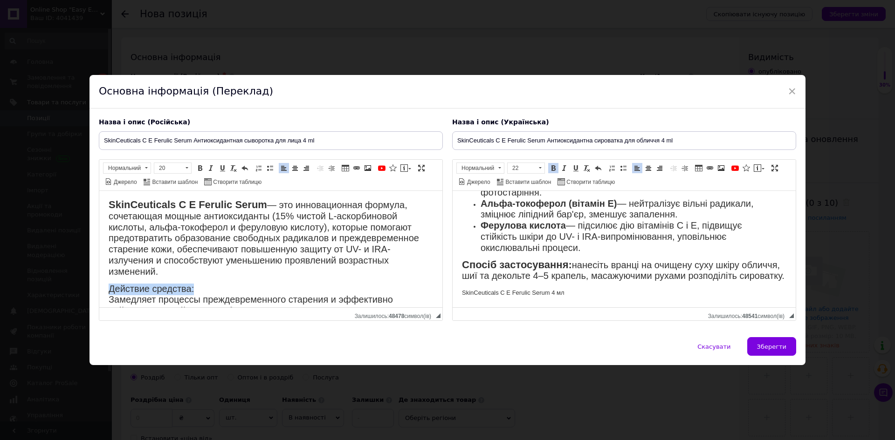
drag, startPoint x: 111, startPoint y: 289, endPoint x: 202, endPoint y: 274, distance: 92.5
click at [199, 285] on html "SkinCeuticals C E Ferulic Serum — это инновационная формула, сочетающая мощные …" at bounding box center [270, 389] width 343 height 397
click at [187, 169] on span at bounding box center [186, 168] width 9 height 10
click at [167, 229] on link "22" at bounding box center [181, 229] width 55 height 16
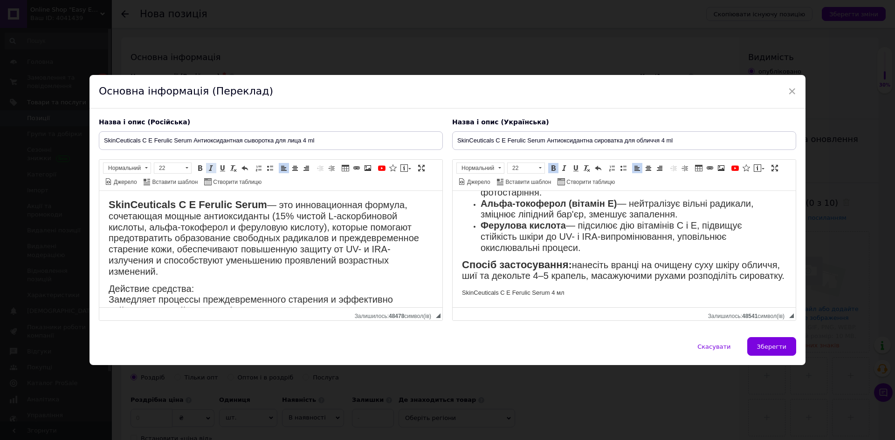
scroll to position [0, 0]
drag, startPoint x: 197, startPoint y: 166, endPoint x: 111, endPoint y: 1, distance: 185.9
click at [197, 166] on span at bounding box center [199, 168] width 7 height 7
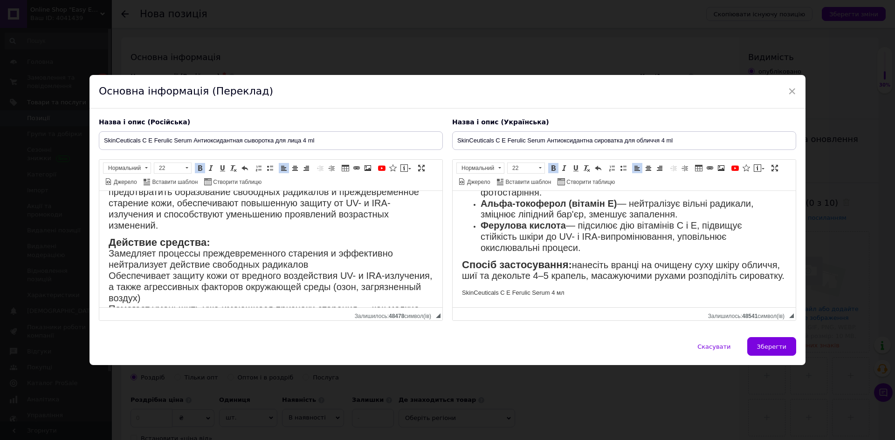
scroll to position [47, 0]
click at [101, 256] on html "SkinCeuticals C E Ferulic Serum — это инновационная формула, сочетающая мощные …" at bounding box center [270, 342] width 343 height 397
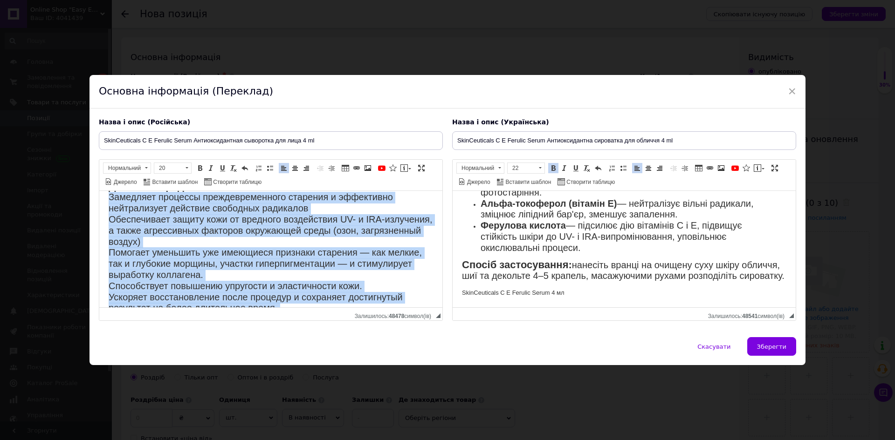
scroll to position [186, 0]
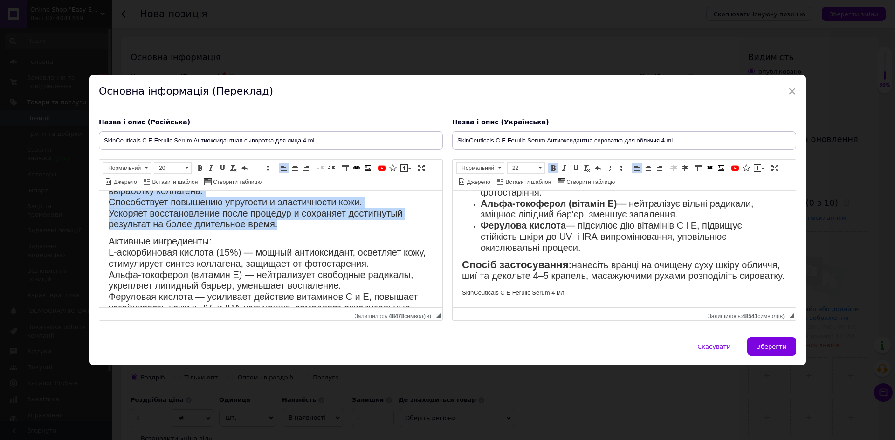
drag, startPoint x: 101, startPoint y: 256, endPoint x: 278, endPoint y: 226, distance: 179.7
click at [278, 226] on html "SkinCeuticals C E Ferulic Serum — это инновационная формула, сочетающая мощные …" at bounding box center [270, 203] width 343 height 397
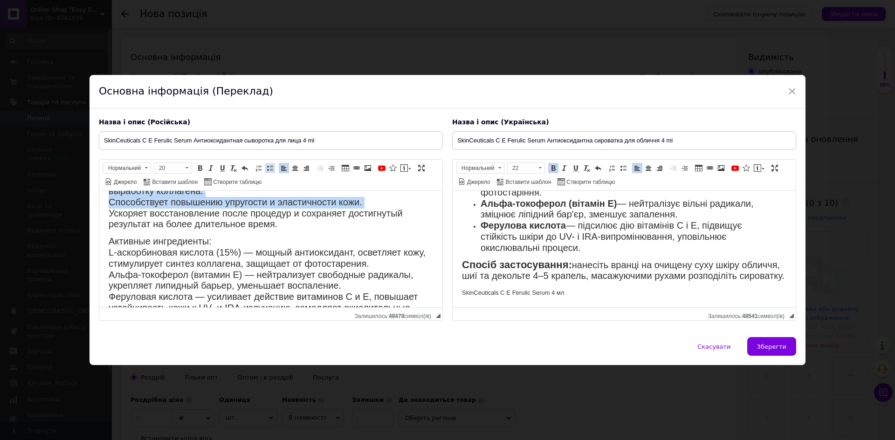
click at [266, 169] on span at bounding box center [269, 168] width 7 height 7
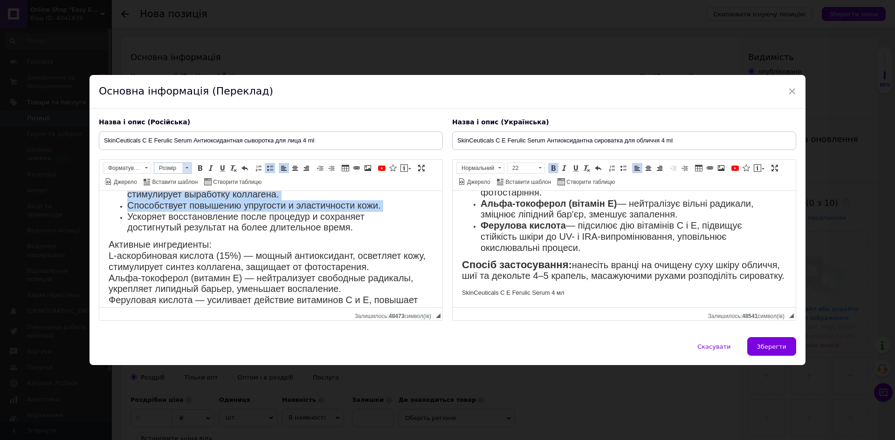
click at [184, 168] on span at bounding box center [186, 168] width 9 height 10
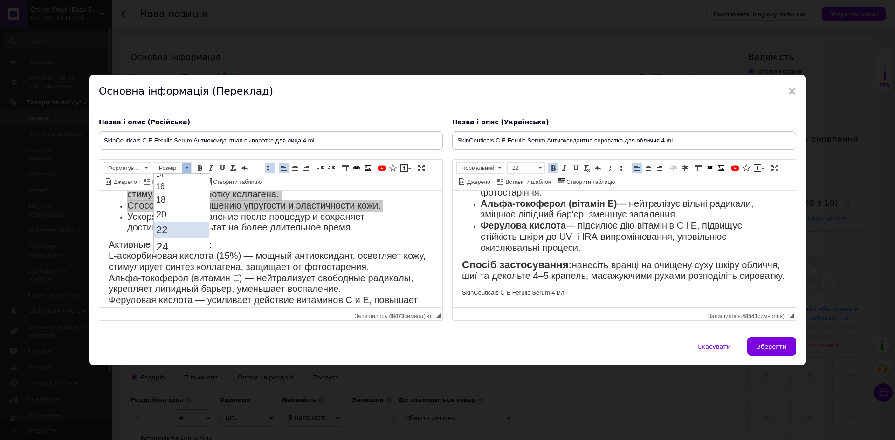
scroll to position [93, 0]
drag, startPoint x: 168, startPoint y: 199, endPoint x: 338, endPoint y: 360, distance: 234.1
click at [168, 199] on link "20" at bounding box center [181, 204] width 55 height 14
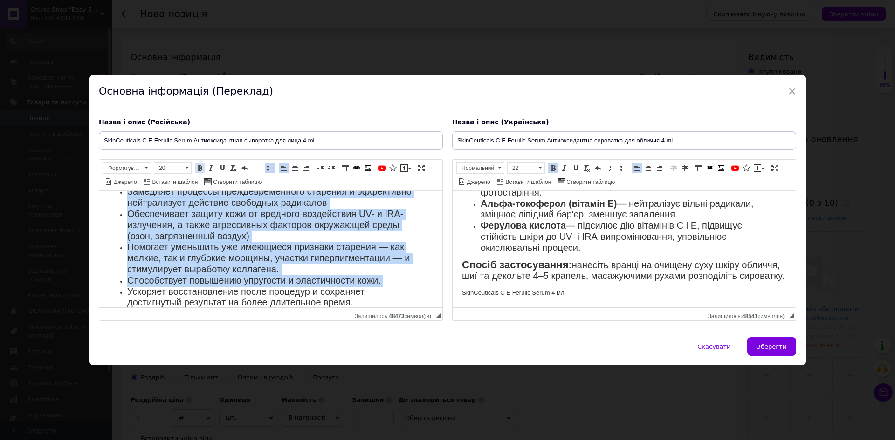
scroll to position [0, 0]
drag, startPoint x: 210, startPoint y: 167, endPoint x: 213, endPoint y: 185, distance: 18.1
click at [210, 167] on span at bounding box center [210, 168] width 7 height 7
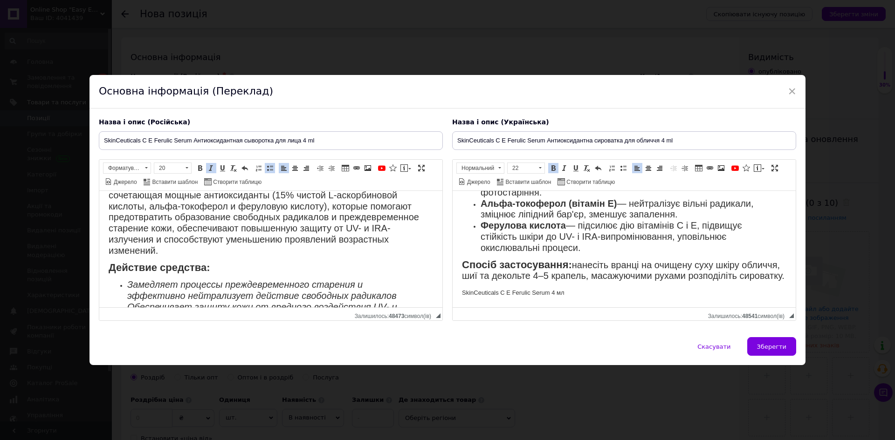
click at [240, 256] on p "SkinCeuticals C E Ferulic Serum — это инновационная формула, сочетающая мощные …" at bounding box center [271, 218] width 324 height 78
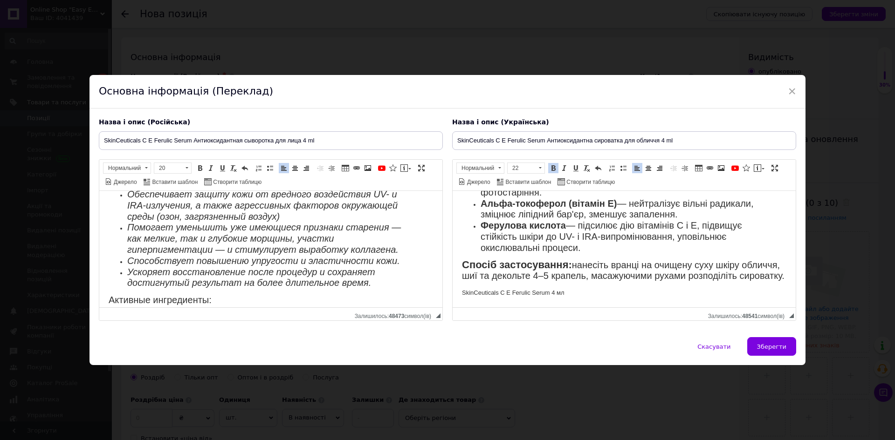
scroll to position [161, 0]
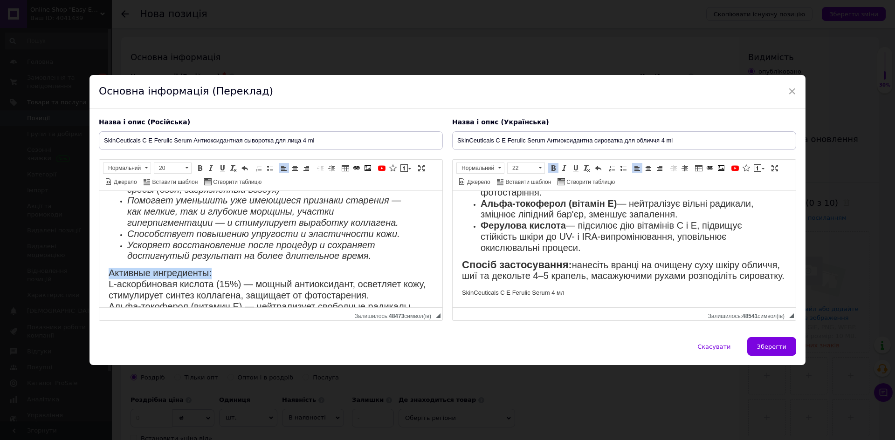
drag, startPoint x: 112, startPoint y: 274, endPoint x: 221, endPoint y: 272, distance: 109.5
click at [221, 272] on html "SkinCeuticals C E Ferulic Serum — это инновационная формула, сочетающая мощные …" at bounding box center [270, 231] width 343 height 403
click at [201, 167] on span at bounding box center [199, 168] width 7 height 7
click at [187, 168] on span at bounding box center [186, 167] width 3 height 1
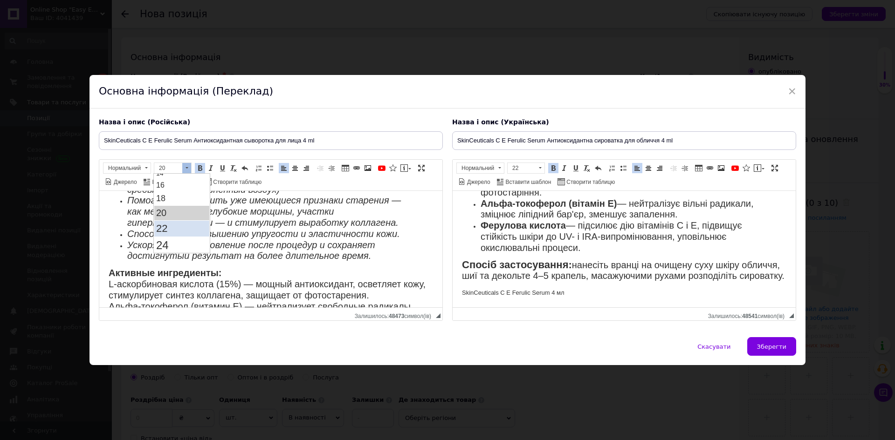
click at [166, 229] on span "22" at bounding box center [161, 229] width 11 height 12
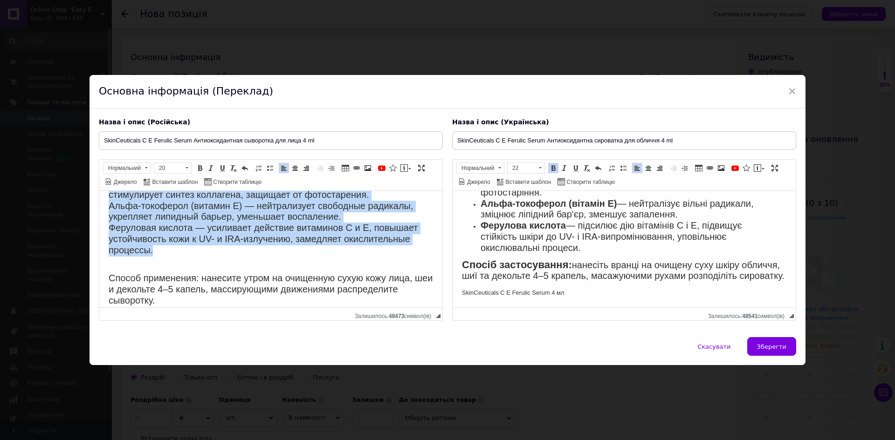
scroll to position [286, 0]
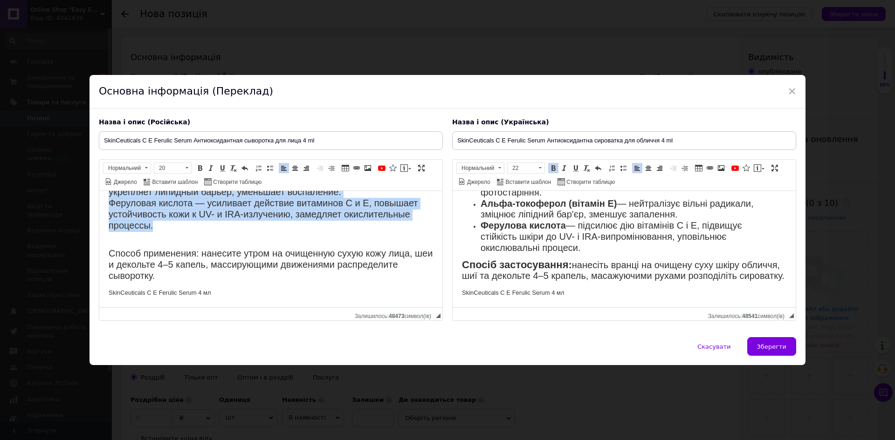
drag, startPoint x: 107, startPoint y: 240, endPoint x: 188, endPoint y: 204, distance: 88.7
click at [156, 228] on html "SkinCeuticals C E Ferulic Serum — это инновационная формула, сочетающая мощные …" at bounding box center [270, 106] width 343 height 403
click at [271, 165] on span at bounding box center [269, 168] width 7 height 7
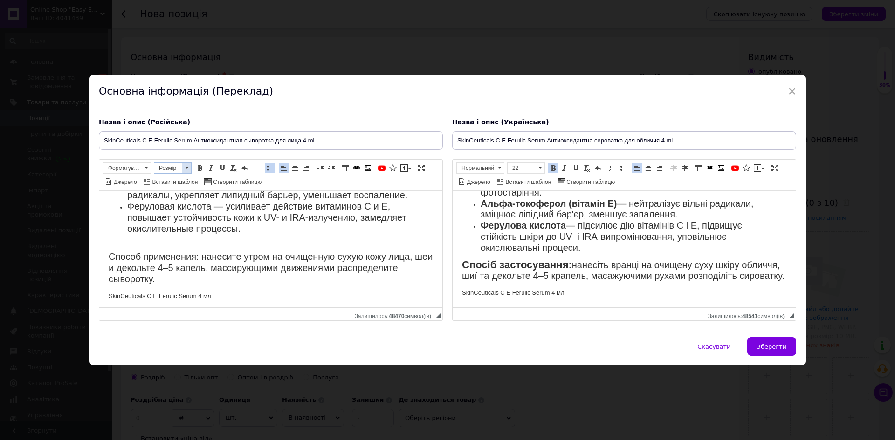
click at [184, 166] on span at bounding box center [186, 168] width 9 height 10
click at [175, 245] on link "20" at bounding box center [181, 251] width 55 height 14
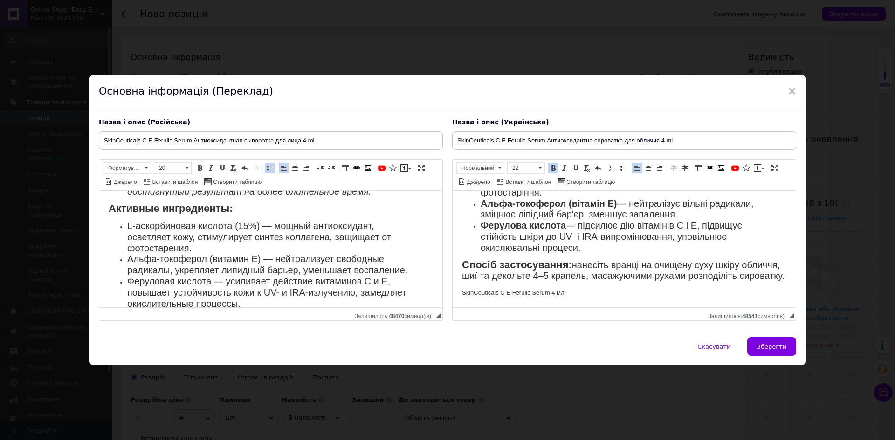
scroll to position [210, 0]
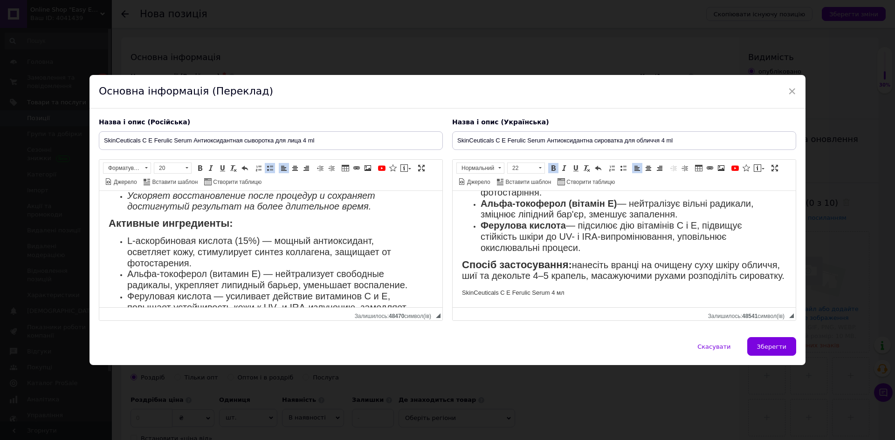
click at [128, 240] on span "L-аскорбиновая кислота (15%) — мощный антиоксидант, осветляет кожу, стимулирует…" at bounding box center [259, 252] width 264 height 33
drag, startPoint x: 126, startPoint y: 240, endPoint x: 261, endPoint y: 233, distance: 135.4
click at [261, 233] on body "SkinCeuticals C E Ferulic Serum — это инновационная формула, сочетающая мощные …" at bounding box center [271, 190] width 324 height 401
click at [199, 169] on span at bounding box center [199, 168] width 7 height 7
drag, startPoint x: 129, startPoint y: 273, endPoint x: 262, endPoint y: 274, distance: 133.8
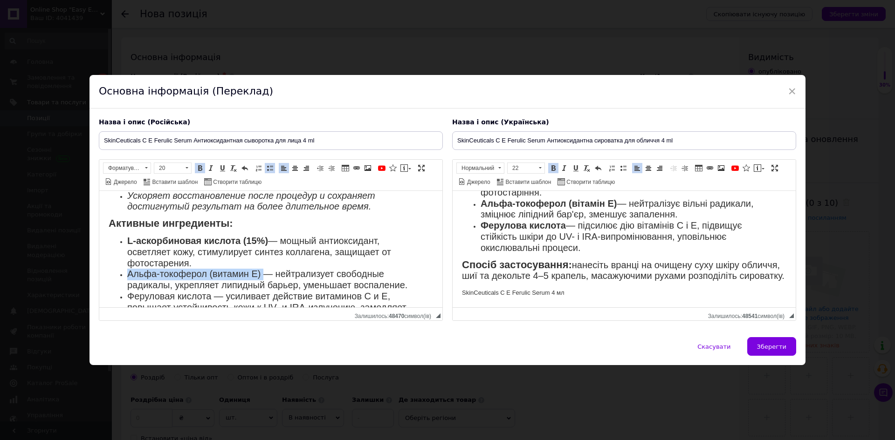
click at [262, 274] on span "Альфа-токоферол (витамин E) — нейтрализует свободные радикалы, укрепляет липидн…" at bounding box center [267, 279] width 280 height 21
click at [203, 166] on span "Жирний Сполучення клавіш Ctrl+B Курсив Сполучення клавіш Ctrl+I Підкреслений Сп…" at bounding box center [222, 168] width 56 height 11
click at [201, 166] on span at bounding box center [199, 168] width 7 height 7
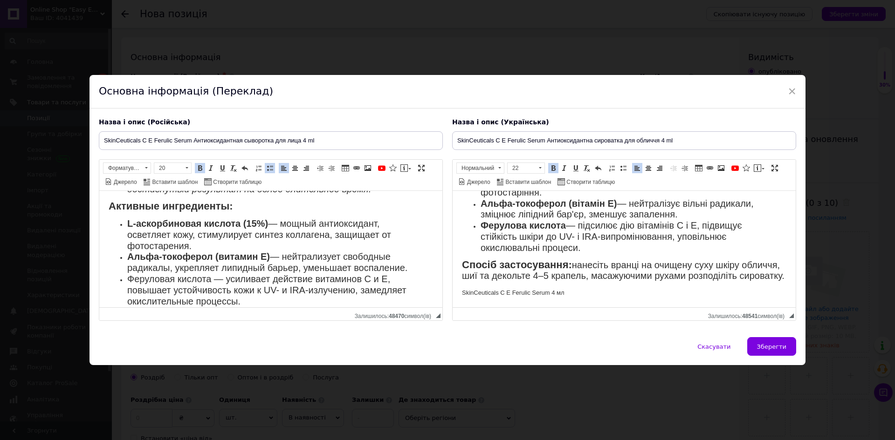
scroll to position [257, 0]
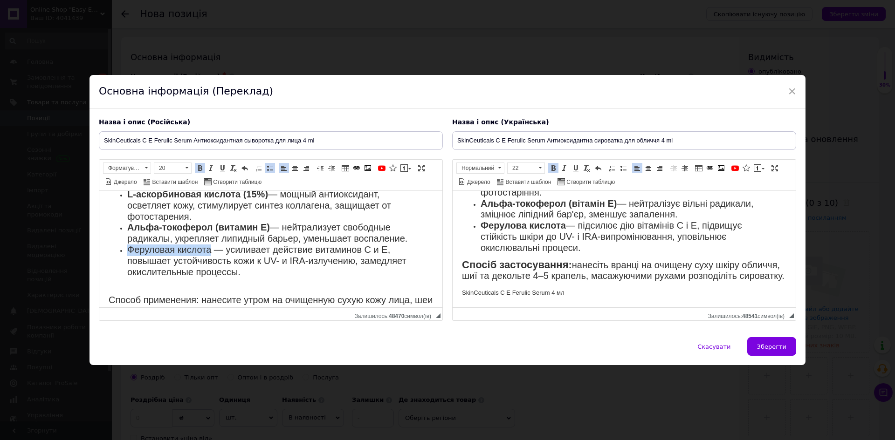
drag, startPoint x: 127, startPoint y: 260, endPoint x: 211, endPoint y: 262, distance: 84.4
click at [211, 262] on span "Феруловая кислота — усиливает действие витаминов C и E, повышает устойчивость к…" at bounding box center [266, 261] width 279 height 33
click at [199, 170] on span at bounding box center [199, 168] width 7 height 7
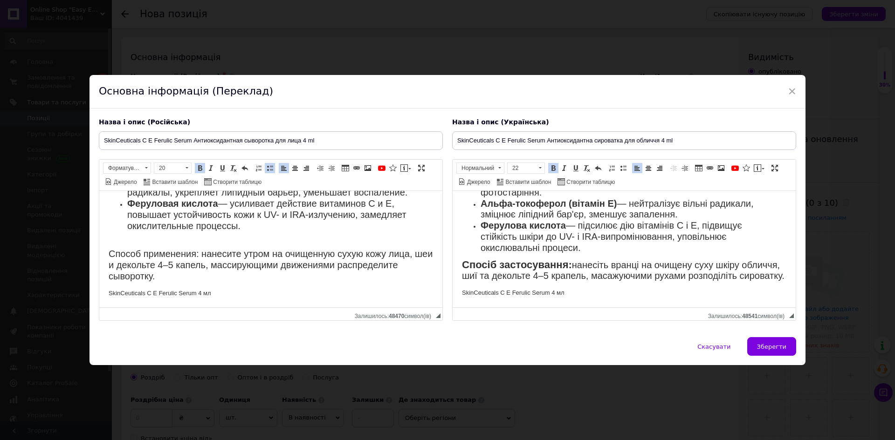
scroll to position [314, 0]
click at [124, 230] on ul "L-аскорбиновая кислота (15%) — мощный антиоксидант, осветляет кожу, стимулирует…" at bounding box center [271, 188] width 324 height 89
click at [123, 237] on body "SkinCeuticals C E Ferulic Serum — это инновационная формула, сочетающая мощные …" at bounding box center [271, 97] width 324 height 401
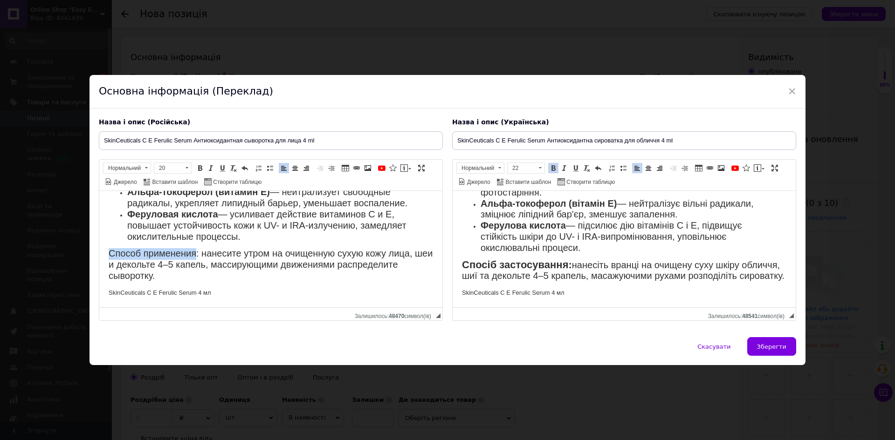
drag, startPoint x: 106, startPoint y: 254, endPoint x: 195, endPoint y: 256, distance: 89.0
click at [195, 256] on html "SkinCeuticals C E Ferulic Serum — это инновационная формула, сочетающая мощные …" at bounding box center [270, 103] width 343 height 409
click at [197, 172] on span at bounding box center [199, 168] width 7 height 7
click at [227, 279] on p "Способ применения : нанесите утром на очищенную сухую кожу лица, шеи и декольте…" at bounding box center [271, 265] width 324 height 33
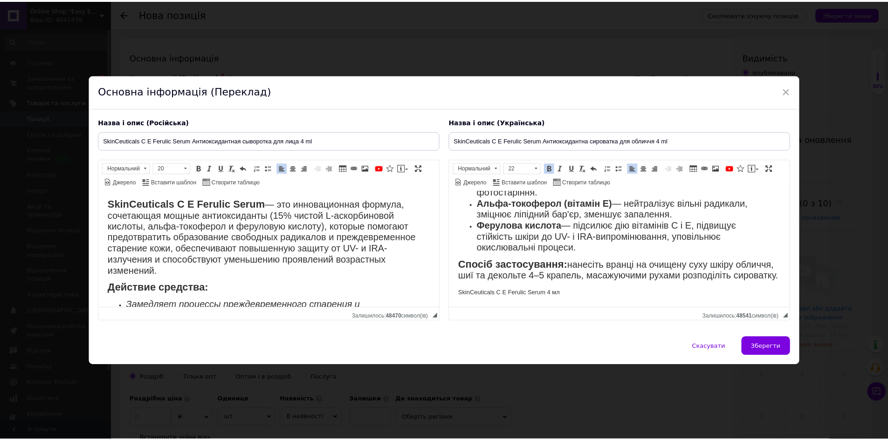
scroll to position [0, 0]
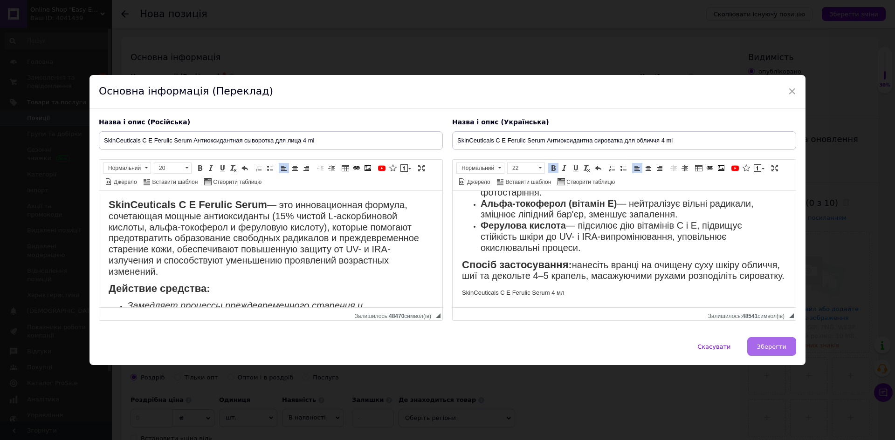
click at [768, 344] on span "Зберегти" at bounding box center [771, 346] width 29 height 7
type input "SkinCeuticals C E Ferulic Serum Антиоксидантная сыворотка для лица 4 ml"
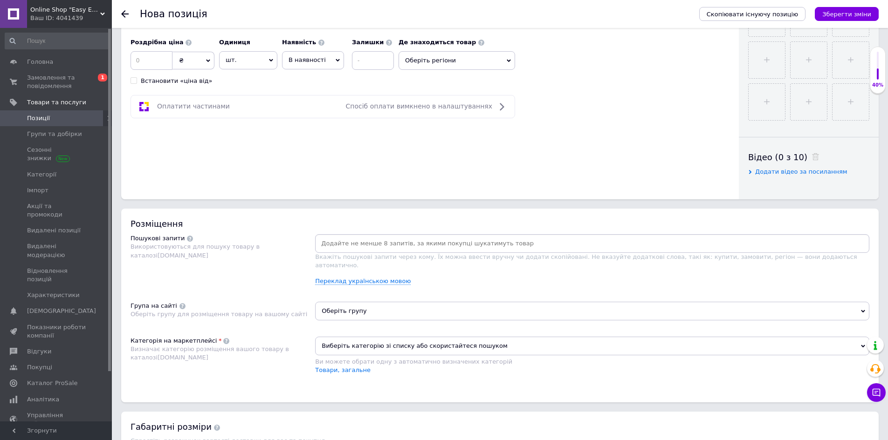
scroll to position [419, 0]
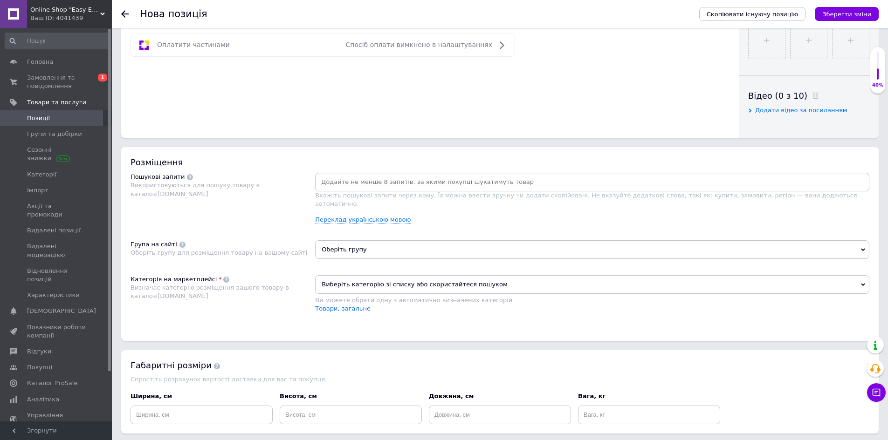
click at [375, 275] on span "Виберіть категорію зі списку або скористайтеся пошуком" at bounding box center [592, 284] width 554 height 19
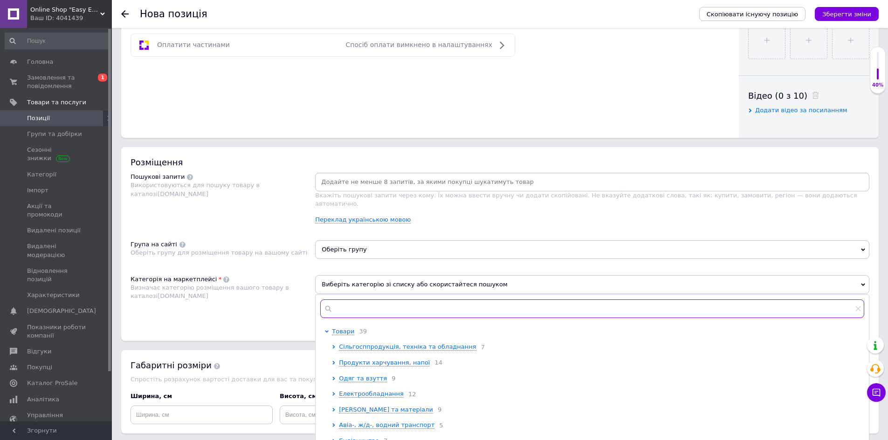
click at [384, 300] on input "text" at bounding box center [592, 309] width 544 height 19
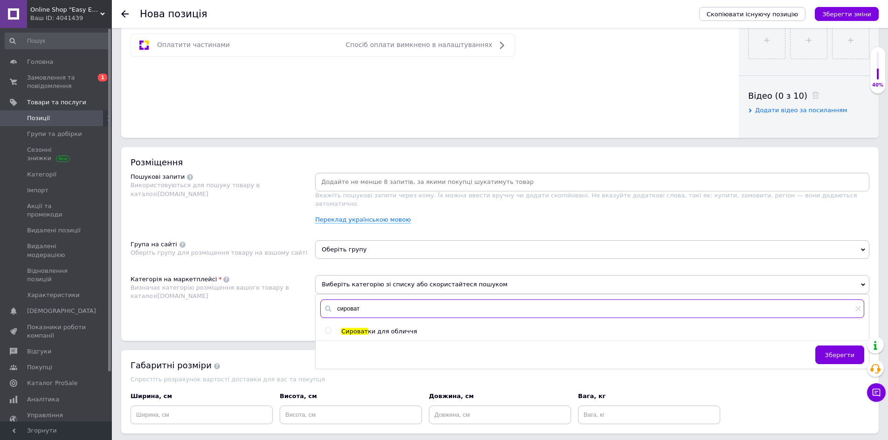
type input "сироват"
click at [326, 328] on input "radio" at bounding box center [328, 331] width 6 height 6
radio input "true"
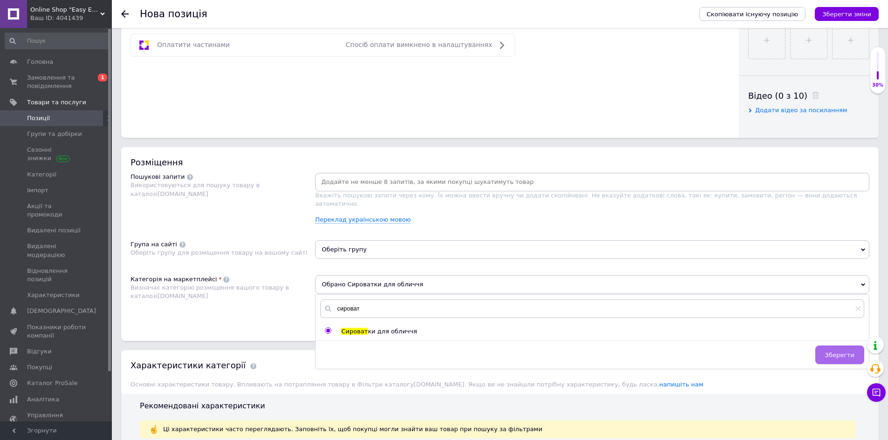
click at [829, 346] on button "Зберегти" at bounding box center [839, 355] width 49 height 19
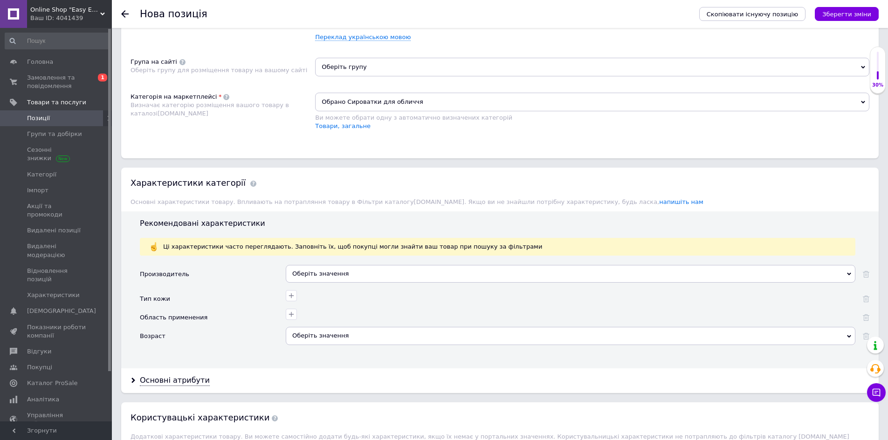
scroll to position [606, 0]
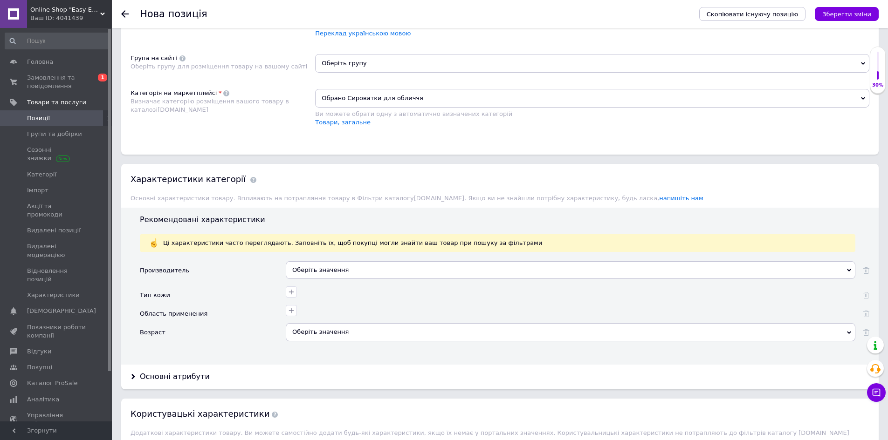
click at [322, 268] on div "Оберіть значення" at bounding box center [571, 270] width 570 height 18
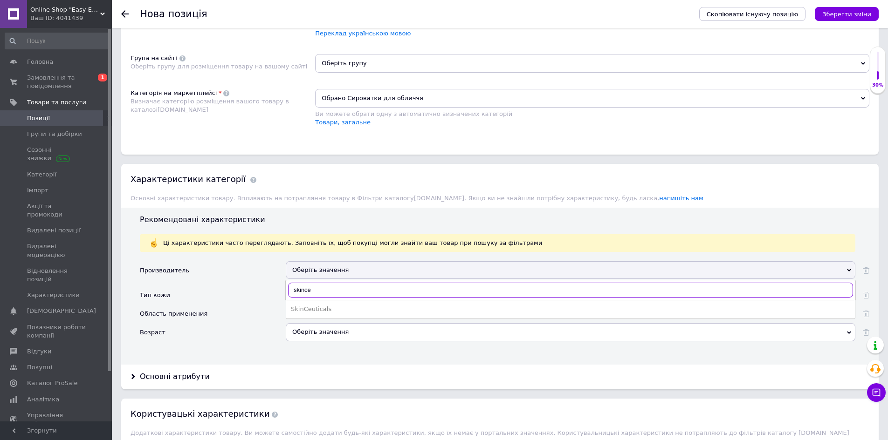
type input "skince"
click at [342, 305] on div "SkinCeuticals" at bounding box center [570, 309] width 559 height 8
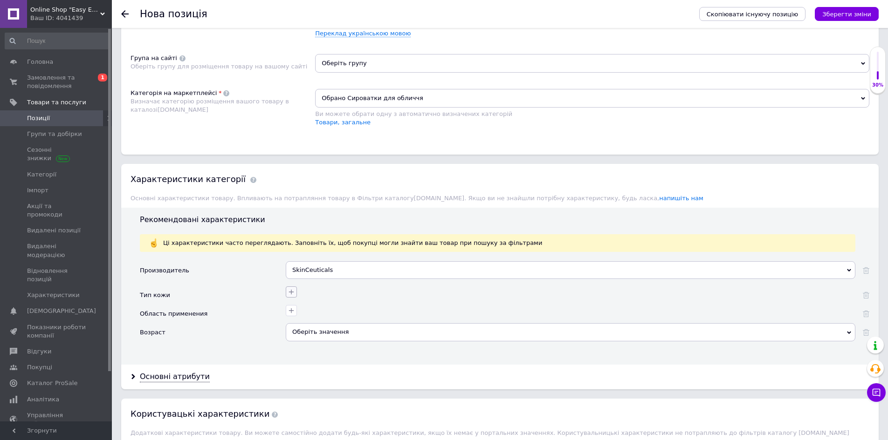
click at [288, 288] on icon "button" at bounding box center [291, 291] width 7 height 7
click at [194, 333] on label "Нормальная" at bounding box center [211, 337] width 49 height 8
click at [193, 334] on input "Нормальная" at bounding box center [190, 337] width 6 height 6
checkbox input "false"
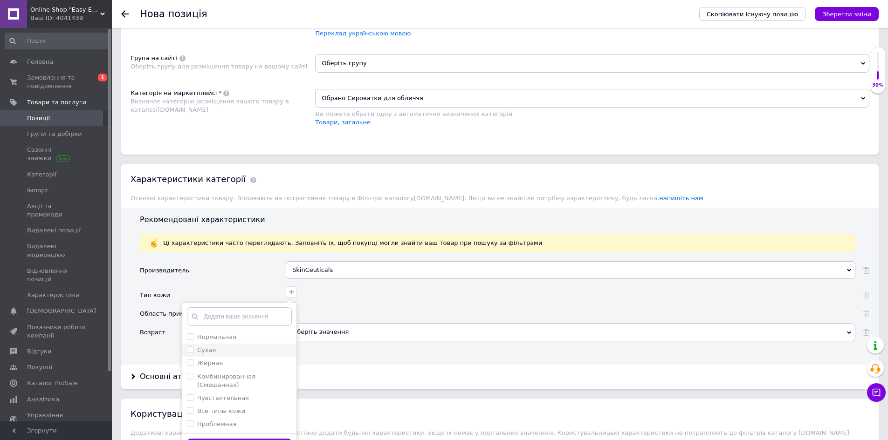
click at [191, 347] on input "Сухая" at bounding box center [190, 350] width 6 height 6
checkbox input "true"
drag, startPoint x: 190, startPoint y: 331, endPoint x: 191, endPoint y: 344, distance: 12.7
click at [190, 333] on label "Нормальная" at bounding box center [211, 337] width 49 height 8
click at [190, 334] on input "Нормальная" at bounding box center [190, 337] width 6 height 6
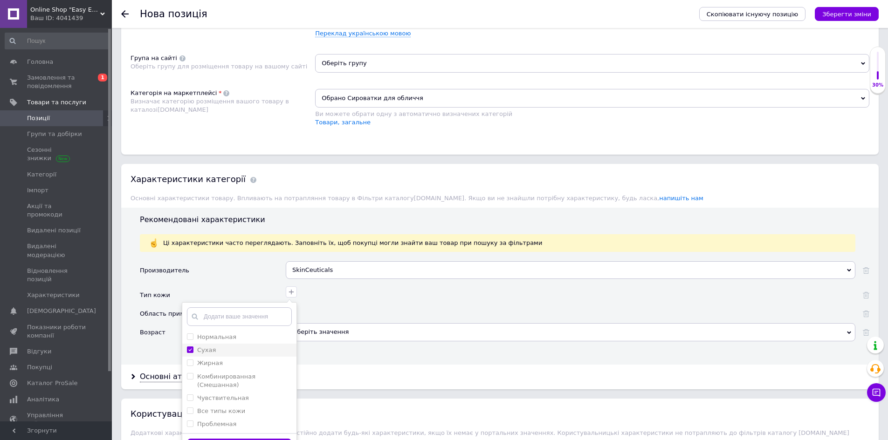
checkbox input "false"
click at [192, 360] on input "Жирная" at bounding box center [190, 363] width 6 height 6
checkbox input "true"
drag, startPoint x: 188, startPoint y: 324, endPoint x: 189, endPoint y: 330, distance: 5.8
click at [189, 333] on label "Нормальная" at bounding box center [211, 337] width 49 height 8
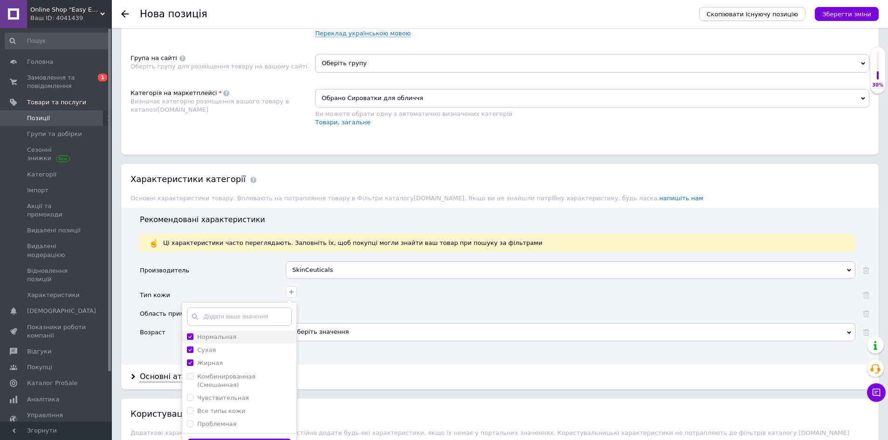
click at [189, 334] on input "Нормальная" at bounding box center [190, 337] width 6 height 6
click at [192, 334] on input "Нормальная" at bounding box center [190, 337] width 6 height 6
checkbox input "true"
click at [191, 373] on \(Смешанная\) "Комбинированная (Смешанная)" at bounding box center [190, 376] width 6 height 6
checkbox \(Смешанная\) "true"
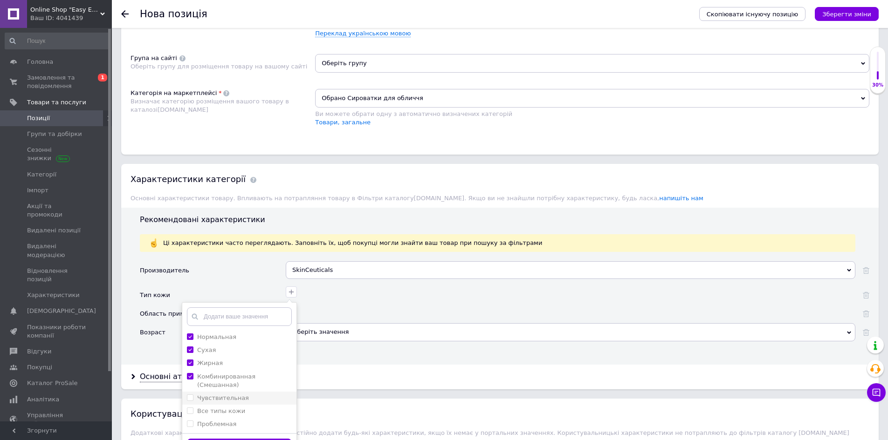
drag, startPoint x: 191, startPoint y: 381, endPoint x: 191, endPoint y: 387, distance: 5.6
click at [191, 395] on input "Чувствительная" at bounding box center [190, 398] width 6 height 6
checkbox input "true"
click at [192, 408] on кожи "Все типы кожи" at bounding box center [190, 411] width 6 height 6
checkbox кожи "true"
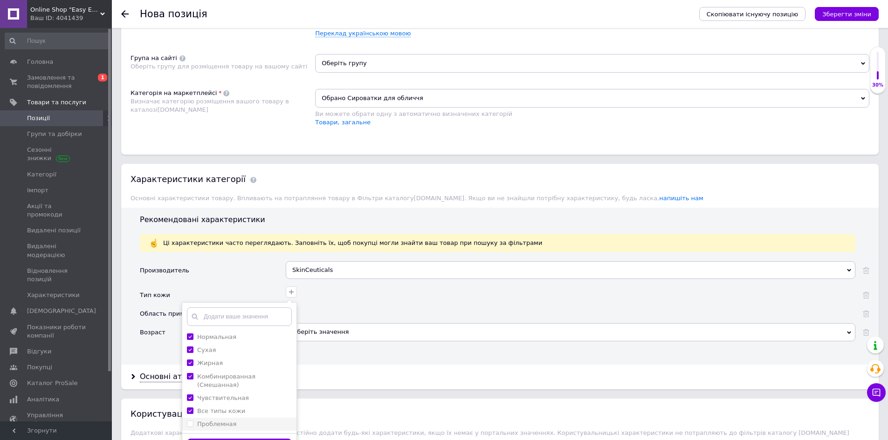
click at [193, 420] on label "Проблемная" at bounding box center [211, 424] width 49 height 8
click at [193, 421] on input "Проблемная" at bounding box center [190, 424] width 6 height 6
click at [194, 420] on label "Проблемная" at bounding box center [211, 424] width 49 height 8
click at [193, 421] on input "Проблемная" at bounding box center [190, 424] width 6 height 6
click at [192, 421] on input "Проблемная" at bounding box center [190, 424] width 6 height 6
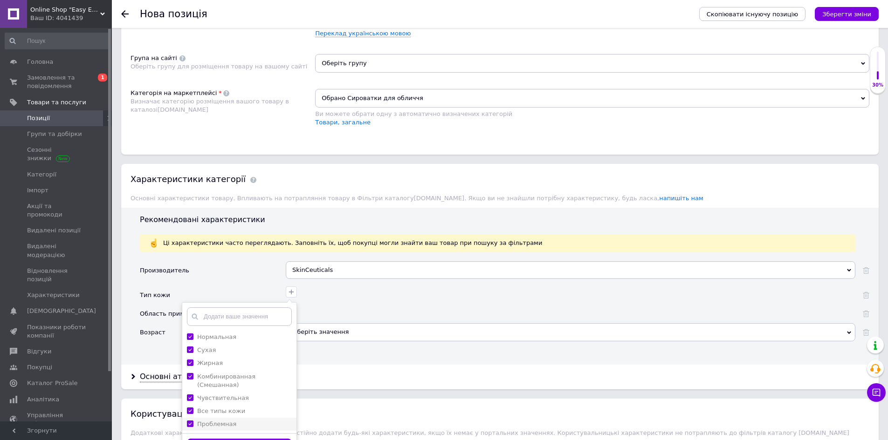
checkbox input "true"
click at [213, 439] on button "Зберегти" at bounding box center [239, 448] width 105 height 18
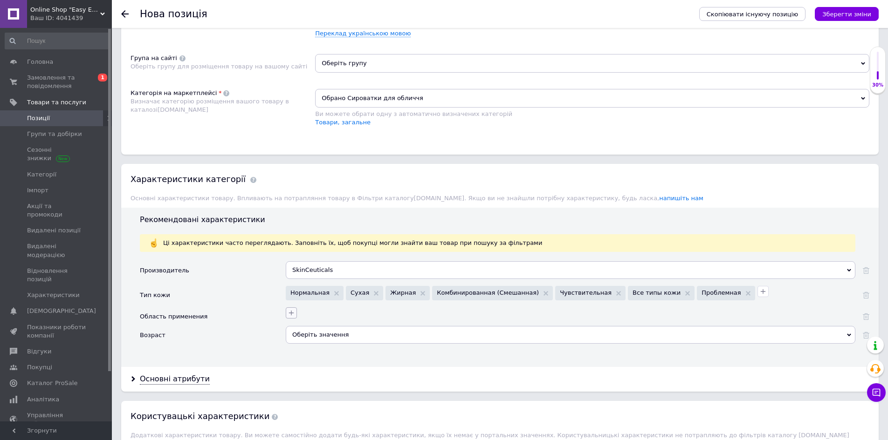
click at [288, 309] on icon "button" at bounding box center [291, 312] width 7 height 7
drag, startPoint x: 191, startPoint y: 376, endPoint x: 190, endPoint y: 364, distance: 11.7
click at [191, 381] on input "Шея" at bounding box center [190, 384] width 6 height 6
checkbox input "true"
drag, startPoint x: 190, startPoint y: 364, endPoint x: 187, endPoint y: 374, distance: 11.0
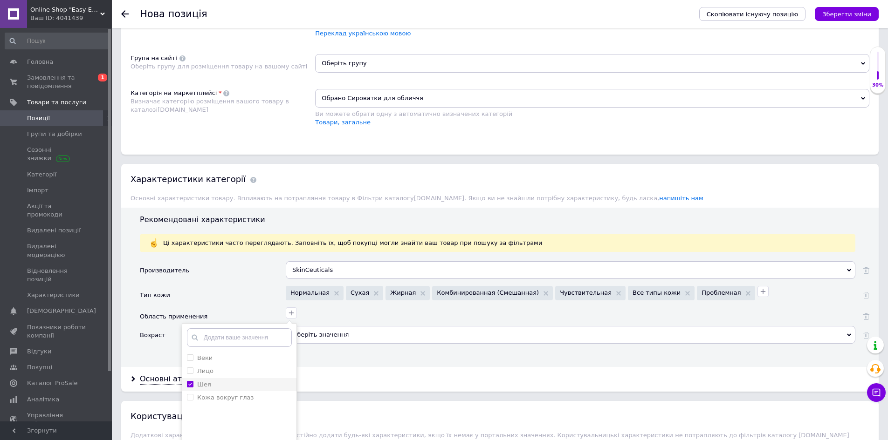
click at [189, 368] on input "Лицо" at bounding box center [190, 371] width 6 height 6
checkbox input "true"
click at [188, 394] on глаз "Кожа вокруг глаз" at bounding box center [190, 397] width 6 height 6
checkbox глаз "true"
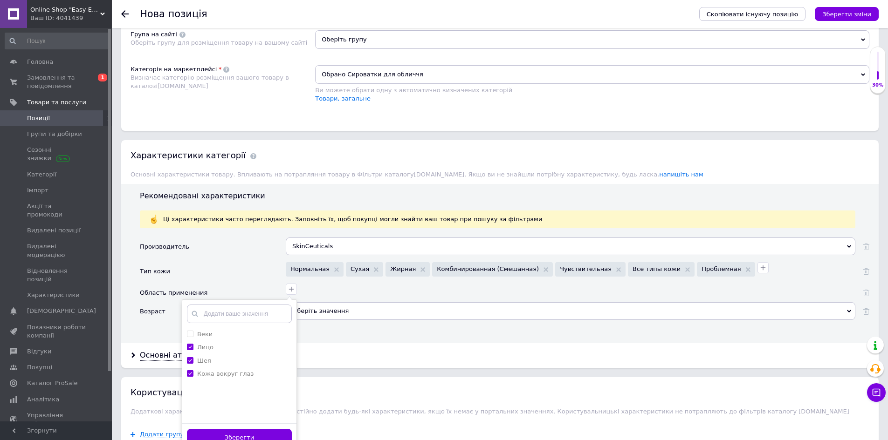
scroll to position [652, 0]
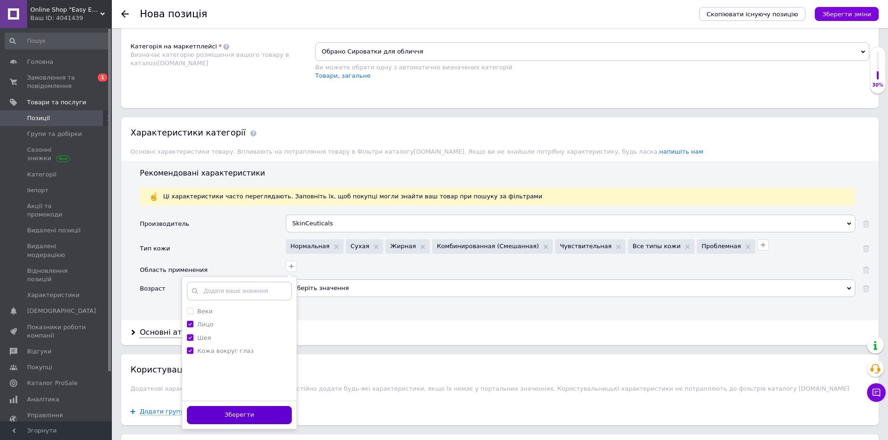
click at [239, 406] on button "Зберегти" at bounding box center [239, 415] width 105 height 18
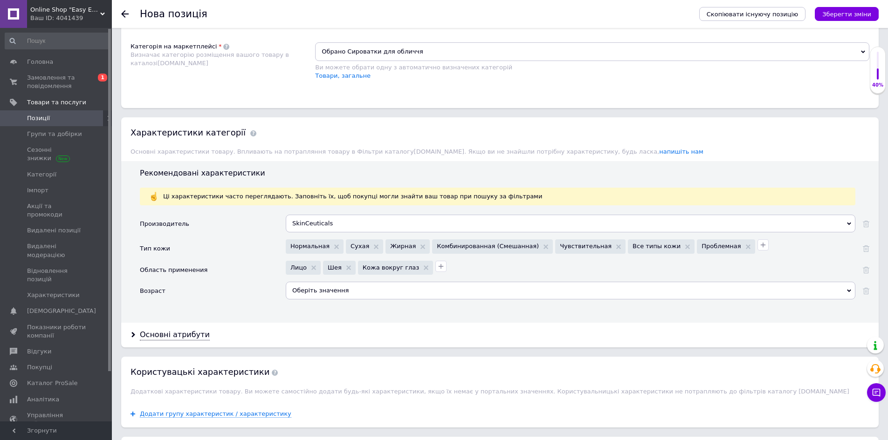
click at [294, 282] on div "Оберіть значення" at bounding box center [571, 291] width 570 height 18
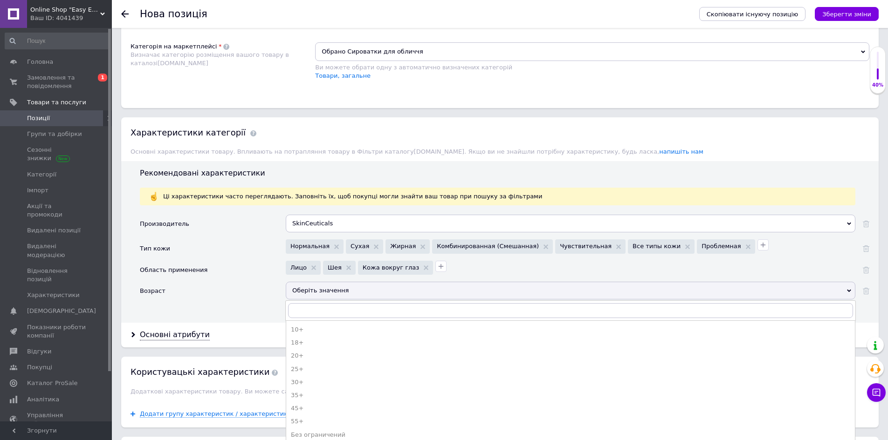
click at [219, 290] on div "Возраст" at bounding box center [213, 294] width 146 height 25
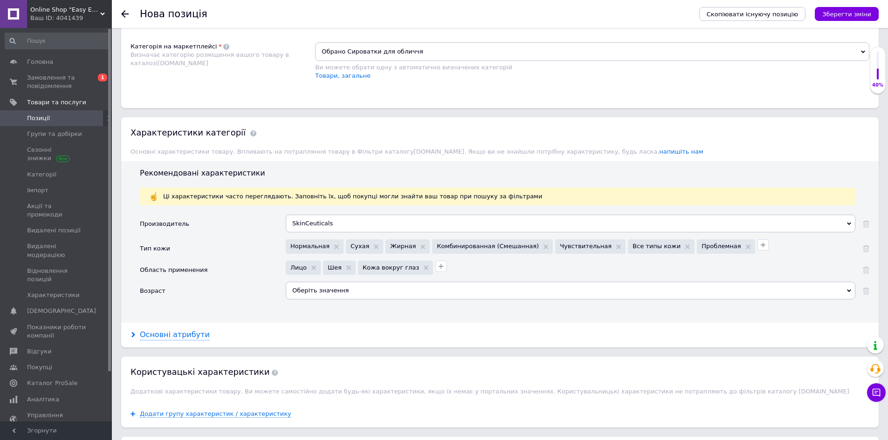
click at [190, 330] on div "Основні атрибути" at bounding box center [175, 335] width 70 height 11
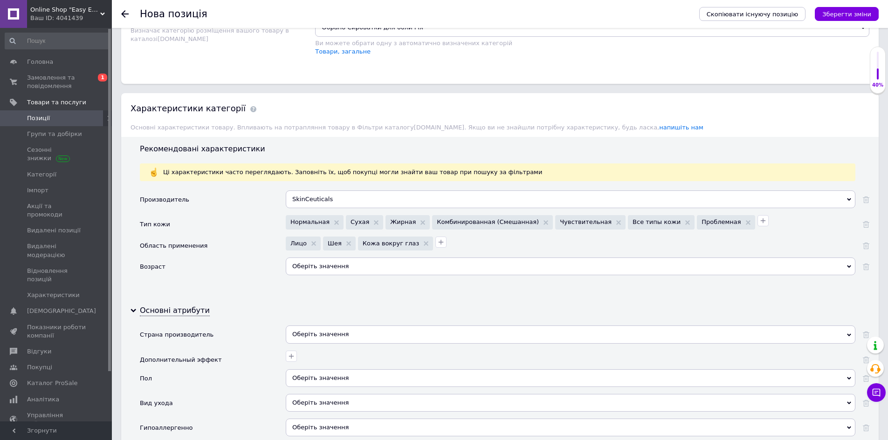
scroll to position [699, 0]
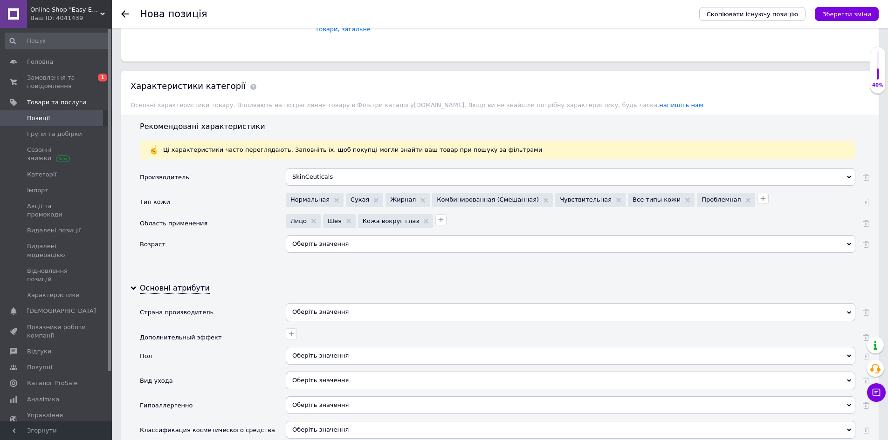
click at [324, 308] on div "Оберіть значення" at bounding box center [571, 312] width 570 height 18
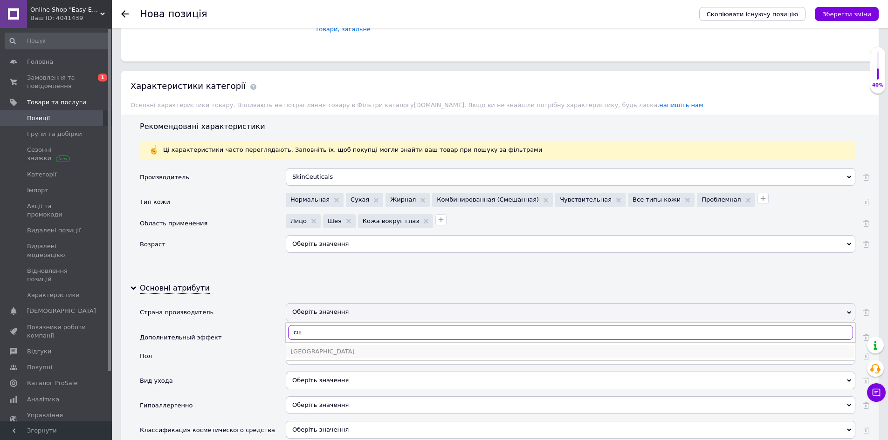
type input "сш"
click at [347, 345] on li "[GEOGRAPHIC_DATA]" at bounding box center [570, 351] width 569 height 13
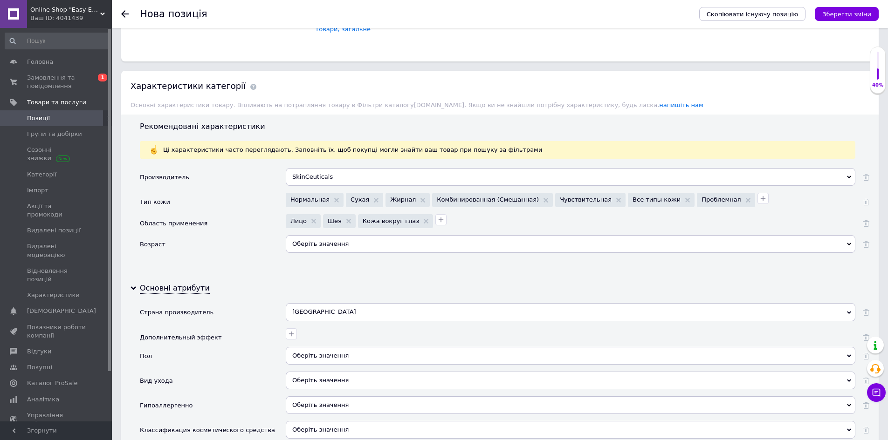
click at [300, 328] on div at bounding box center [569, 333] width 572 height 14
click at [293, 330] on icon "button" at bounding box center [291, 333] width 7 height 7
drag, startPoint x: 194, startPoint y: 369, endPoint x: 192, endPoint y: 380, distance: 10.9
click at [194, 375] on label "Увлажнение" at bounding box center [212, 379] width 50 height 8
click at [193, 376] on input "Увлажнение" at bounding box center [190, 379] width 6 height 6
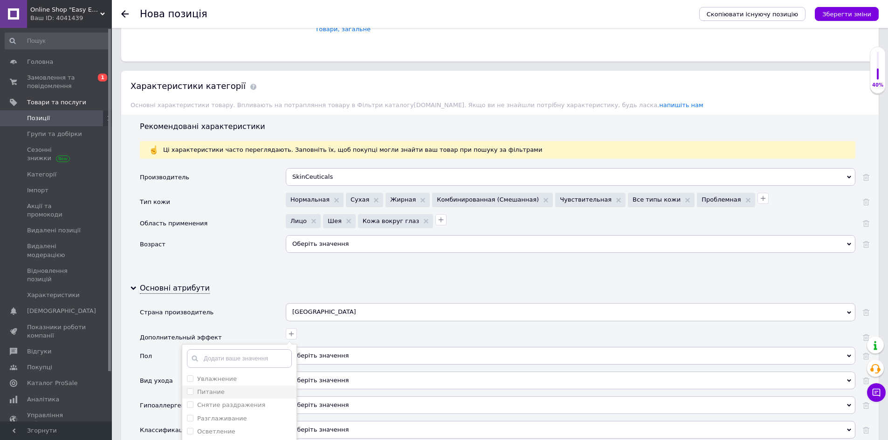
checkbox input "false"
click at [192, 389] on input "Питание" at bounding box center [190, 392] width 6 height 6
checkbox input "true"
click at [191, 376] on input "Увлажнение" at bounding box center [190, 379] width 6 height 6
checkbox input "true"
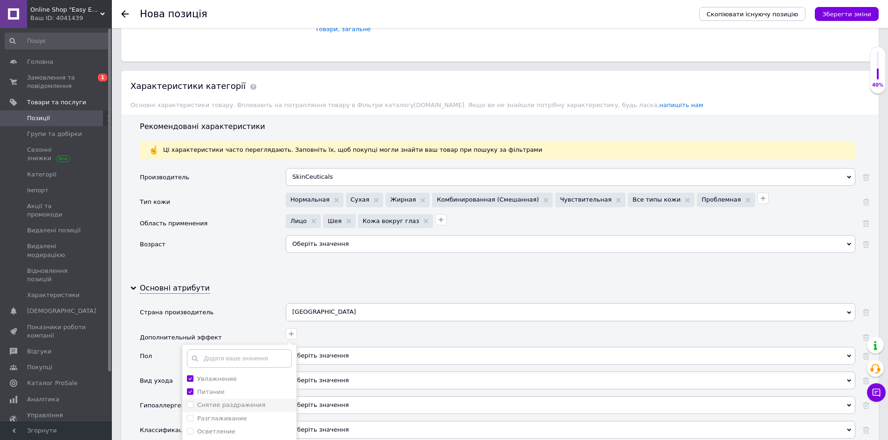
click at [190, 399] on li "Снятие раздражения" at bounding box center [239, 405] width 114 height 13
checkbox раздражения "true"
click at [193, 415] on label "Разглаживание" at bounding box center [217, 419] width 60 height 8
click at [193, 415] on input "Разглаживание" at bounding box center [190, 418] width 6 height 6
checkbox input "false"
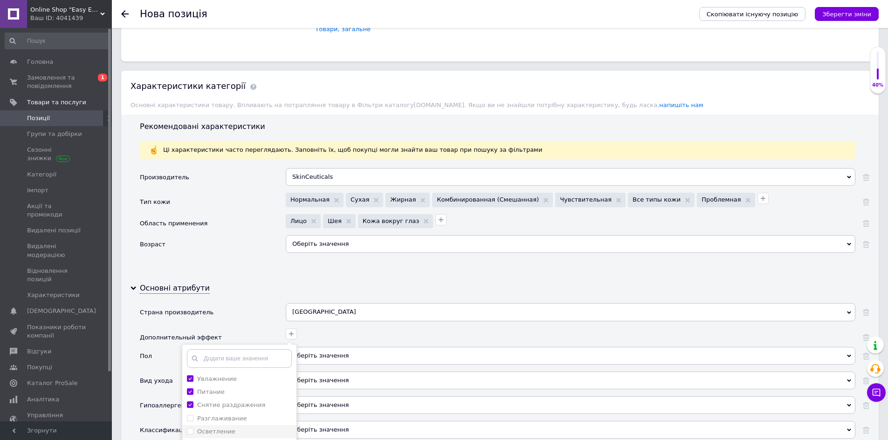
click at [193, 425] on li "Осветление" at bounding box center [239, 431] width 114 height 13
checkbox input "true"
click at [186, 412] on li "Разглаживание" at bounding box center [239, 418] width 114 height 13
checkbox input "true"
click at [192, 428] on input "Осветление" at bounding box center [190, 431] width 6 height 6
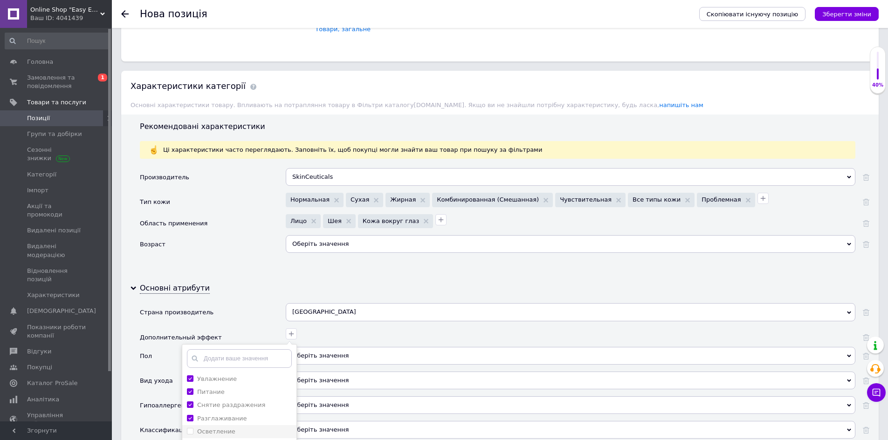
checkbox input "false"
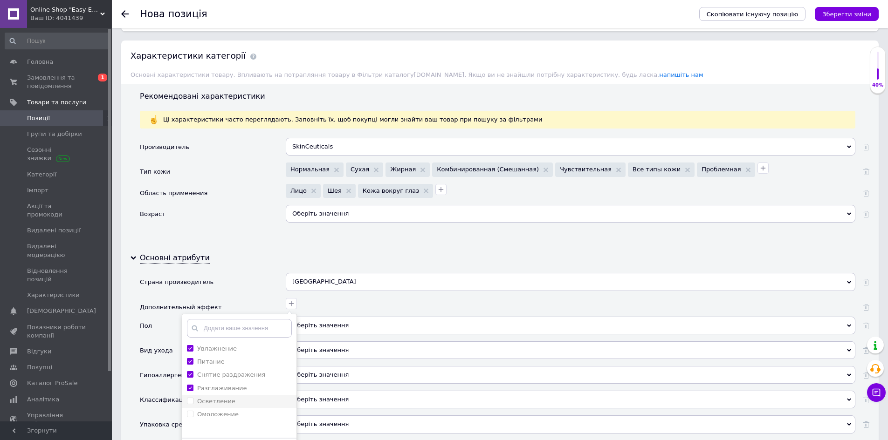
scroll to position [746, 0]
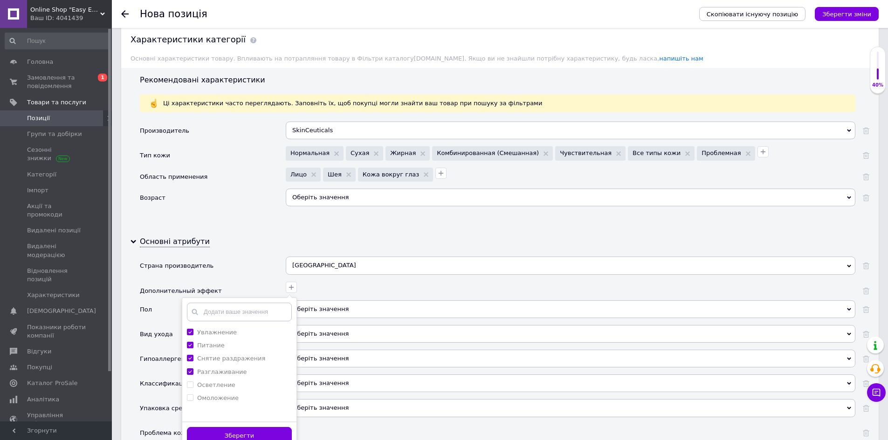
drag, startPoint x: 188, startPoint y: 392, endPoint x: 194, endPoint y: 411, distance: 19.9
click at [188, 394] on label "Омоложение" at bounding box center [213, 398] width 52 height 8
click at [188, 395] on input "Омоложение" at bounding box center [190, 398] width 6 height 6
click at [193, 394] on label "Омоложение" at bounding box center [213, 398] width 52 height 8
click at [193, 395] on input "Омоложение" at bounding box center [190, 398] width 6 height 6
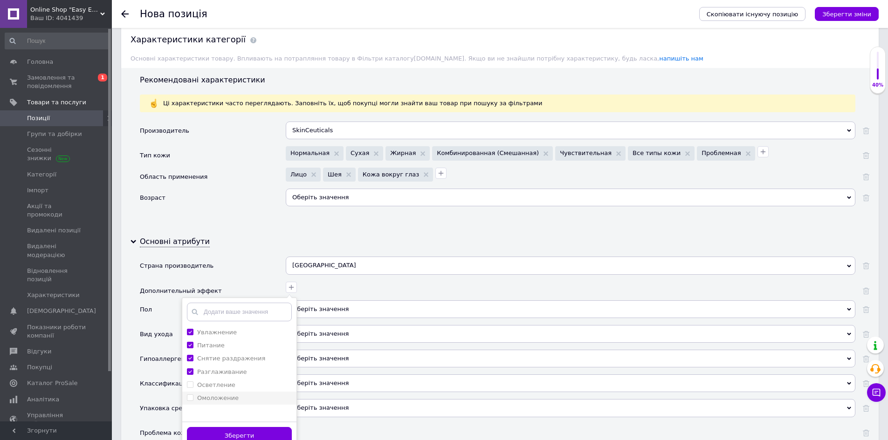
click at [189, 395] on input "Омоложение" at bounding box center [190, 398] width 6 height 6
checkbox input "true"
click at [207, 427] on button "Зберегти" at bounding box center [239, 436] width 105 height 18
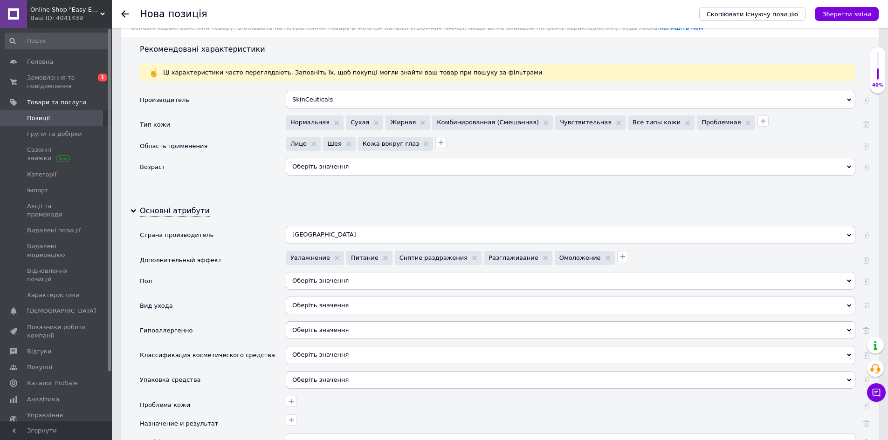
scroll to position [792, 0]
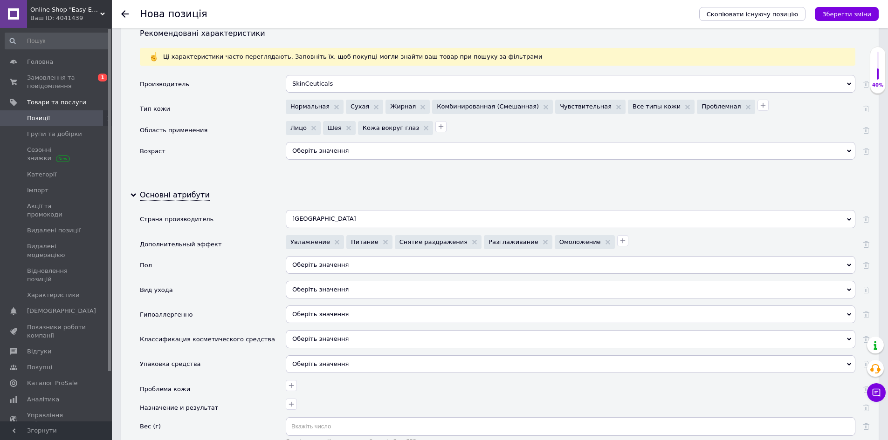
click at [322, 356] on div "Оберіть значення" at bounding box center [571, 365] width 570 height 18
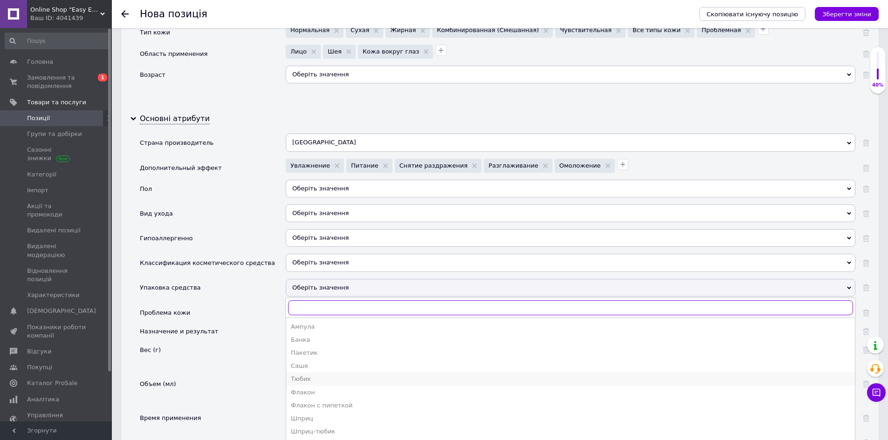
scroll to position [885, 0]
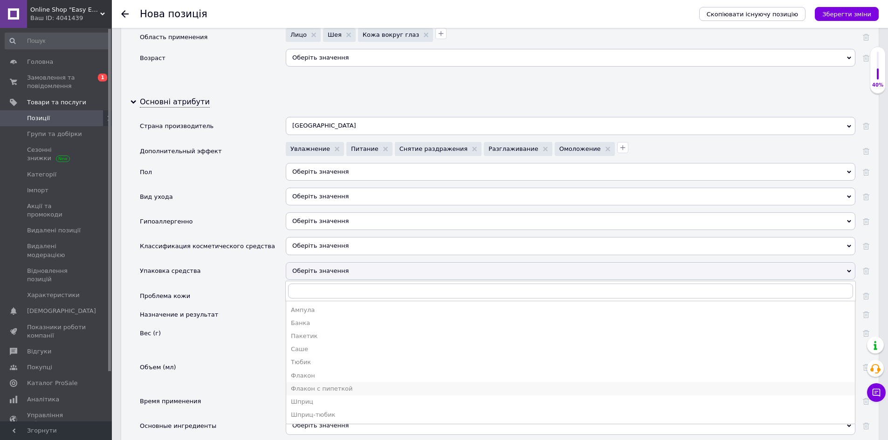
click at [306, 385] on div "Флакон с пипеткой" at bounding box center [570, 389] width 559 height 8
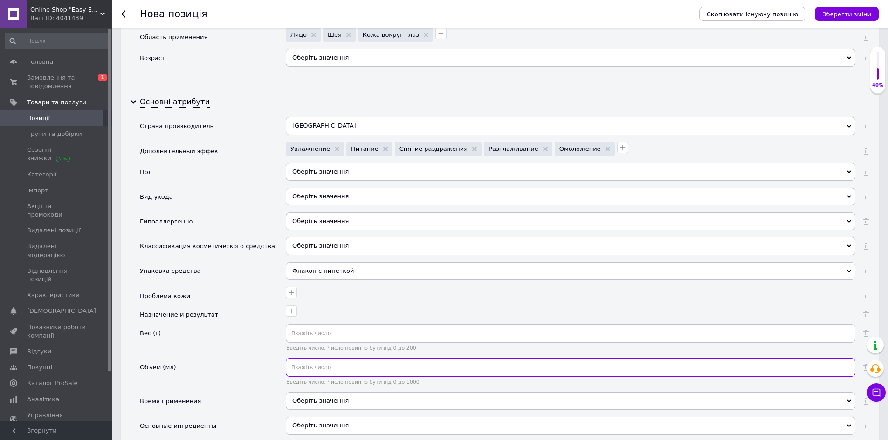
click at [312, 359] on input "text" at bounding box center [571, 367] width 570 height 19
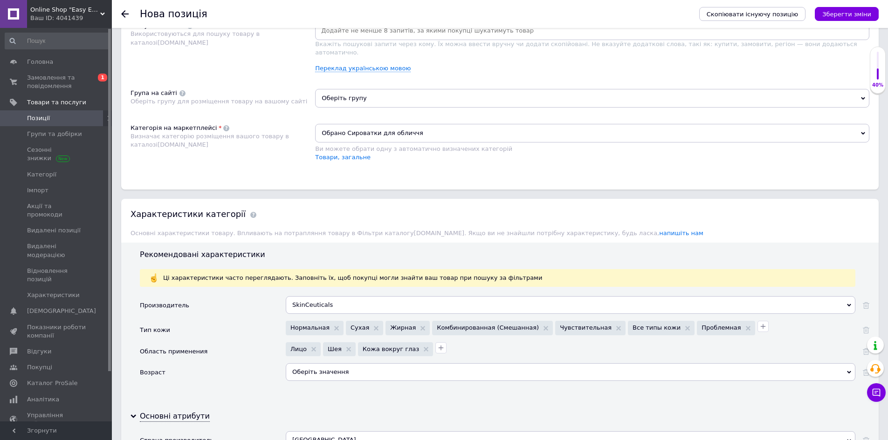
scroll to position [466, 0]
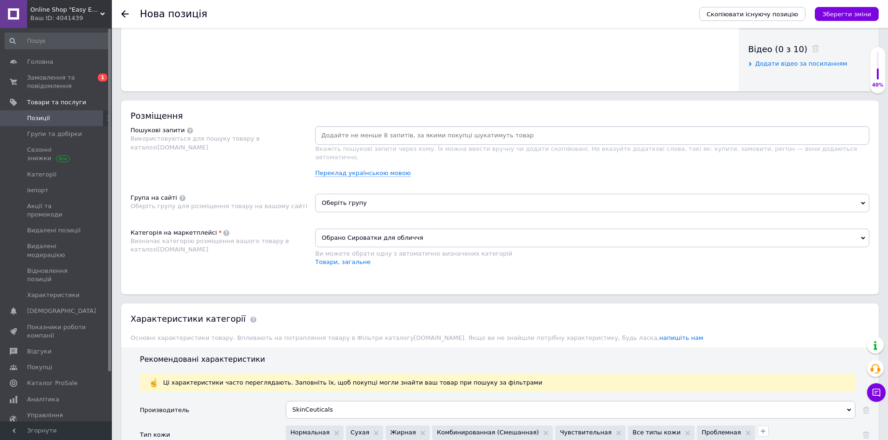
type input "4"
drag, startPoint x: 130, startPoint y: 113, endPoint x: 294, endPoint y: 142, distance: 166.6
click at [294, 142] on div "Розміщення Пошукові запити Використовуються для пошуку товару в каталозі [DOMAI…" at bounding box center [499, 198] width 757 height 194
copy div "Розміщення Пошукові запити Використовуються для пошуку товару в каталозі [DOMAI…"
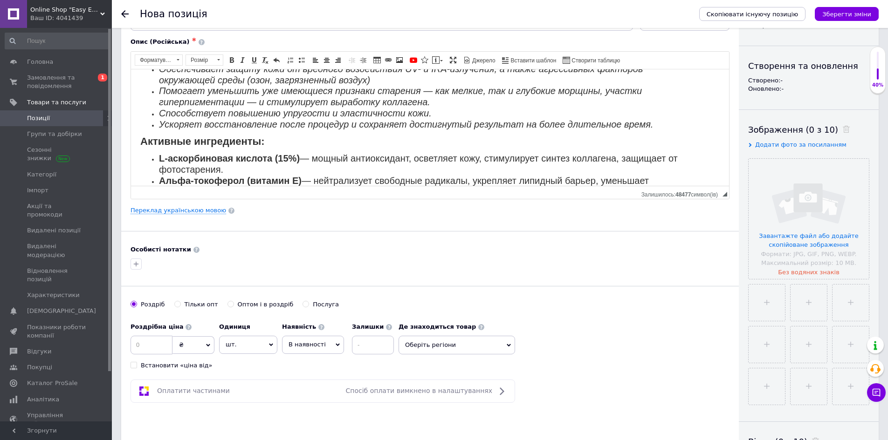
scroll to position [0, 0]
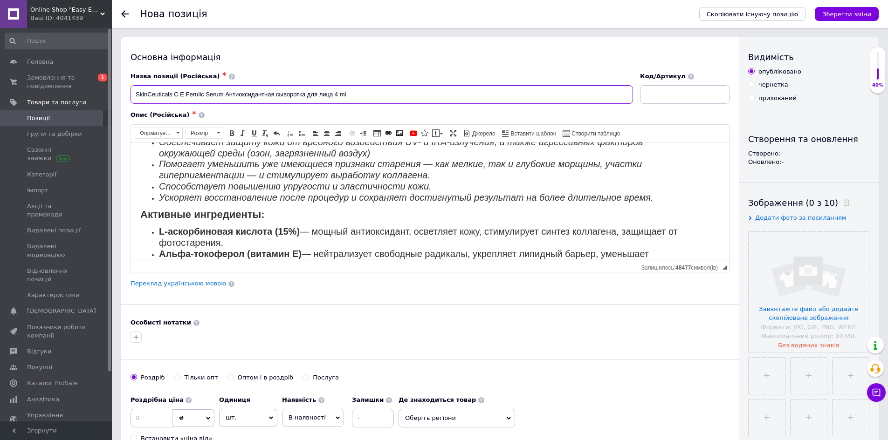
drag, startPoint x: 137, startPoint y: 96, endPoint x: 226, endPoint y: 93, distance: 88.6
click at [226, 93] on input "SkinCeuticals C E Ferulic Serum Антиоксидантная сыворотка для лица 4 ml" at bounding box center [381, 94] width 502 height 19
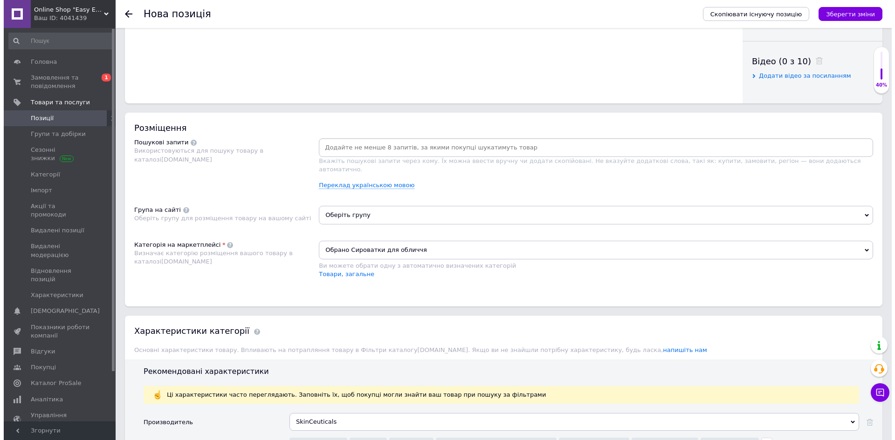
scroll to position [326, 0]
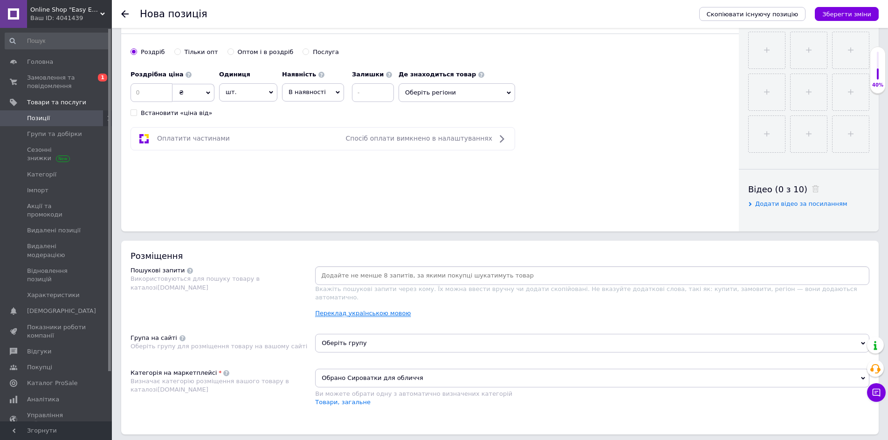
click at [336, 310] on link "Переклад українською мовою" at bounding box center [363, 313] width 96 height 7
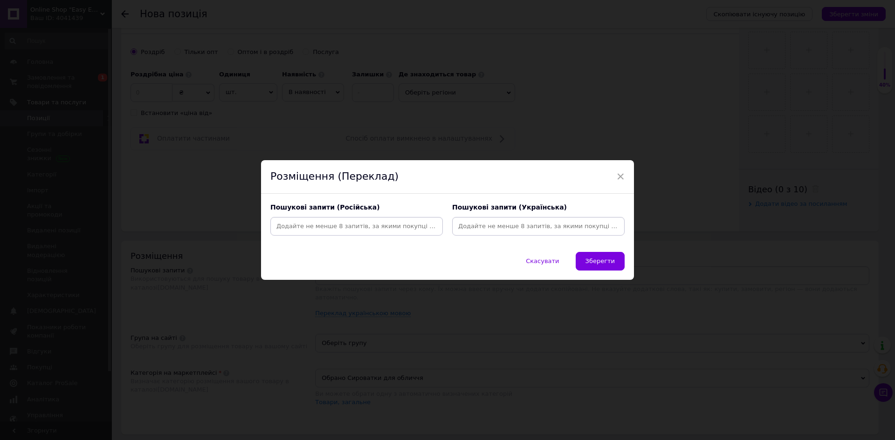
click at [461, 226] on input at bounding box center [538, 227] width 169 height 14
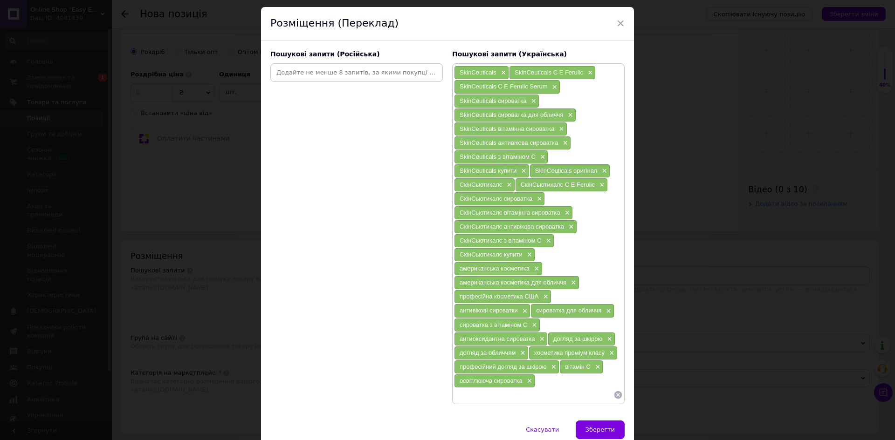
scroll to position [0, 0]
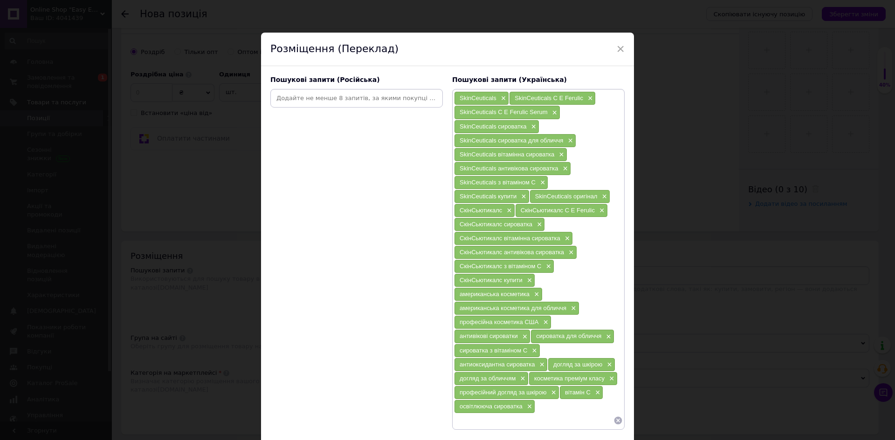
click at [305, 93] on input at bounding box center [356, 98] width 169 height 14
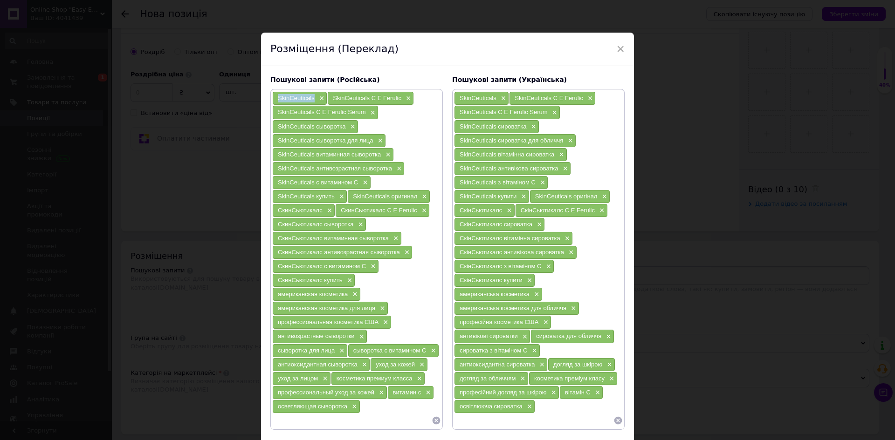
drag, startPoint x: 273, startPoint y: 97, endPoint x: 313, endPoint y: 97, distance: 40.5
click at [313, 97] on div "SkinCeuticals ×" at bounding box center [300, 98] width 54 height 13
drag, startPoint x: 313, startPoint y: 97, endPoint x: 295, endPoint y: 96, distance: 17.8
click at [295, 96] on span "SkinCeuticals" at bounding box center [296, 98] width 37 height 7
drag, startPoint x: 276, startPoint y: 97, endPoint x: 313, endPoint y: 96, distance: 37.3
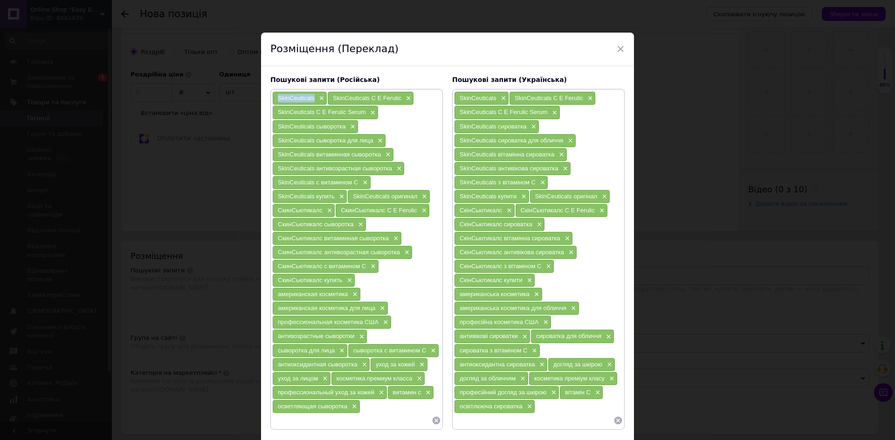
click at [313, 96] on div "SkinCeuticals ×" at bounding box center [300, 98] width 54 height 13
copy span "SkinCeuticals"
click at [348, 423] on input at bounding box center [351, 421] width 159 height 14
paste input "SkinCeuticals"
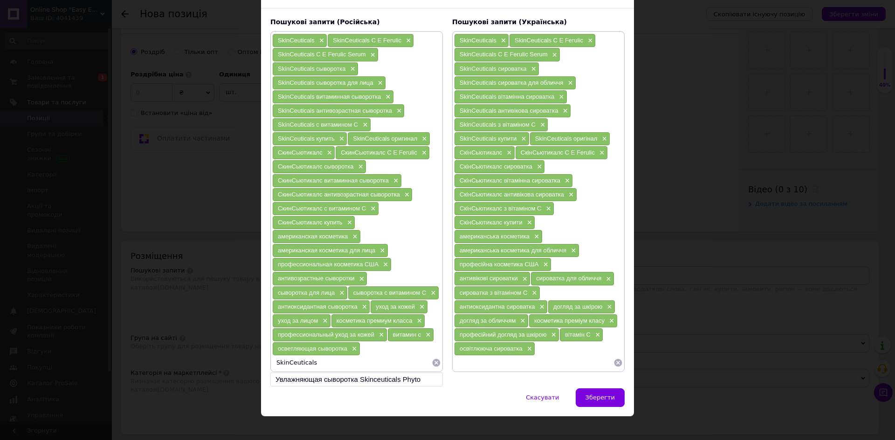
scroll to position [67, 0]
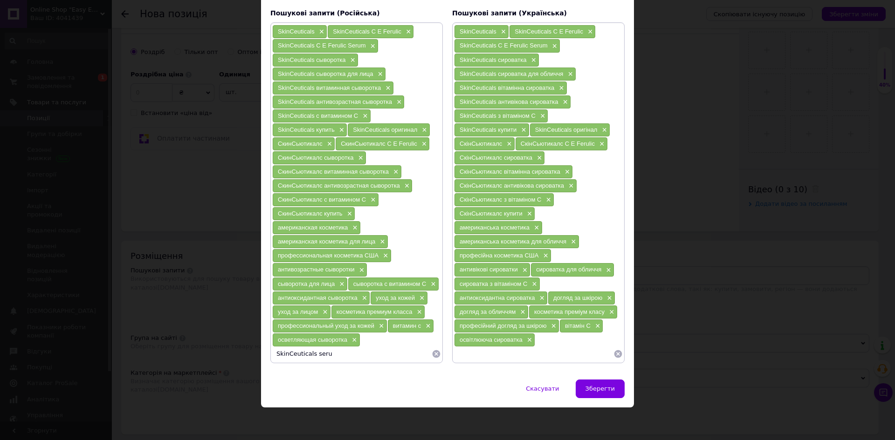
type input "SkinCeuticals serum"
click at [496, 347] on div "освітлююча сироватка ×" at bounding box center [494, 340] width 80 height 13
click at [494, 350] on input at bounding box center [533, 354] width 159 height 14
paste input "SkinCeuticals"
type input "SkinCeuticals serum"
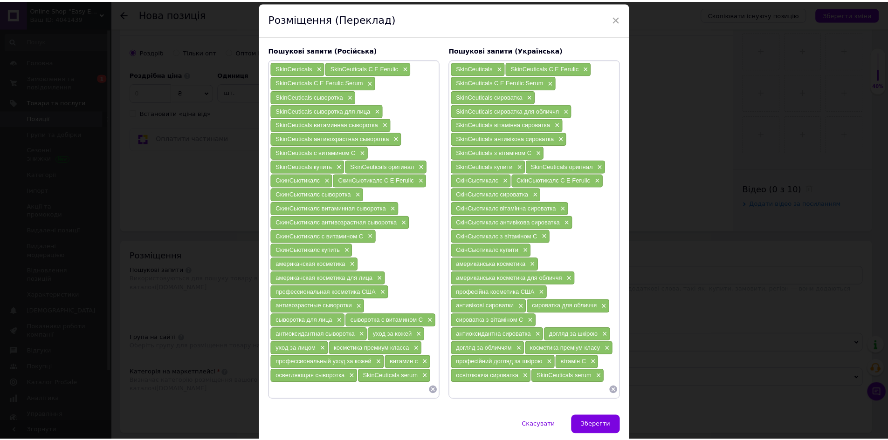
scroll to position [47, 0]
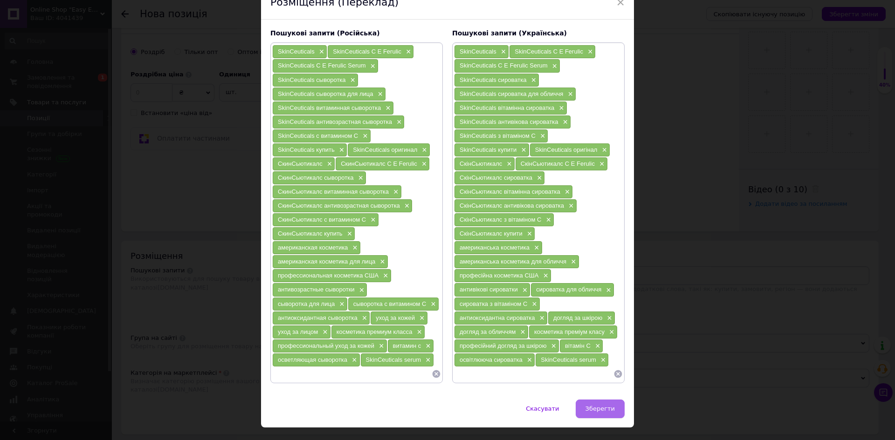
click at [604, 405] on button "Зберегти" at bounding box center [600, 409] width 49 height 19
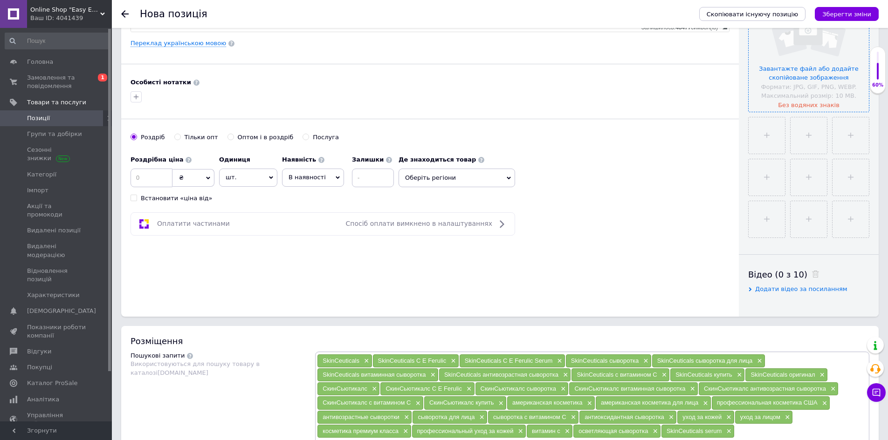
scroll to position [93, 0]
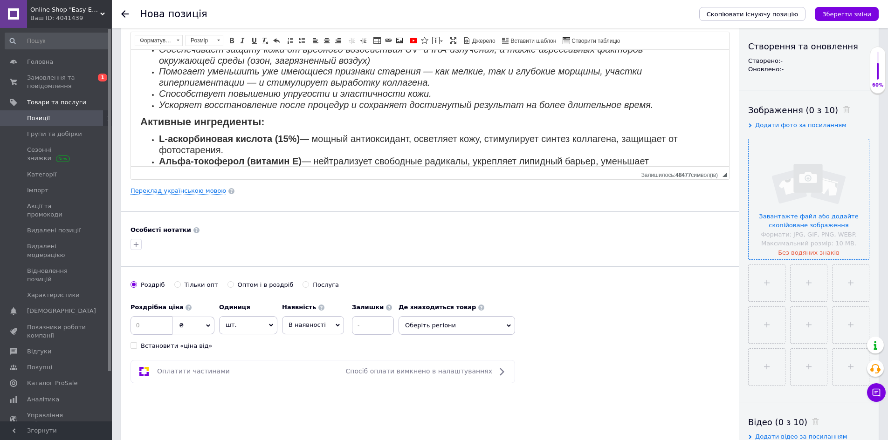
click at [798, 242] on input "file" at bounding box center [808, 199] width 120 height 120
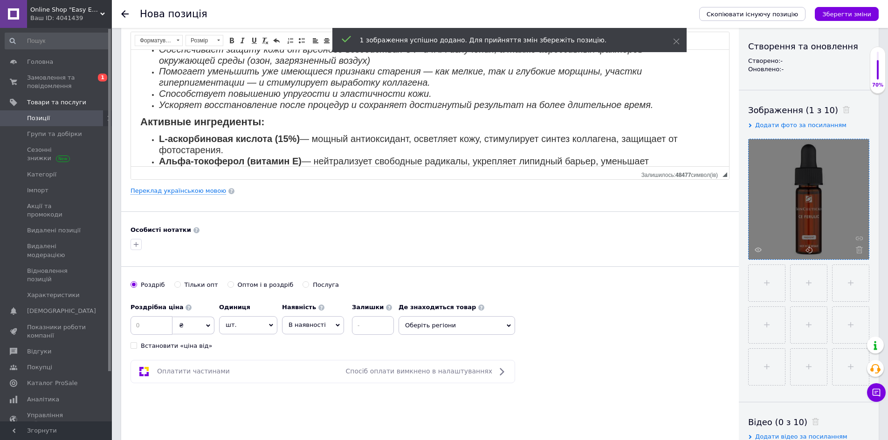
click at [762, 287] on input "file" at bounding box center [766, 283] width 36 height 36
type input "C:\fakepath\6718869044_w640_h640_6718869044.webp"
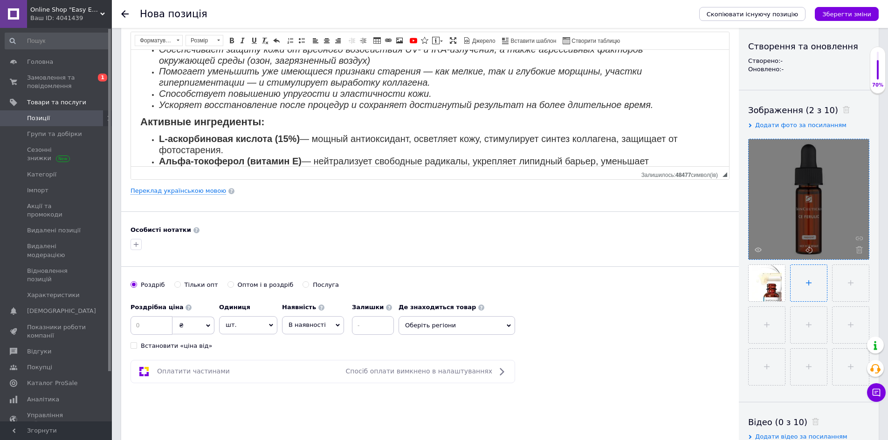
click at [805, 274] on input "file" at bounding box center [808, 283] width 36 height 36
type input "C:\fakepath\20250812_163011.jpg"
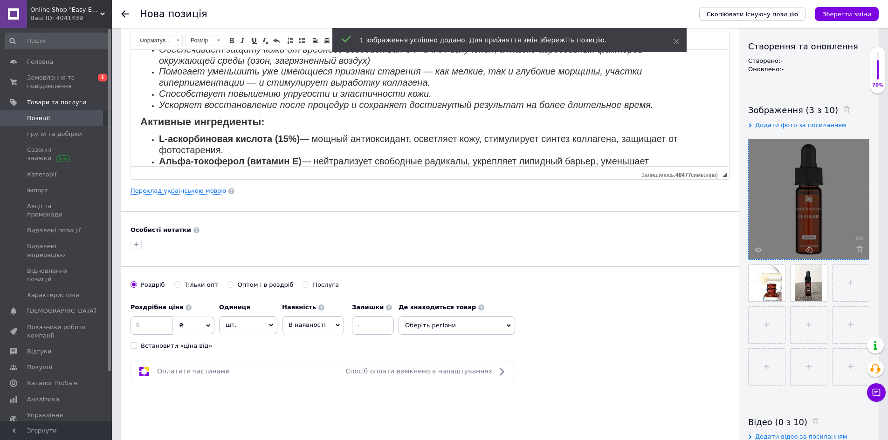
drag, startPoint x: 812, startPoint y: 282, endPoint x: 787, endPoint y: 281, distance: 25.2
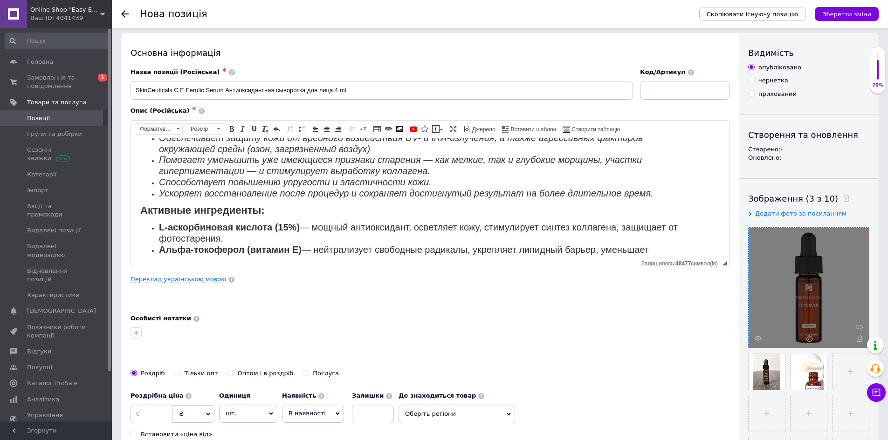
scroll to position [0, 0]
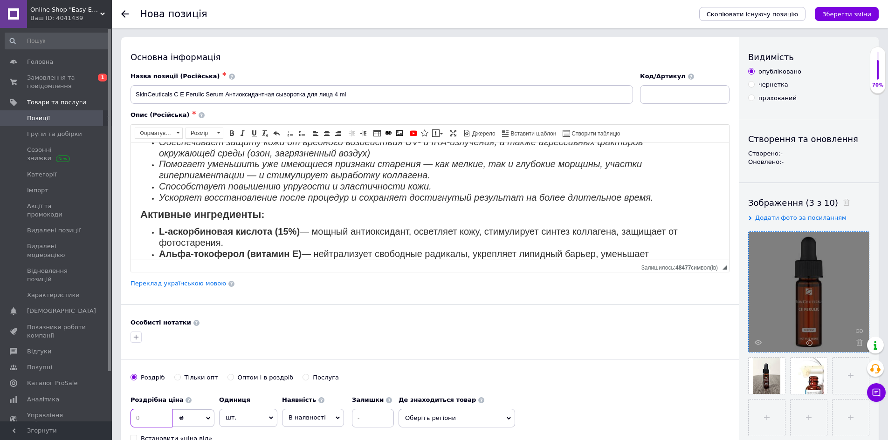
click at [147, 422] on input at bounding box center [151, 418] width 42 height 19
type input "6"
type input "5"
type input "550"
click at [679, 92] on input at bounding box center [684, 94] width 89 height 19
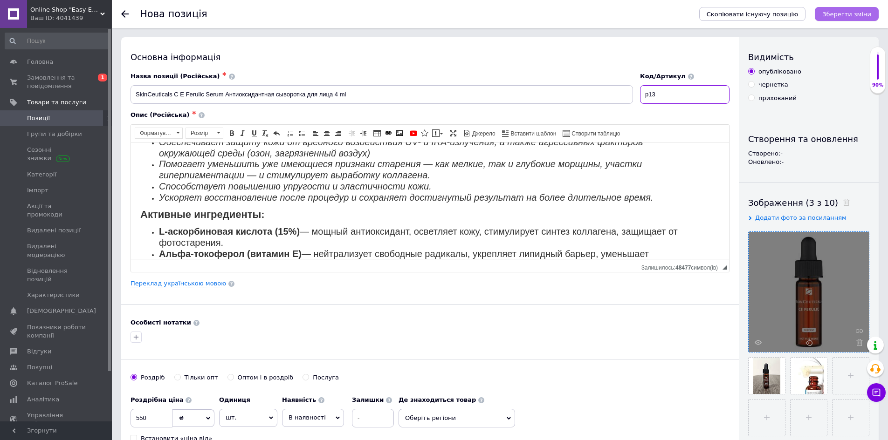
type input "p13"
click at [841, 11] on icon "Зберегти зміни" at bounding box center [846, 14] width 49 height 7
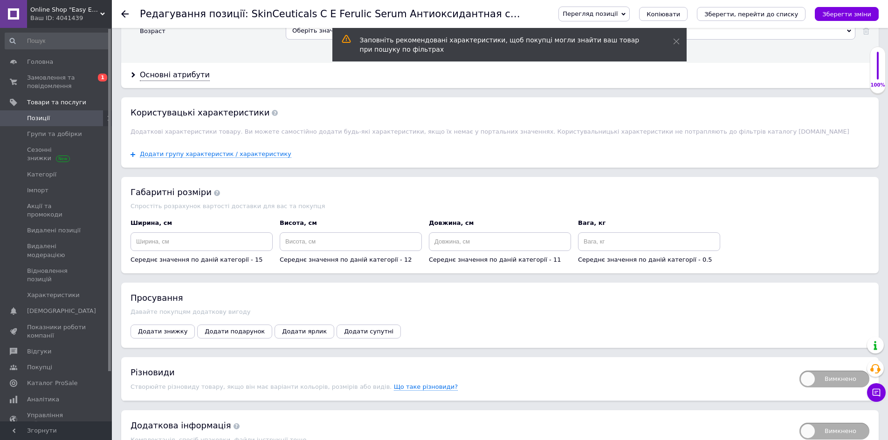
scroll to position [1016, 0]
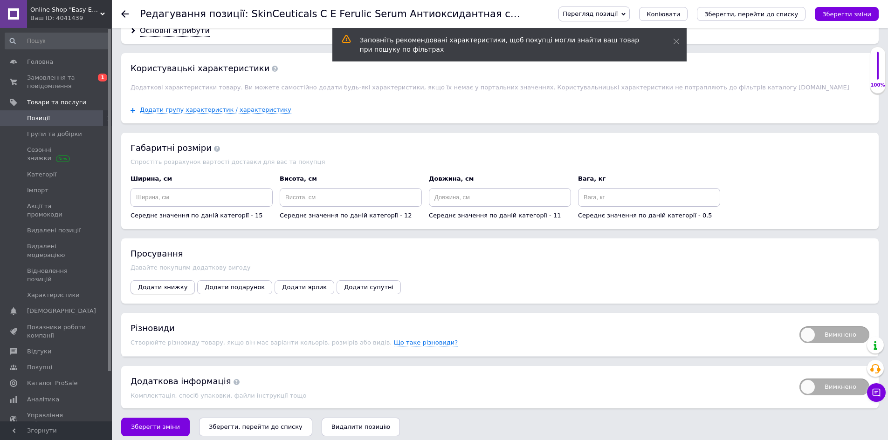
click at [158, 284] on span "Додати знижку" at bounding box center [162, 287] width 49 height 7
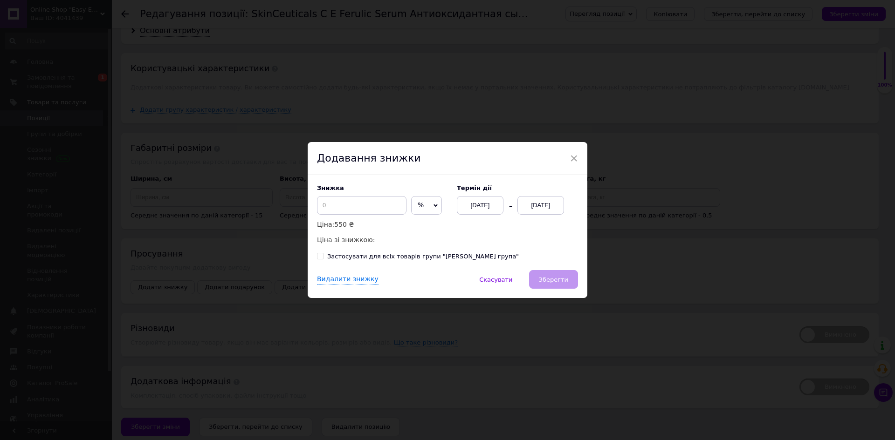
click at [432, 210] on span "%" at bounding box center [426, 205] width 31 height 19
click at [434, 229] on li "₴" at bounding box center [427, 225] width 30 height 13
click at [333, 206] on input at bounding box center [361, 205] width 89 height 19
type input "1"
type input "9"
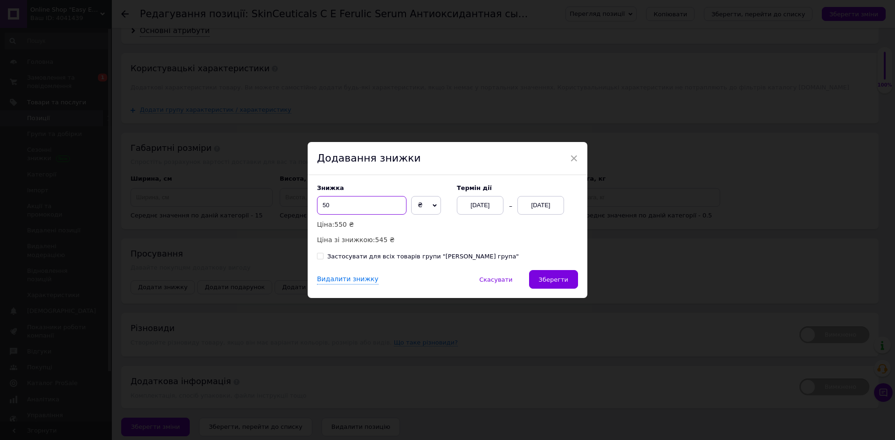
type input "5"
type input "6"
type input "55"
click at [521, 205] on div "[DATE]" at bounding box center [540, 205] width 47 height 19
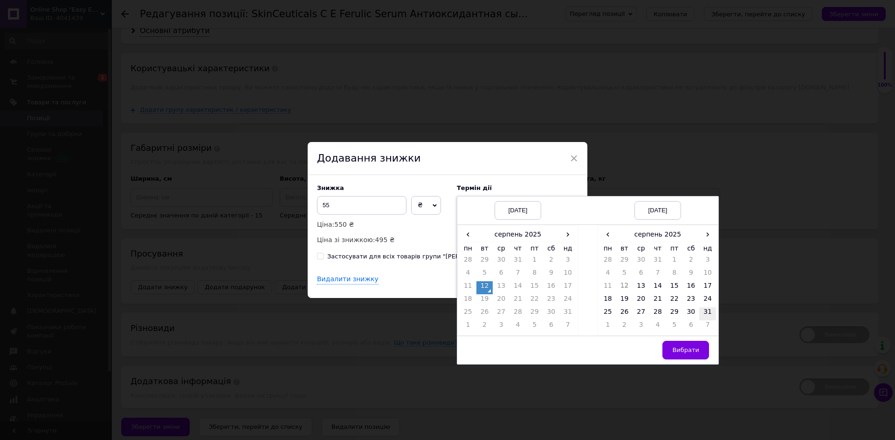
click at [705, 311] on td "31" at bounding box center [707, 314] width 17 height 13
click at [687, 349] on span "Вибрати" at bounding box center [685, 350] width 27 height 7
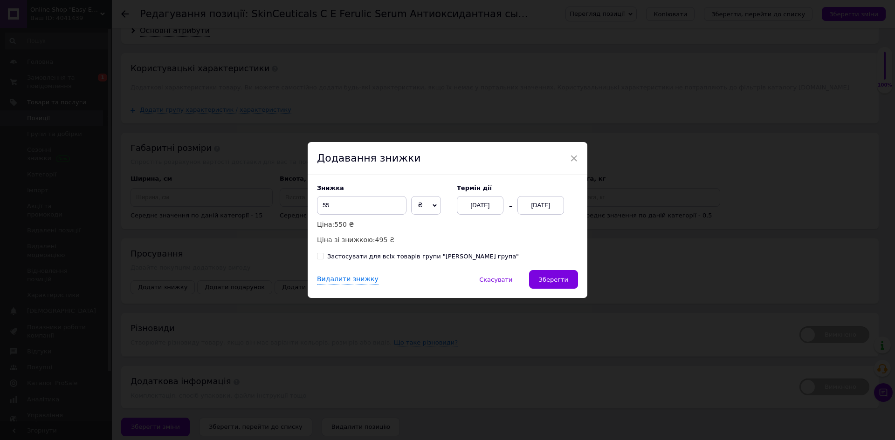
click at [549, 277] on span "Зберегти" at bounding box center [553, 279] width 29 height 7
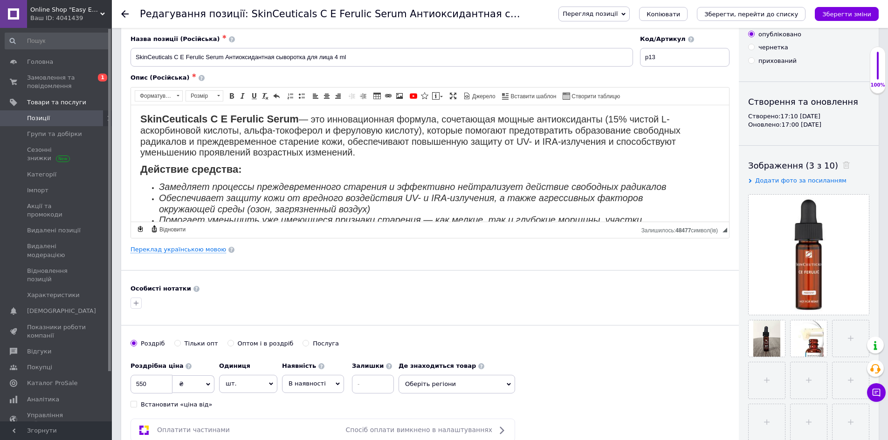
scroll to position [0, 0]
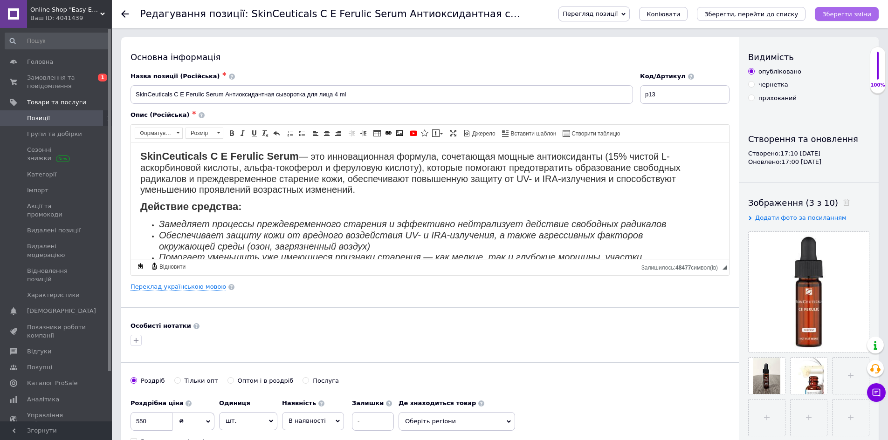
click at [856, 13] on icon "Зберегти зміни" at bounding box center [846, 14] width 49 height 7
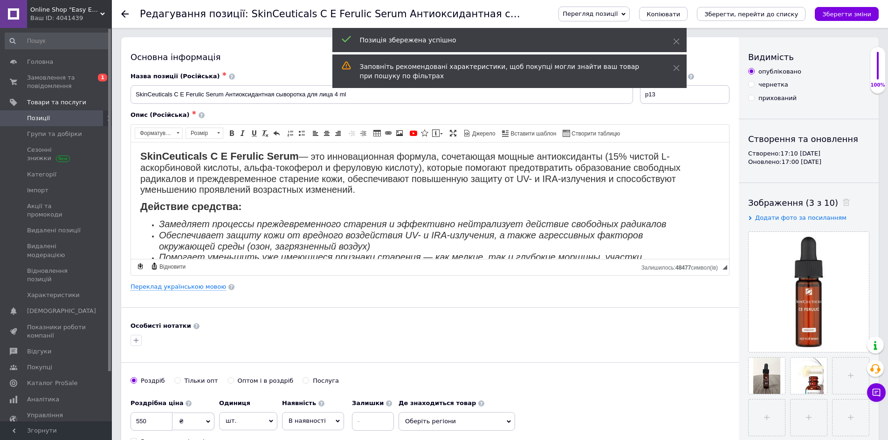
drag, startPoint x: 638, startPoint y: 9, endPoint x: 643, endPoint y: 34, distance: 26.1
click at [630, 8] on span "Перегляд позиції" at bounding box center [593, 14] width 71 height 15
click at [671, 39] on div "Позиція збережена успішно" at bounding box center [509, 40] width 354 height 24
click at [673, 39] on icon at bounding box center [676, 41] width 7 height 7
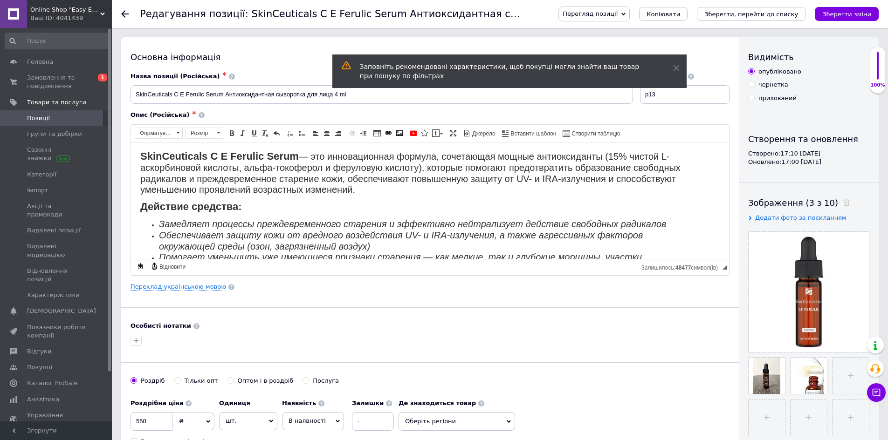
click at [679, 70] on div "Заповніть рекомендовані характеристики, щоб покупці могли знайти ваш товар при …" at bounding box center [509, 72] width 354 height 34
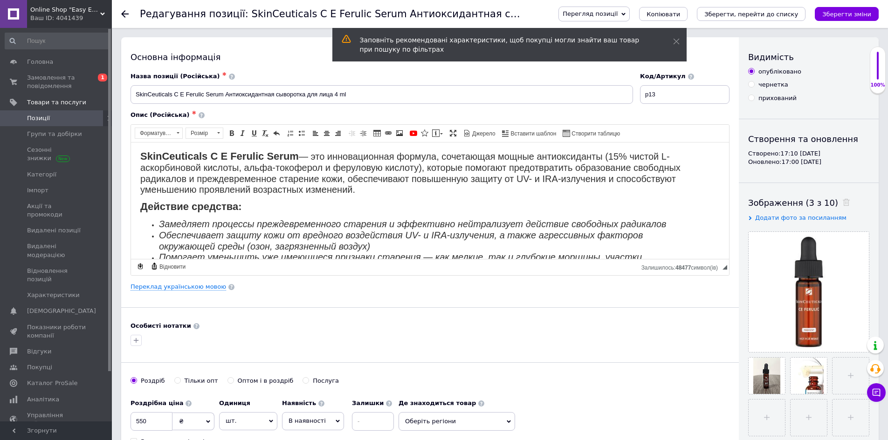
drag, startPoint x: 642, startPoint y: 12, endPoint x: 641, endPoint y: 29, distance: 16.8
click at [618, 11] on span "Перегляд позиції" at bounding box center [590, 13] width 55 height 7
click at [699, 41] on li "Зберегти та переглянути на маркетплейсі" at bounding box center [632, 44] width 146 height 13
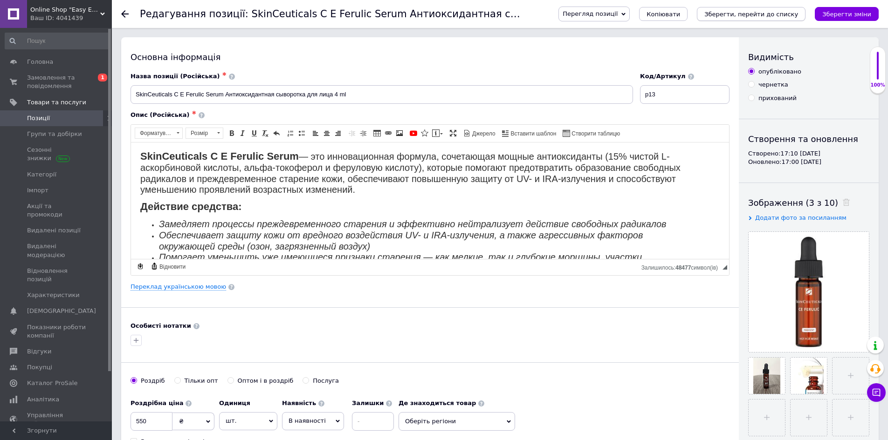
click at [727, 14] on icon "Зберегти, перейти до списку" at bounding box center [751, 14] width 94 height 7
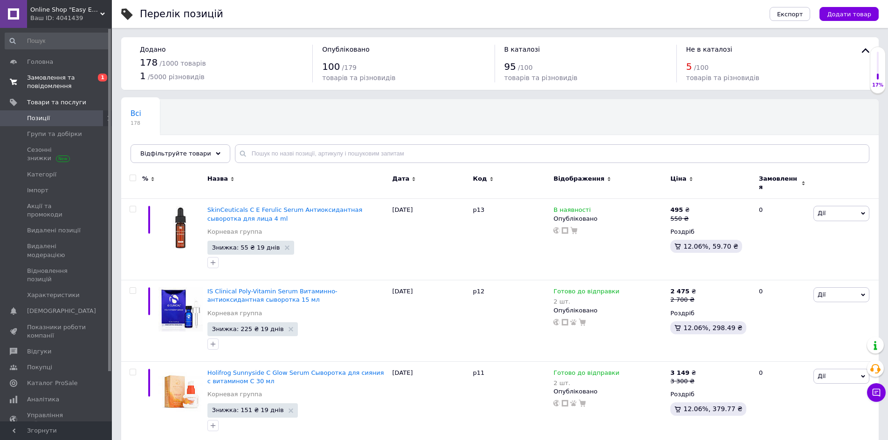
click at [60, 85] on span "Замовлення та повідомлення" at bounding box center [56, 82] width 59 height 17
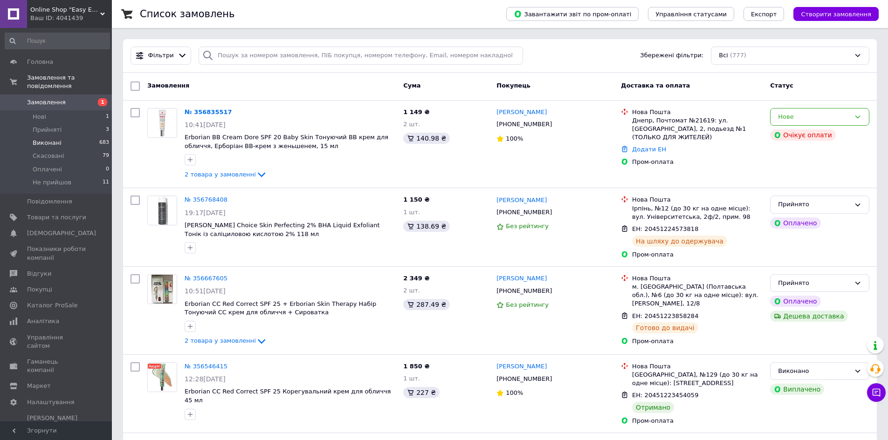
click at [38, 139] on span "Виконані" at bounding box center [47, 143] width 29 height 8
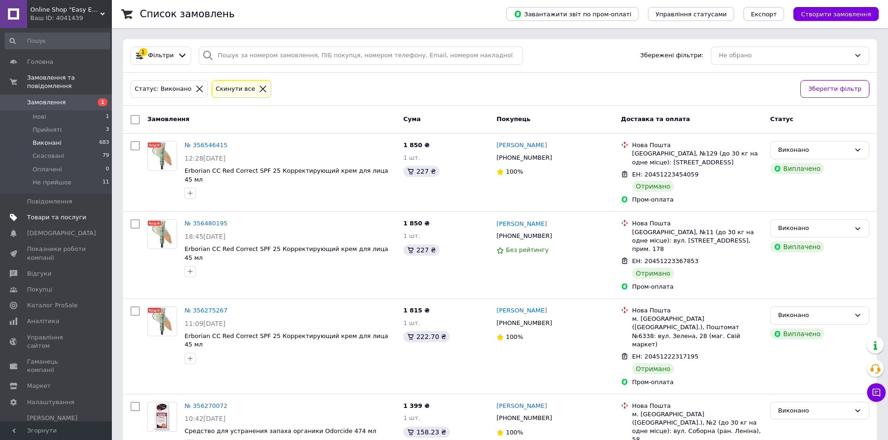
click at [69, 213] on span "Товари та послуги" at bounding box center [56, 217] width 59 height 8
